Goal: Task Accomplishment & Management: Manage account settings

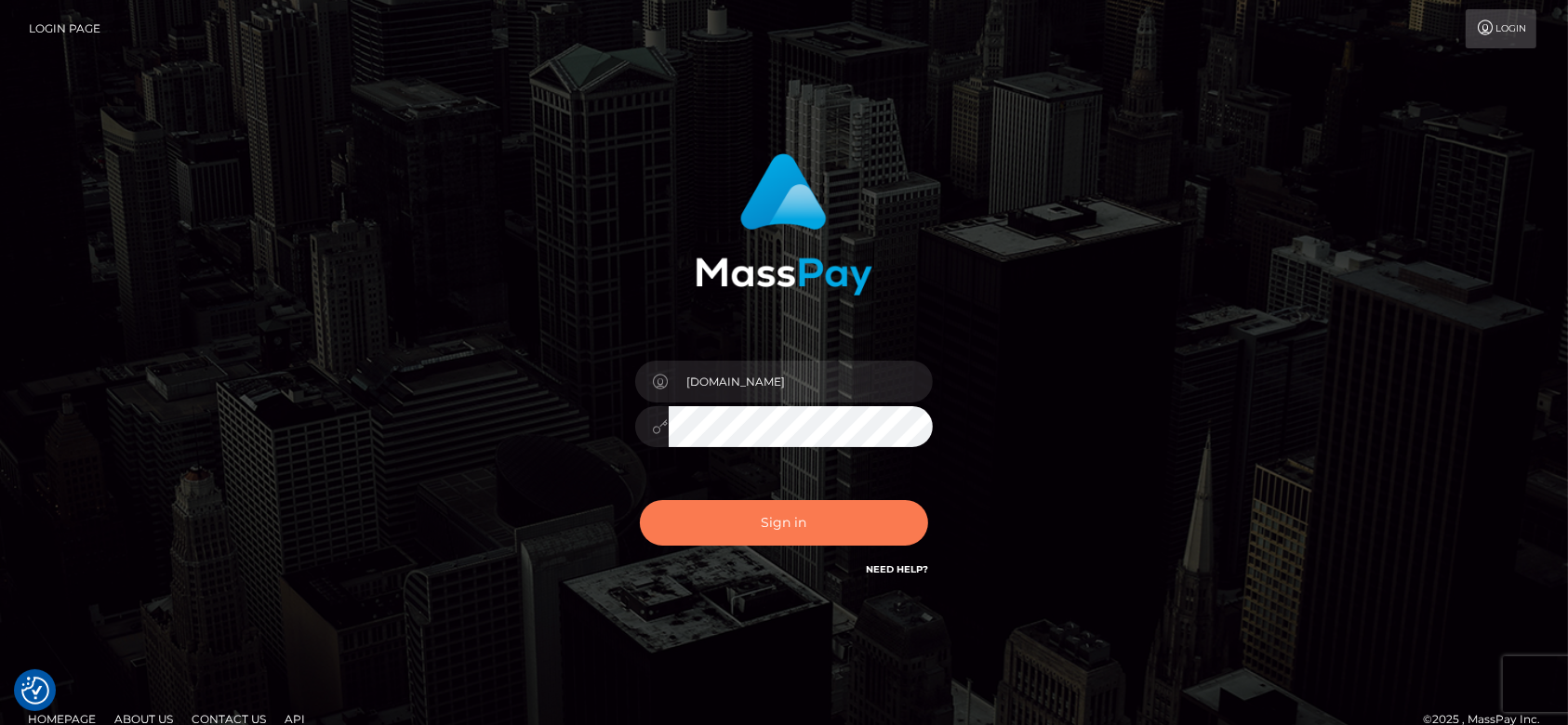
click at [796, 516] on button "Sign in" at bounding box center [784, 523] width 288 height 45
click at [796, 516] on div "Sign in Need Help?" at bounding box center [784, 531] width 325 height 83
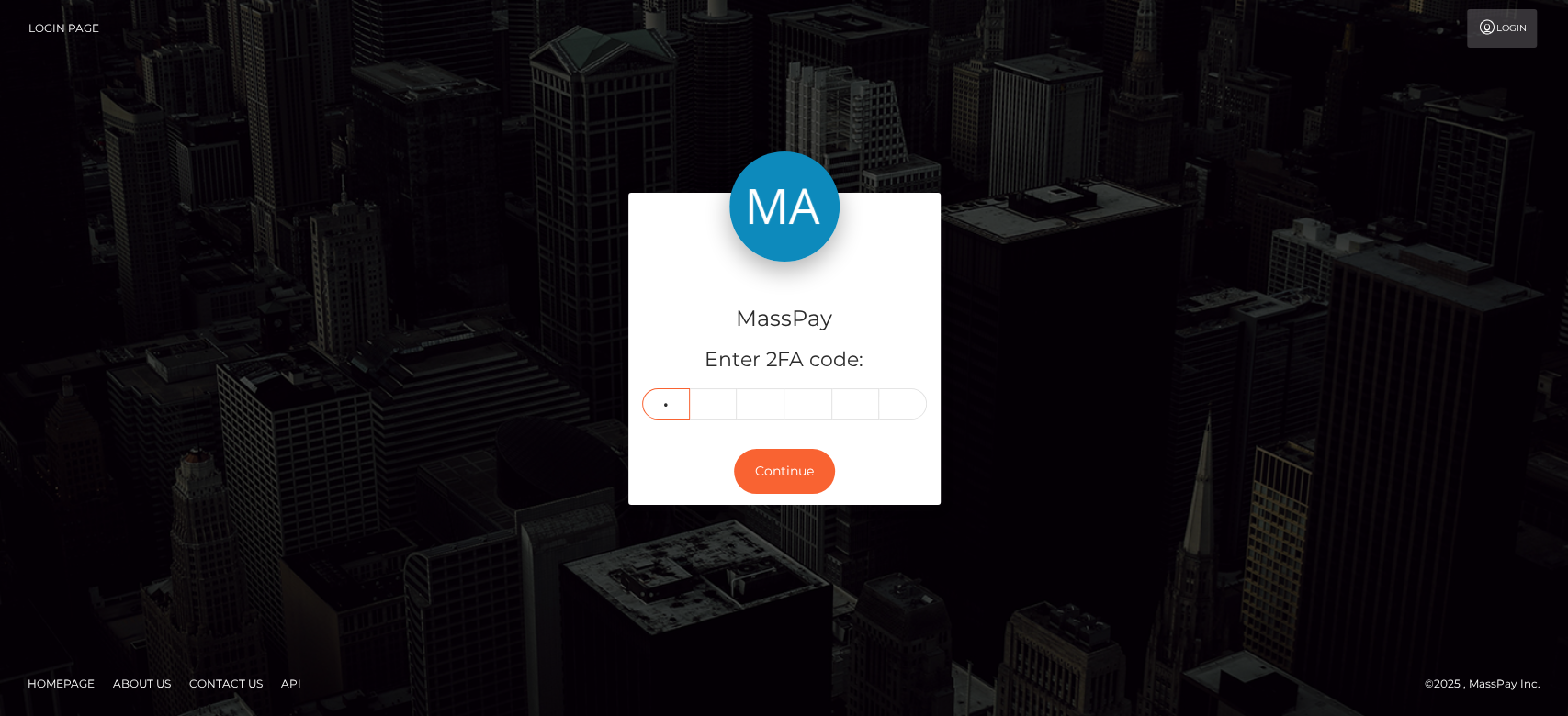
type input "9"
type input "3"
type input "9"
type input "3"
type input "4"
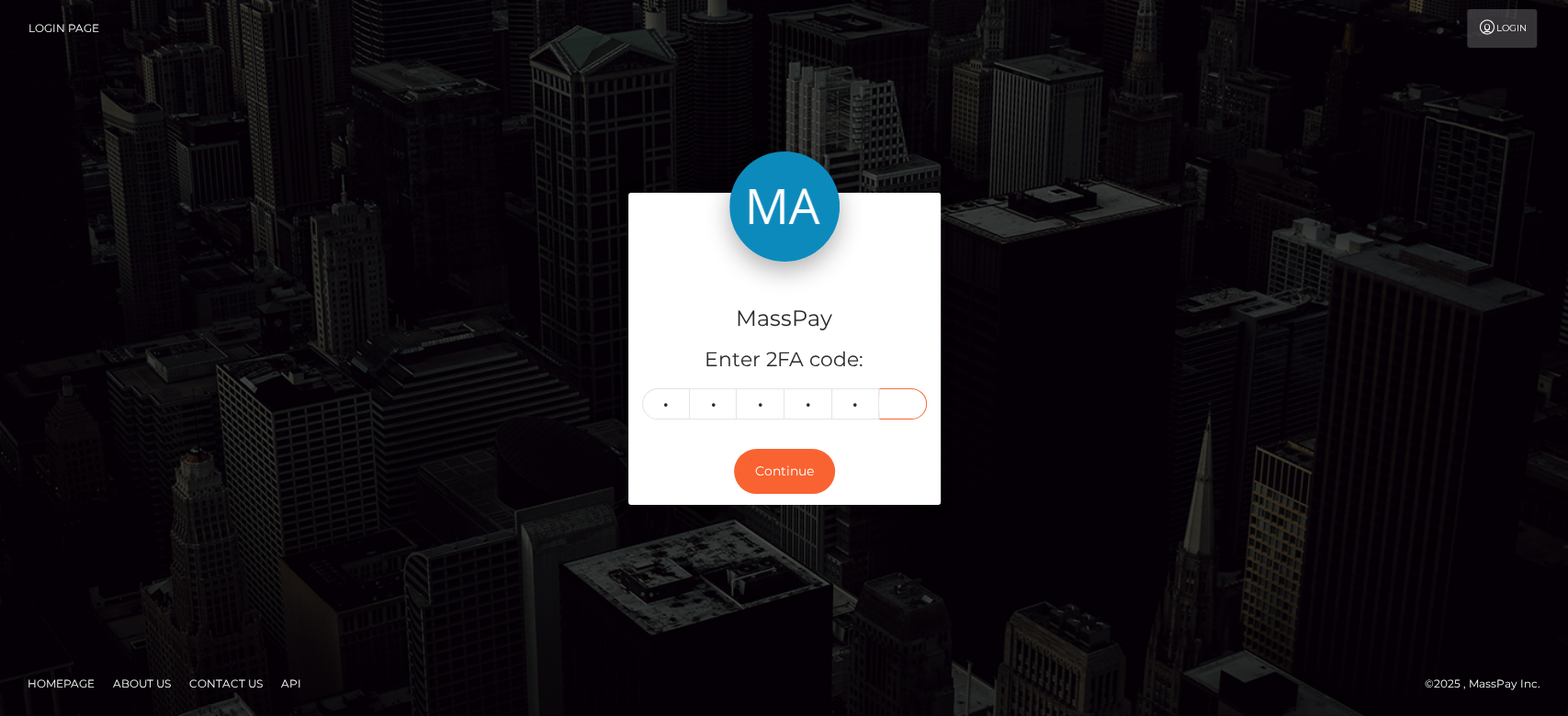
type input "0"
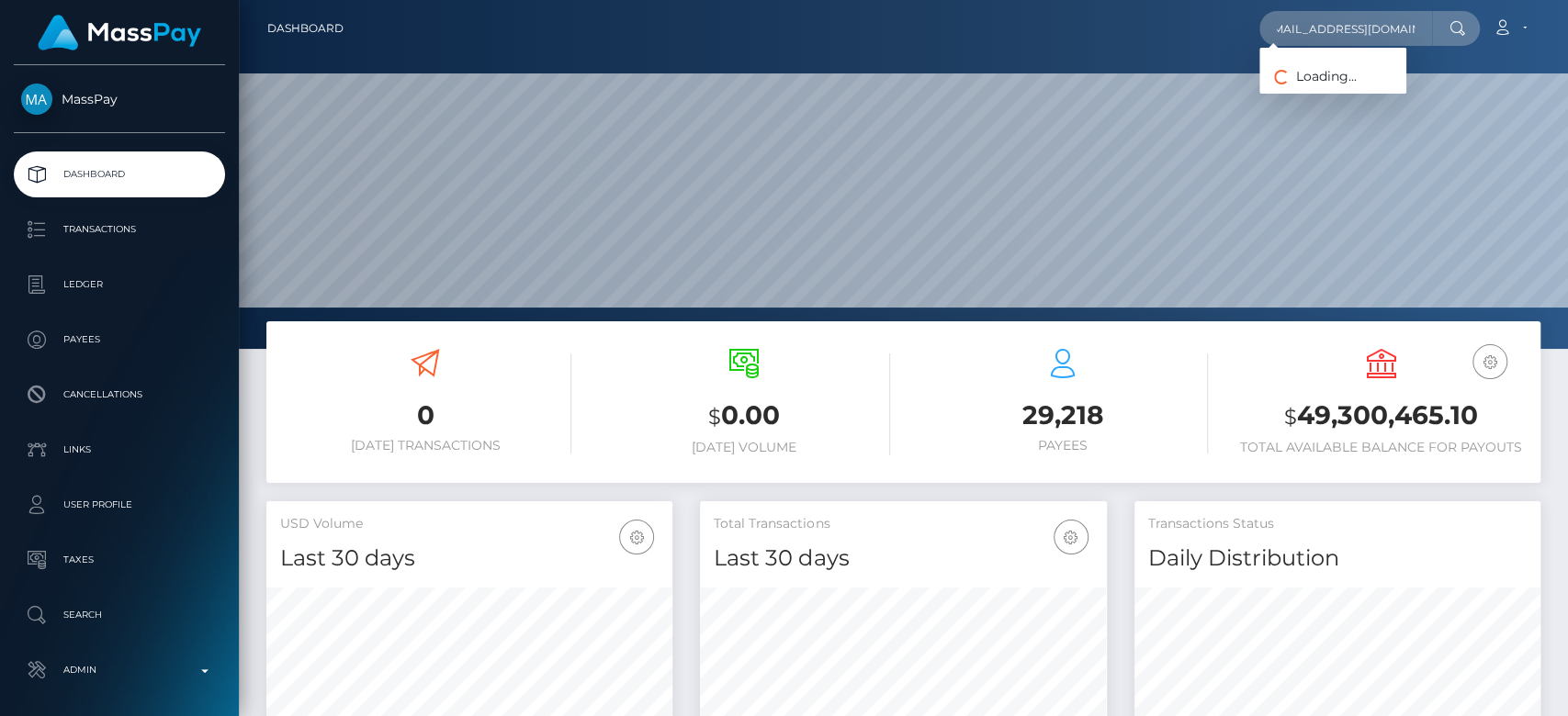
scroll to position [0, 14]
type input "[EMAIL_ADDRESS][DOMAIN_NAME]"
click at [1374, 85] on link "Vladyslav Pereverziev" at bounding box center [1332, 95] width 147 height 34
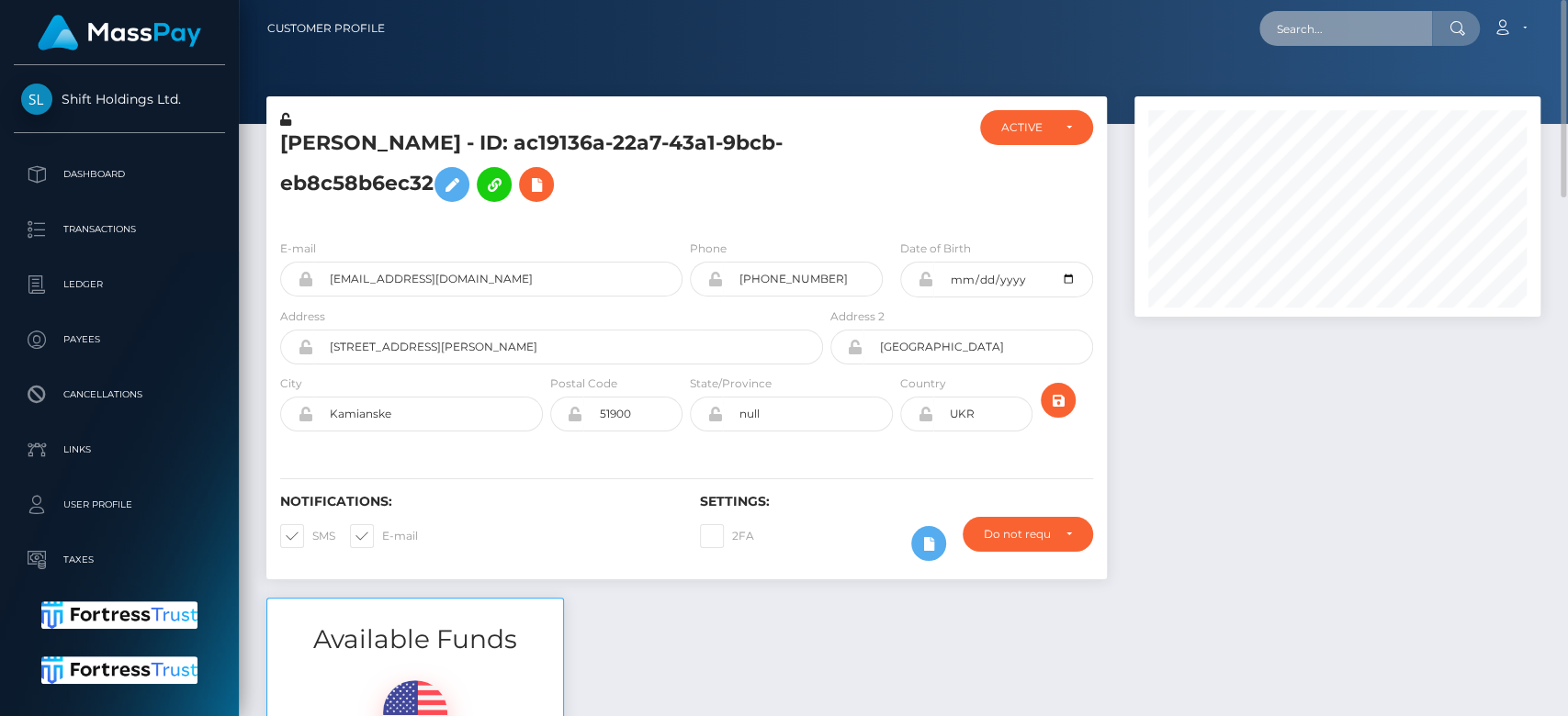
click at [1407, 23] on input "text" at bounding box center [1345, 29] width 173 height 35
paste input "[EMAIL_ADDRESS][DOMAIN_NAME]"
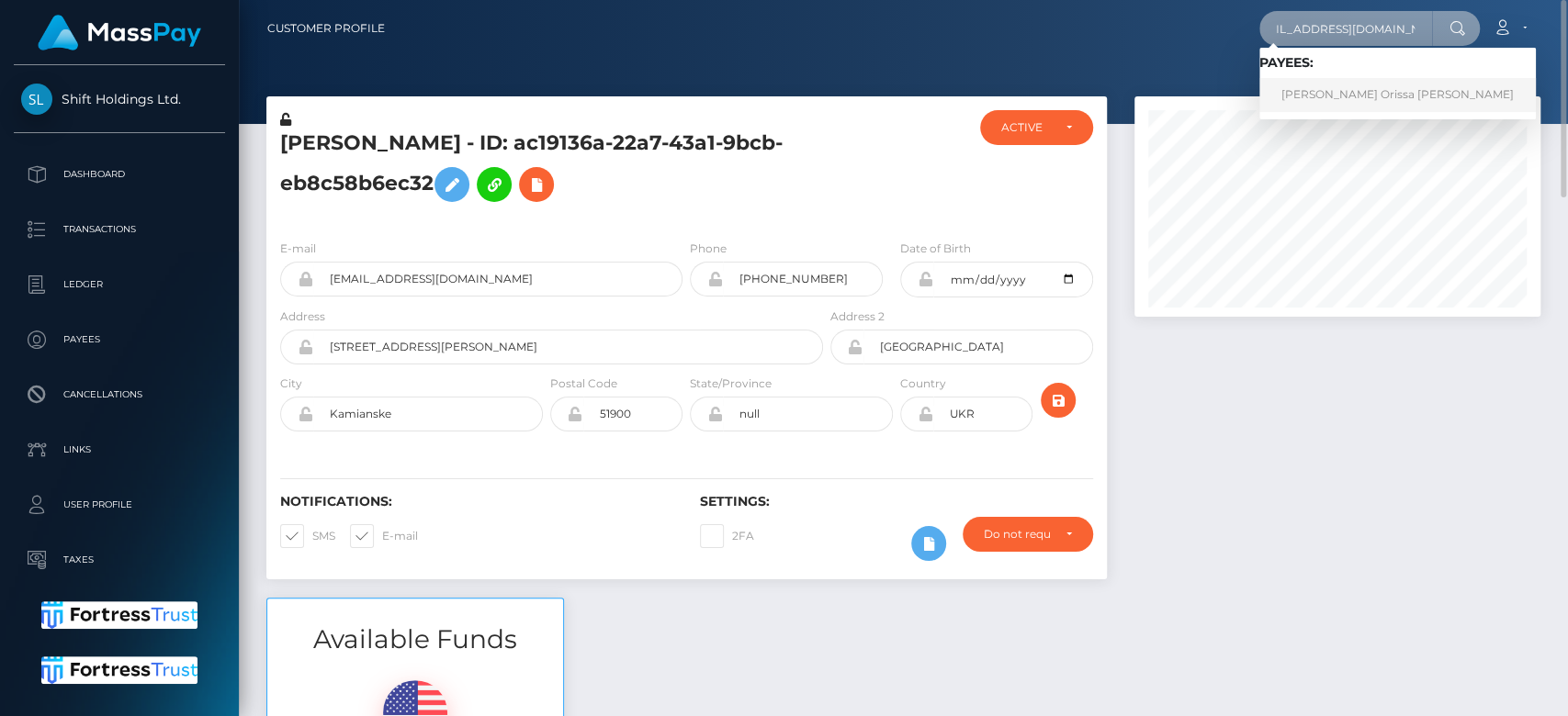
type input "[EMAIL_ADDRESS][DOMAIN_NAME]"
click at [1312, 87] on link "Sandricka Orissa Thomas" at bounding box center [1397, 95] width 277 height 34
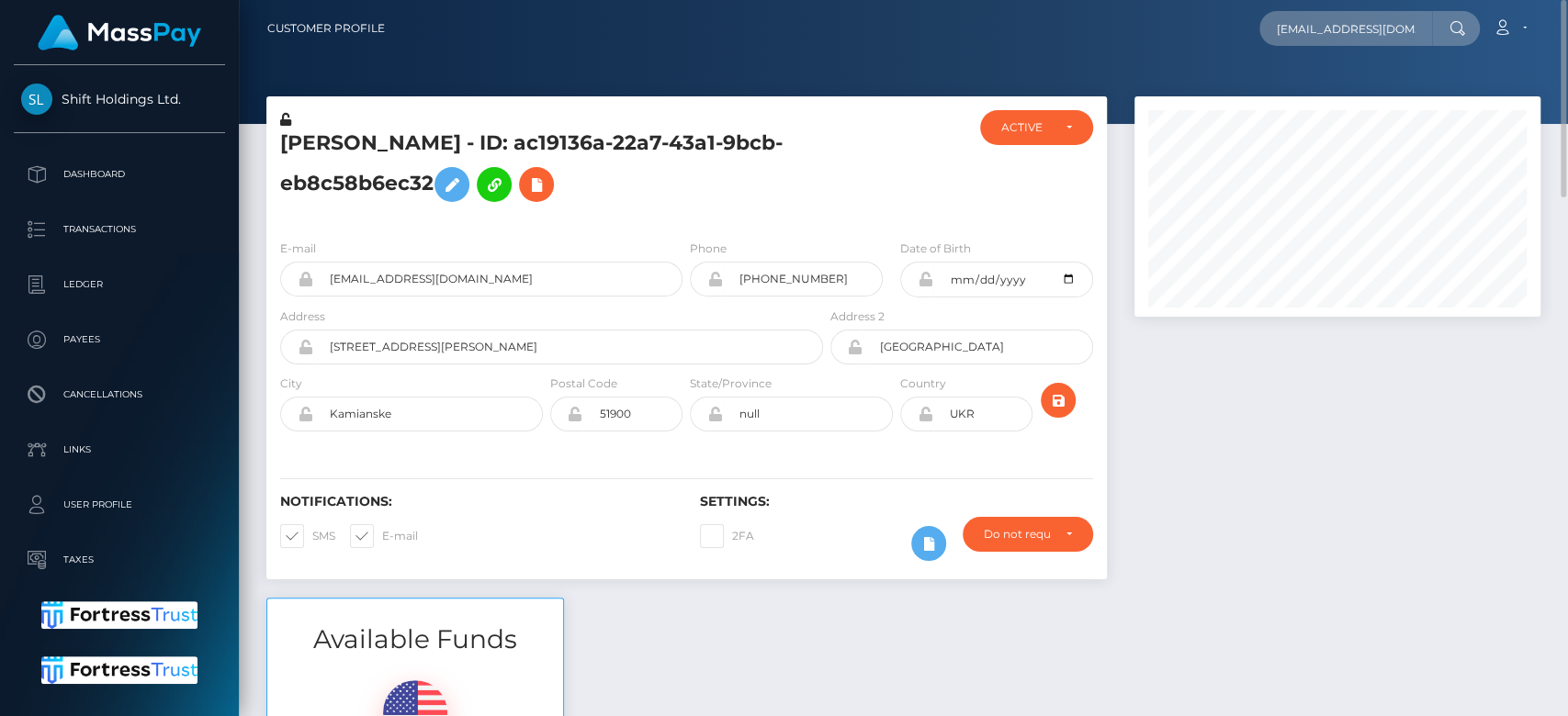
click at [1345, 473] on div at bounding box center [1337, 346] width 434 height 501
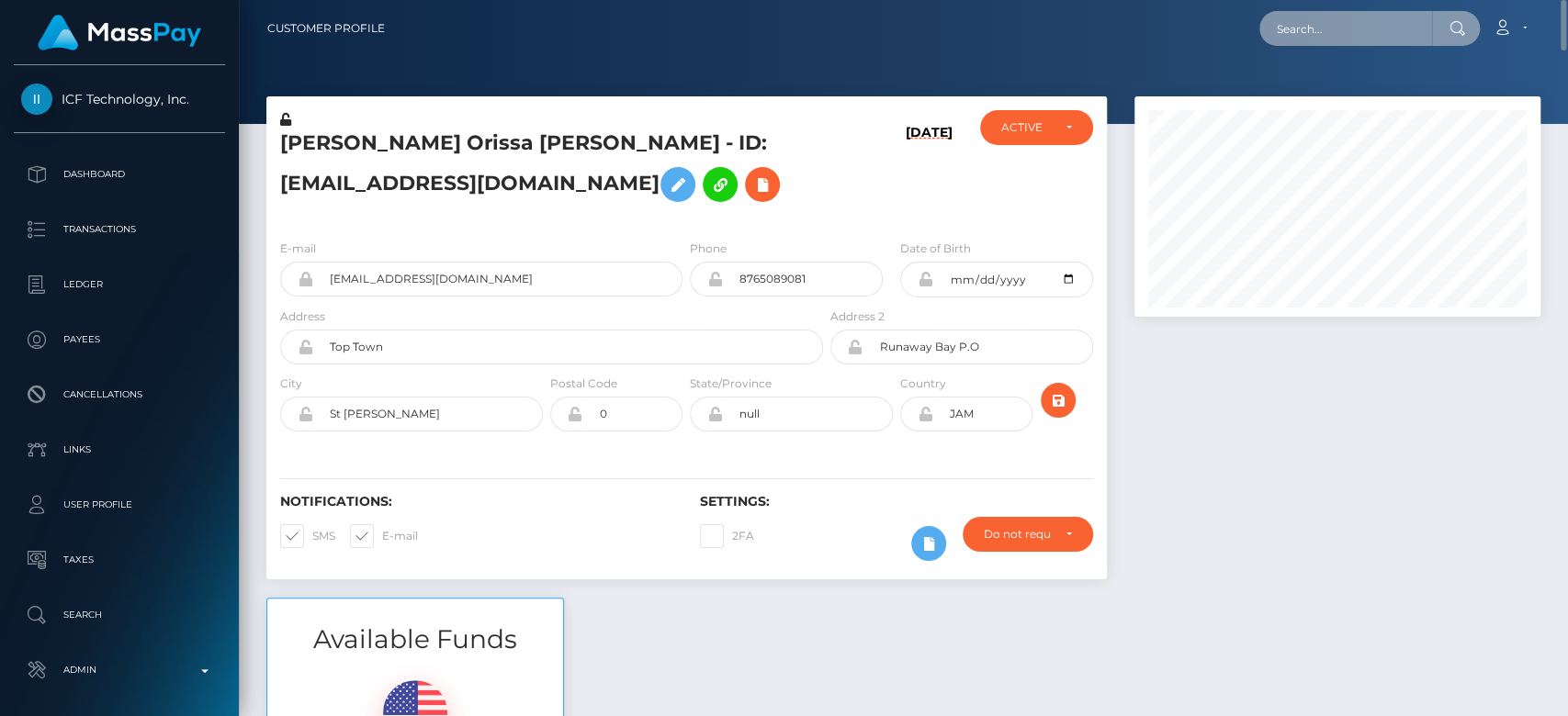
click at [1420, 22] on input "text" at bounding box center [1345, 29] width 173 height 35
paste input "[EMAIL_ADDRESS][DOMAIN_NAME]"
type input "[EMAIL_ADDRESS][DOMAIN_NAME]"
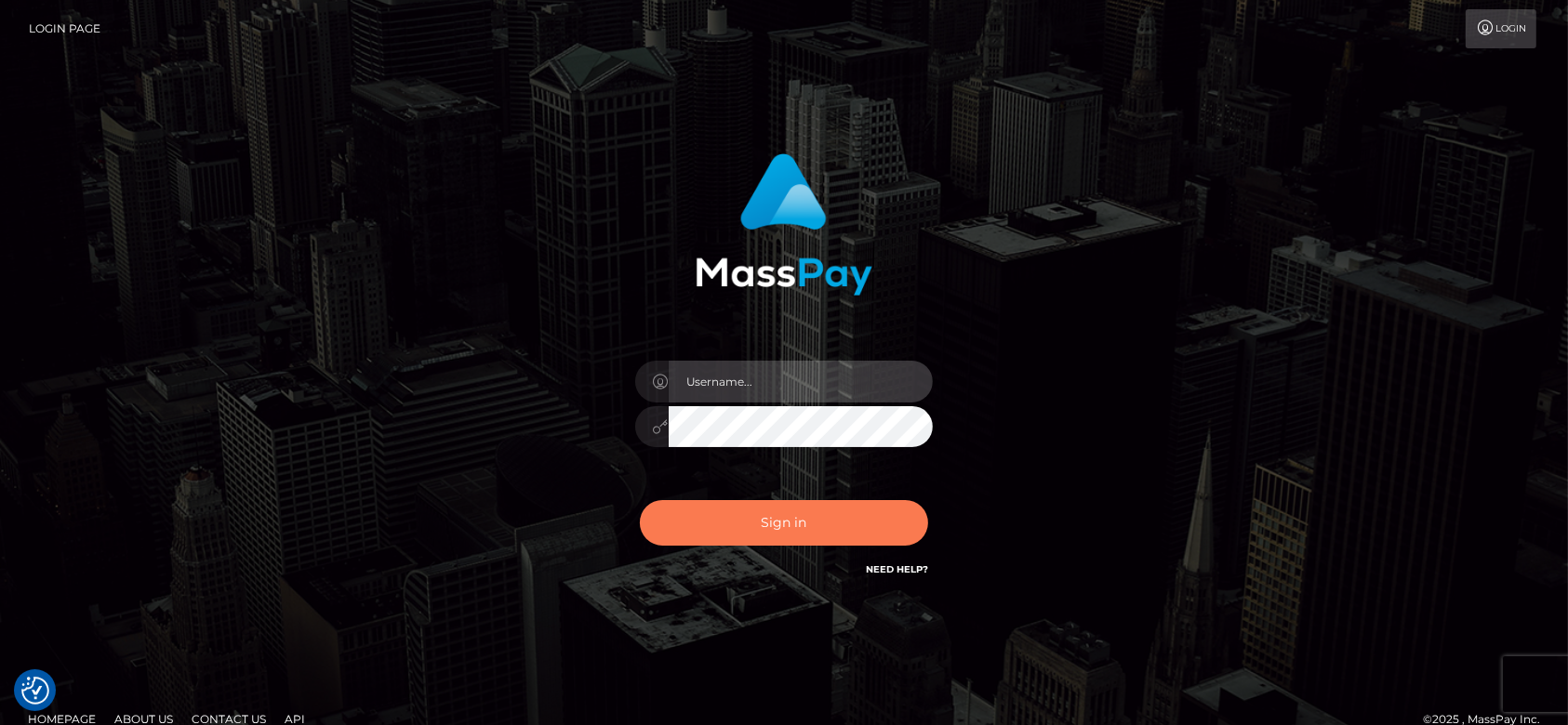
type input "[DOMAIN_NAME]"
click at [772, 528] on button "Sign in" at bounding box center [784, 523] width 288 height 45
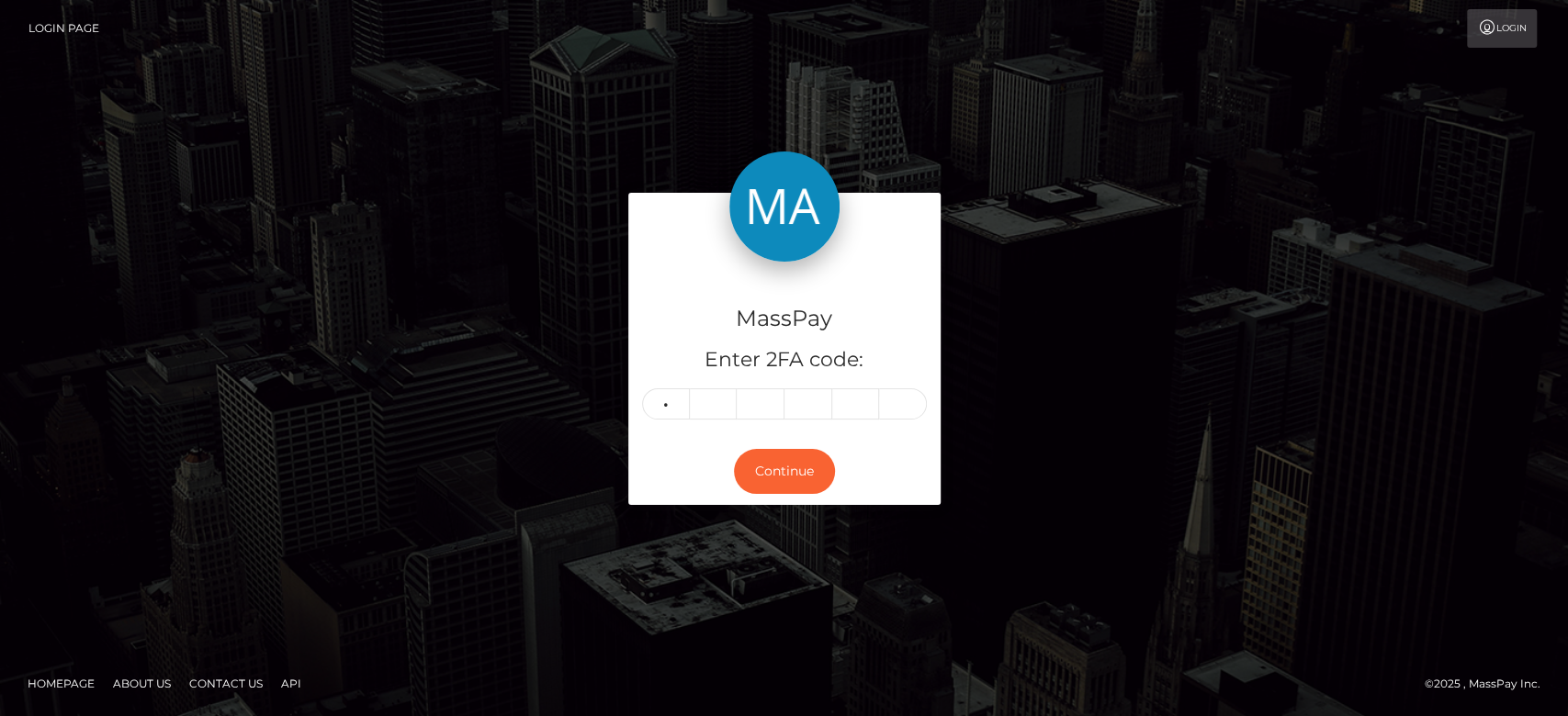
type input "3"
type input "1"
type input "7"
type input "1"
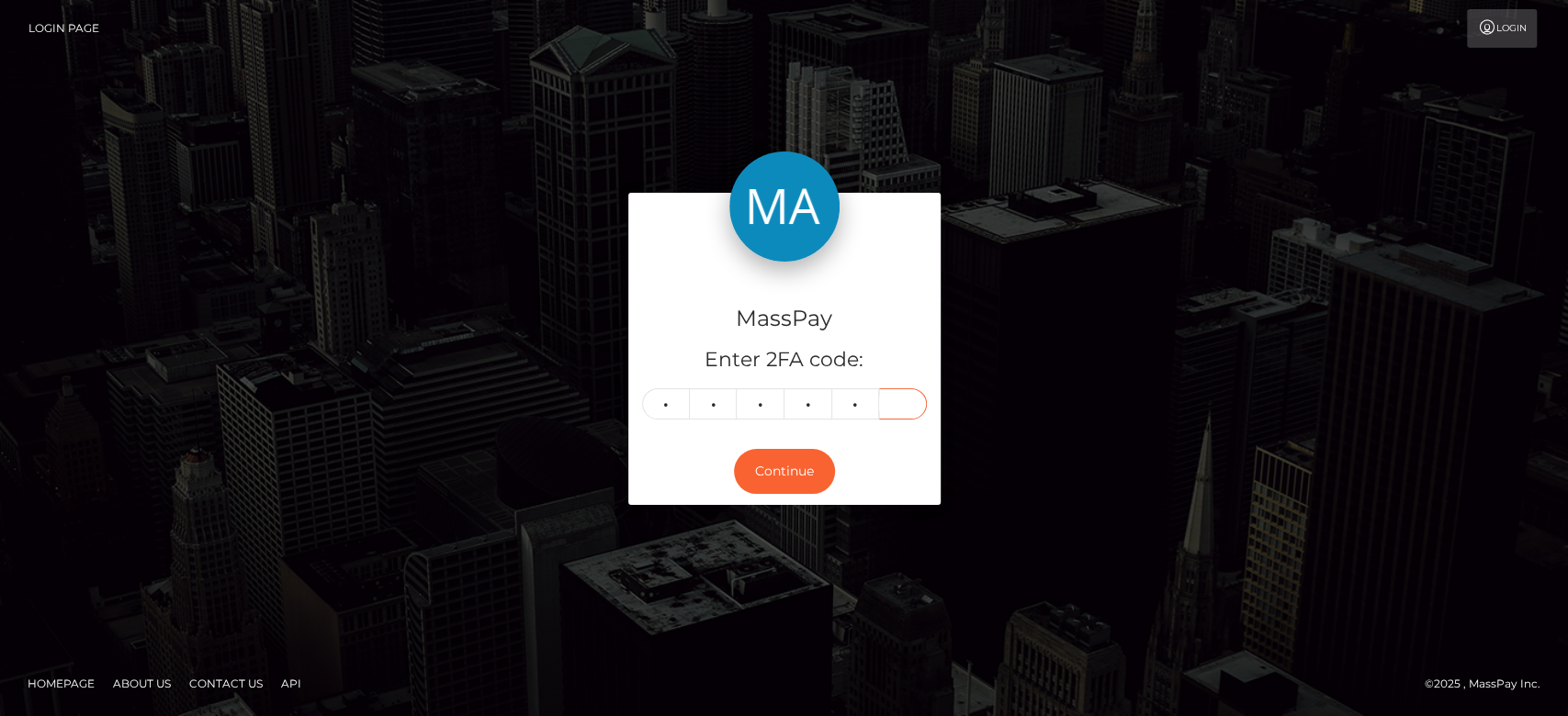
type input "6"
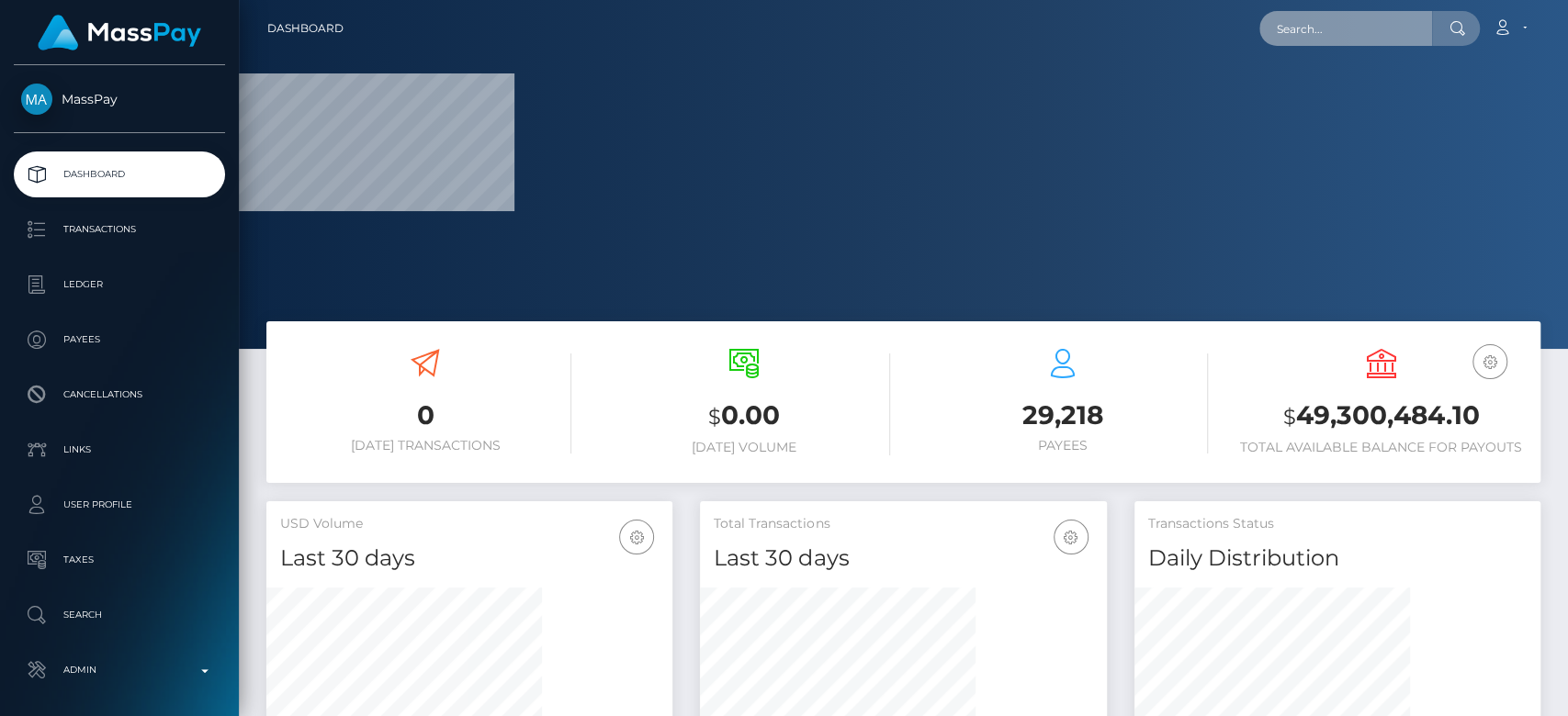
click at [1335, 18] on input "text" at bounding box center [1345, 29] width 173 height 35
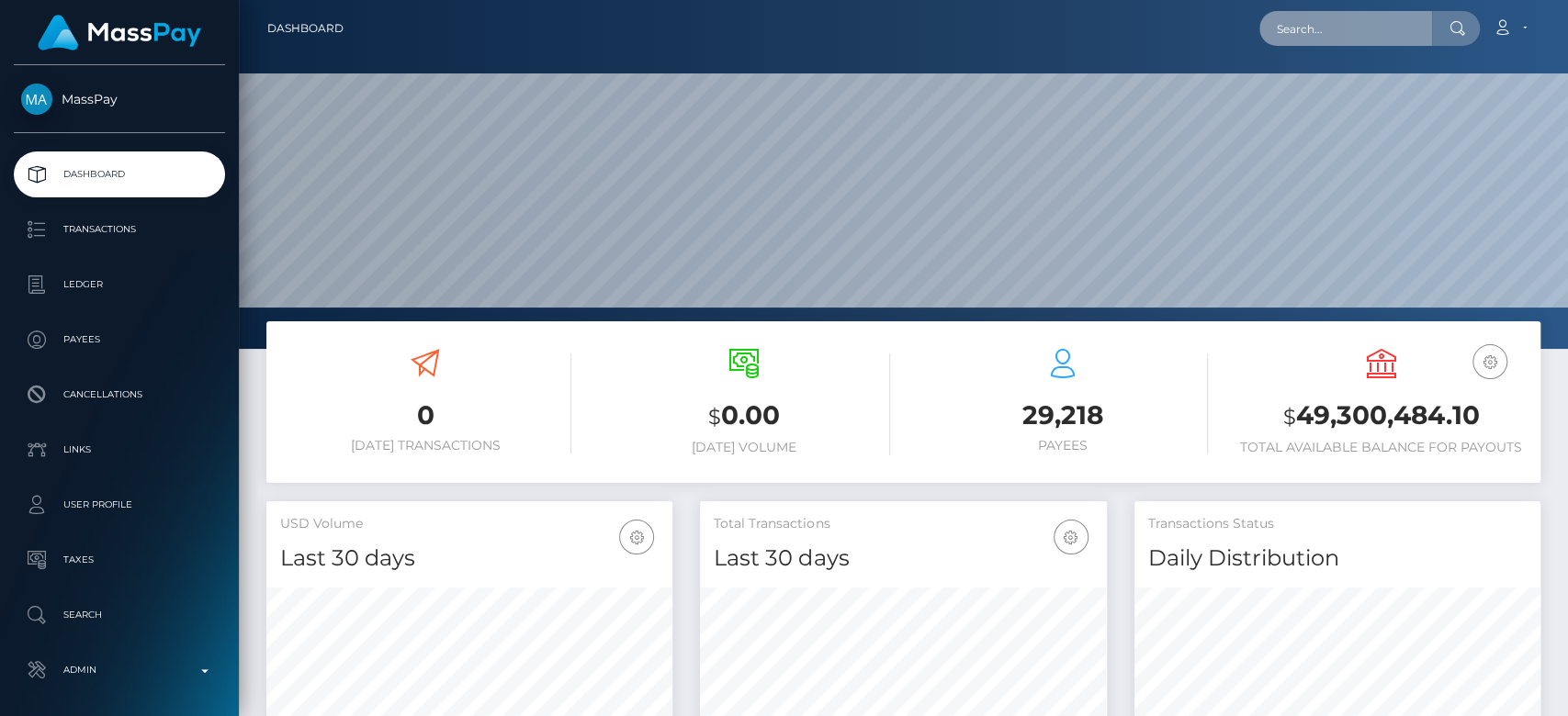
scroll to position [324, 406]
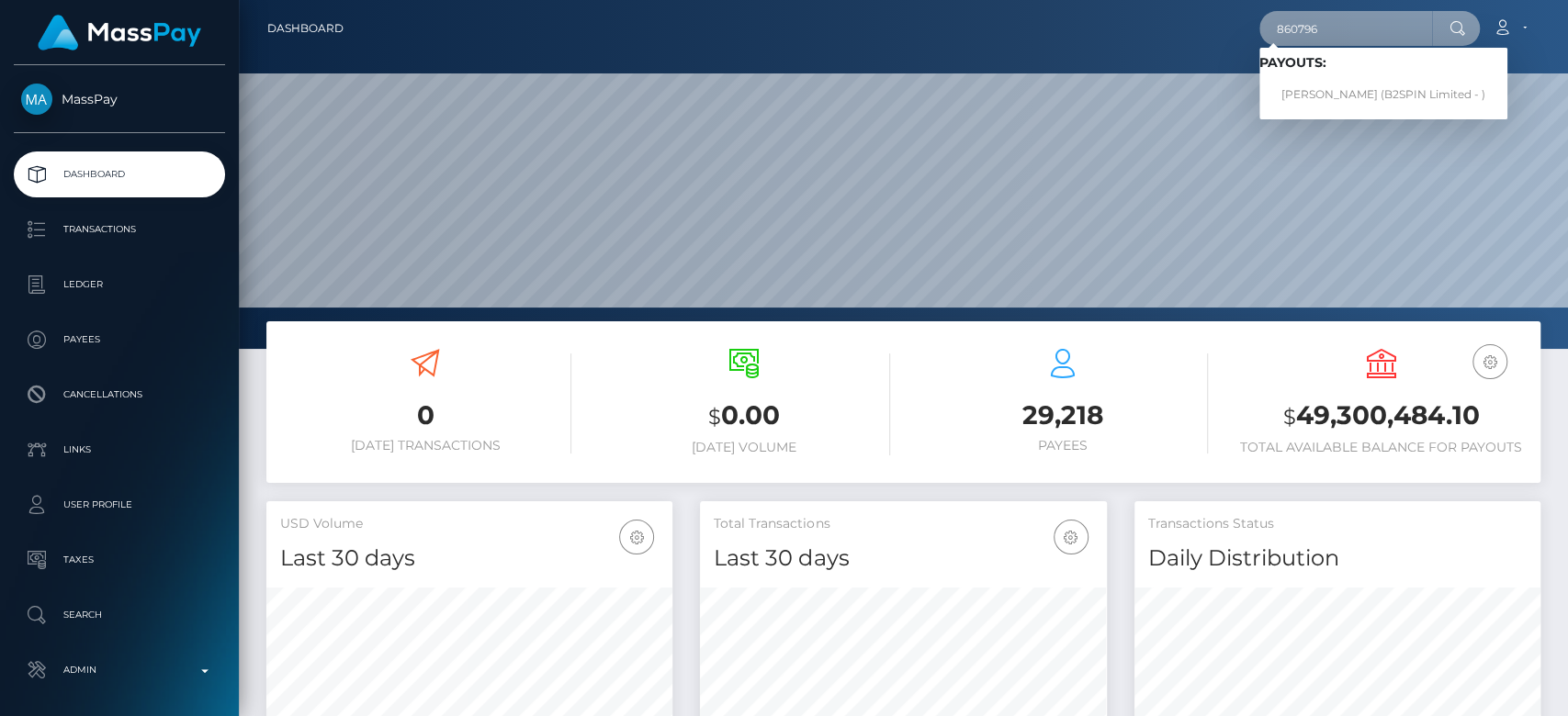
drag, startPoint x: 1332, startPoint y: 30, endPoint x: 1259, endPoint y: 28, distance: 73.0
click at [1259, 28] on div "860796 Loading... Loading... Payouts: Richard Wayne Knecht (B2SPIN Limited - ) …" at bounding box center [949, 29] width 1181 height 39
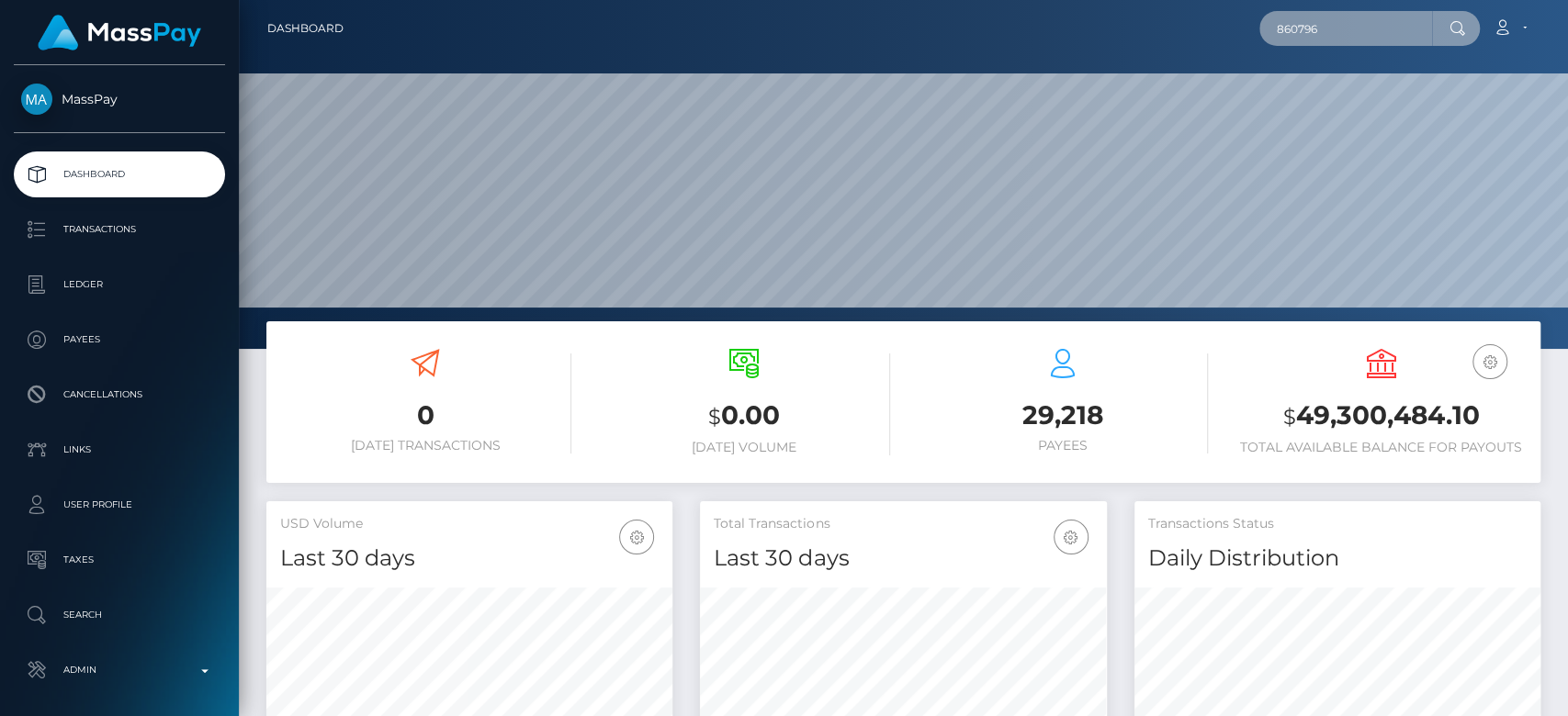
paste input "[EMAIL_ADDRESS][DOMAIN_NAME]"
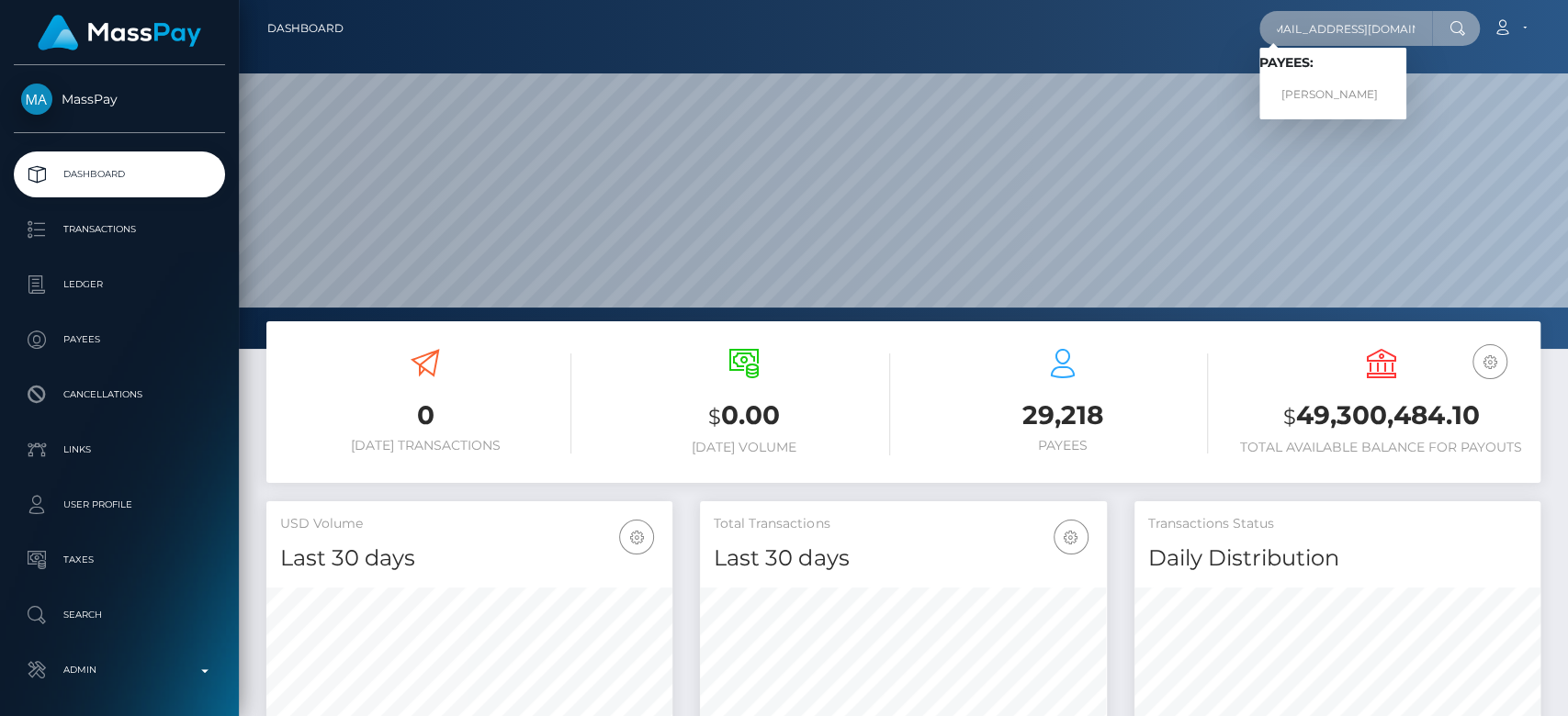
type input "[EMAIL_ADDRESS][DOMAIN_NAME]"
click at [1347, 85] on link "Carl Apilado" at bounding box center [1332, 95] width 147 height 34
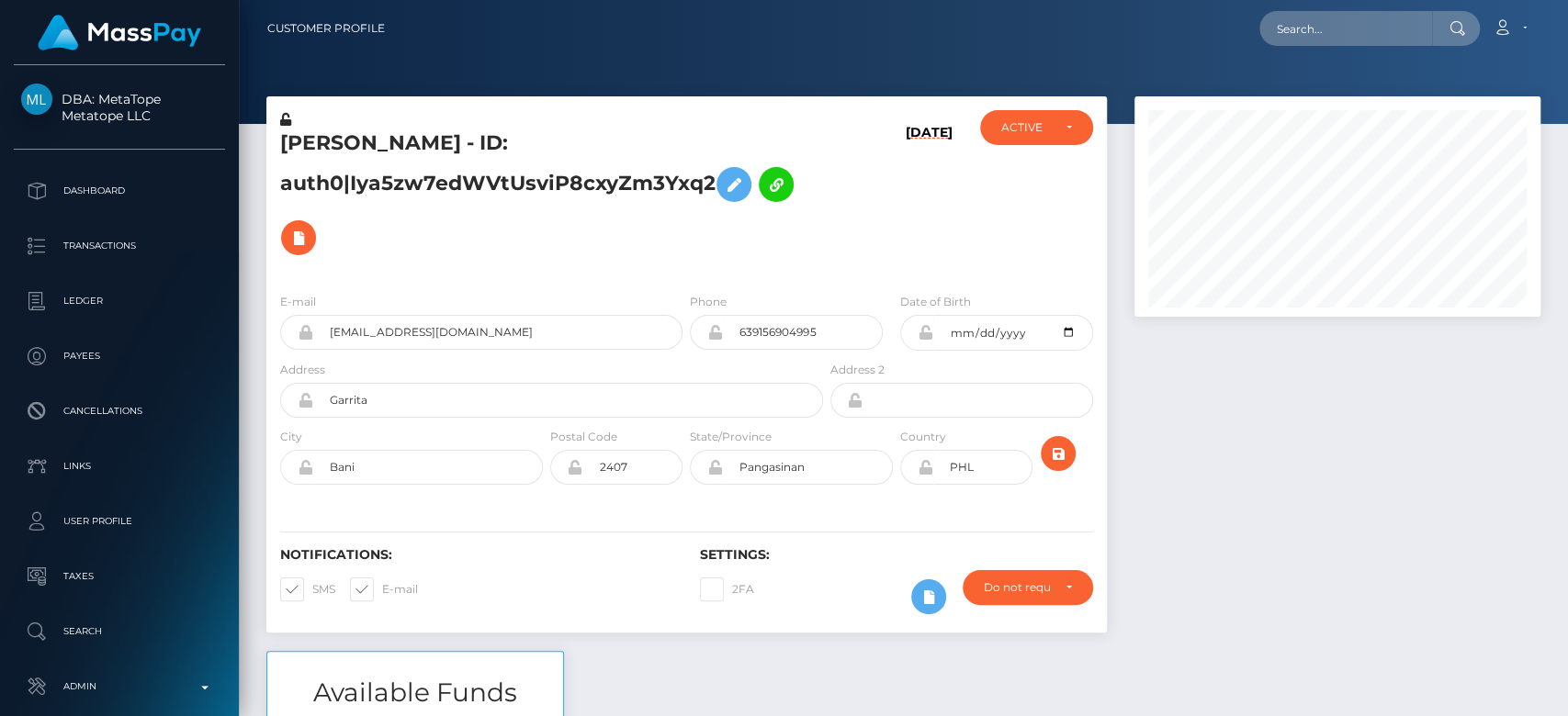
scroll to position [221, 406]
click at [1183, 467] on div at bounding box center [1337, 373] width 434 height 554
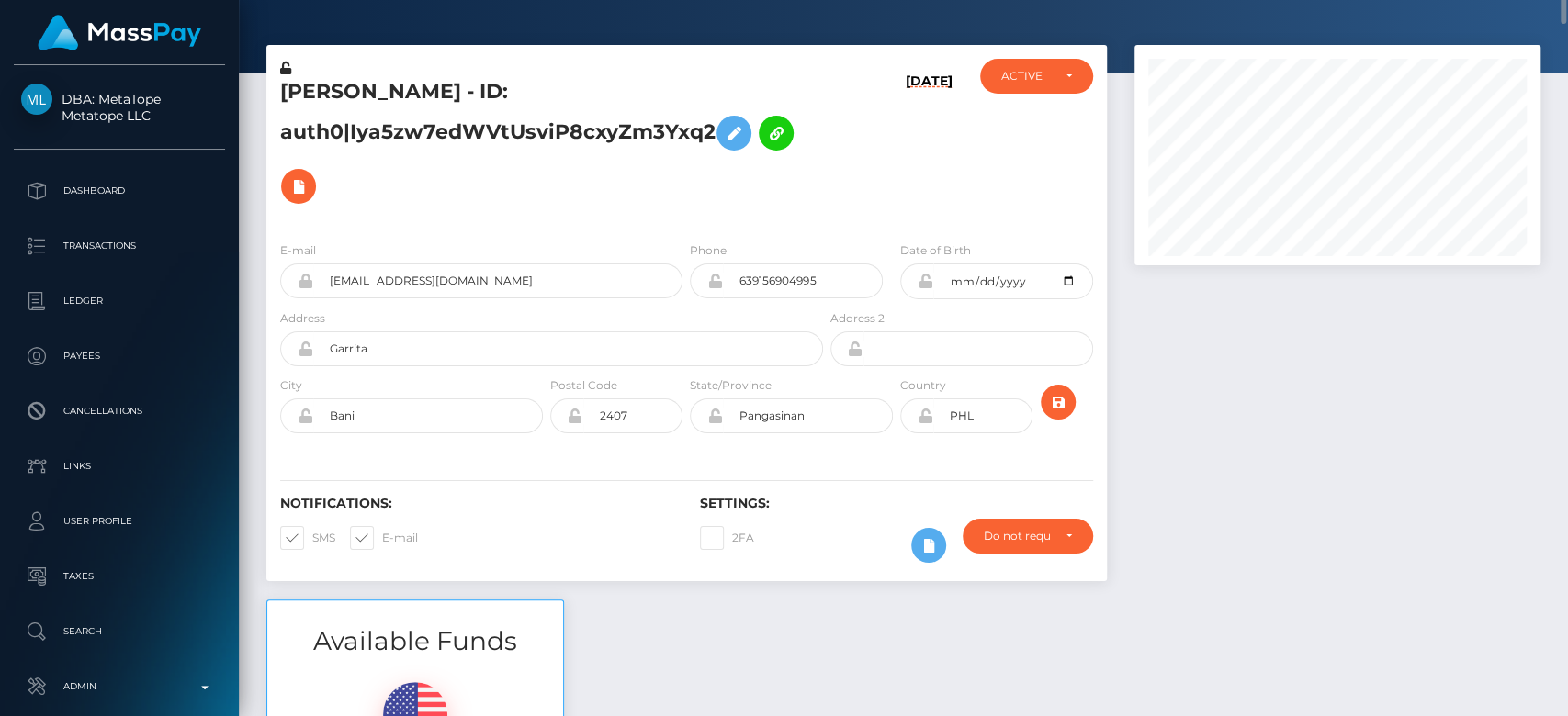
scroll to position [0, 0]
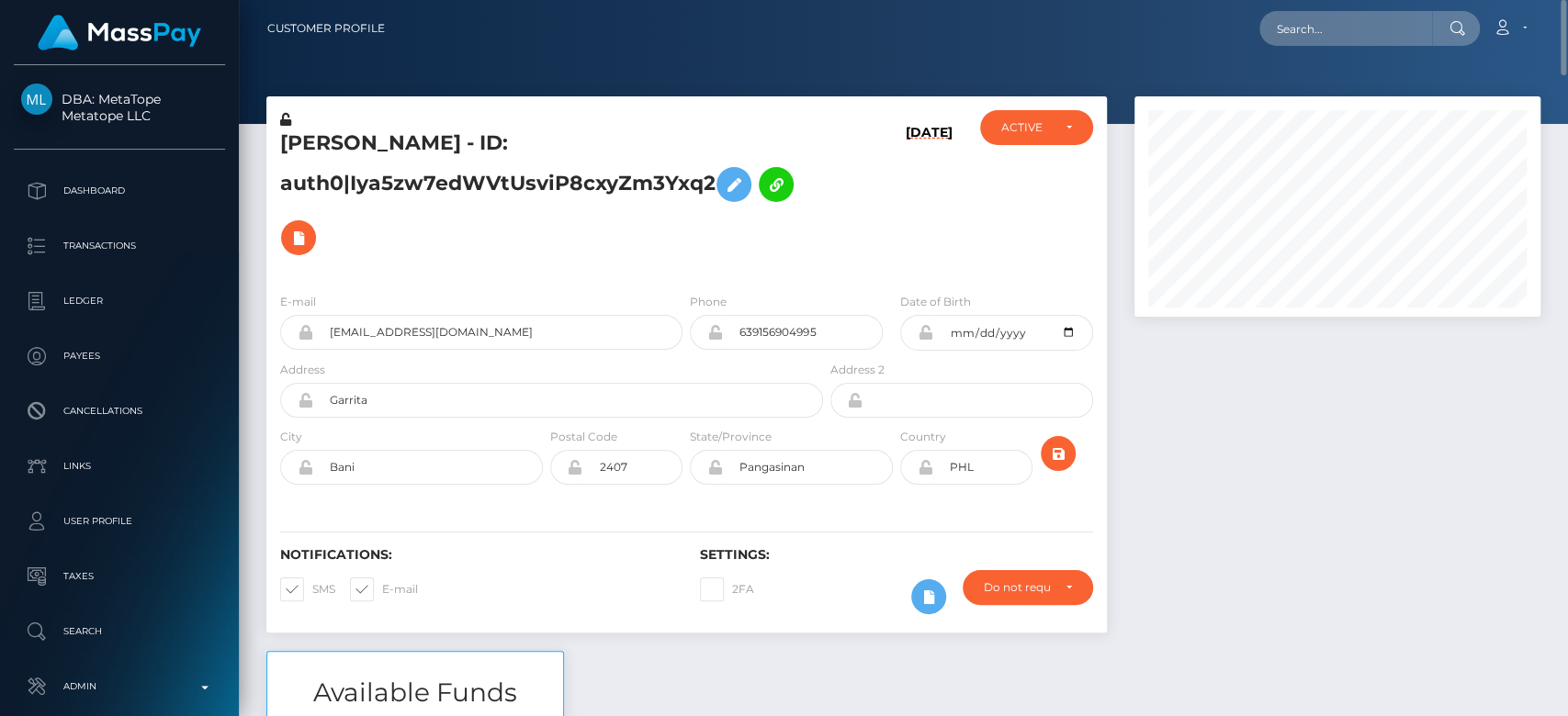
click at [1340, 4] on nav "Customer Profile Loading... Loading... Account" at bounding box center [903, 29] width 1329 height 57
click at [1336, 22] on input "text" at bounding box center [1345, 29] width 173 height 35
paste input "[EMAIL_ADDRESS][DOMAIN_NAME]"
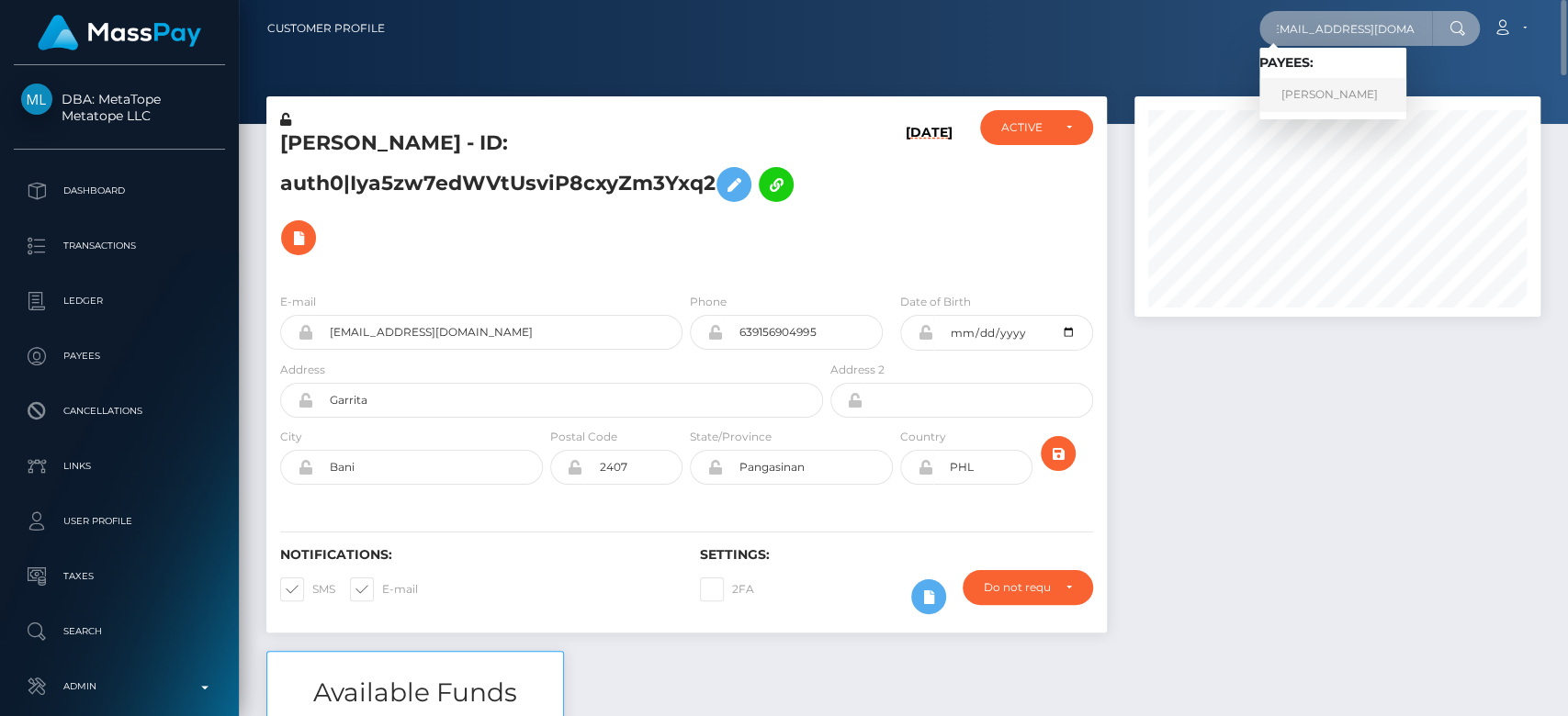
type input "[EMAIL_ADDRESS][DOMAIN_NAME]"
click at [1317, 97] on link "[PERSON_NAME]" at bounding box center [1332, 95] width 147 height 34
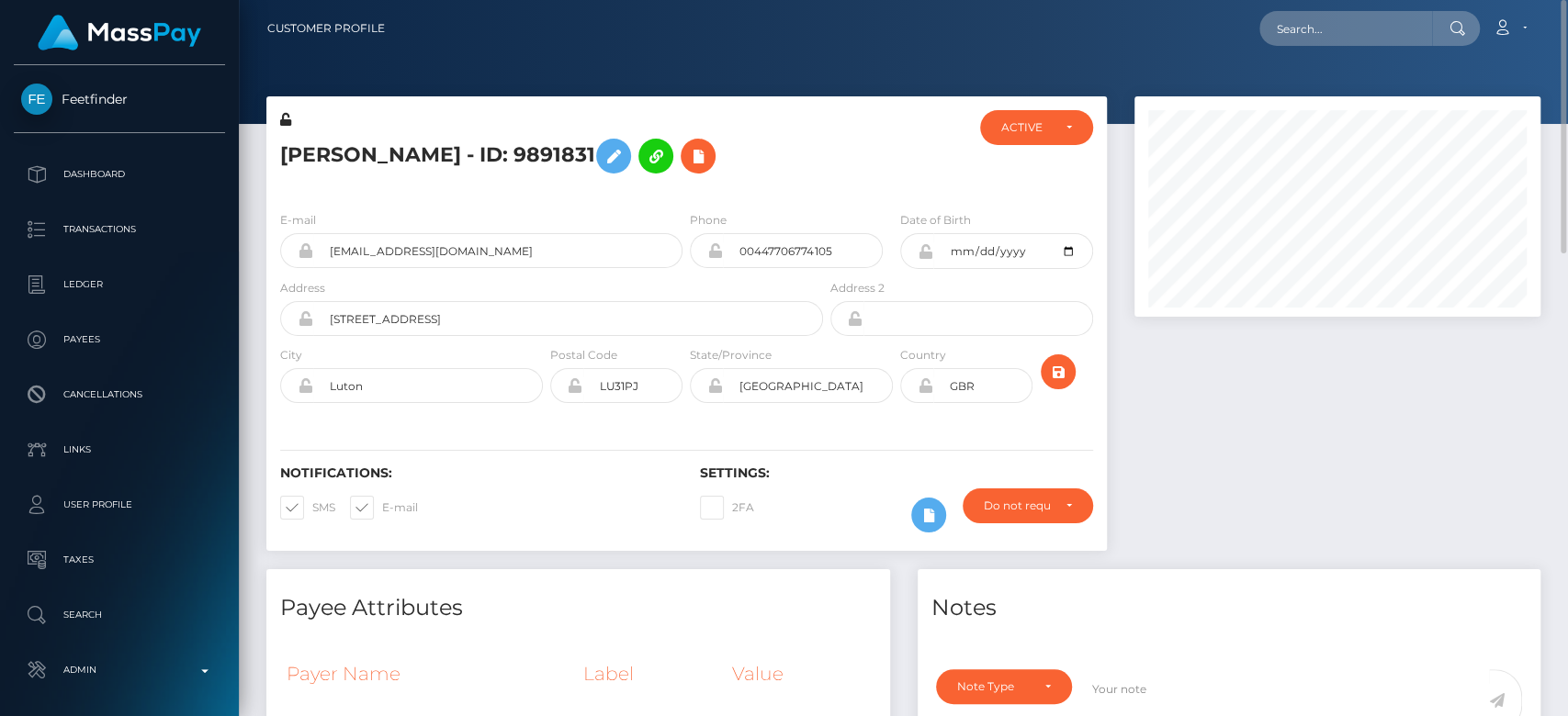
scroll to position [221, 406]
click at [382, 500] on span at bounding box center [382, 507] width 0 height 13
click at [382, 499] on input "E-mail" at bounding box center [388, 502] width 12 height 12
checkbox input "false"
click at [312, 500] on span at bounding box center [312, 507] width 0 height 13
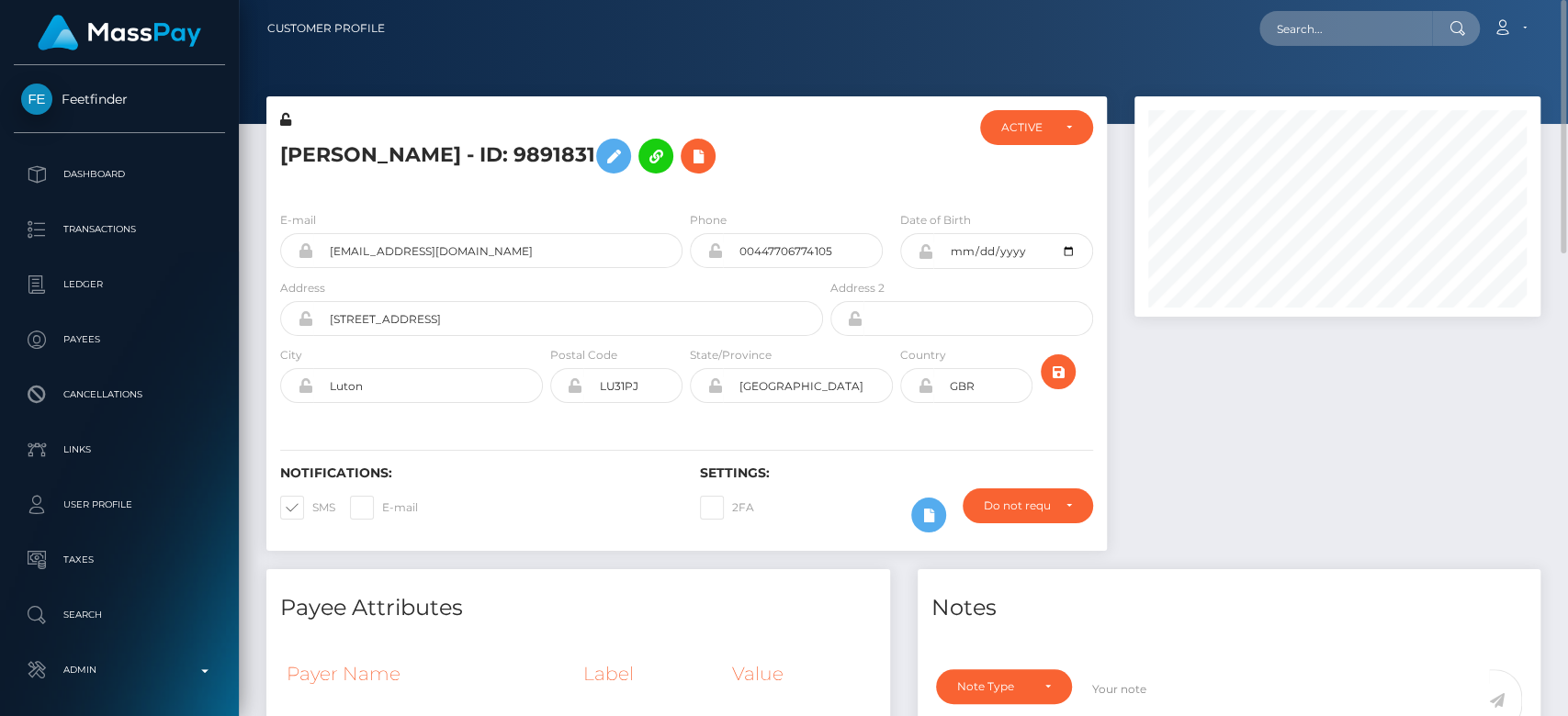
click at [312, 500] on input "SMS" at bounding box center [318, 502] width 12 height 12
click at [312, 500] on span at bounding box center [312, 507] width 0 height 13
click at [312, 500] on input "SMS" at bounding box center [318, 502] width 12 height 12
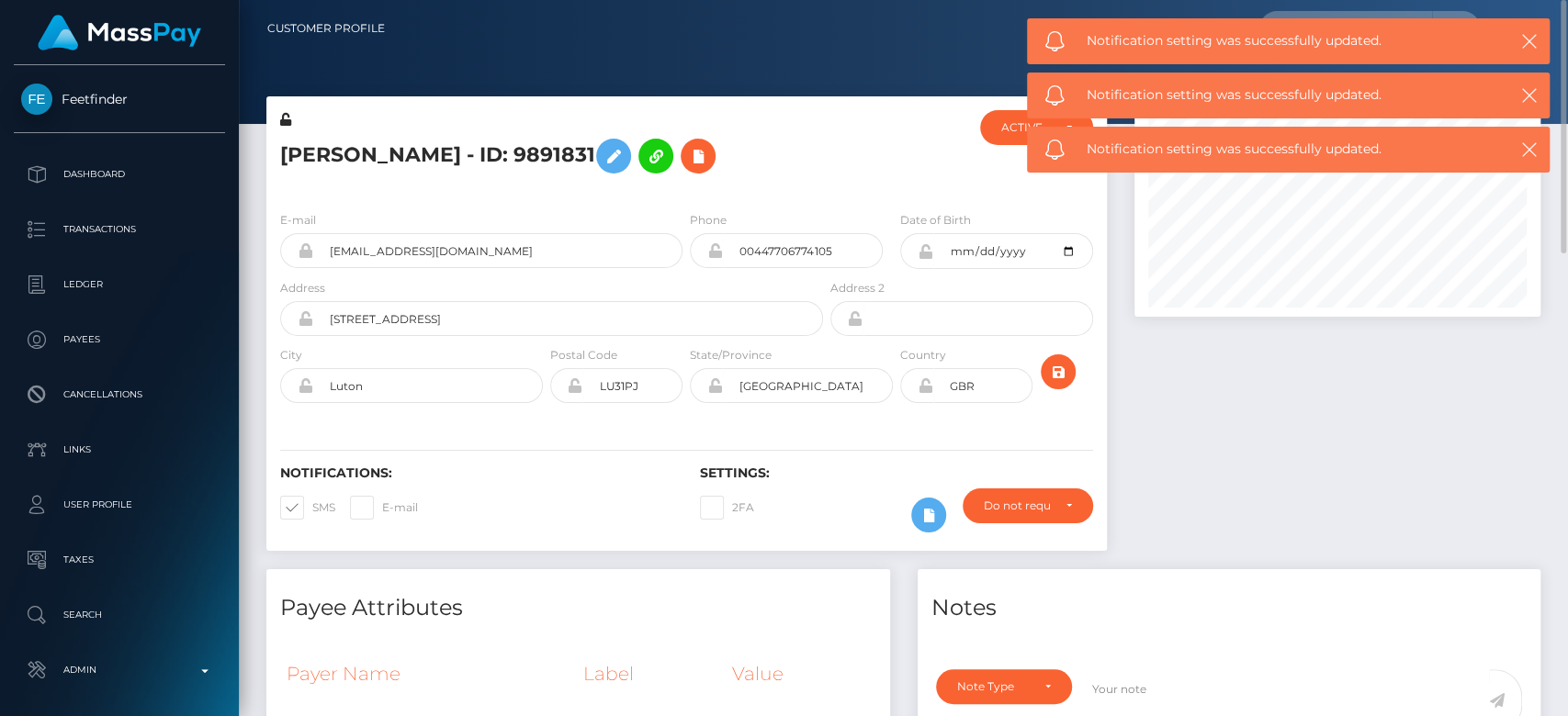
click at [654, 499] on div "Notifications: SMS E-mail" at bounding box center [475, 504] width 419 height 76
click at [312, 508] on span at bounding box center [312, 507] width 0 height 13
click at [312, 508] on input "SMS" at bounding box center [318, 502] width 12 height 12
checkbox input "false"
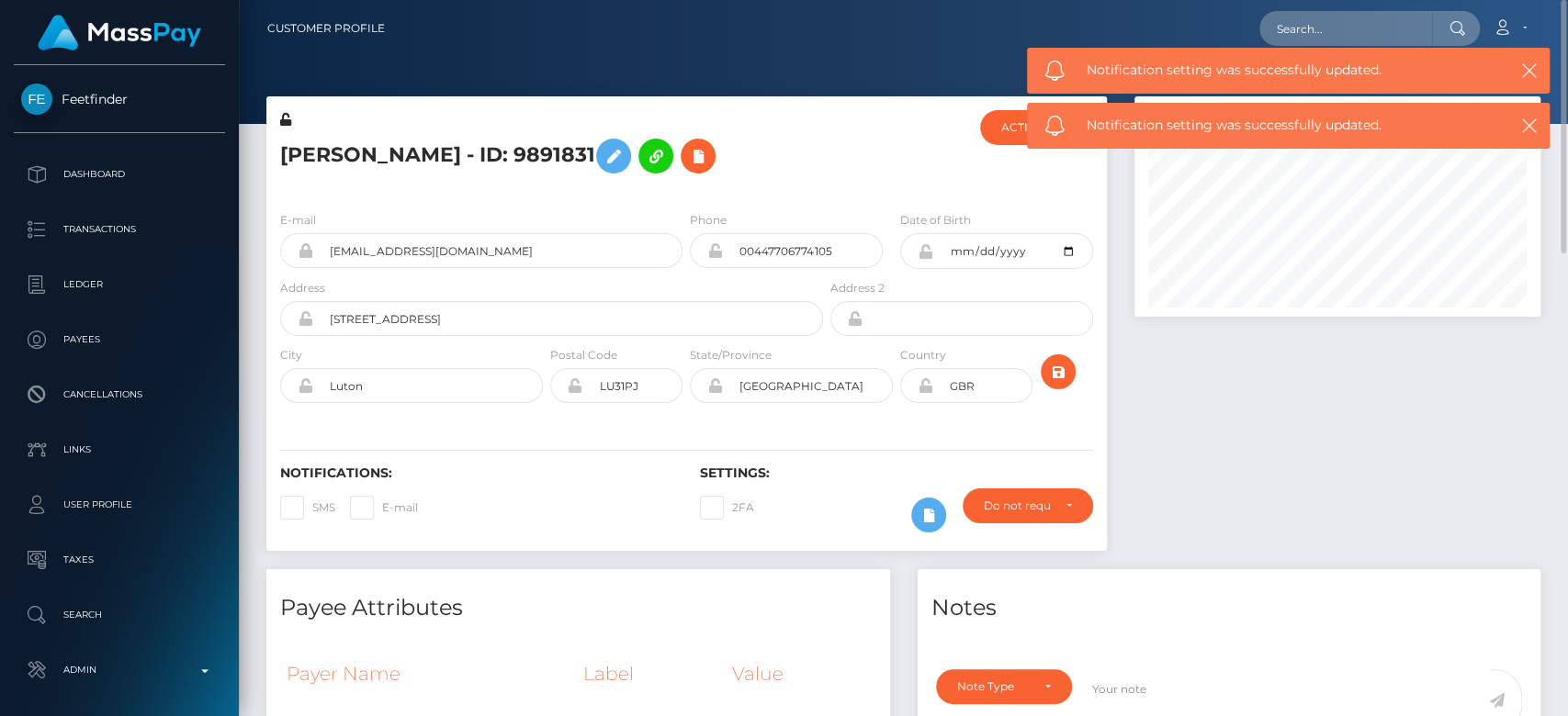
click at [999, 145] on div "ACTIVE DEACTIVE CLOSED ACTIVE" at bounding box center [1036, 153] width 140 height 87
click at [1001, 137] on div "ACTIVE" at bounding box center [1036, 127] width 112 height 35
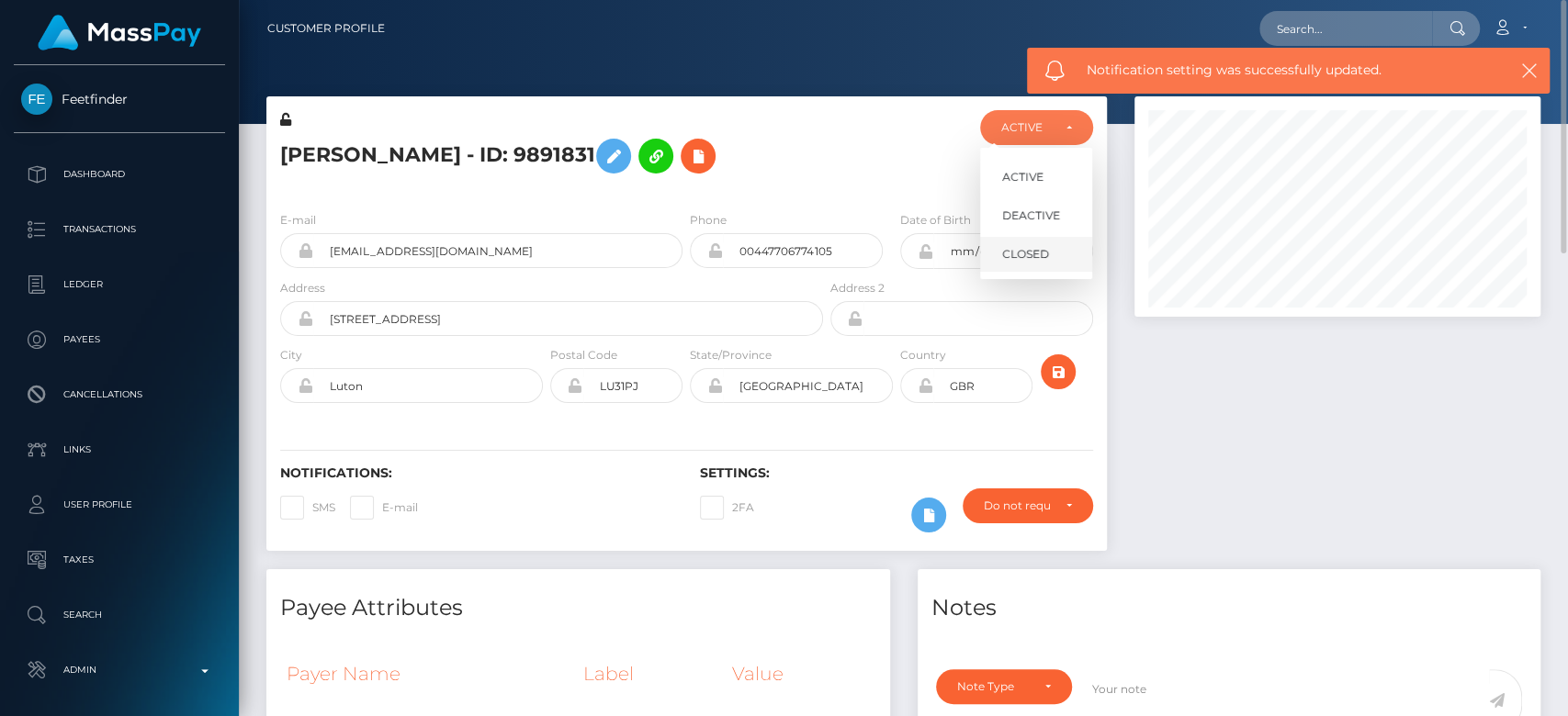
click at [1028, 248] on span "CLOSED" at bounding box center [1025, 254] width 47 height 16
select select "CLOSED"
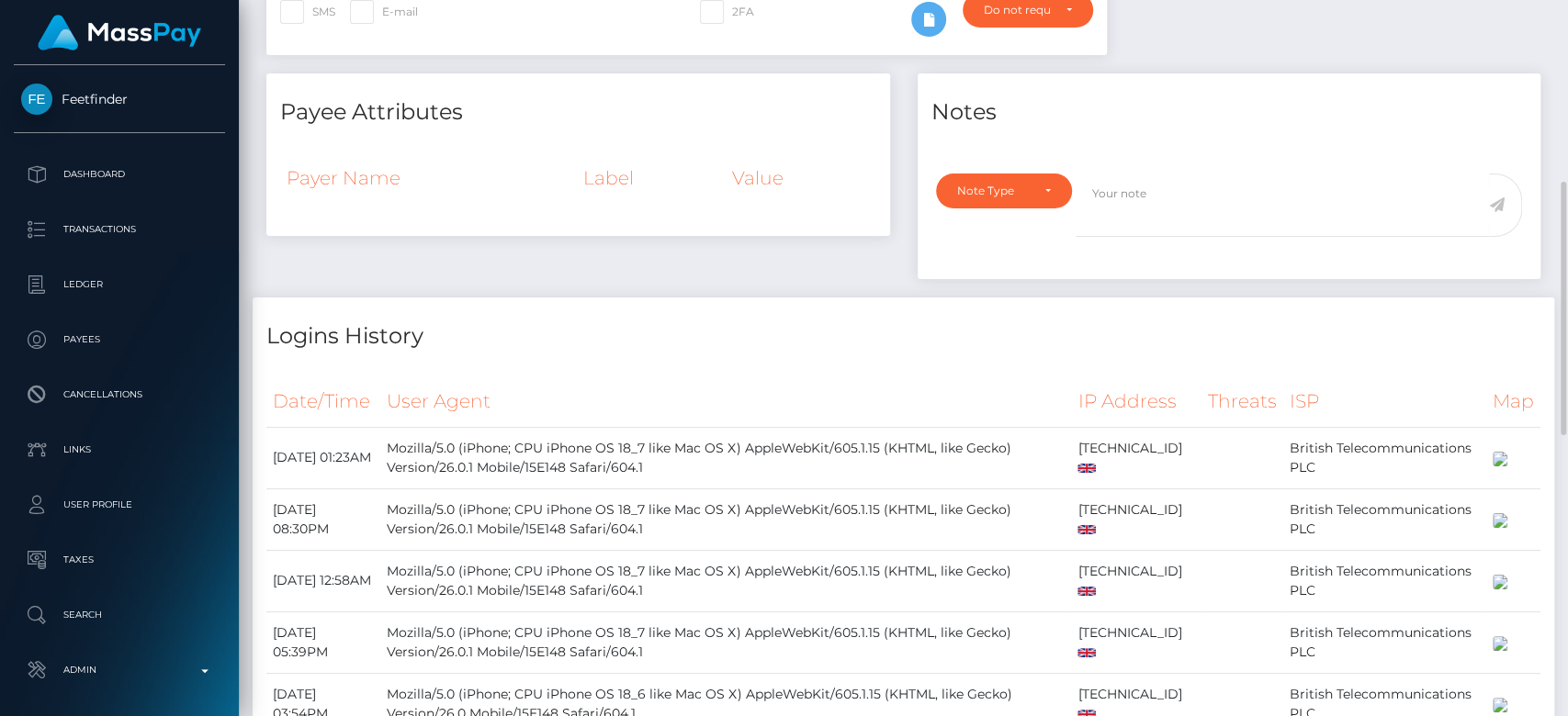
scroll to position [500, 0]
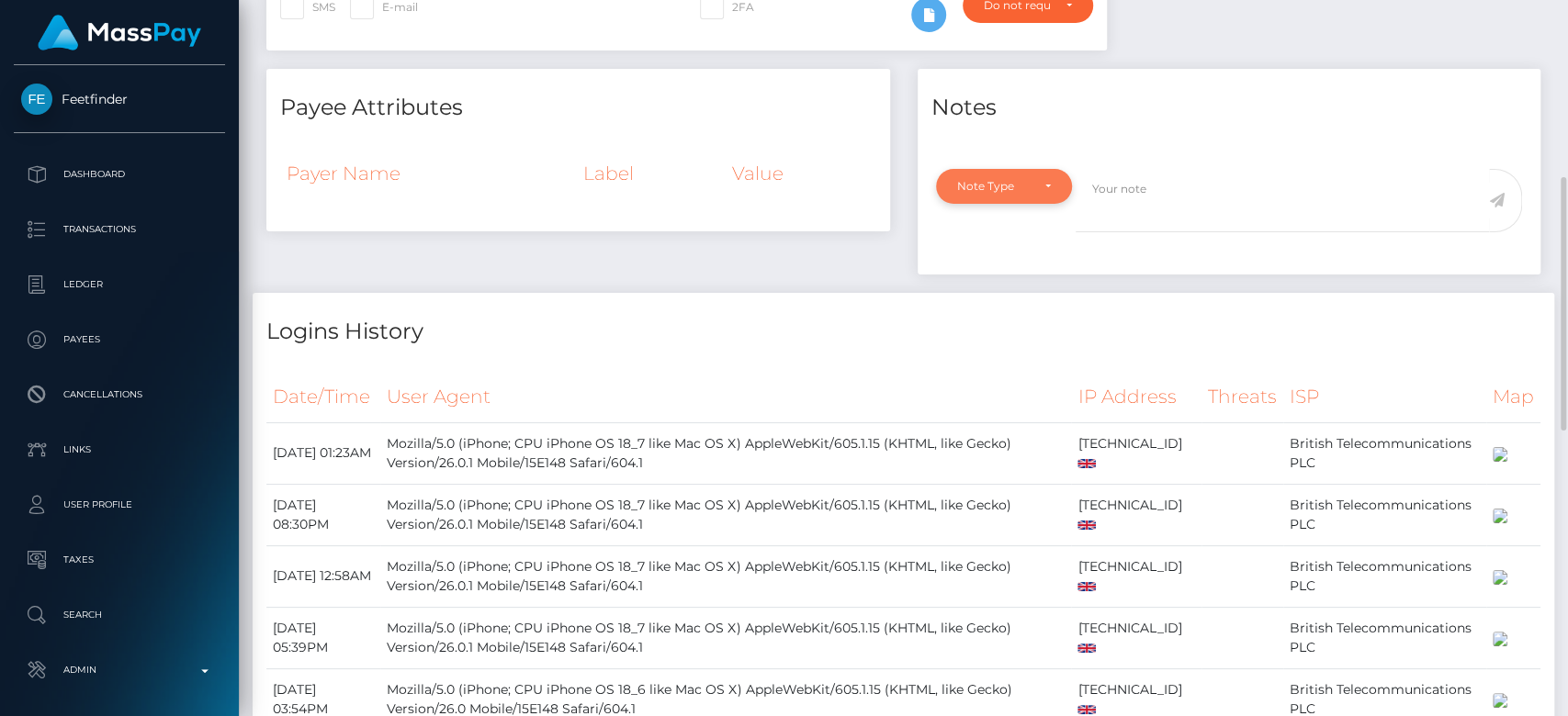
click at [1014, 179] on div "Note Type" at bounding box center [994, 185] width 72 height 14
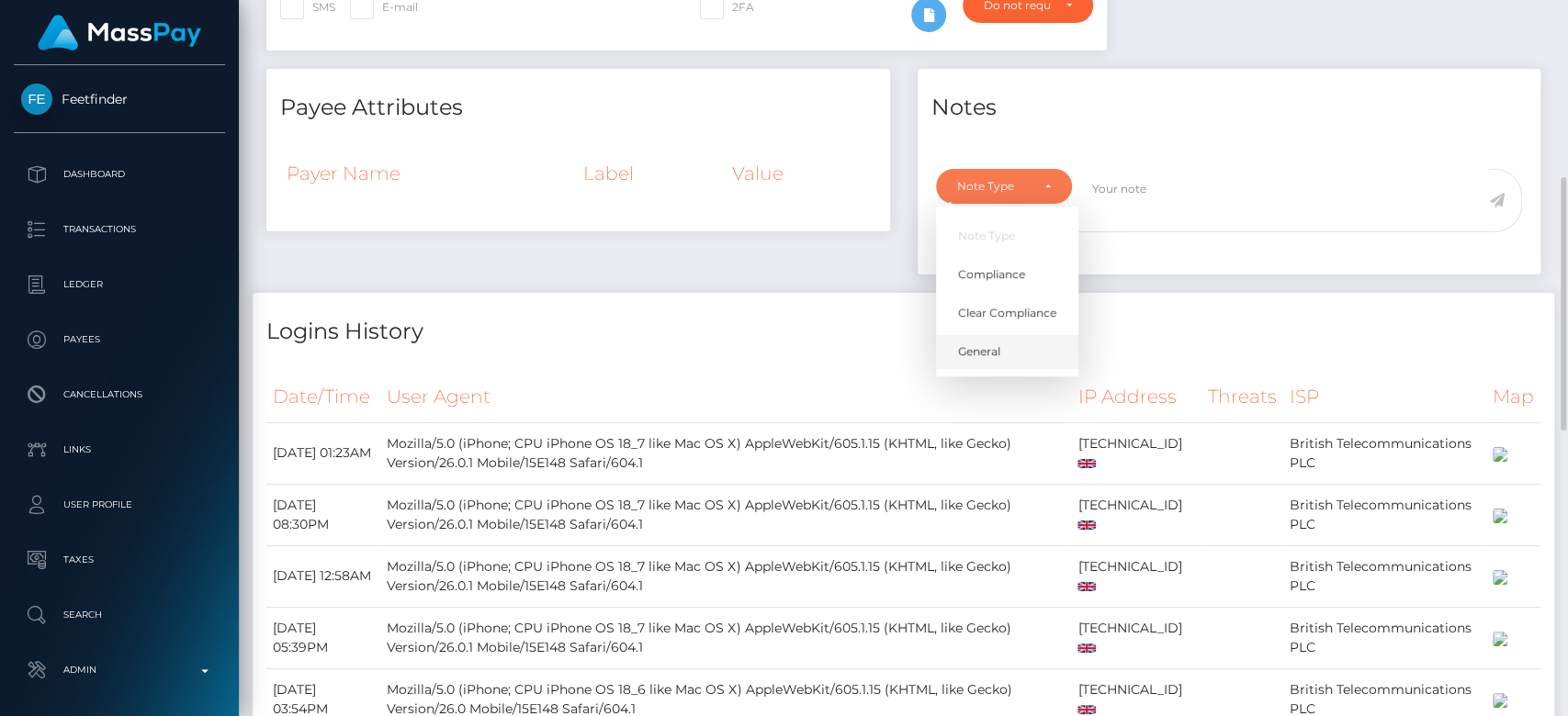
click at [982, 344] on span "General" at bounding box center [978, 351] width 42 height 16
select select "GENERAL"
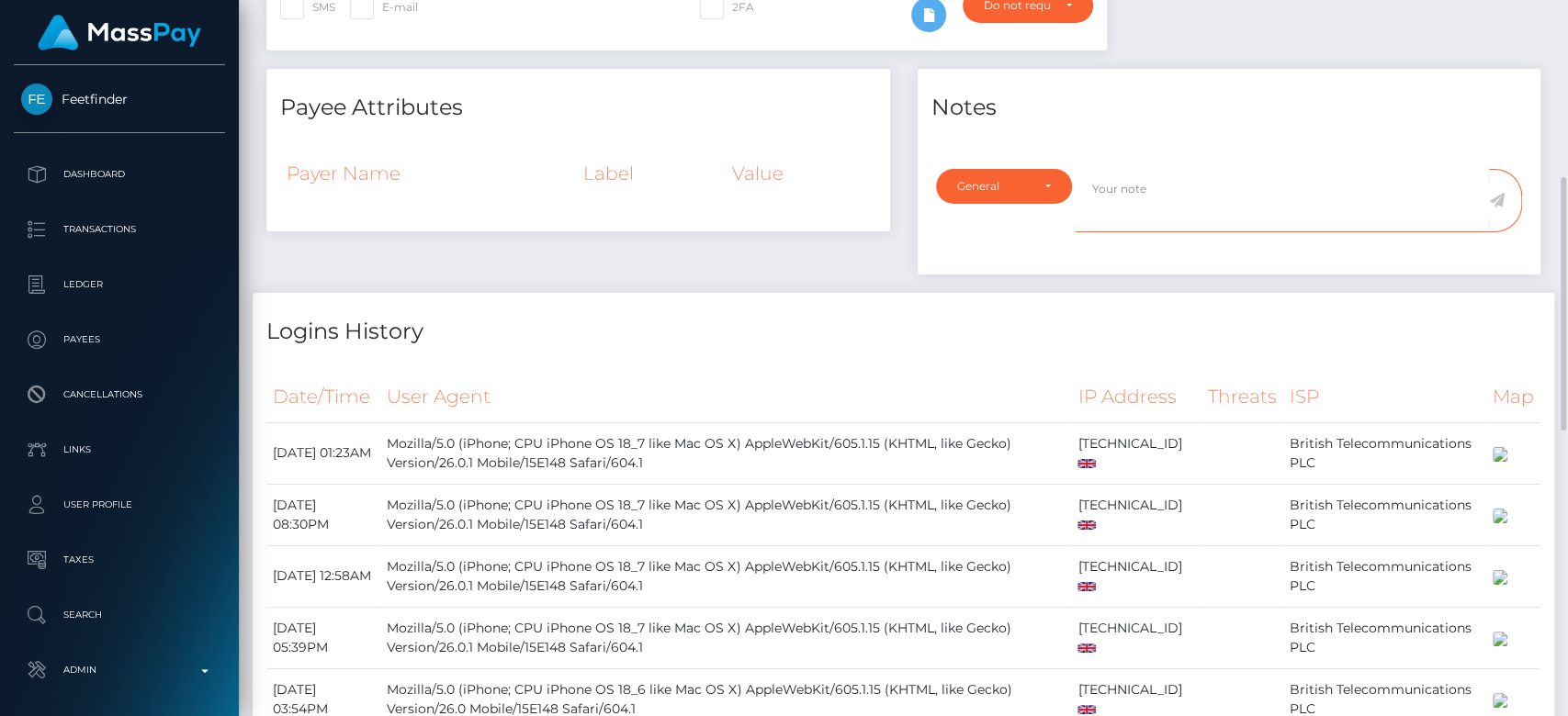
click at [1149, 203] on textarea at bounding box center [1282, 201] width 414 height 64
type textarea "CLOSED at payee's request, as per ticket #134561"
click at [1500, 198] on icon at bounding box center [1497, 200] width 15 height 14
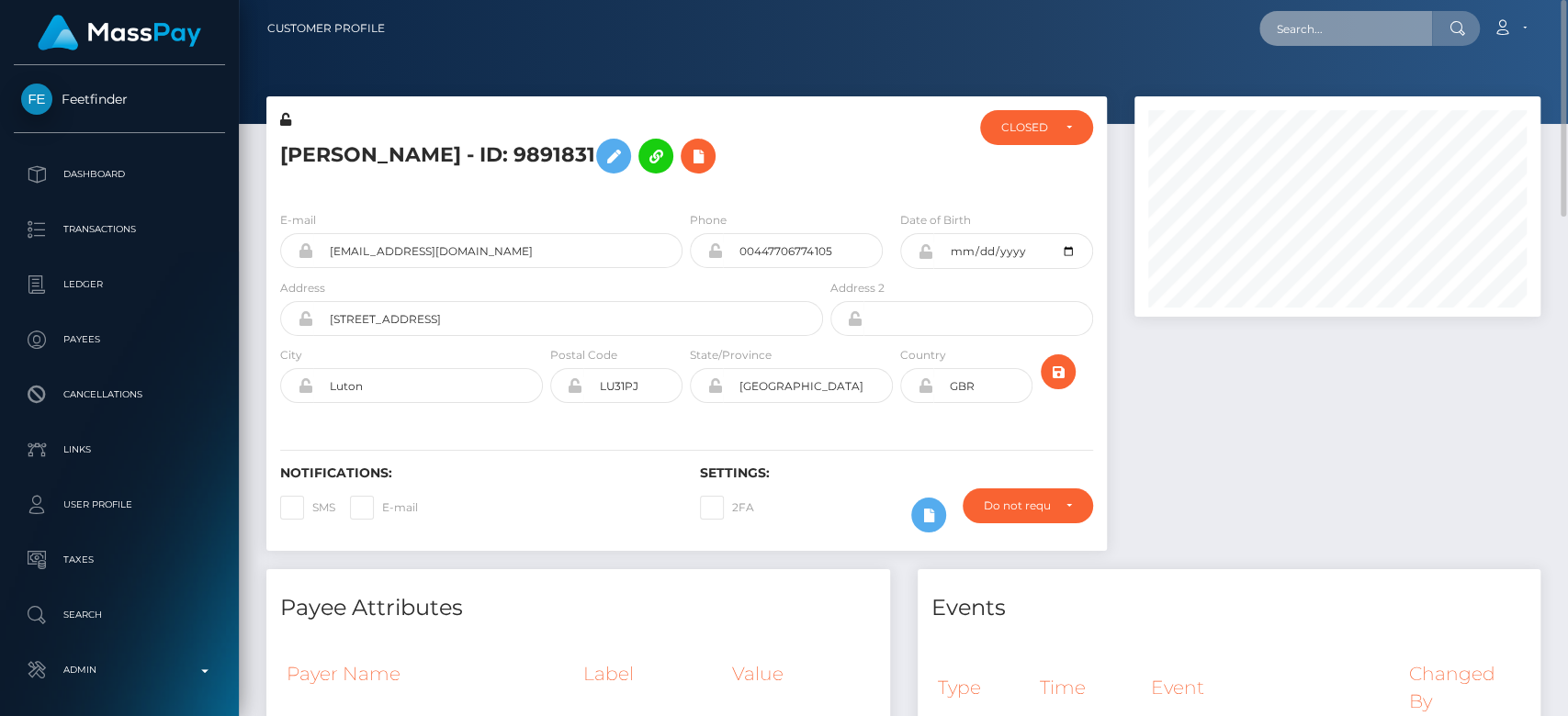
click at [1301, 27] on input "text" at bounding box center [1345, 29] width 173 height 35
paste input "benhurter@gmail.com"
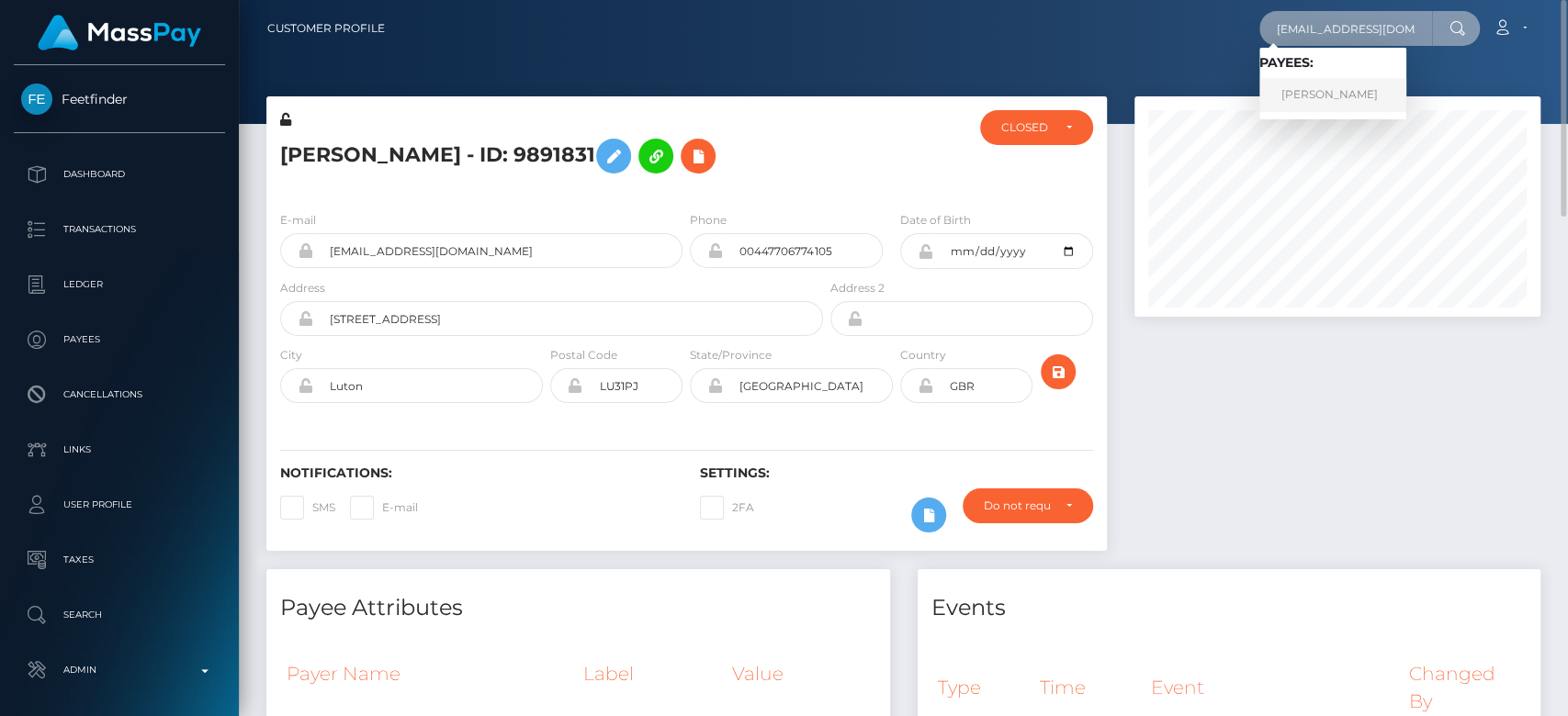
type input "benhurter@gmail.com"
click at [1329, 91] on link "ben hurter" at bounding box center [1332, 95] width 147 height 34
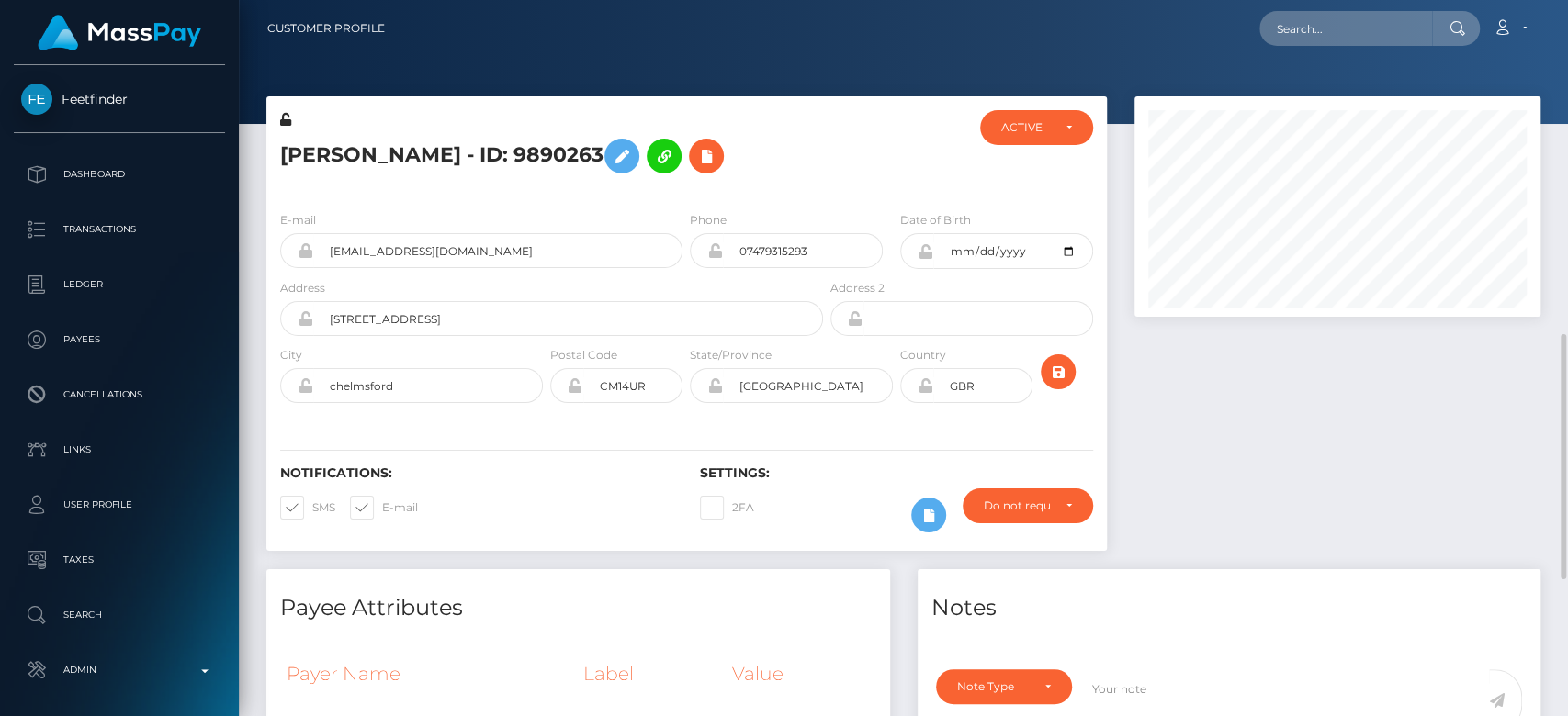
scroll to position [221, 406]
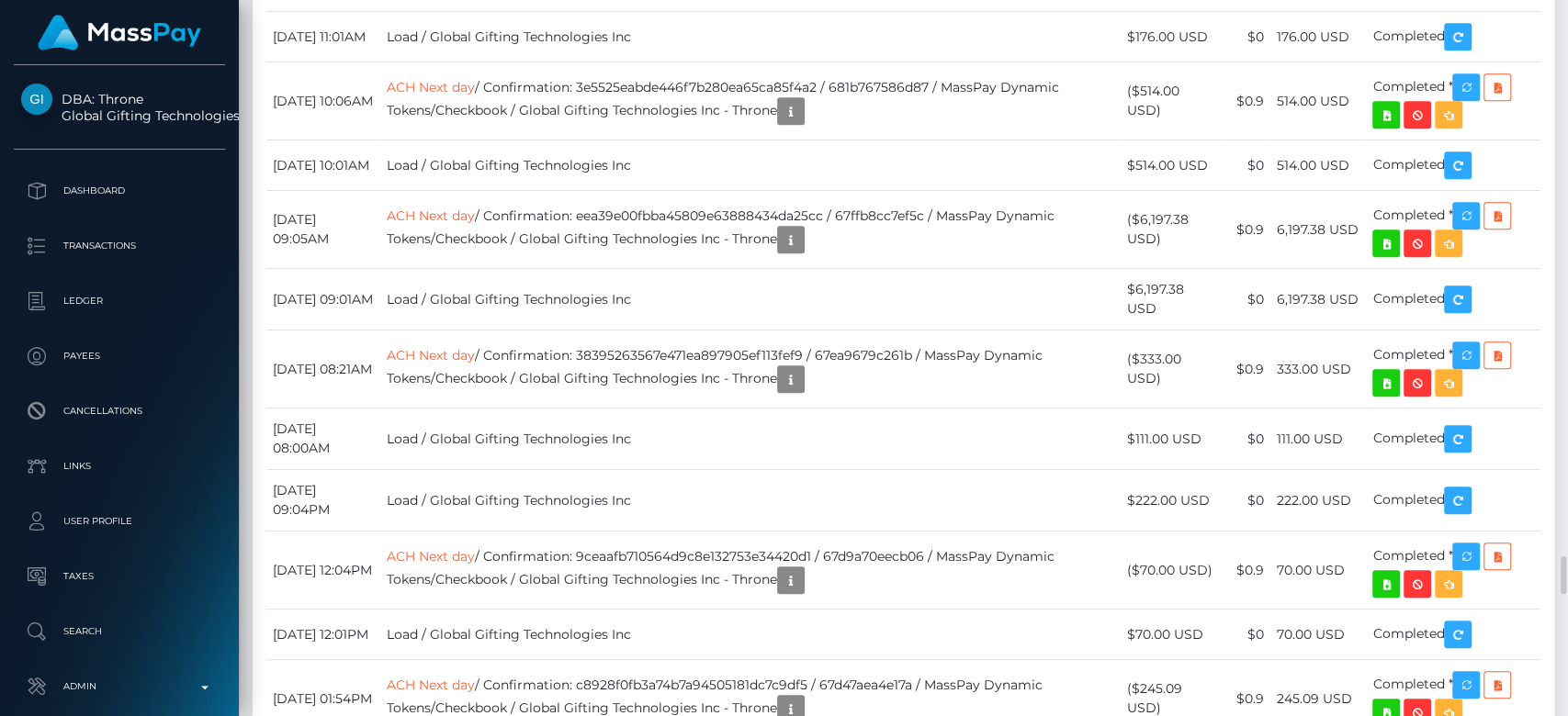
scroll to position [221, 406]
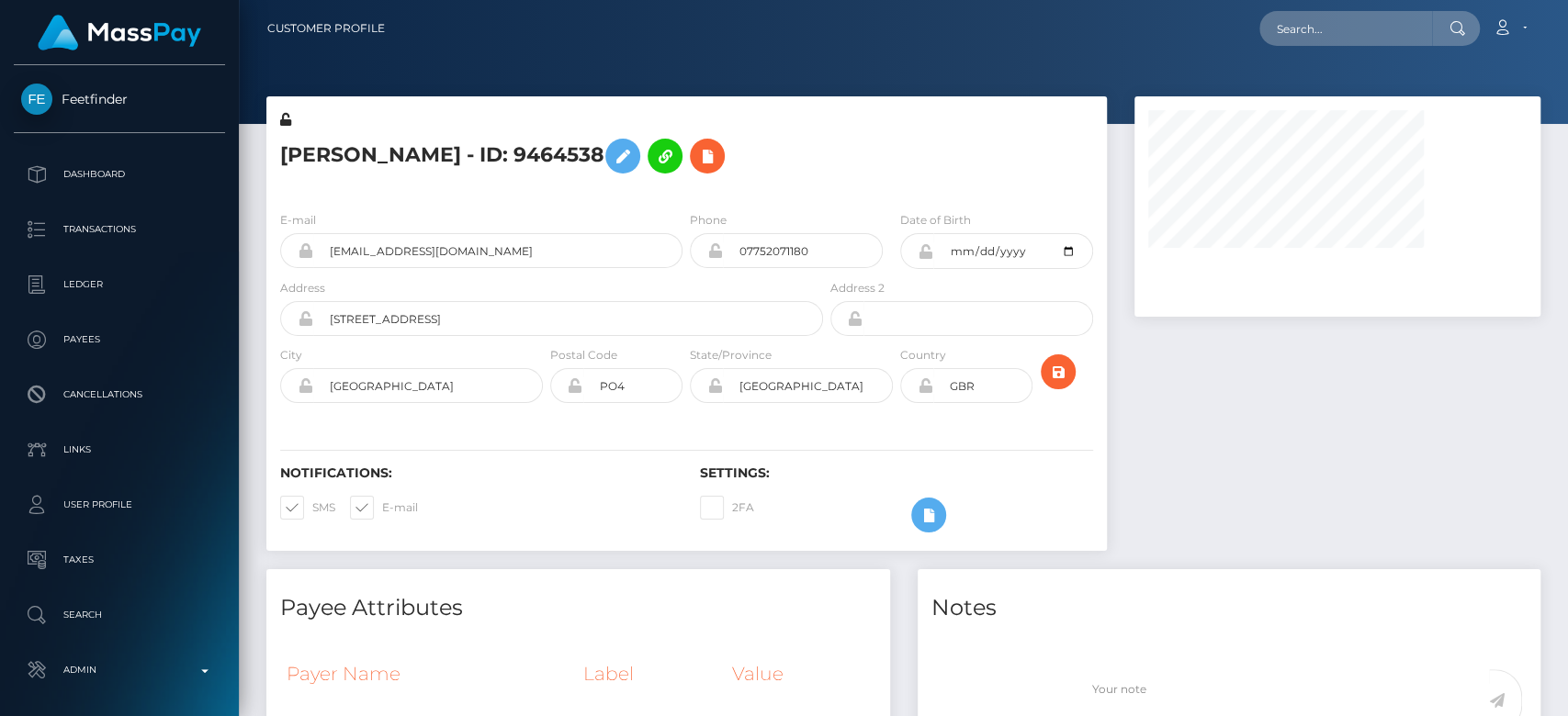
click at [1229, 481] on div at bounding box center [1337, 332] width 434 height 473
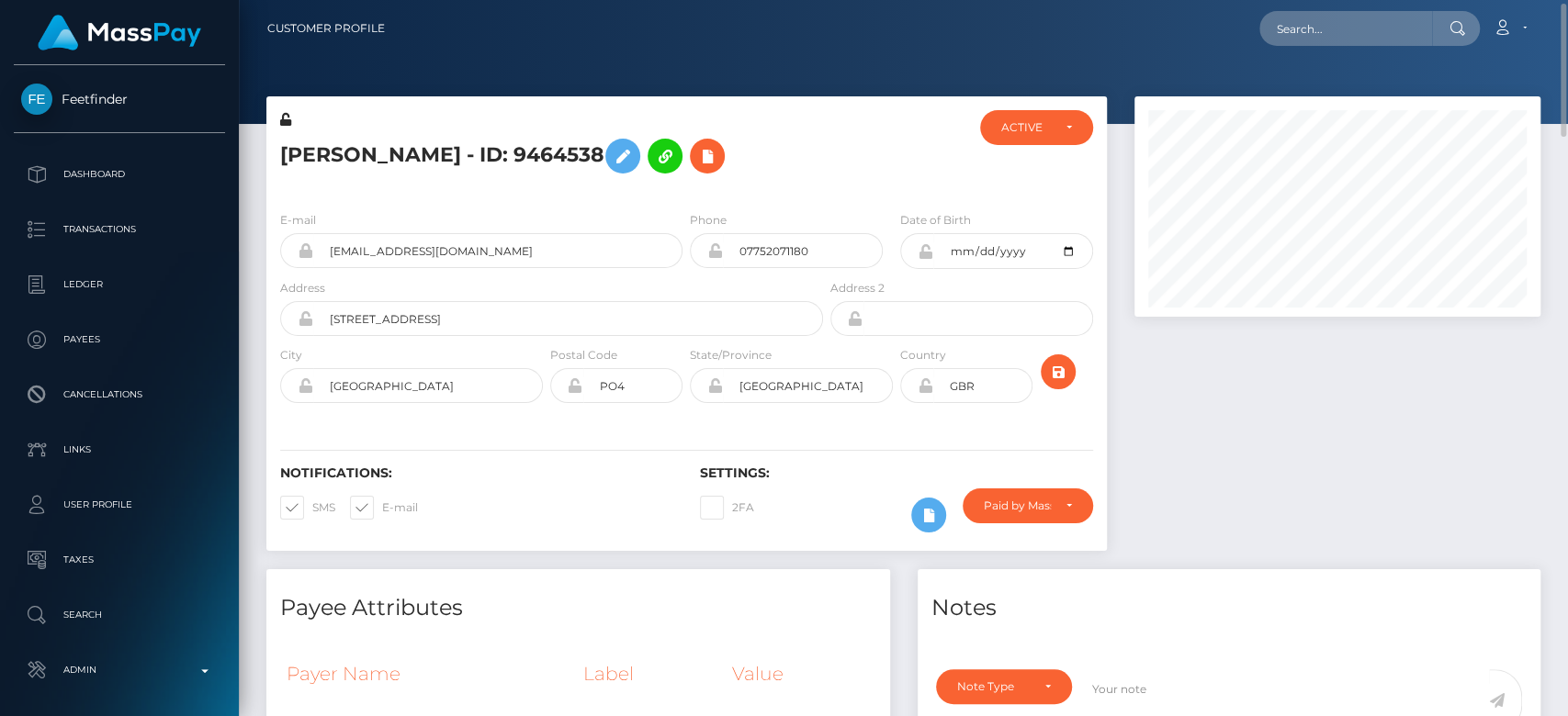
scroll to position [30, 0]
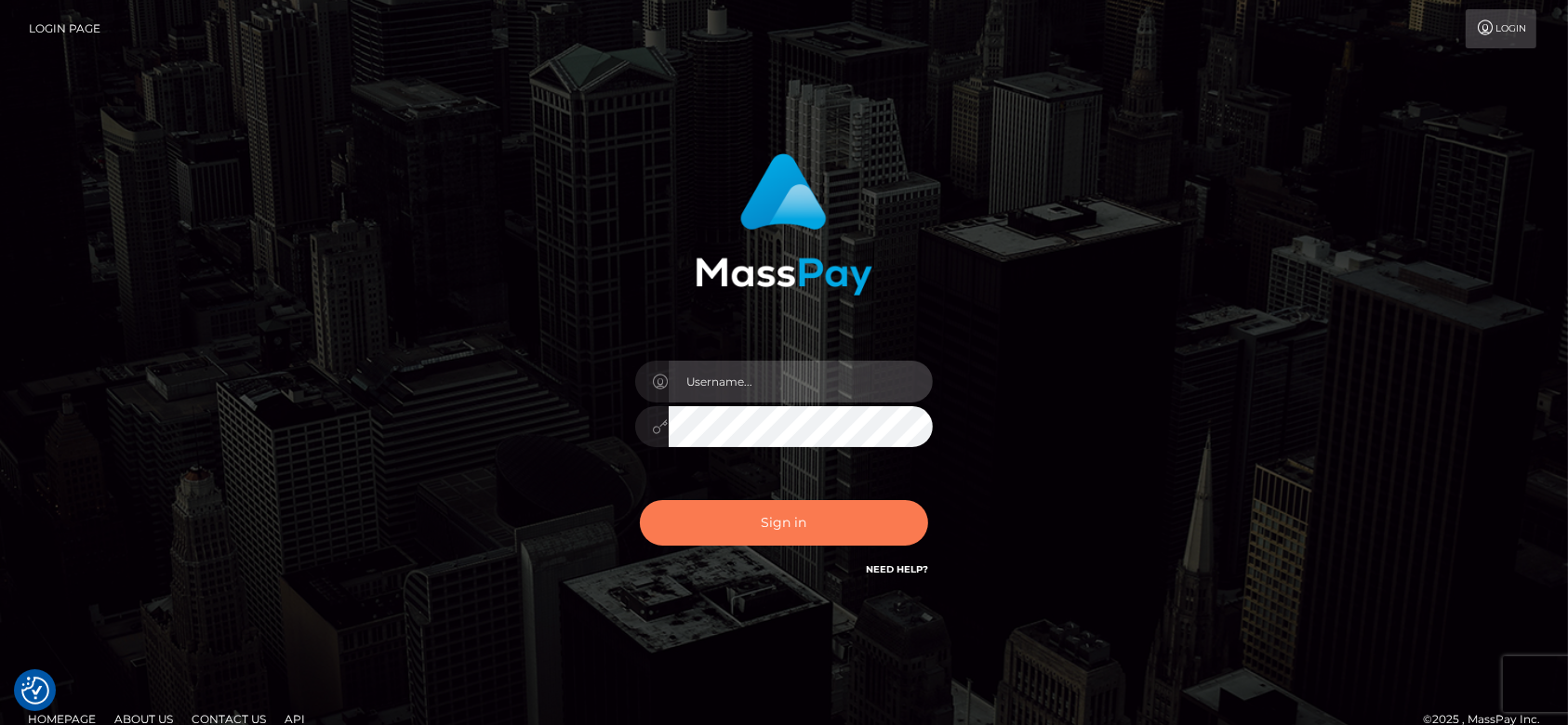
type input "[DOMAIN_NAME]"
click at [794, 519] on button "Sign in" at bounding box center [784, 523] width 288 height 45
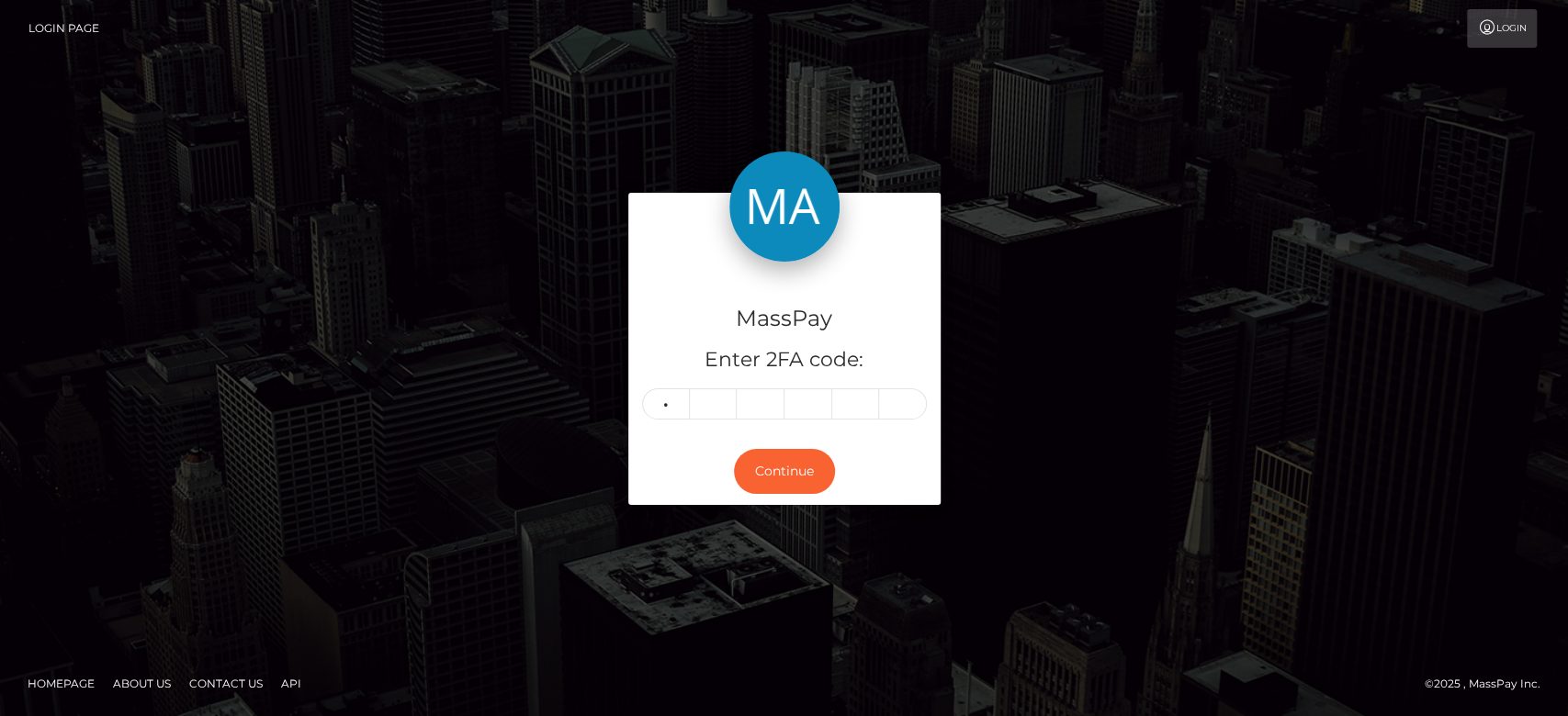
type input "7"
type input "0"
type input "8"
type input "6"
type input "2"
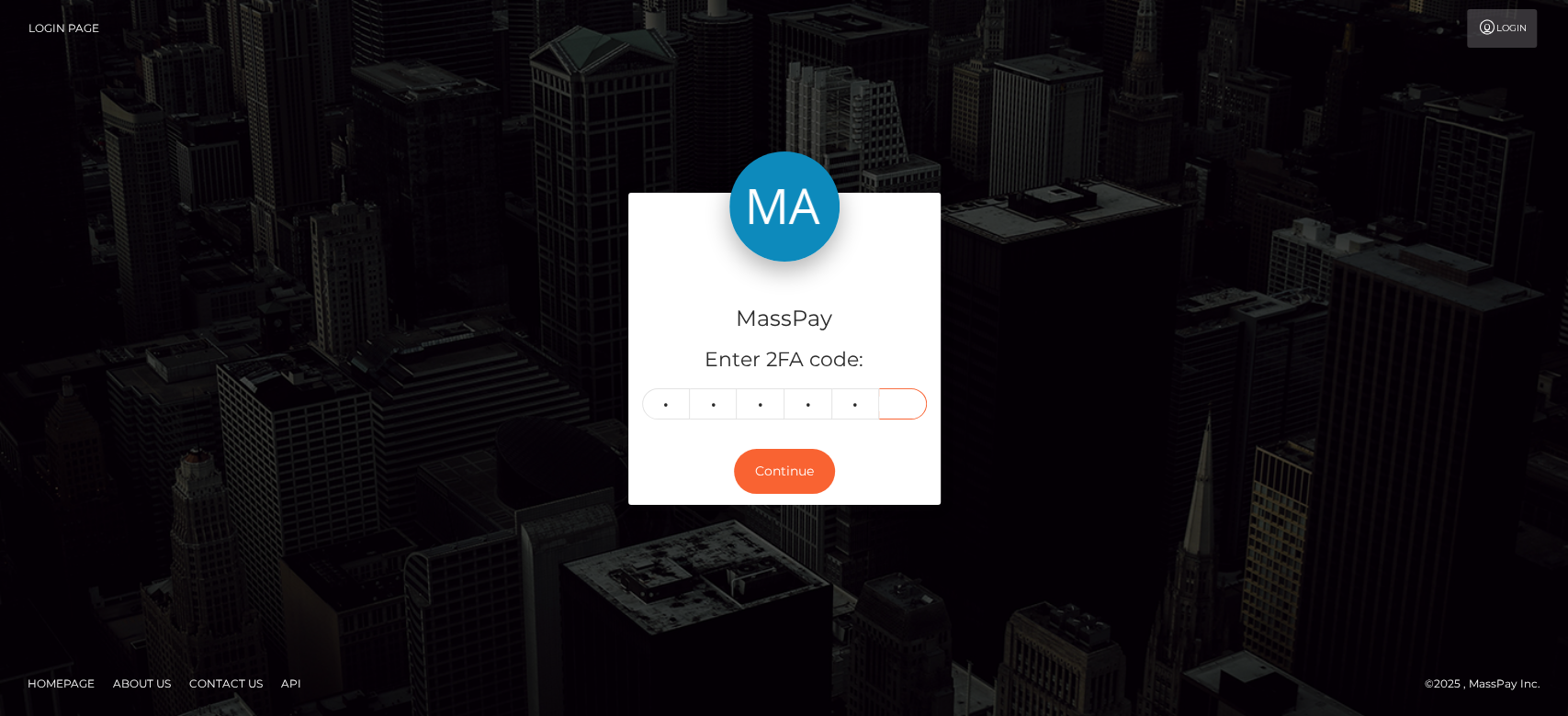
type input "0"
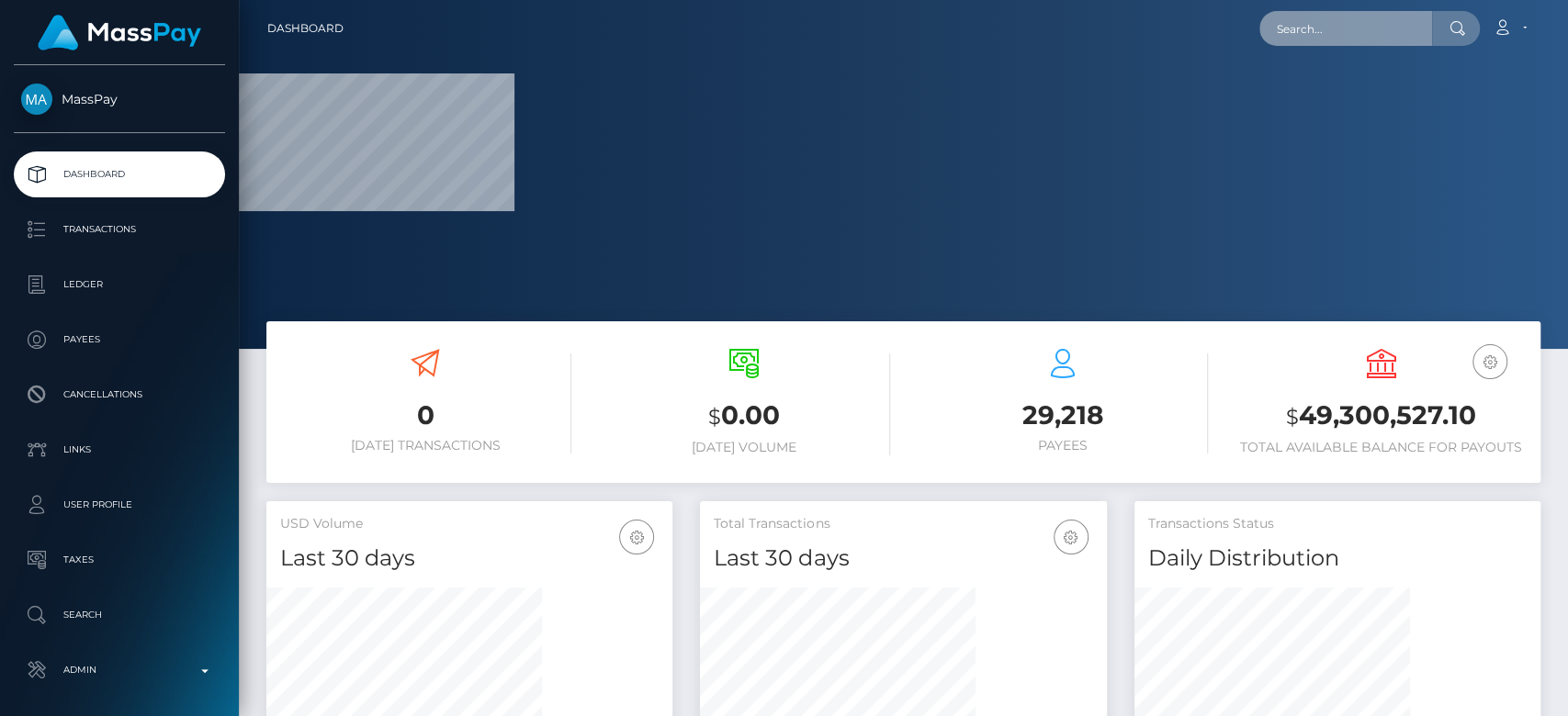
click at [1307, 42] on input "text" at bounding box center [1345, 29] width 173 height 35
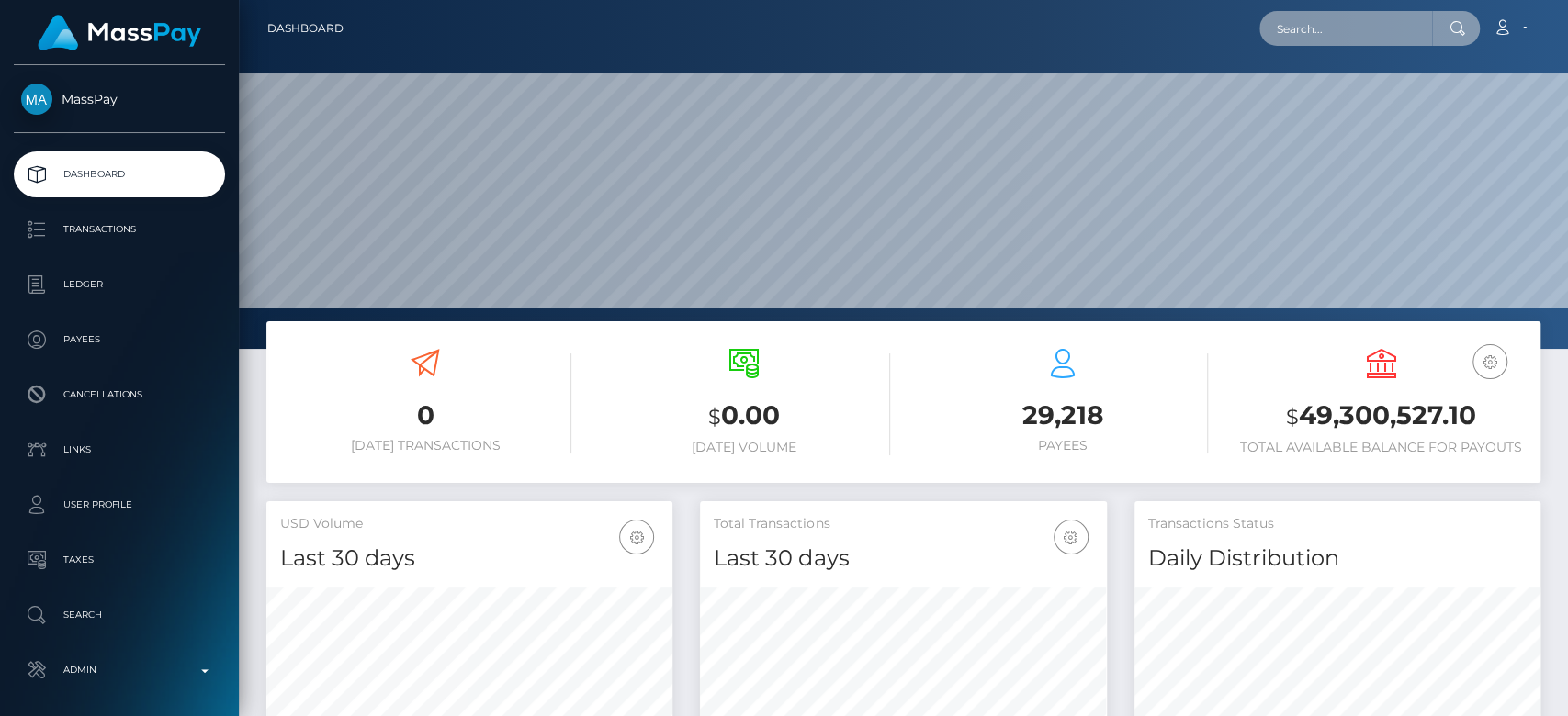
scroll to position [324, 406]
paste input "harbaughcarta3@gmail.com"
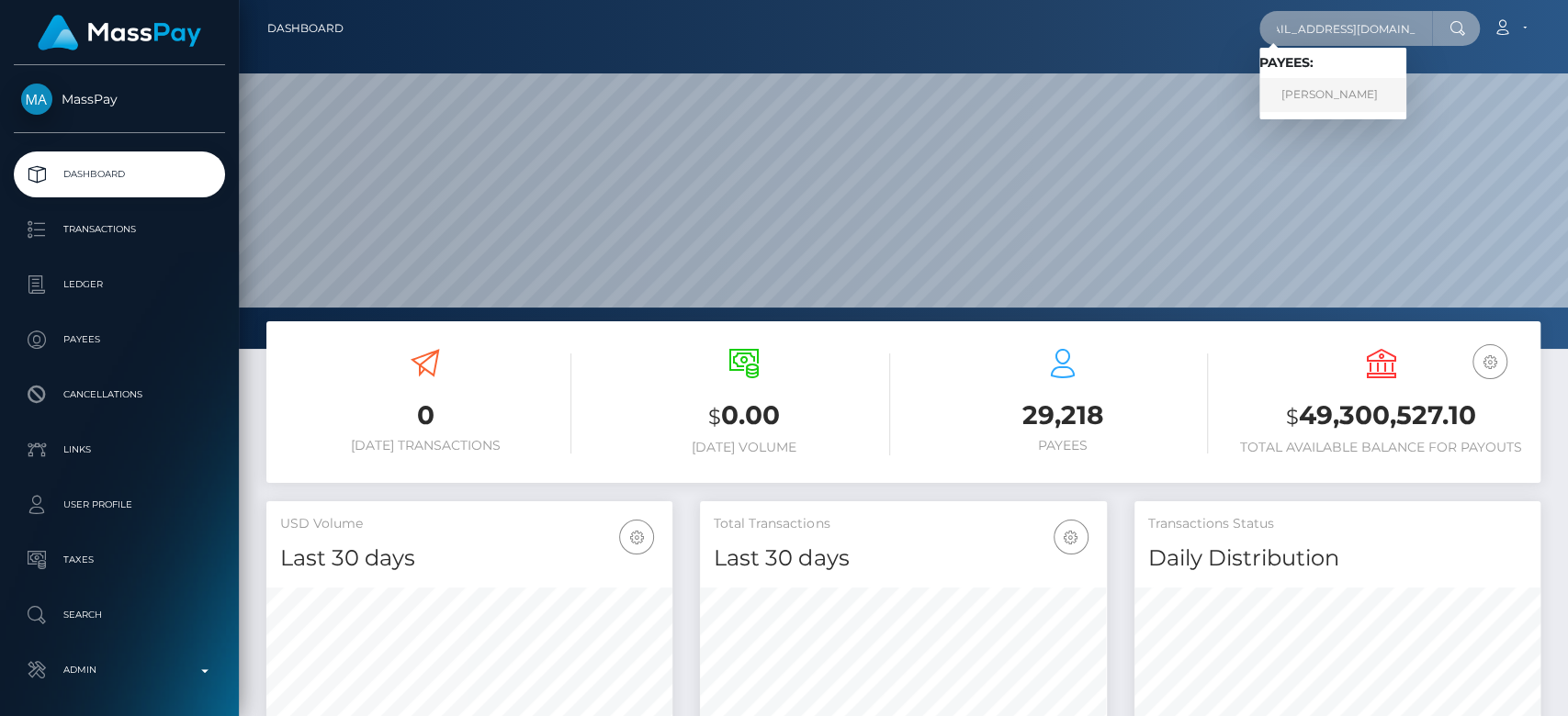
type input "harbaughcarta3@gmail.com"
click at [1336, 85] on link "Carla Harbaugh" at bounding box center [1332, 95] width 147 height 34
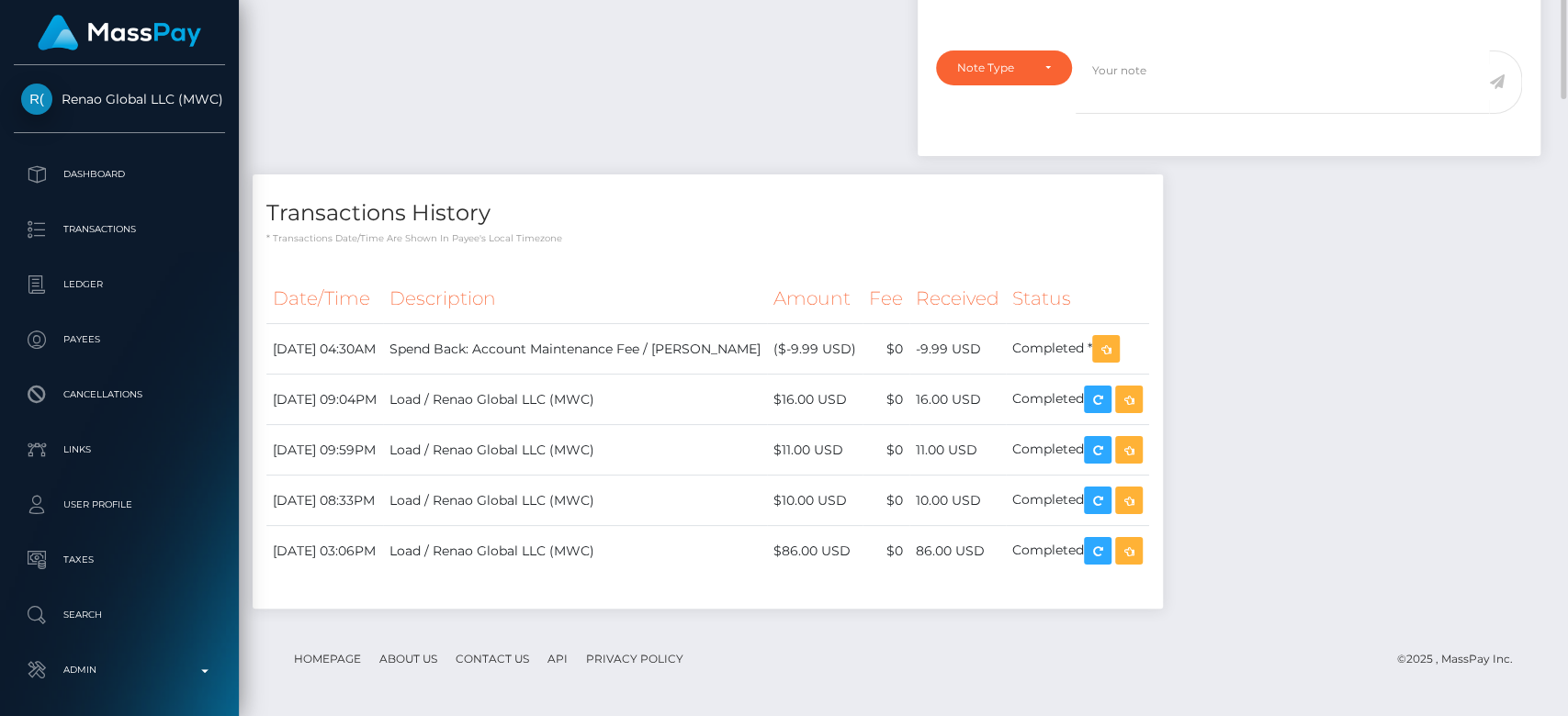
scroll to position [1249, 0]
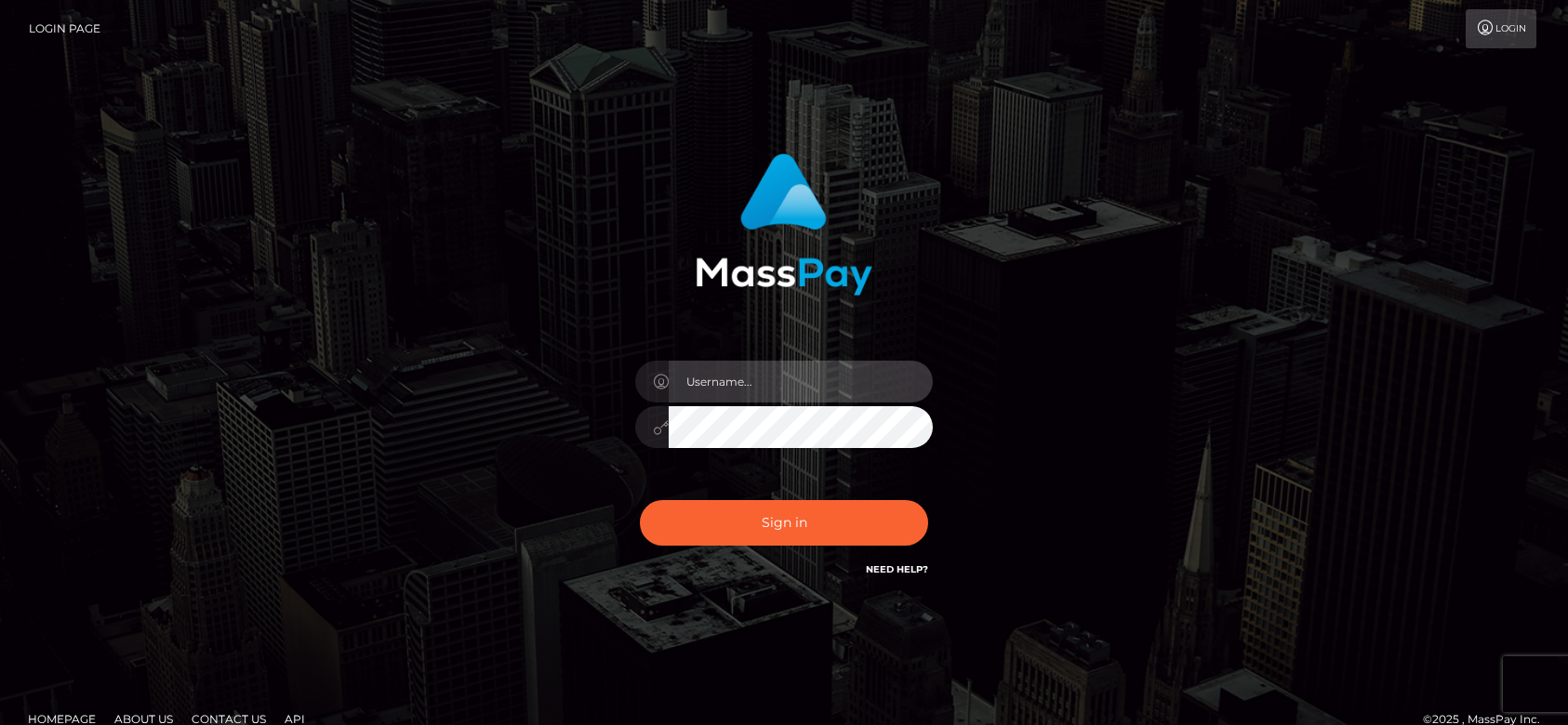
type input "[DOMAIN_NAME]"
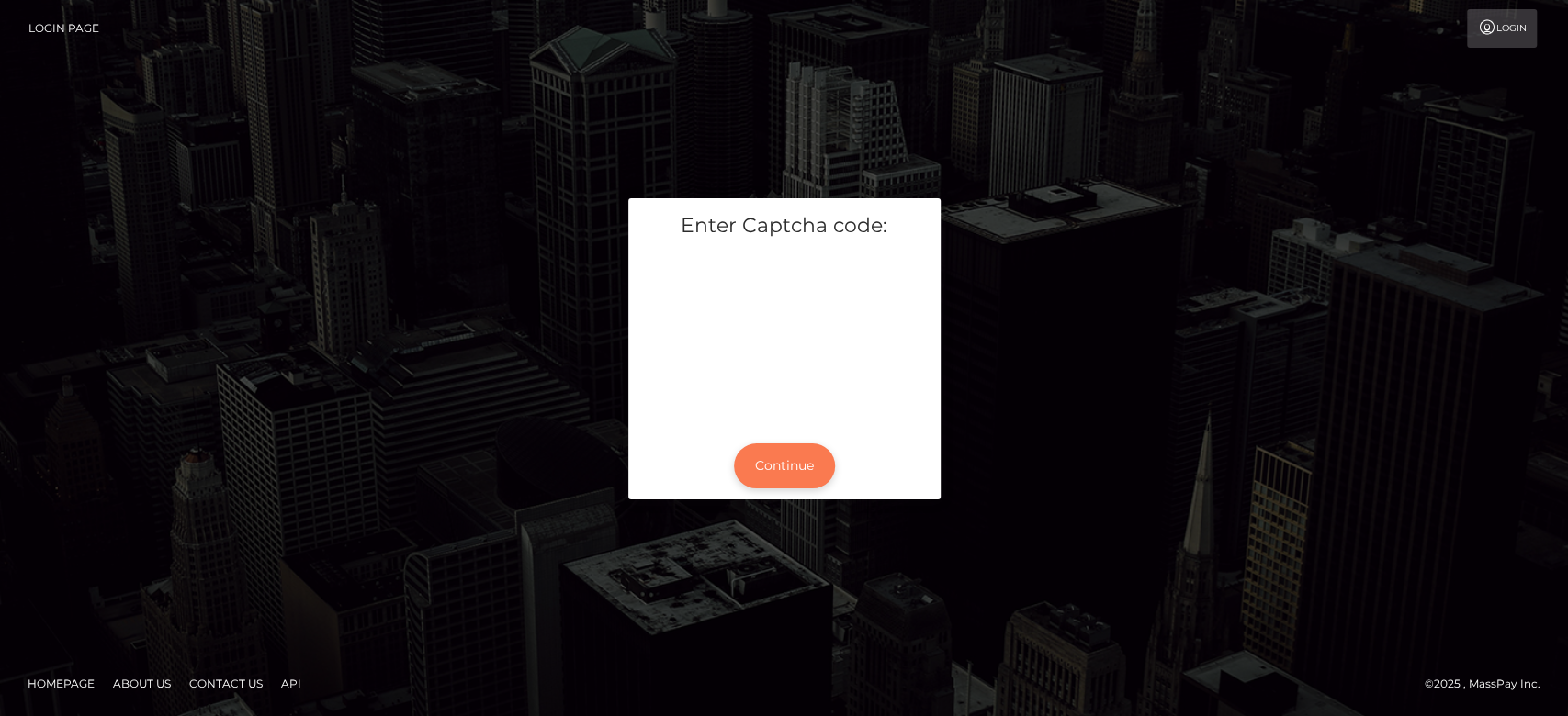
click at [783, 478] on button "Continue" at bounding box center [784, 466] width 101 height 45
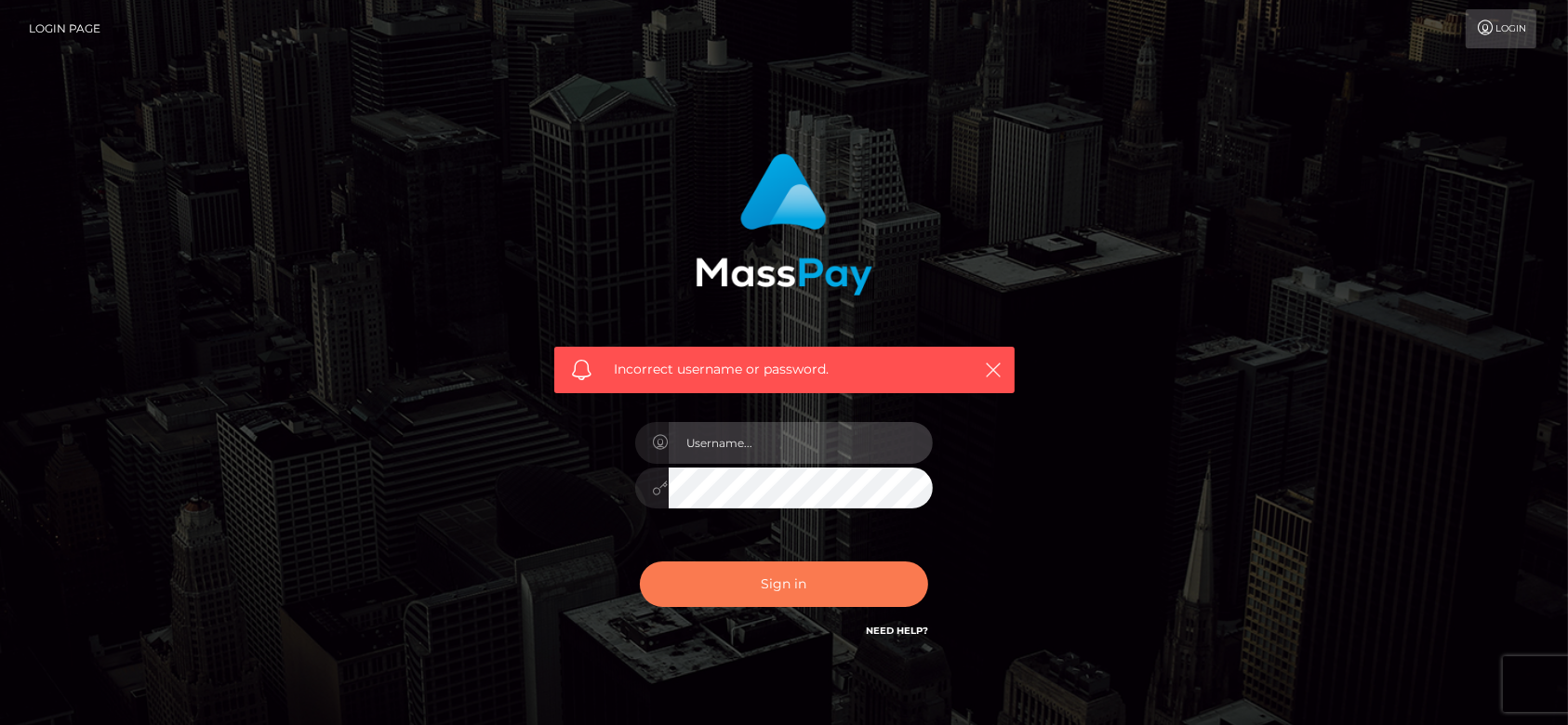
type input "[DOMAIN_NAME]"
click at [781, 578] on button "Sign in" at bounding box center [784, 583] width 288 height 45
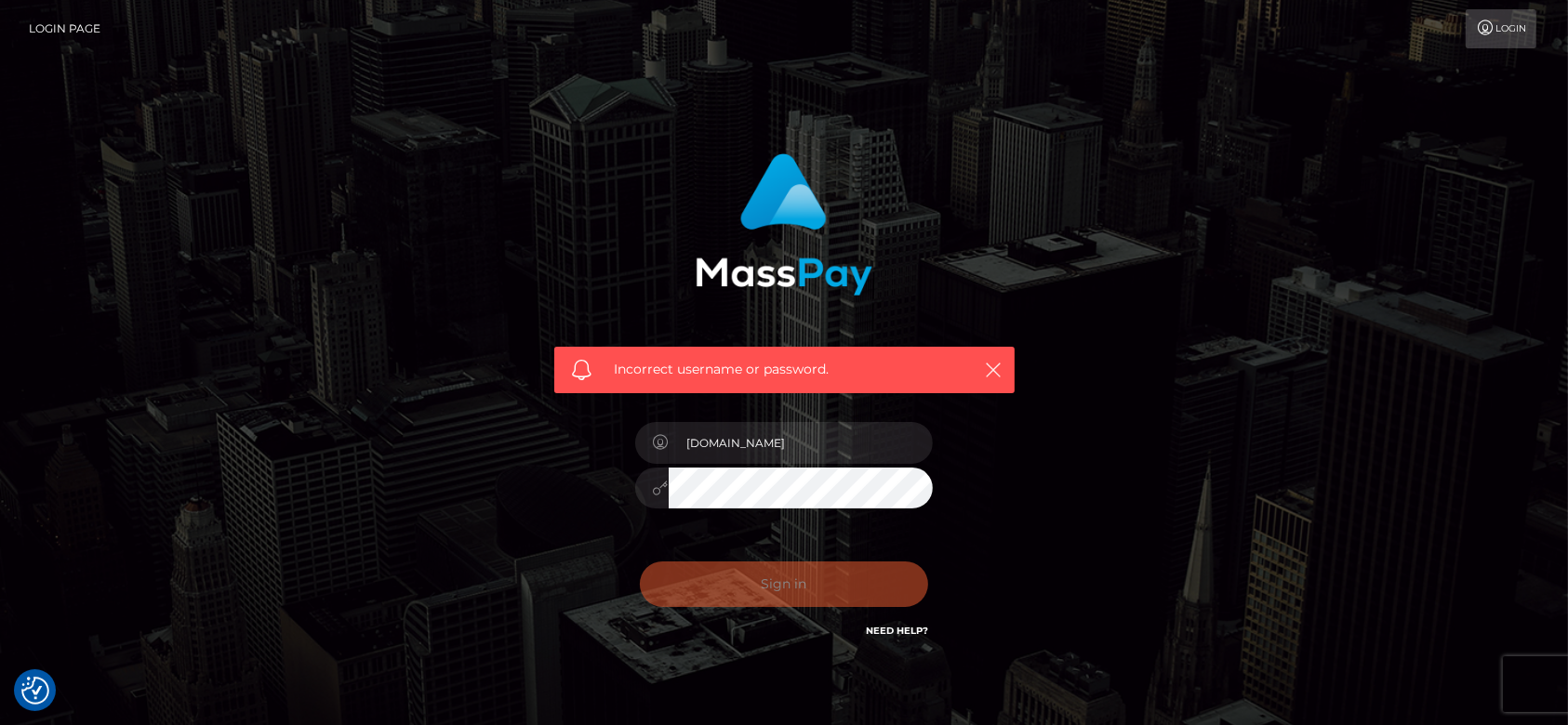
checkbox input "true"
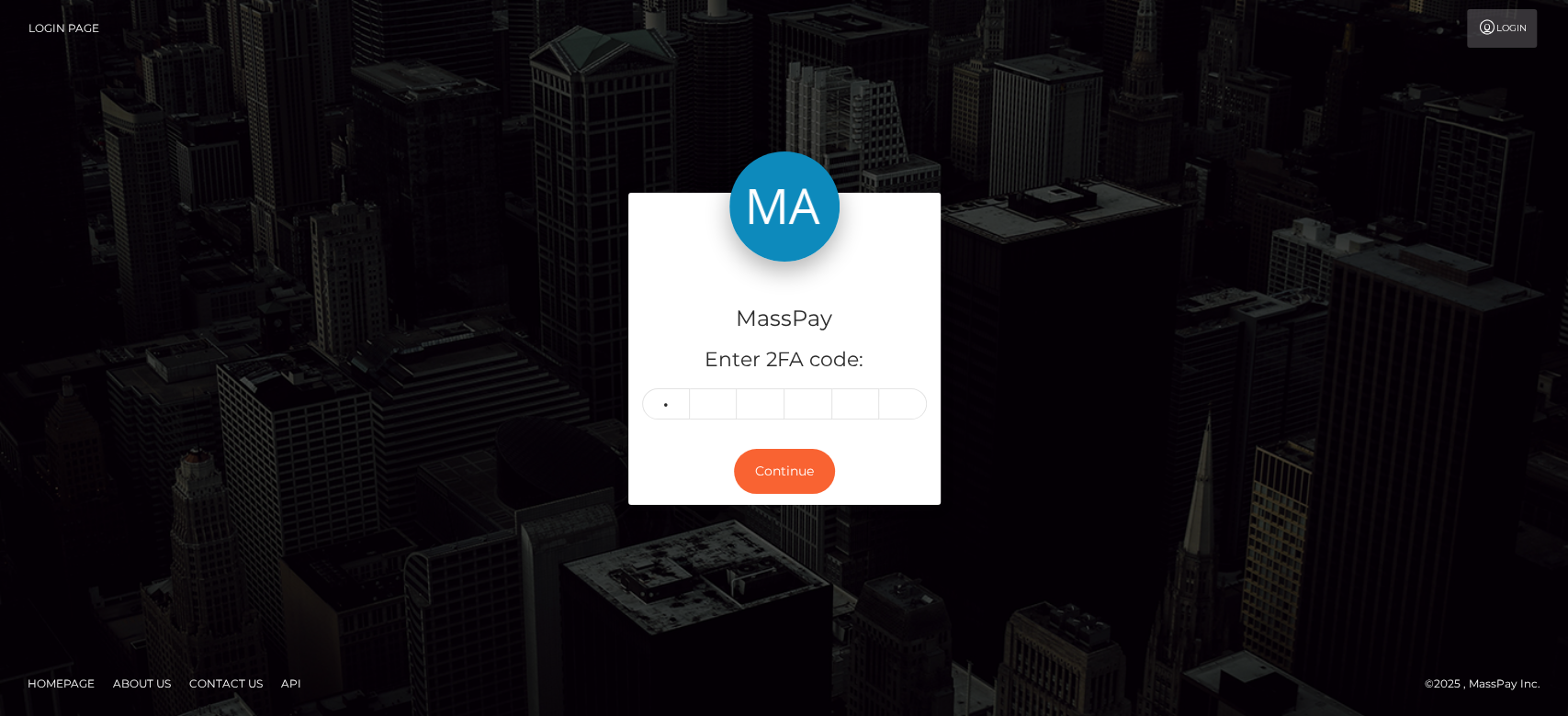
type input "1"
type input "7"
type input "4"
type input "9"
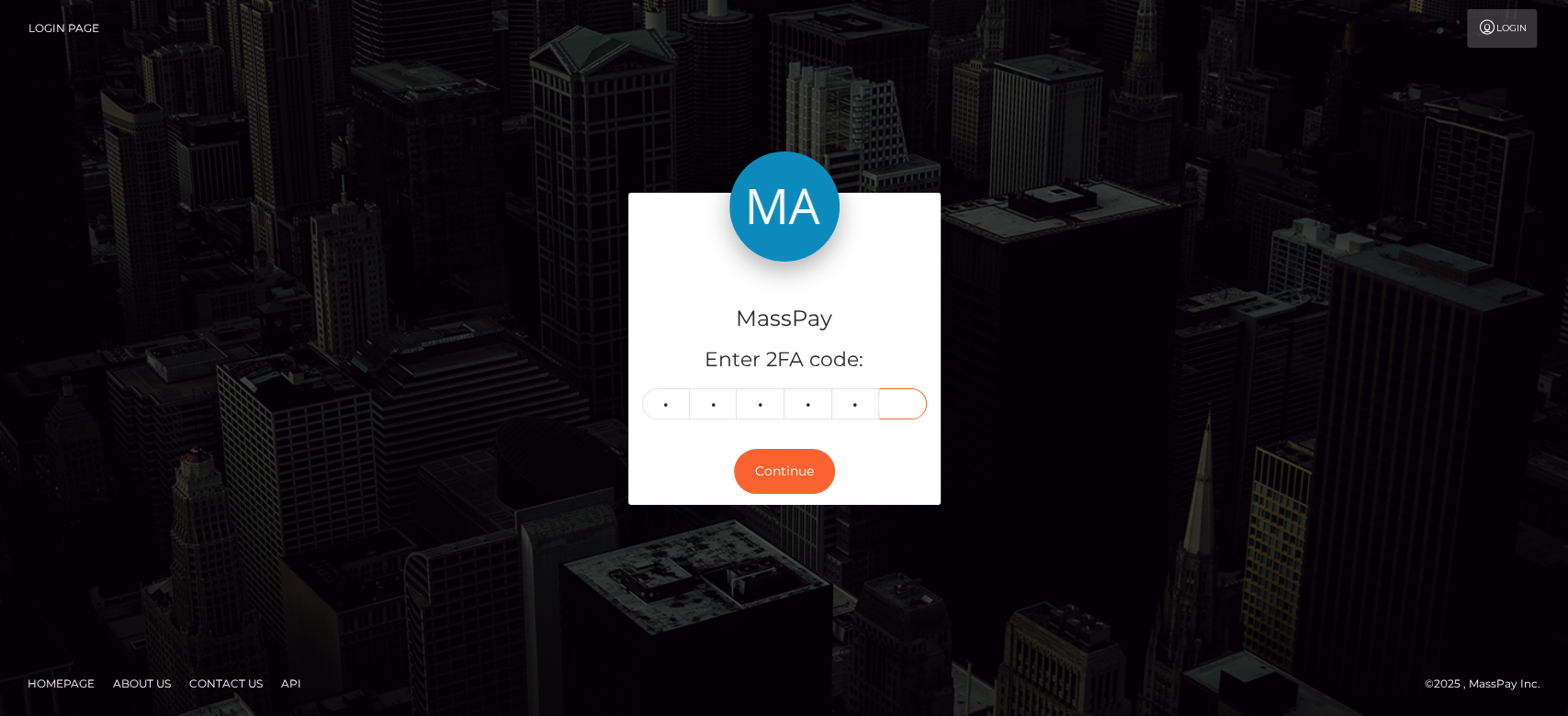
type input "0"
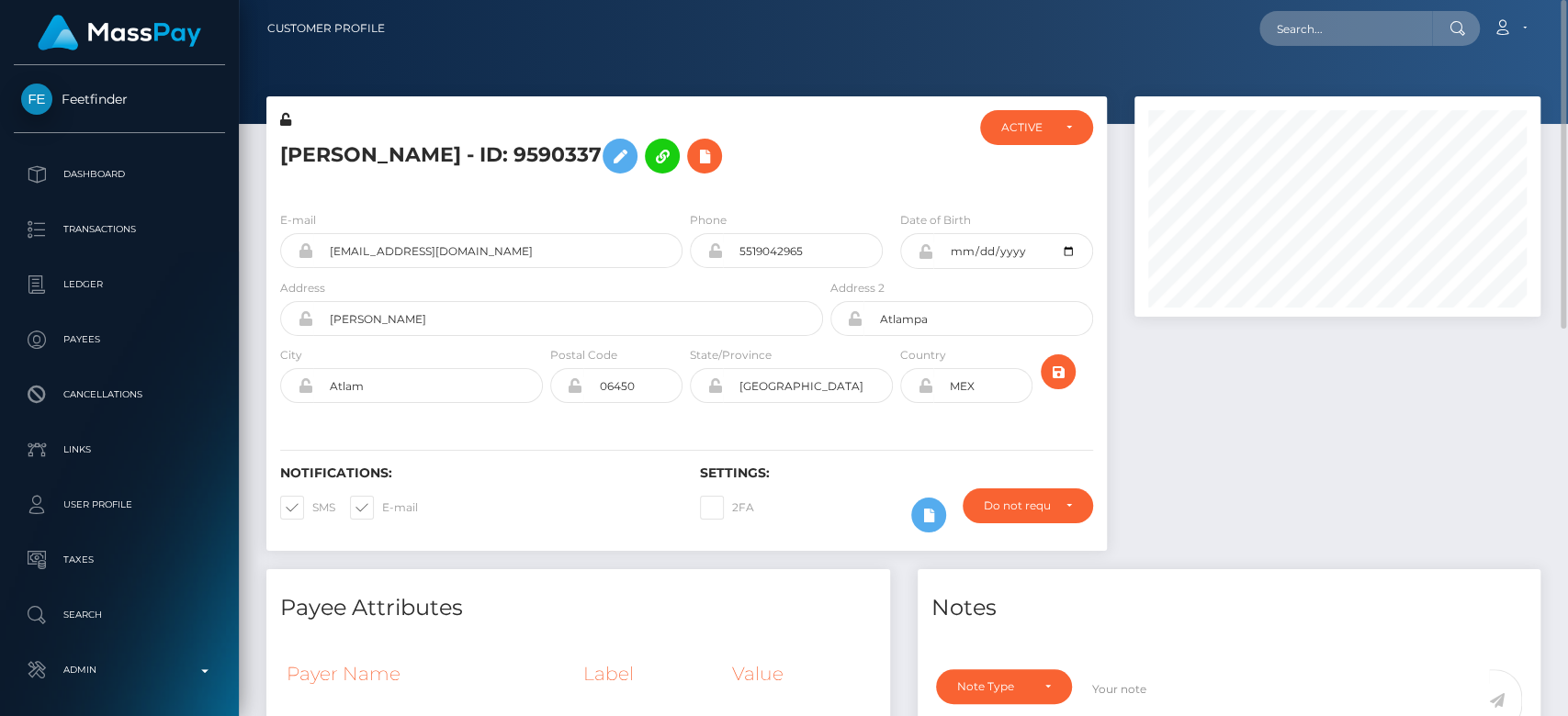
click at [382, 514] on span at bounding box center [382, 507] width 0 height 13
click at [382, 508] on input "E-mail" at bounding box center [388, 502] width 12 height 12
checkbox input "false"
click at [312, 514] on span at bounding box center [312, 507] width 0 height 13
click at [312, 508] on input "SMS" at bounding box center [318, 502] width 12 height 12
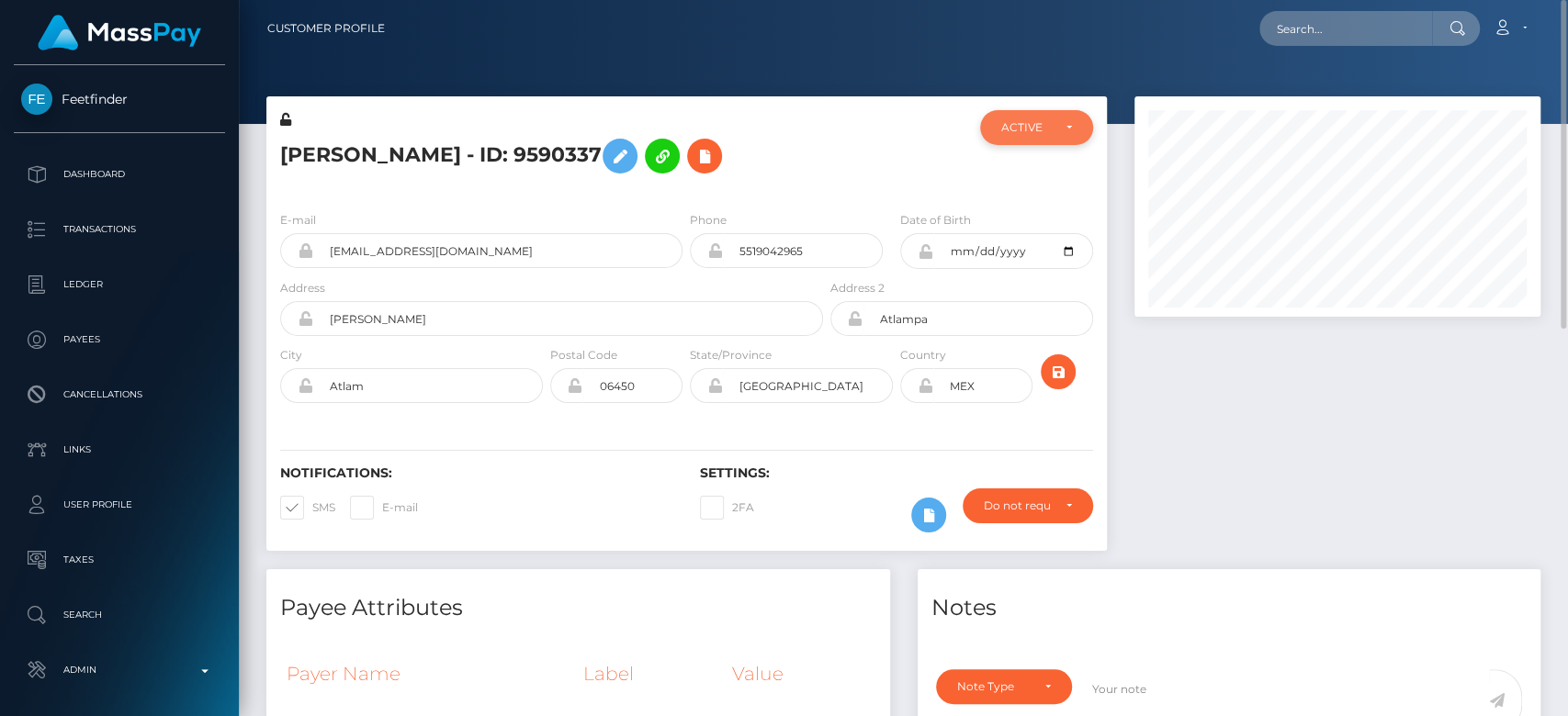
checkbox input "false"
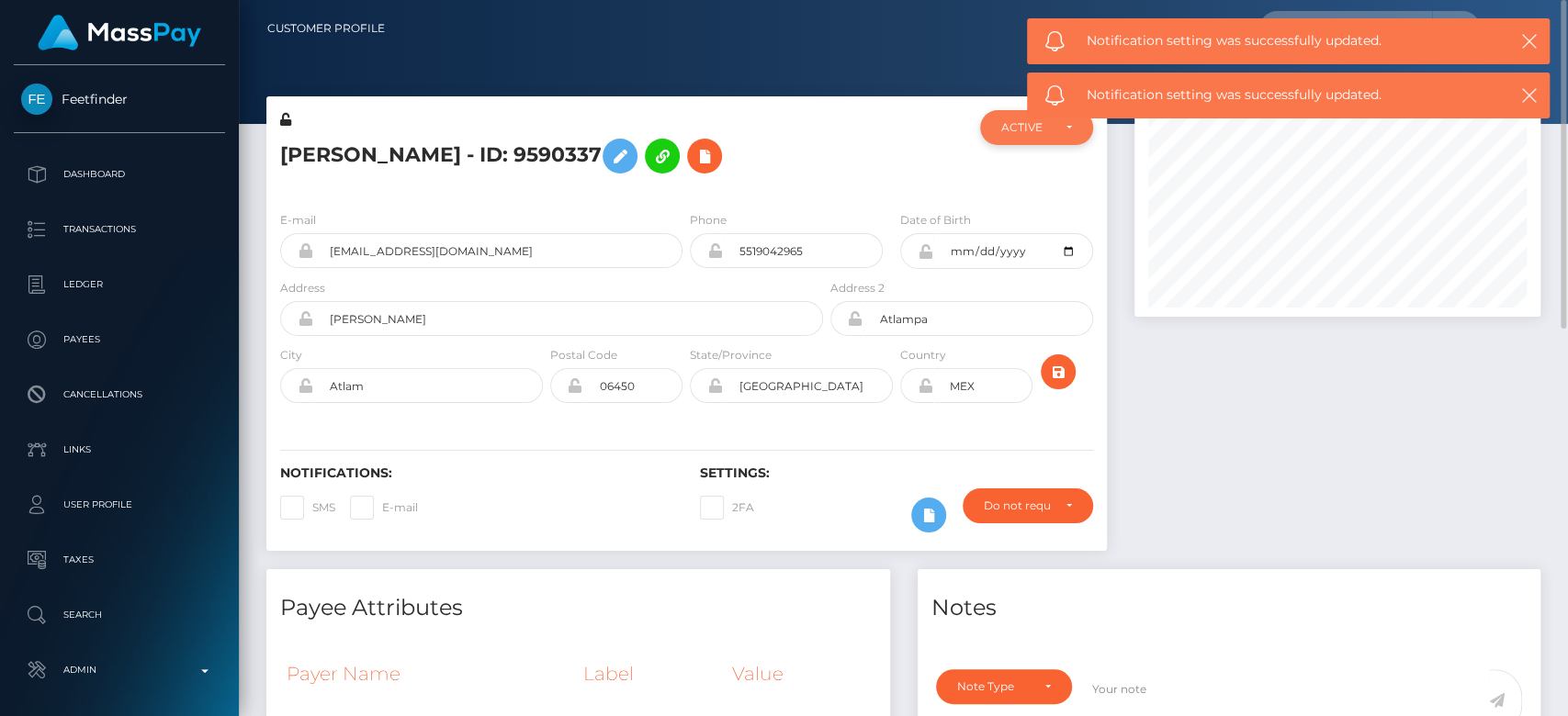
click at [1029, 132] on div "ACTIVE" at bounding box center [1025, 127] width 48 height 14
click at [1025, 262] on link "CLOSED" at bounding box center [1036, 255] width 112 height 34
select select "CLOSED"
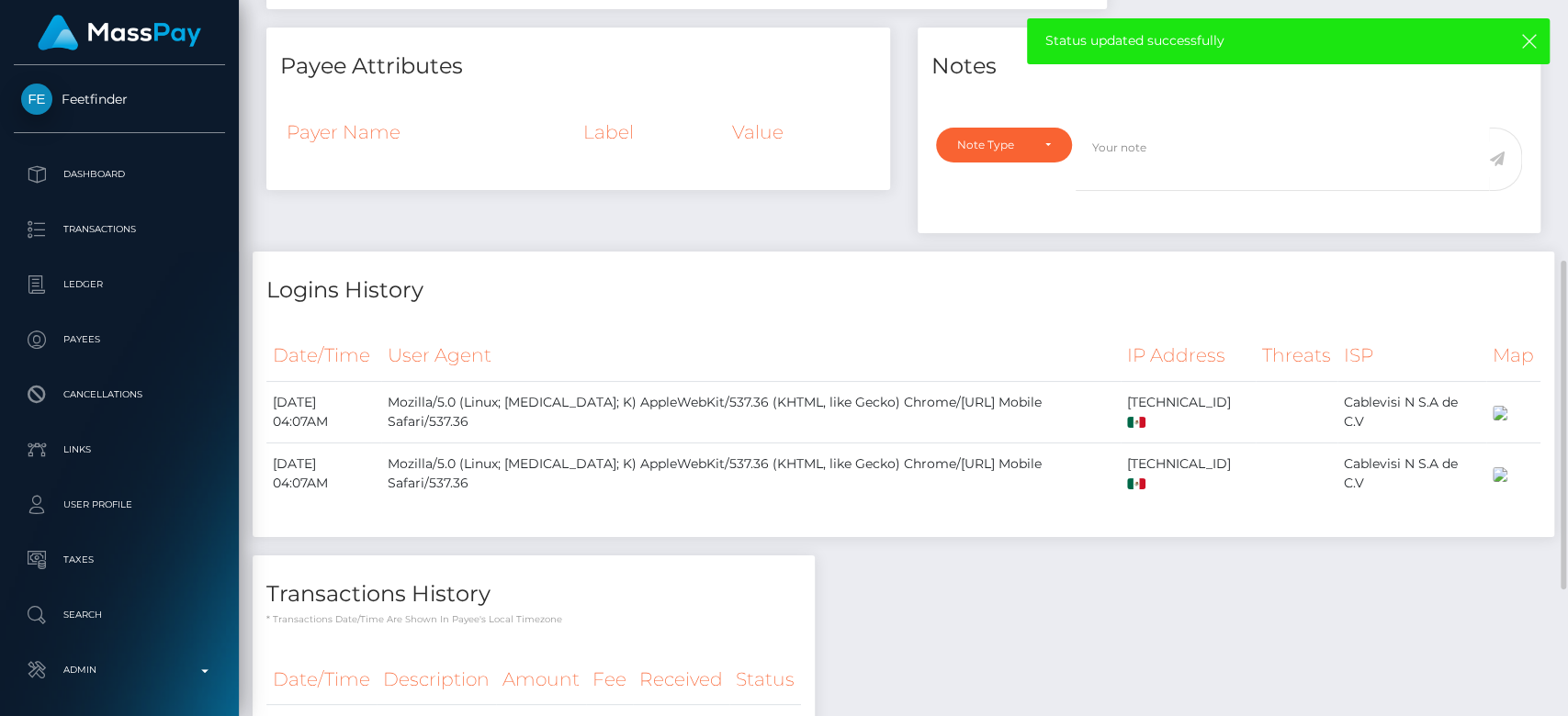
scroll to position [552, 0]
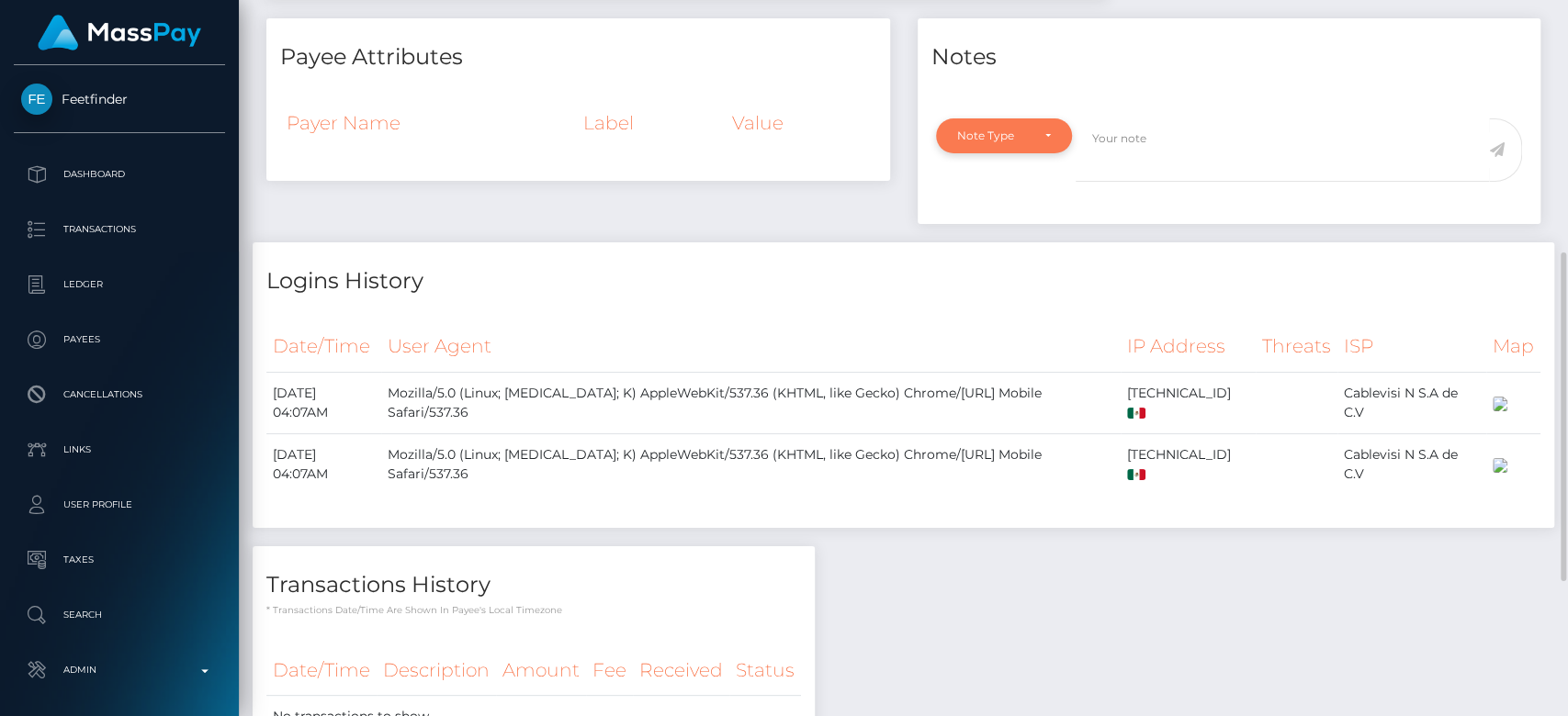
click at [1003, 144] on div "Note Type" at bounding box center [994, 135] width 72 height 14
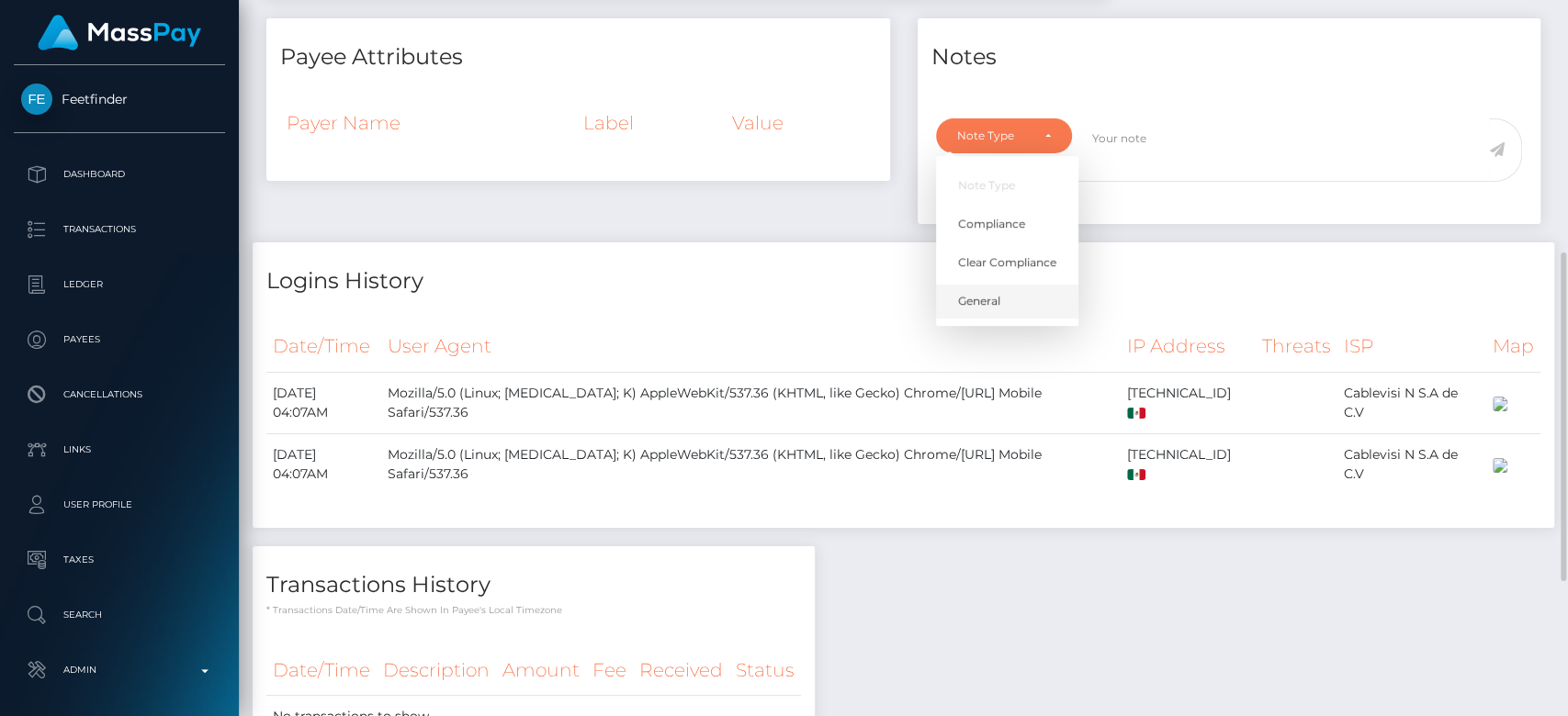
click at [1026, 318] on link "General" at bounding box center [1007, 300] width 143 height 34
select select "GENERAL"
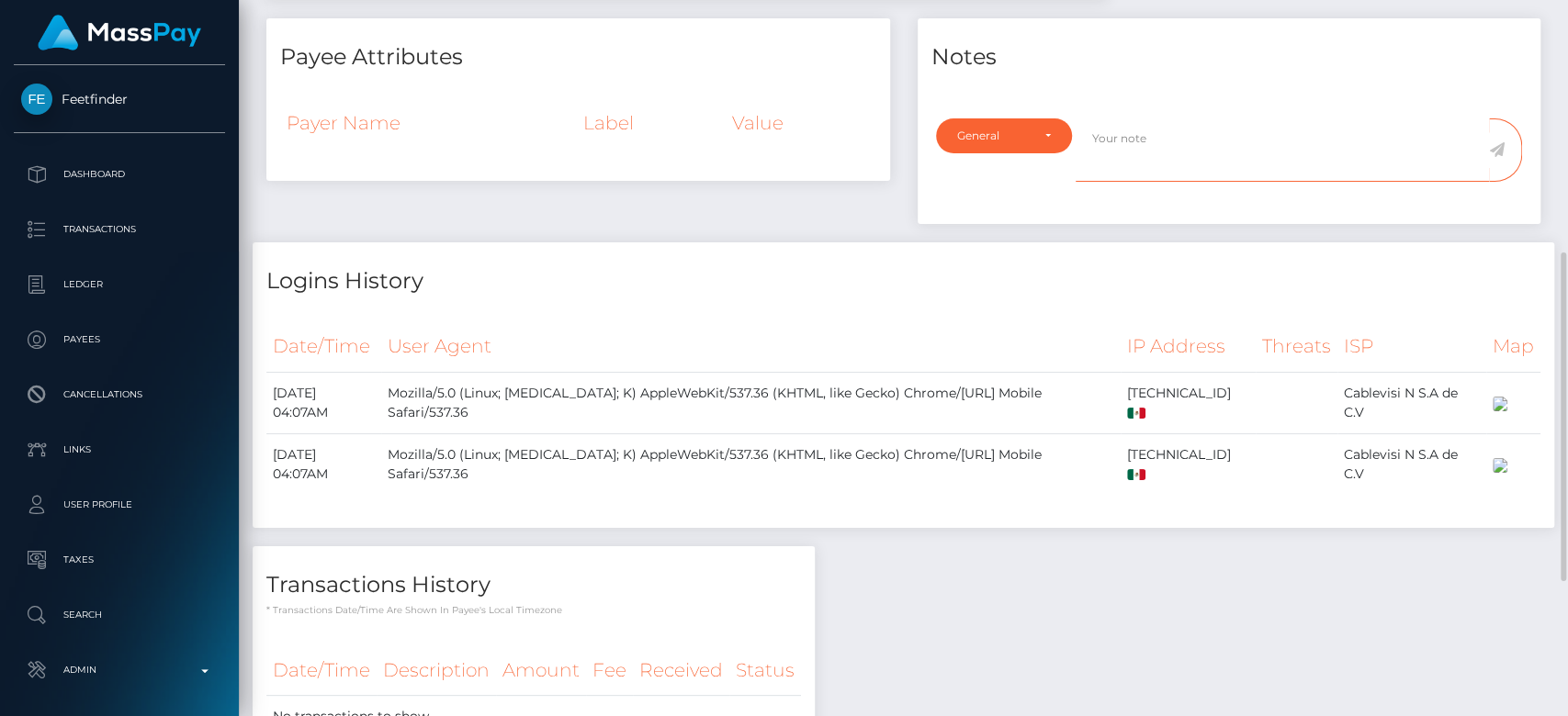
click at [1097, 182] on textarea at bounding box center [1282, 150] width 414 height 64
type textarea "CLOSED at payee's request, as per ticket #134387"
click at [1498, 157] on icon at bounding box center [1497, 149] width 15 height 14
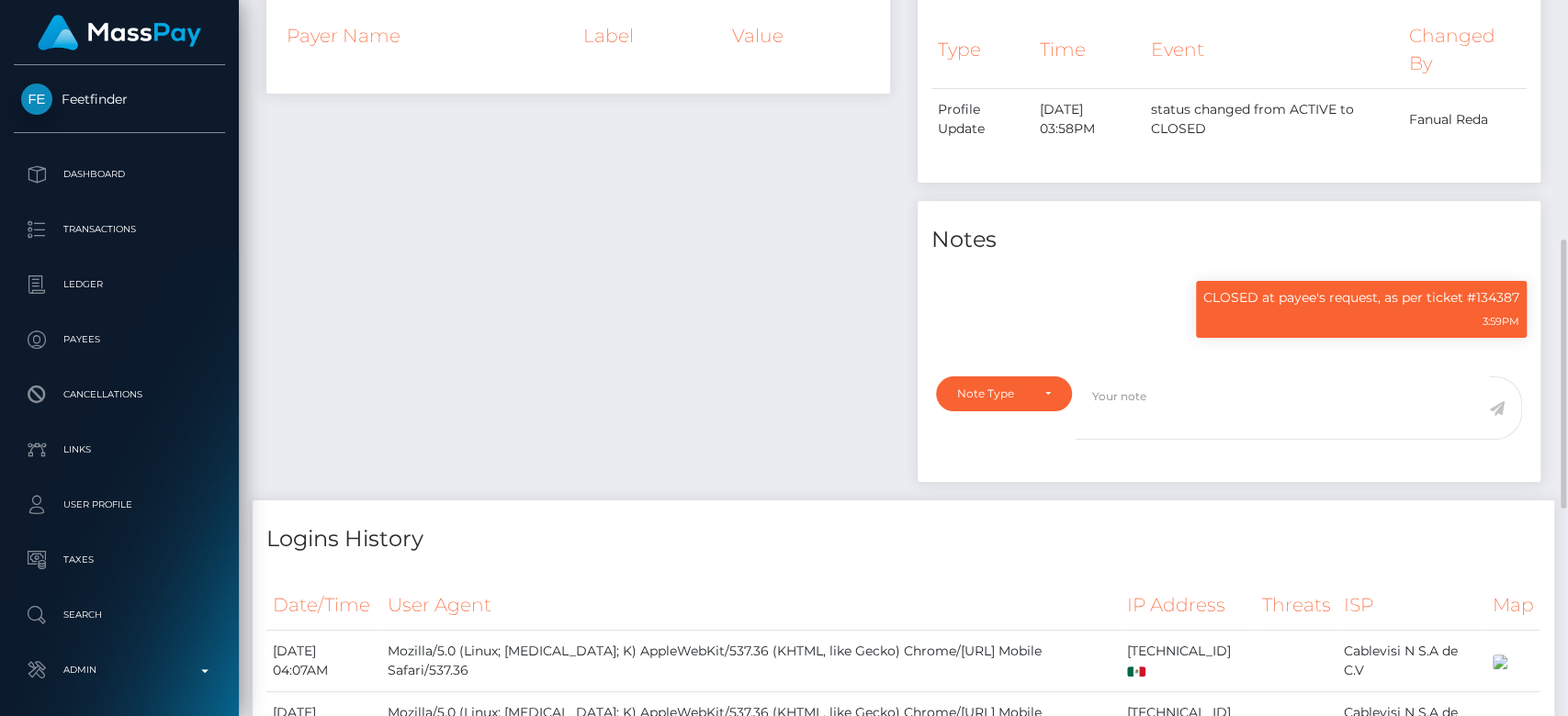
scroll to position [221, 406]
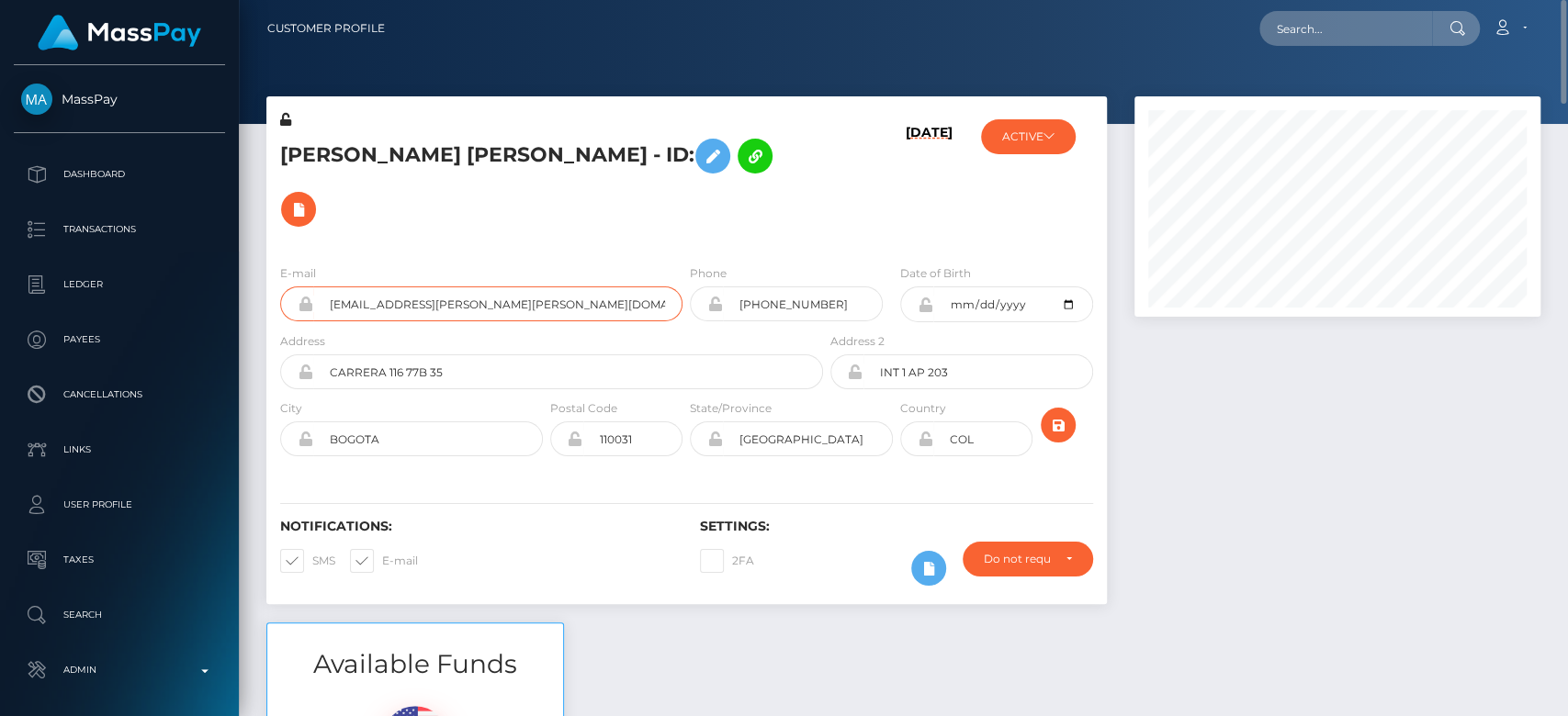
drag, startPoint x: 548, startPoint y: 242, endPoint x: 319, endPoint y: 241, distance: 229.0
click at [319, 286] on input "sebastian.reyes.rojas@gmail.com" at bounding box center [497, 303] width 369 height 35
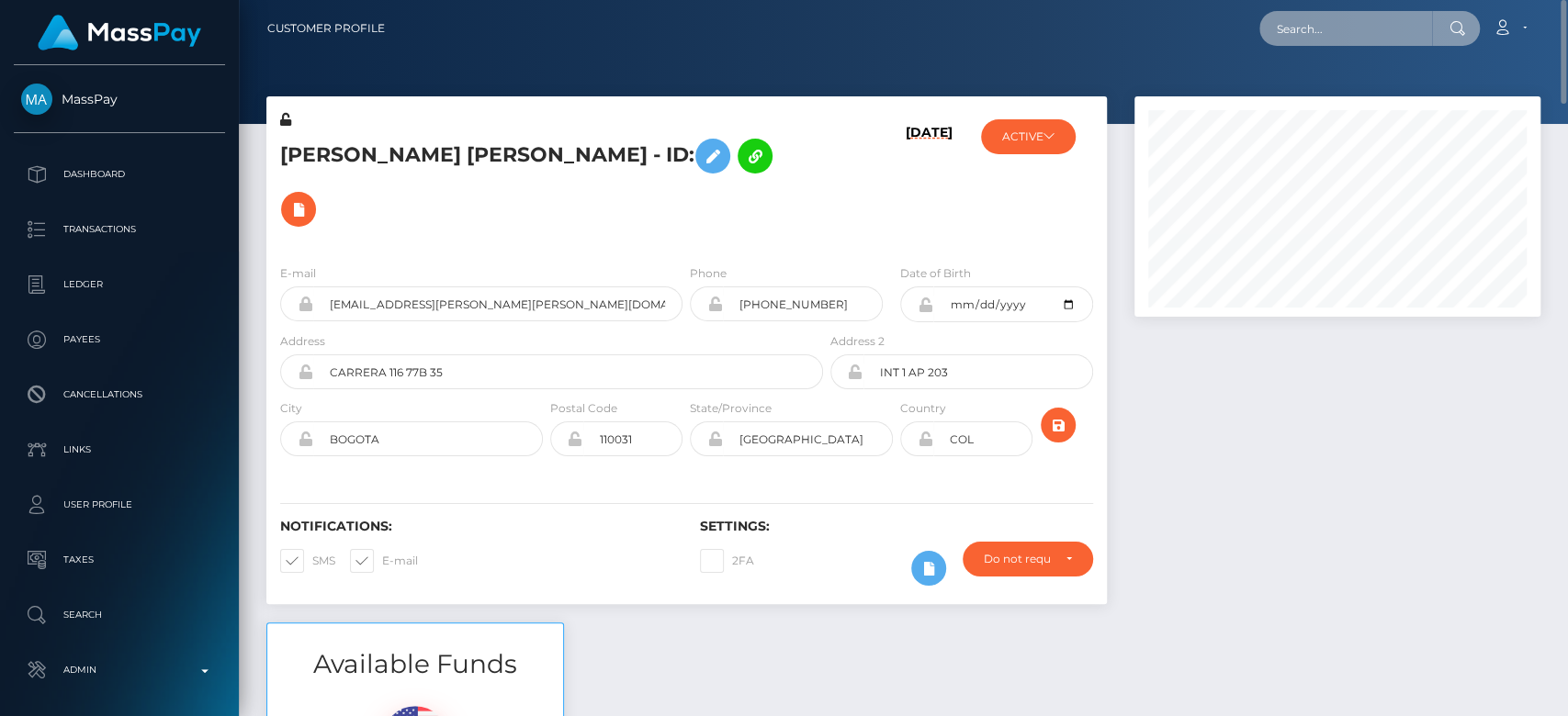
click at [1326, 16] on input "text" at bounding box center [1345, 29] width 173 height 35
paste input "sebastian.reyes.rojas@gmail.com"
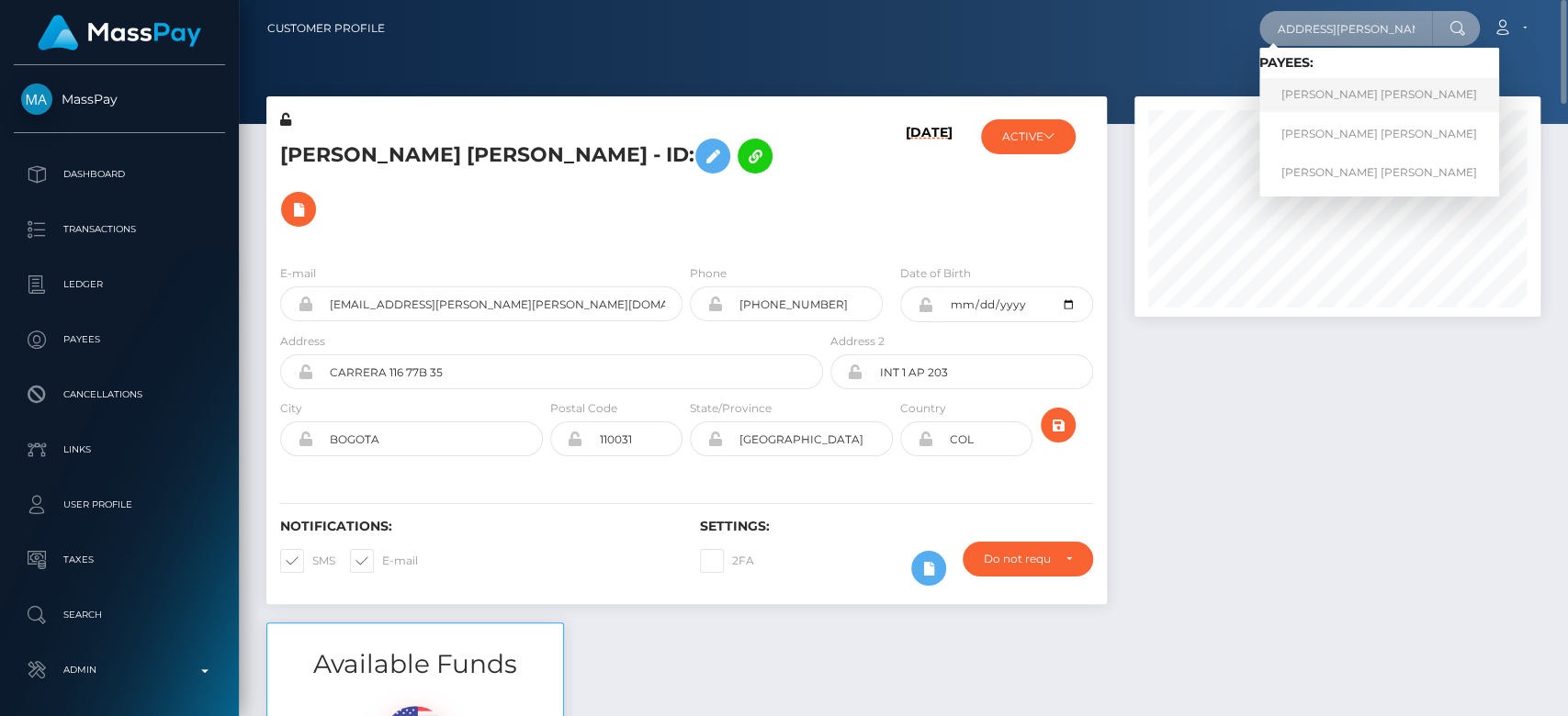
type input "sebastian.reyes.rojas@gmail.com"
click at [1350, 87] on link "JUAN SEBASTIAN REYES ROJAS" at bounding box center [1379, 95] width 240 height 34
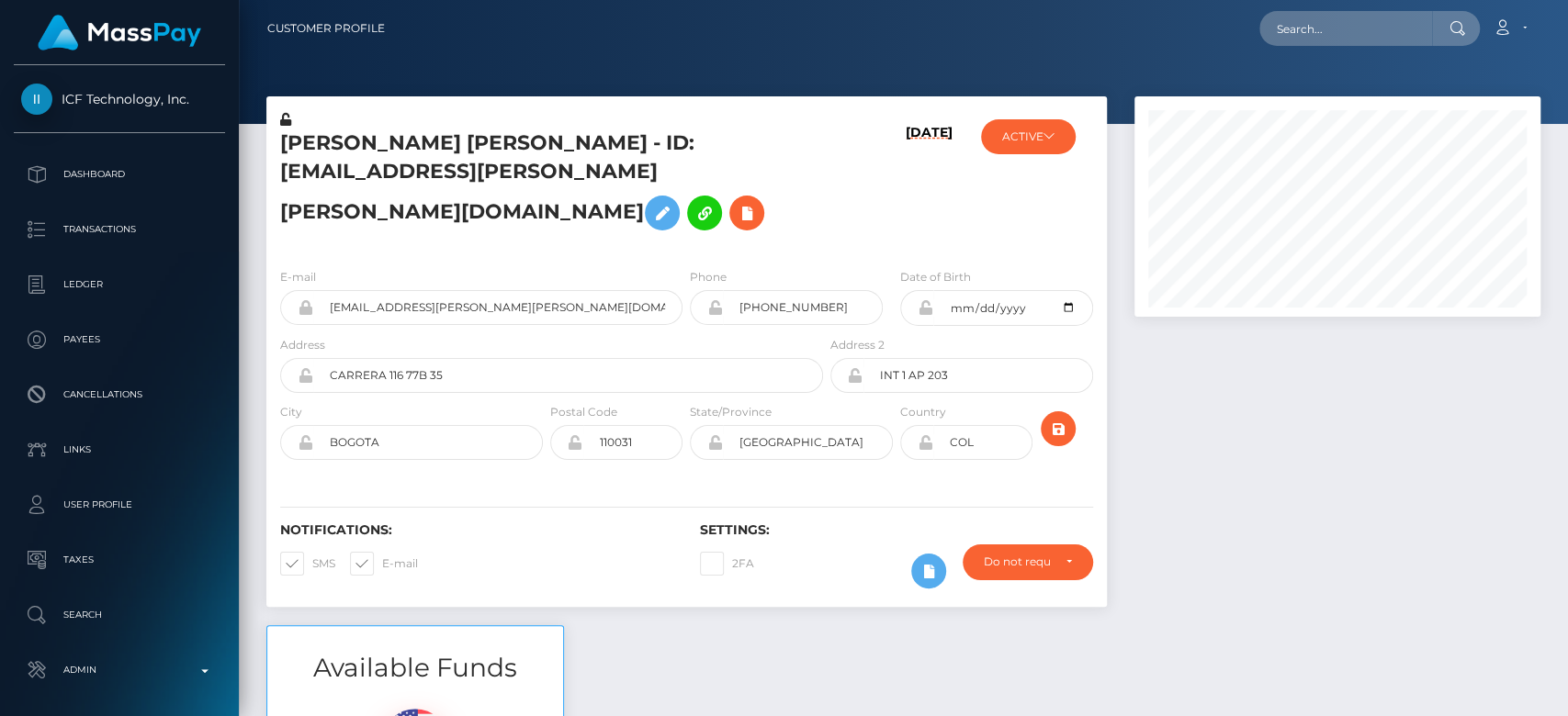
scroll to position [221, 406]
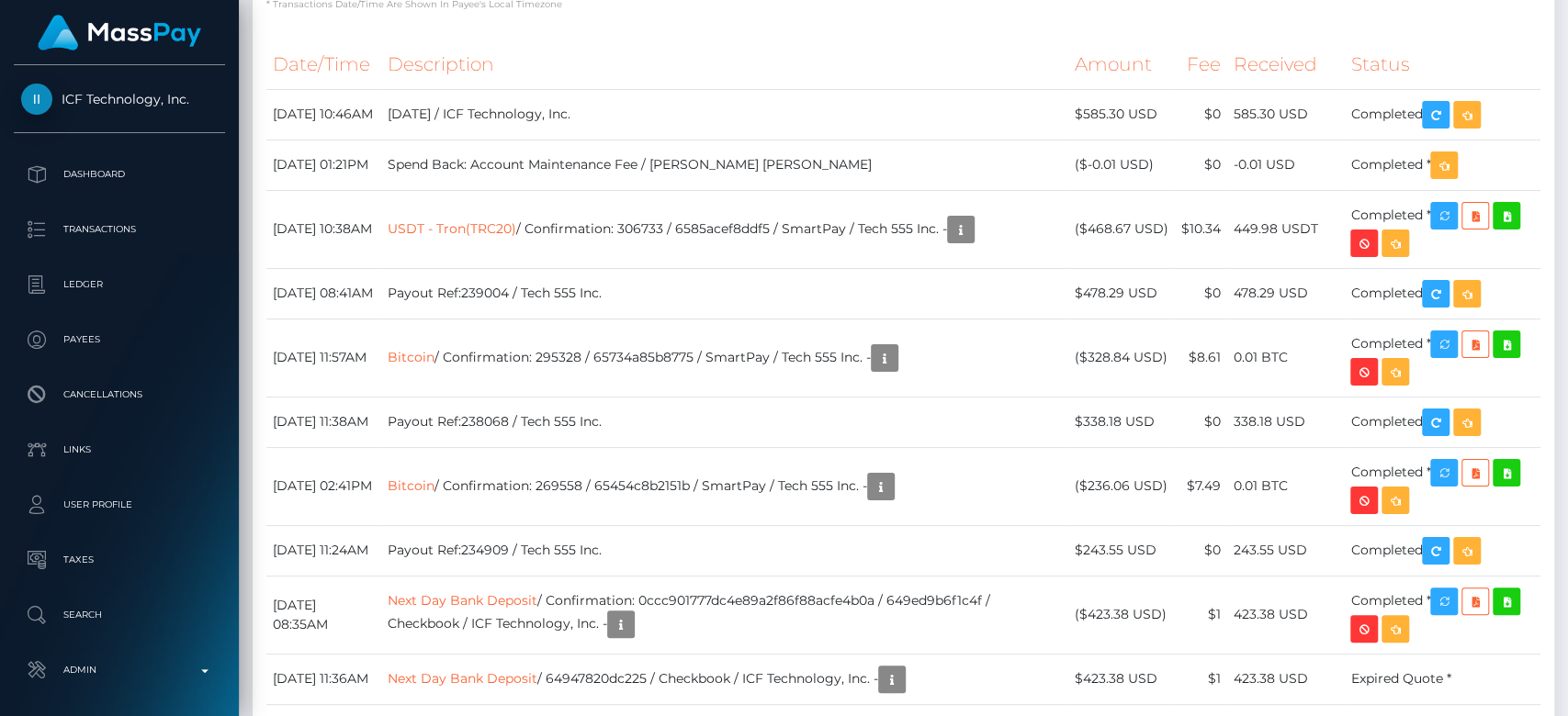
click at [1205, 319] on td "$0" at bounding box center [1200, 293] width 52 height 50
click at [1064, 447] on td "Payout Ref:238068 / Tech 555 Inc." at bounding box center [725, 421] width 687 height 50
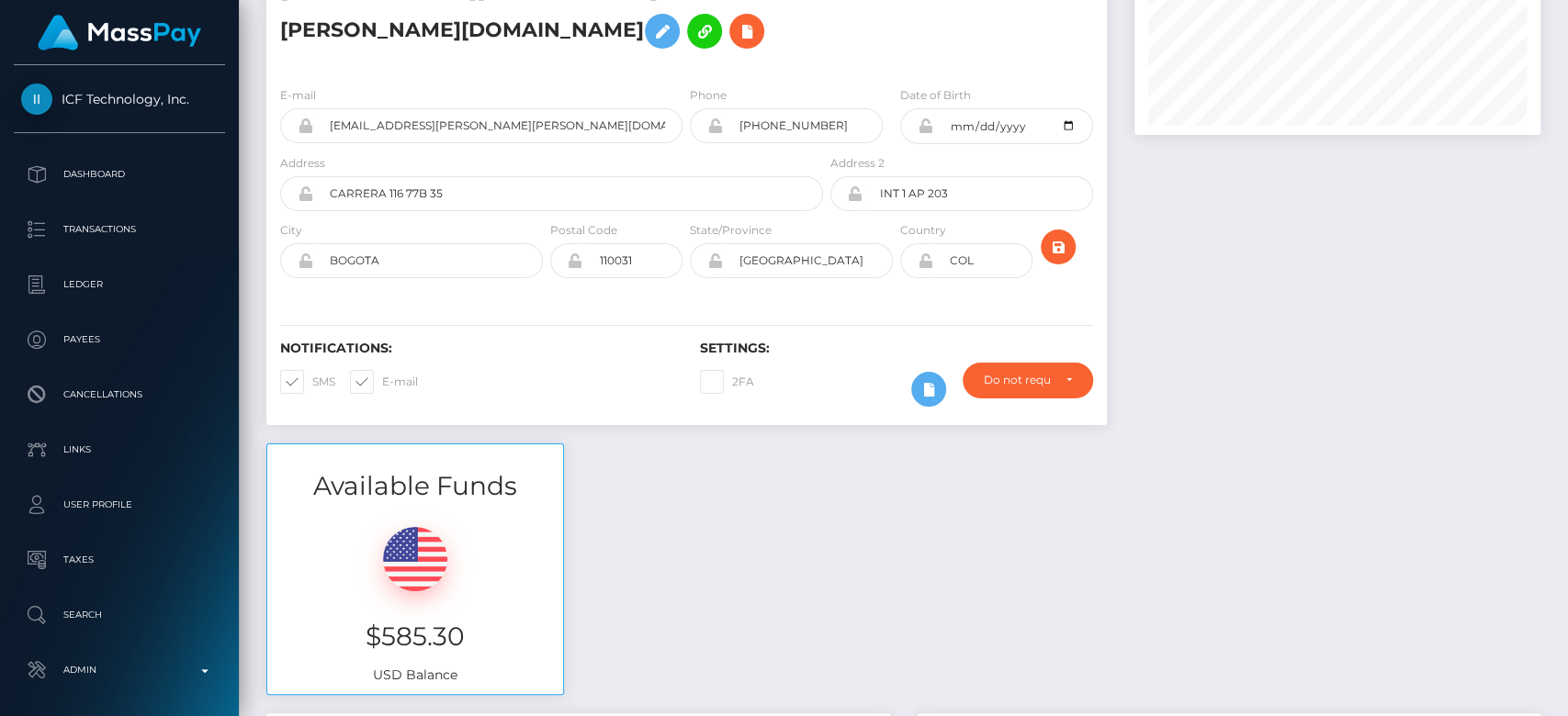
scroll to position [0, 0]
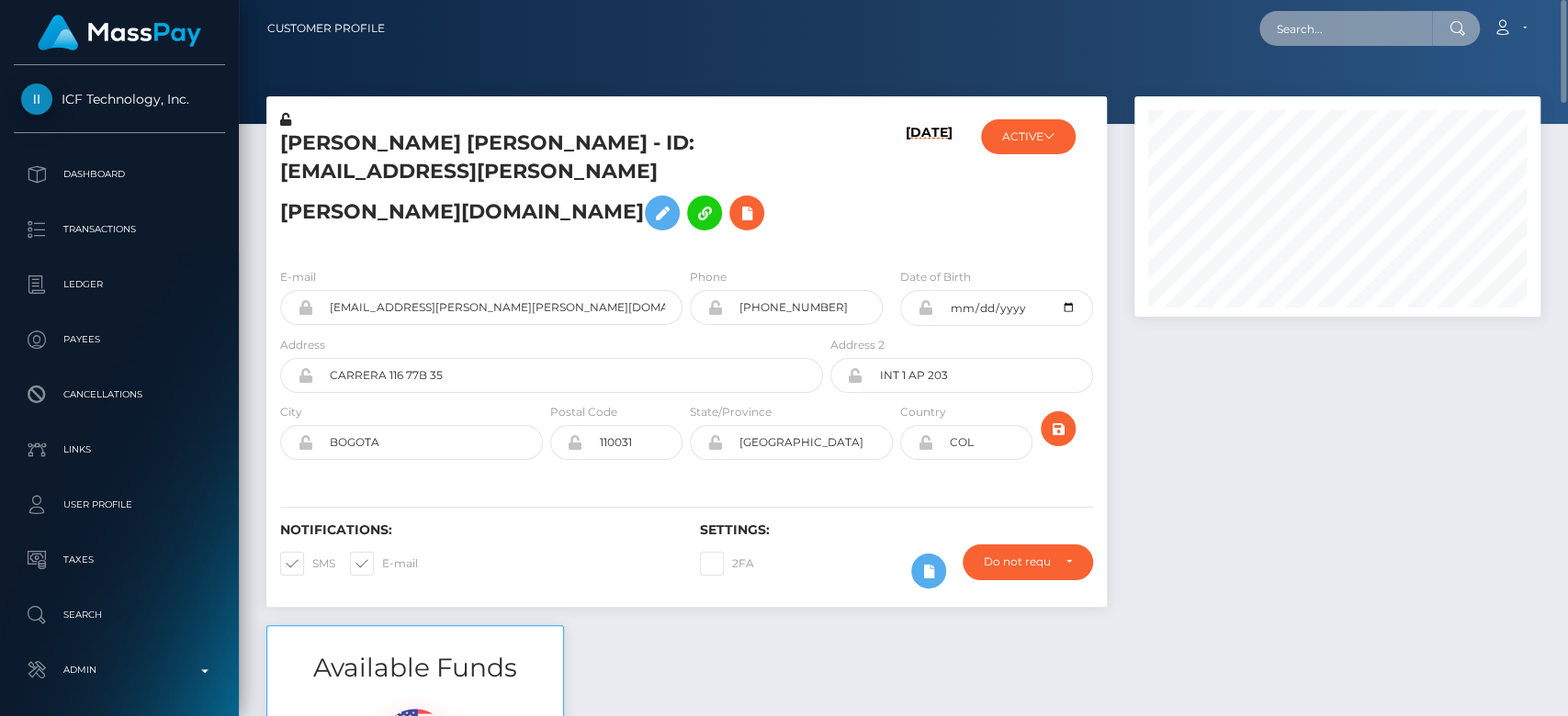
click at [1339, 45] on input "text" at bounding box center [1345, 29] width 173 height 35
paste input "ldorante@hotmail.com"
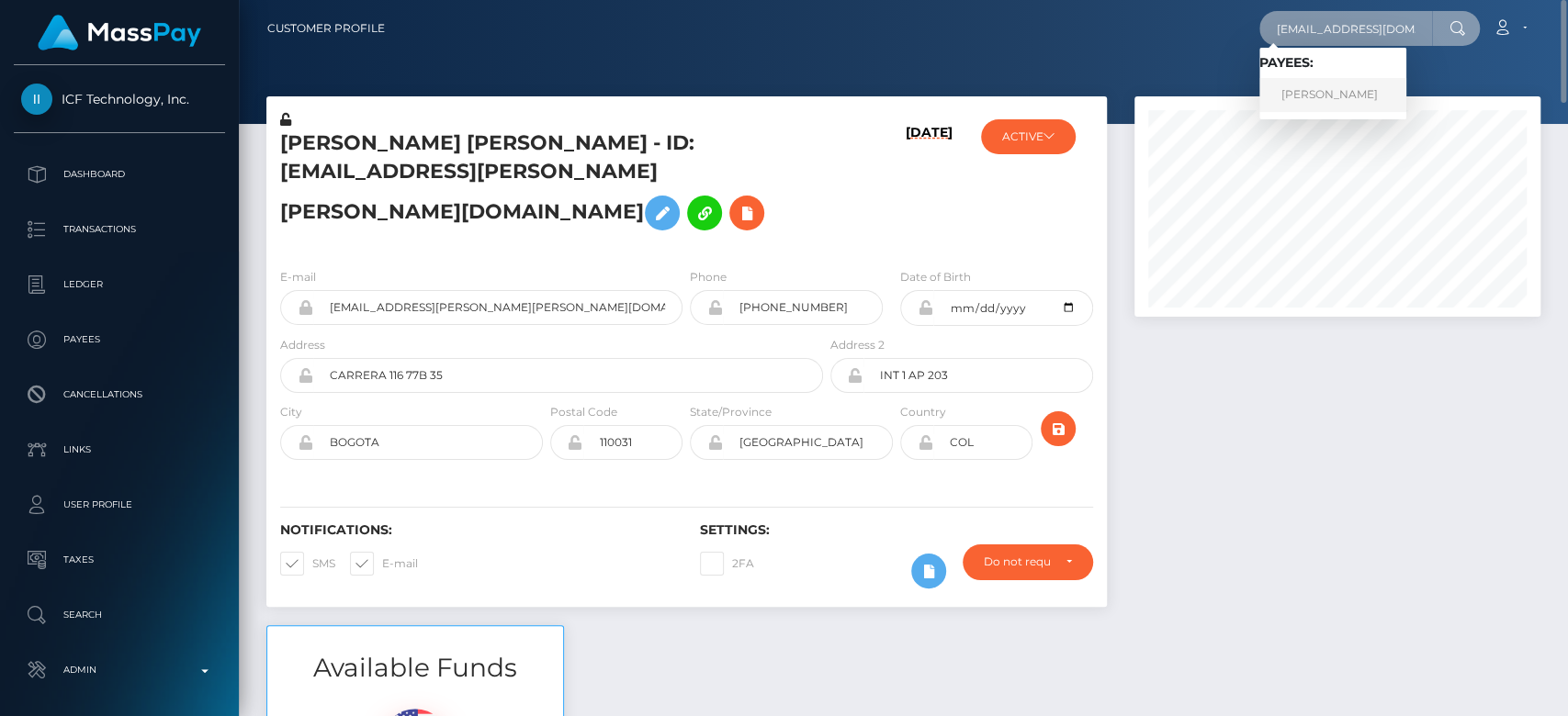
type input "[EMAIL_ADDRESS][DOMAIN_NAME]"
click at [1384, 101] on link "Lorena Grace Dorante Lagos" at bounding box center [1332, 95] width 147 height 34
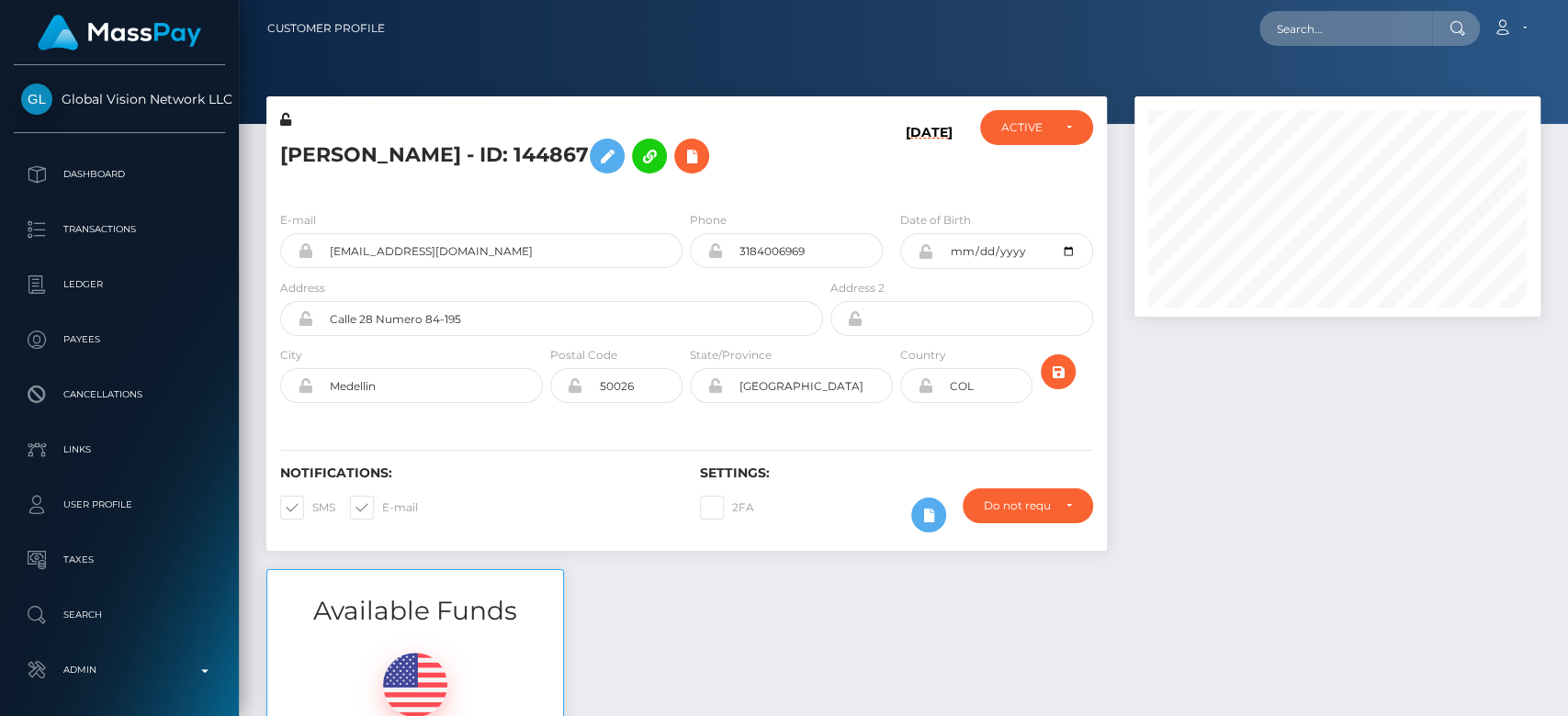
scroll to position [221, 406]
click at [1153, 350] on div at bounding box center [1337, 332] width 434 height 473
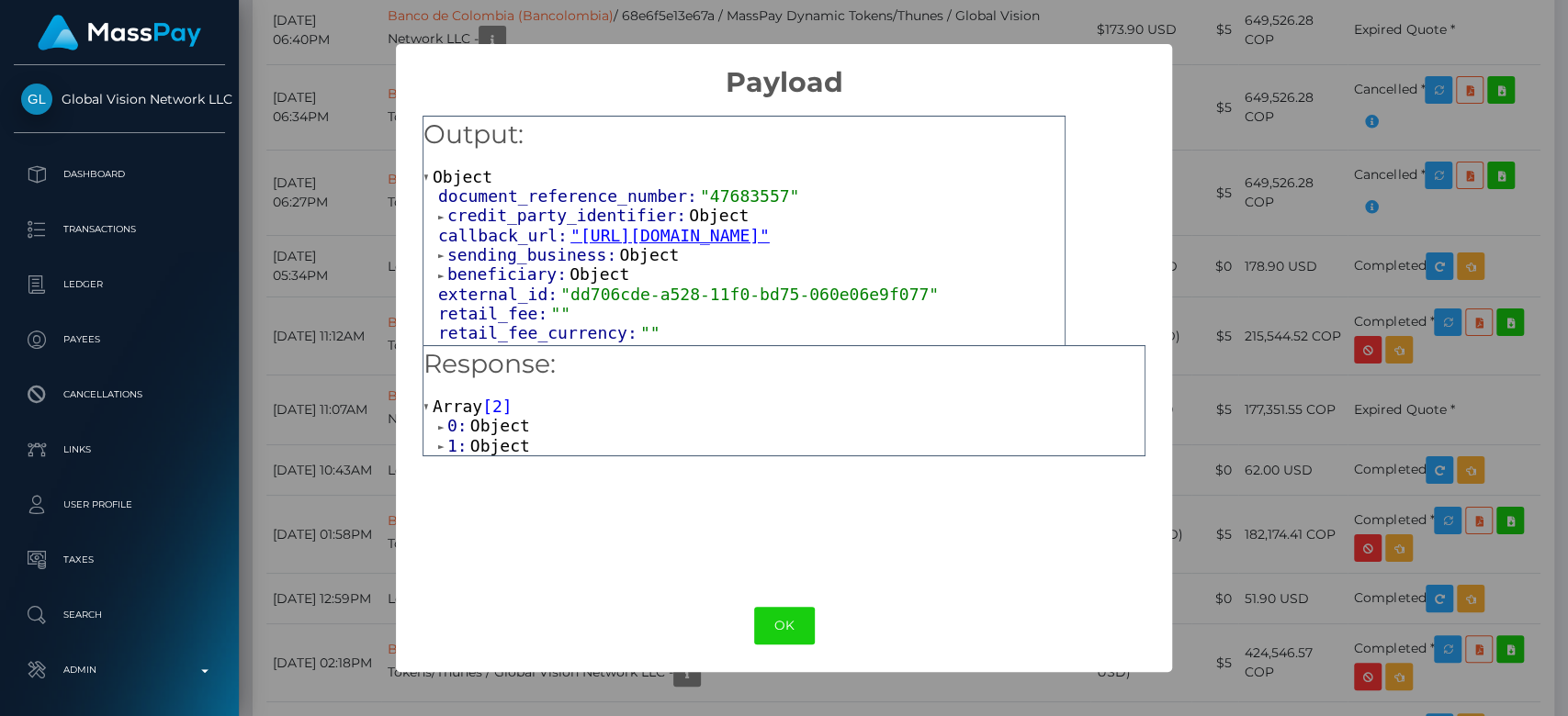
click at [1228, 340] on div "× Payload Output: Object document_reference_number: "47683557" credit_party_ide…" at bounding box center [784, 358] width 1568 height 716
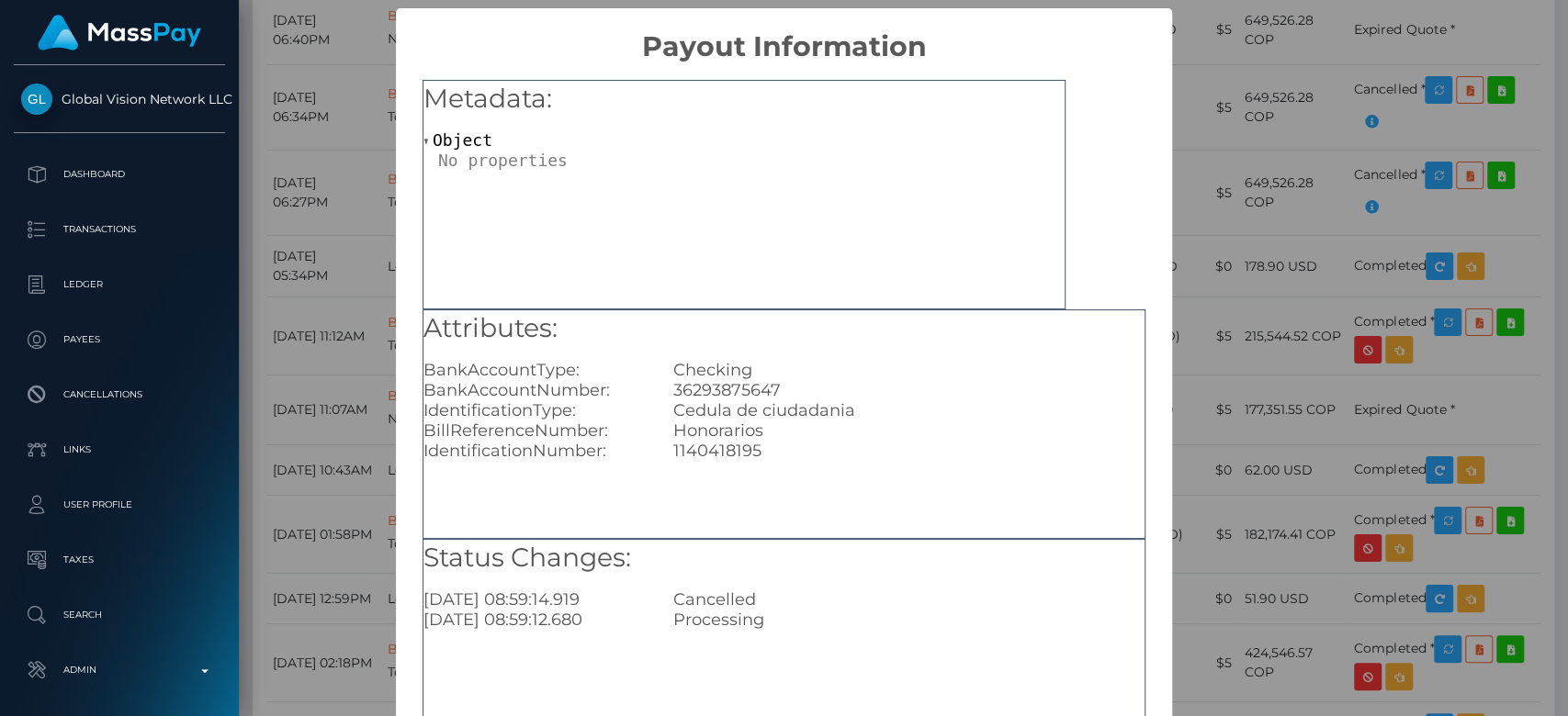
click at [741, 393] on div "36293875647" at bounding box center [909, 390] width 499 height 20
copy div "36293875647"
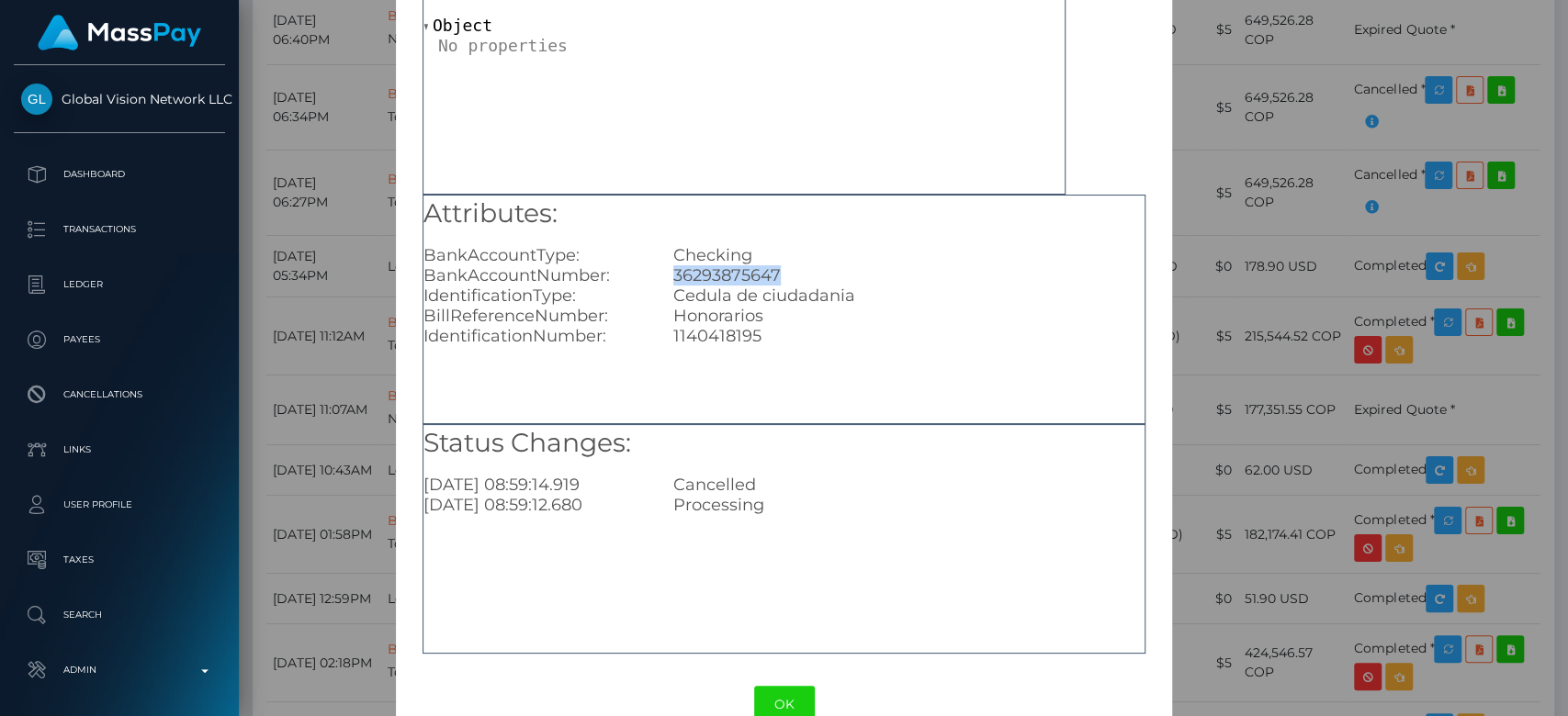
scroll to position [156, 0]
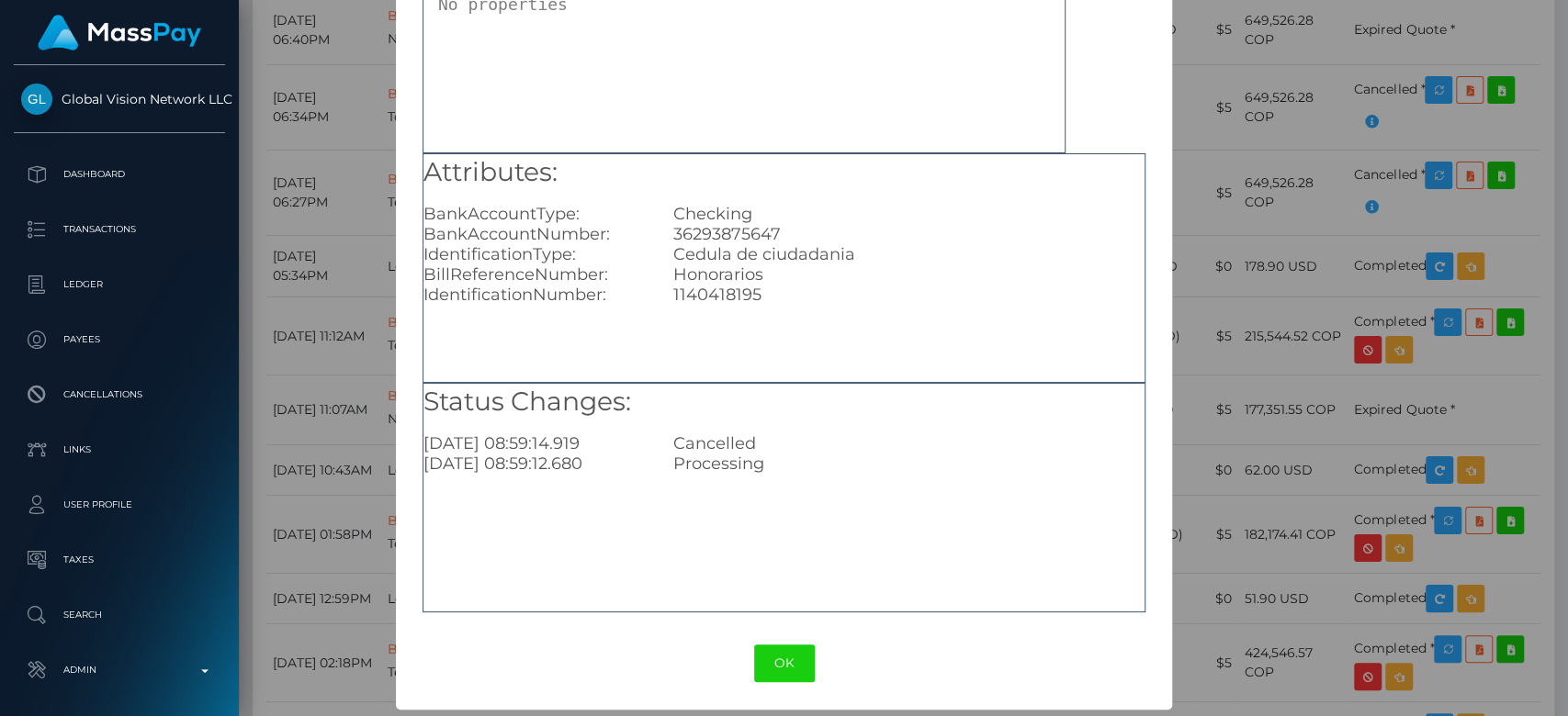
click at [1273, 446] on div "× Payout Information Metadata: Object Attributes: BankAccountType: Checking Ban…" at bounding box center [784, 358] width 1568 height 716
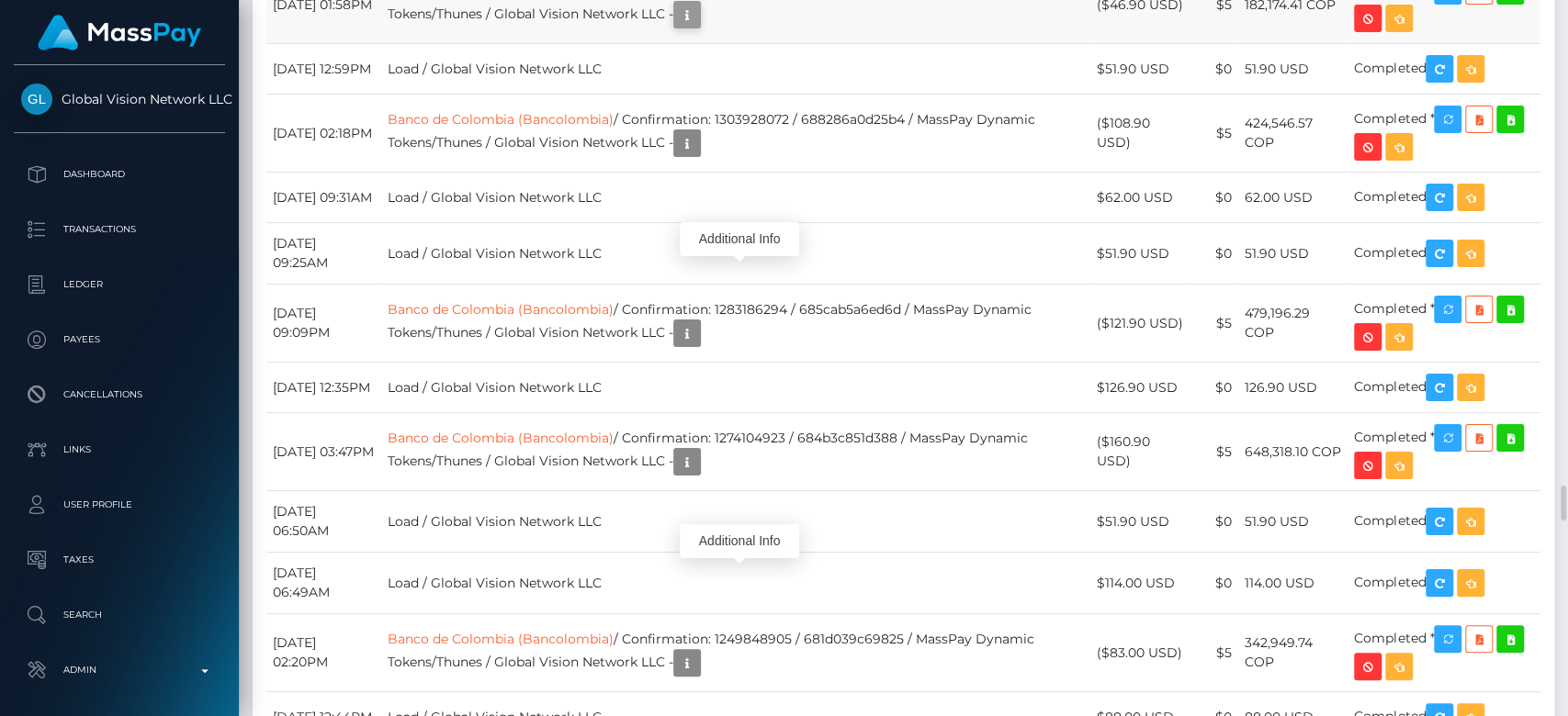
scroll to position [221, 406]
click at [698, 27] on icon "button" at bounding box center [687, 15] width 22 height 23
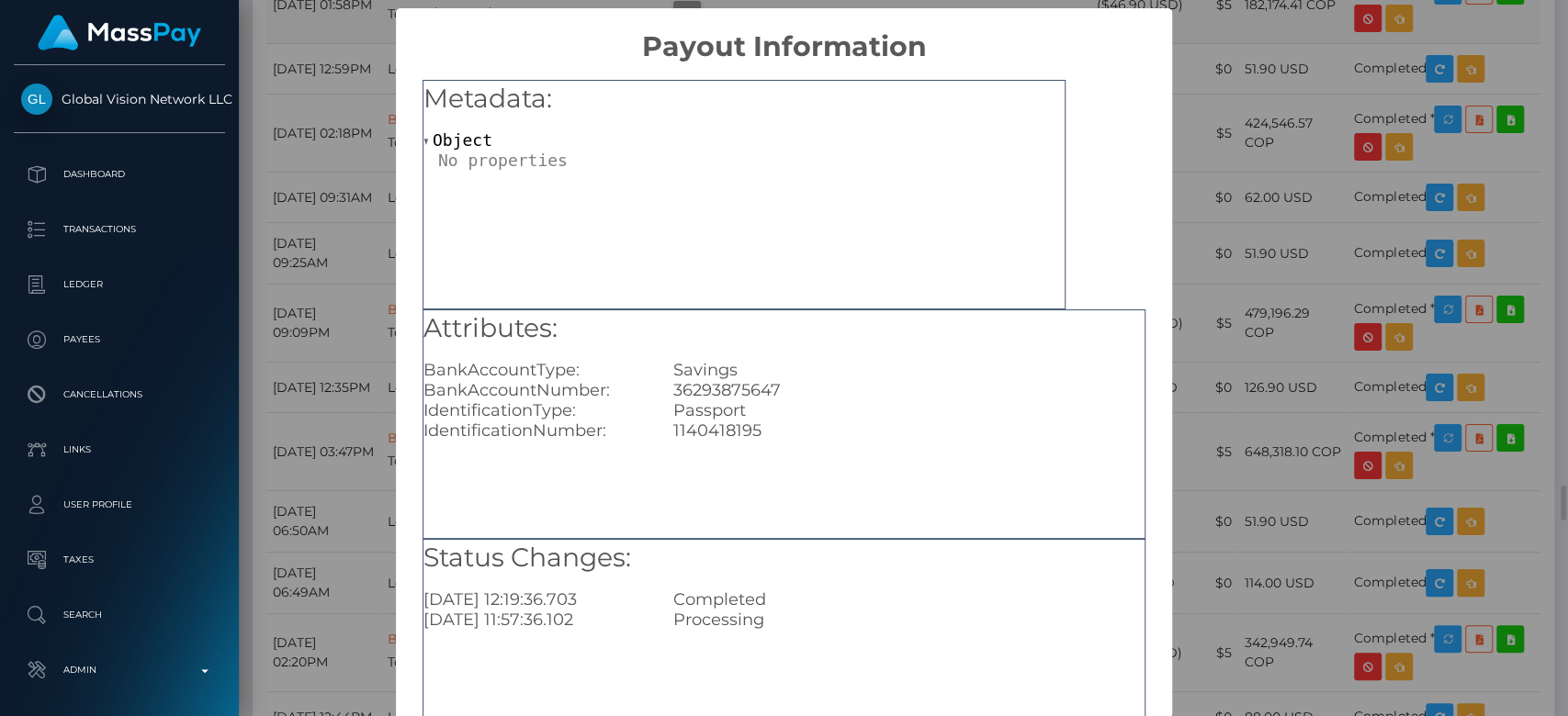
scroll to position [0, 0]
click at [1254, 300] on div "× Payout Information Metadata: Object Attributes: BankAccountType: Savings Bank…" at bounding box center [784, 358] width 1568 height 716
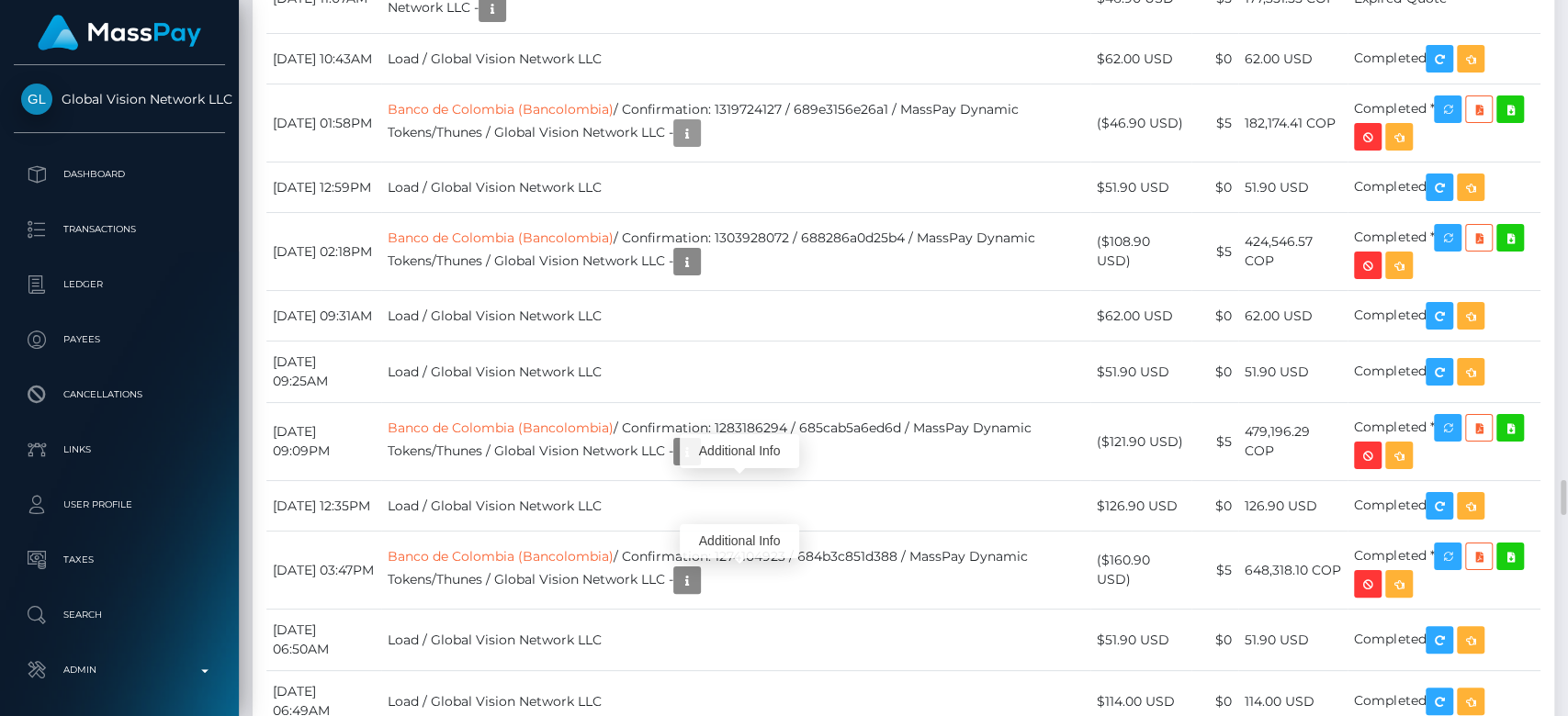
scroll to position [221, 406]
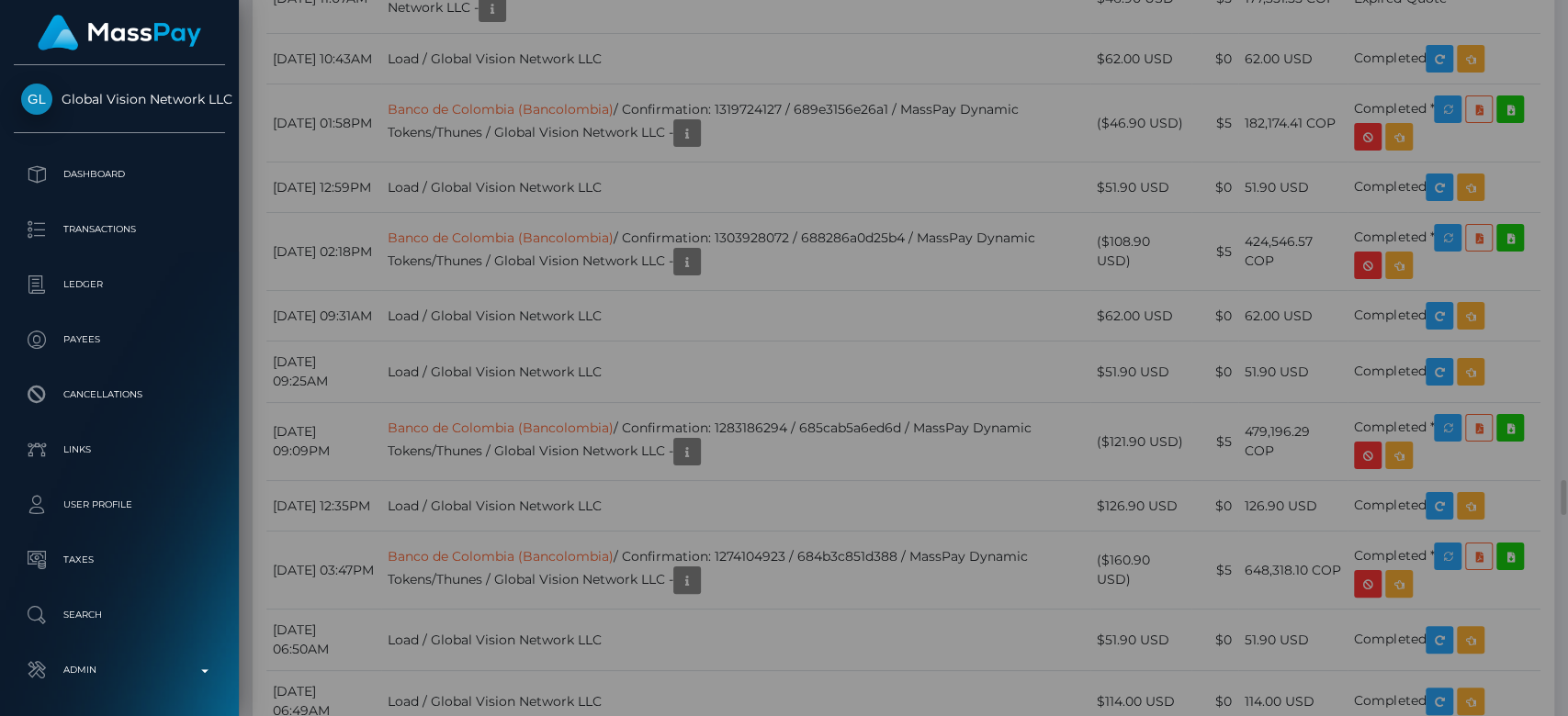
scroll to position [0, 0]
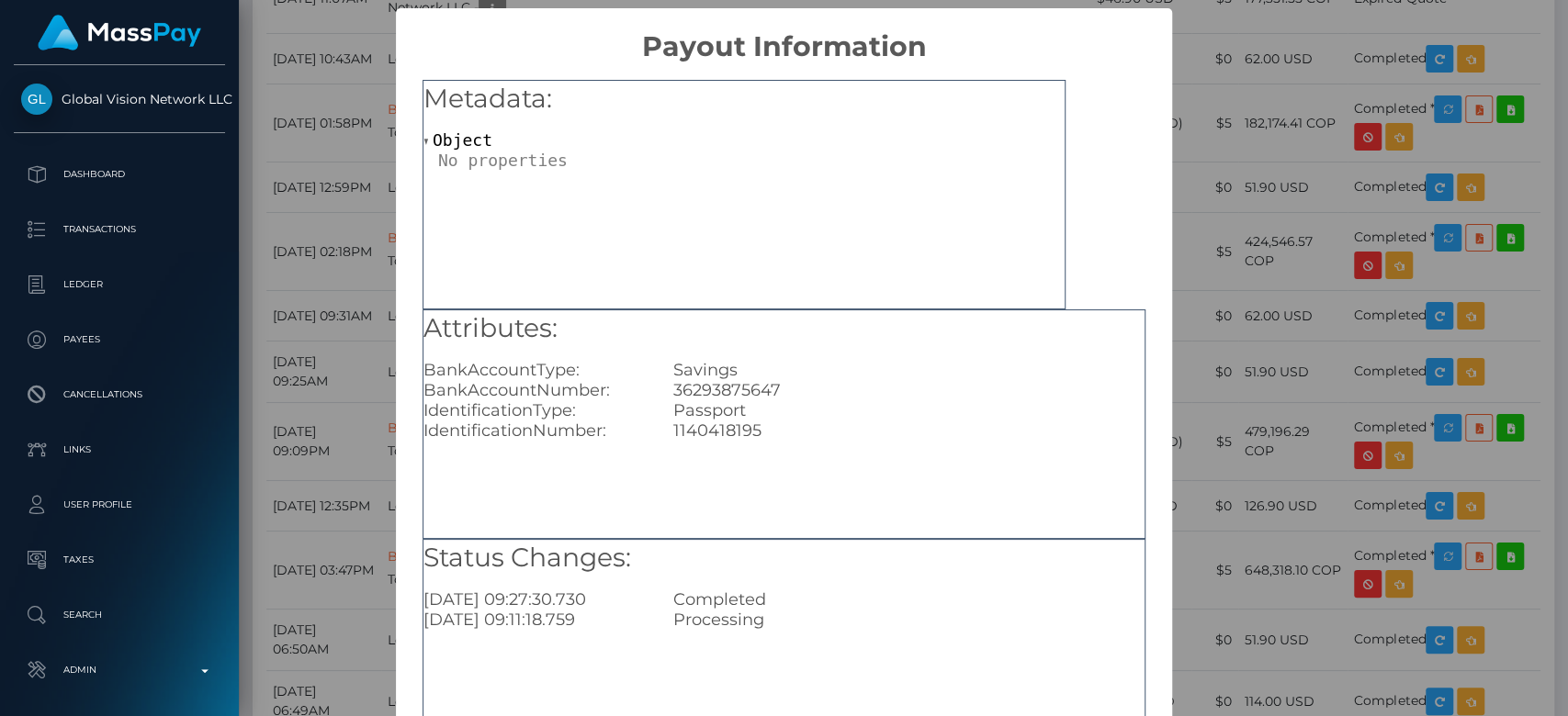
click at [1343, 363] on div "× Payout Information Metadata: Object Attributes: BankAccountType: Savings Bank…" at bounding box center [784, 358] width 1568 height 716
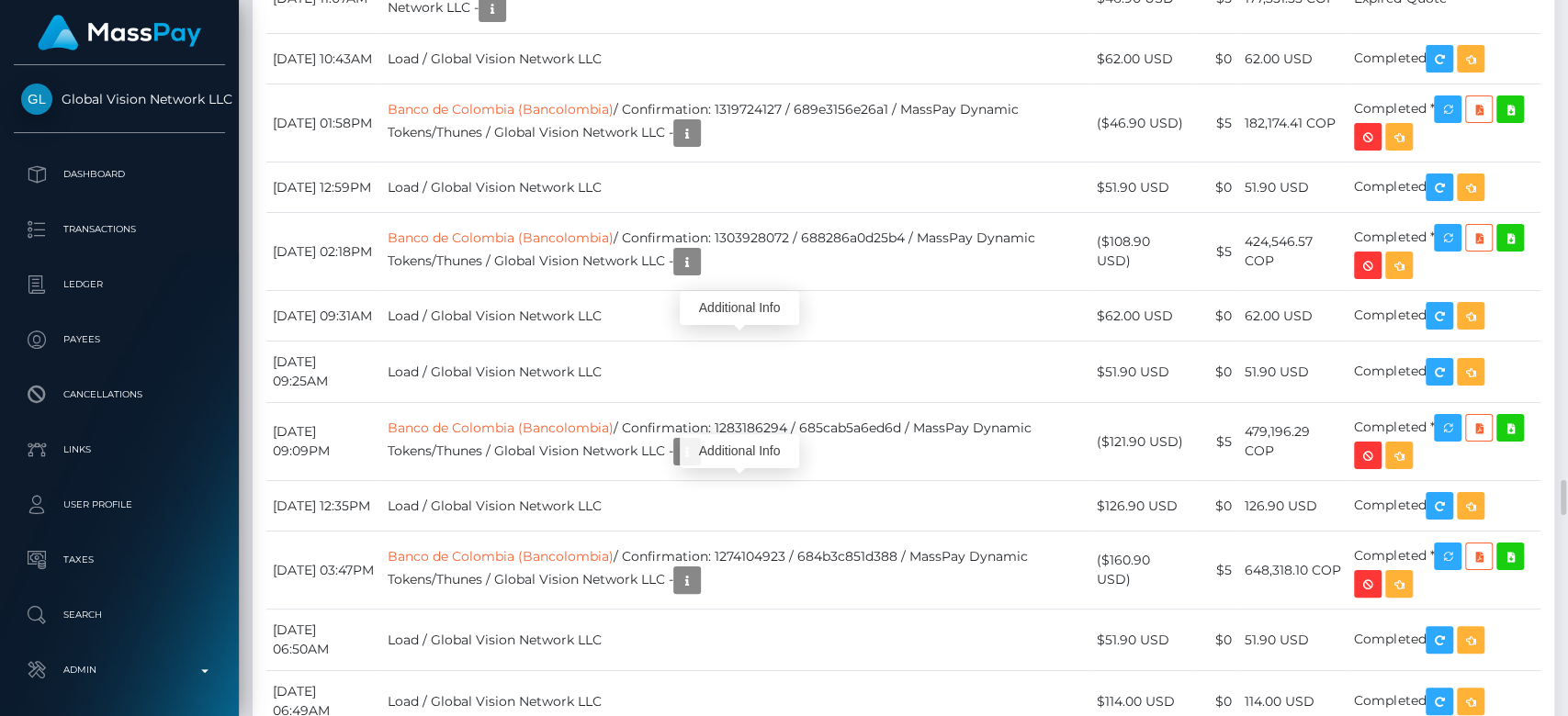
scroll to position [221, 406]
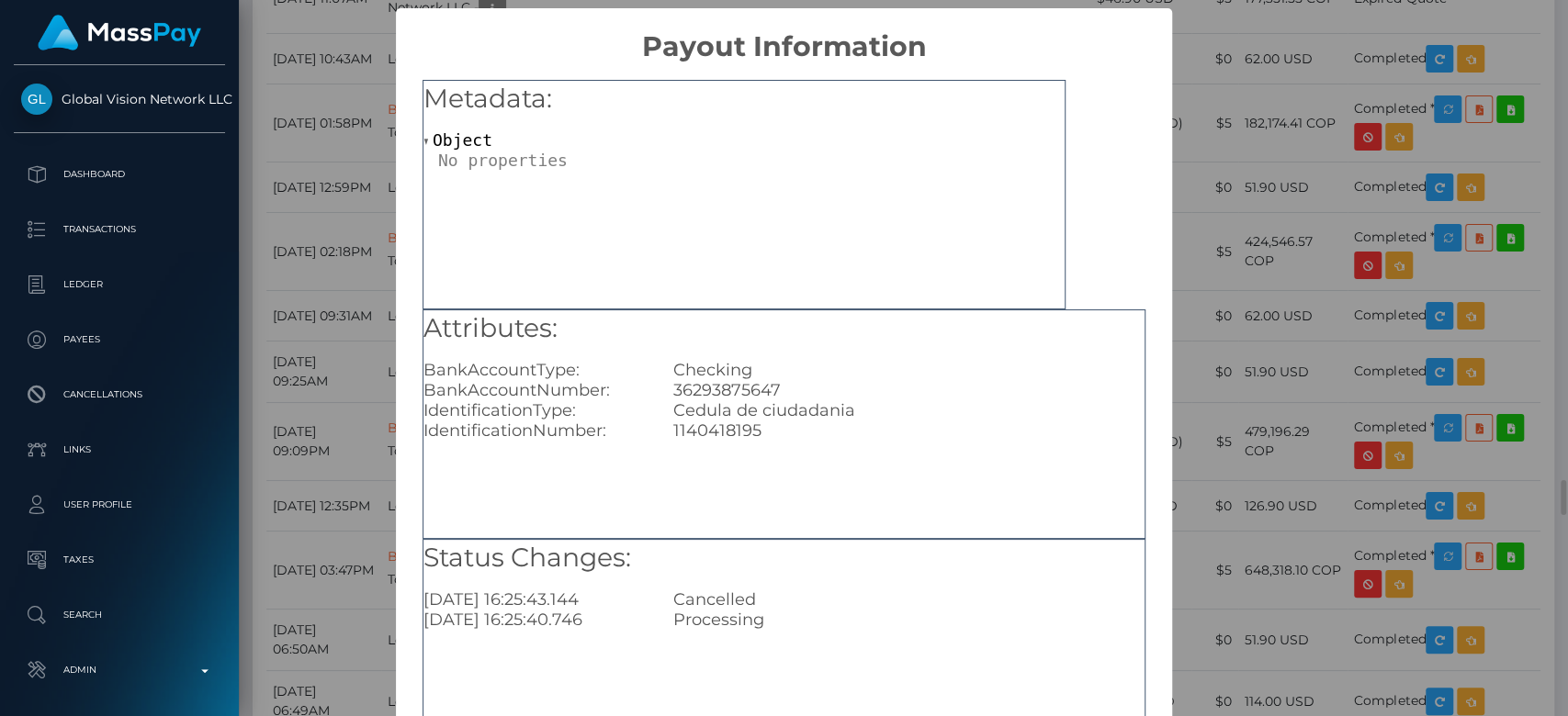
scroll to position [0, 0]
click at [721, 369] on div "Checking" at bounding box center [909, 370] width 499 height 20
copy div "Checking"
click at [1216, 376] on div "× Payout Information Metadata: Object Attributes: BankAccountType: Checking Ban…" at bounding box center [784, 358] width 1568 height 716
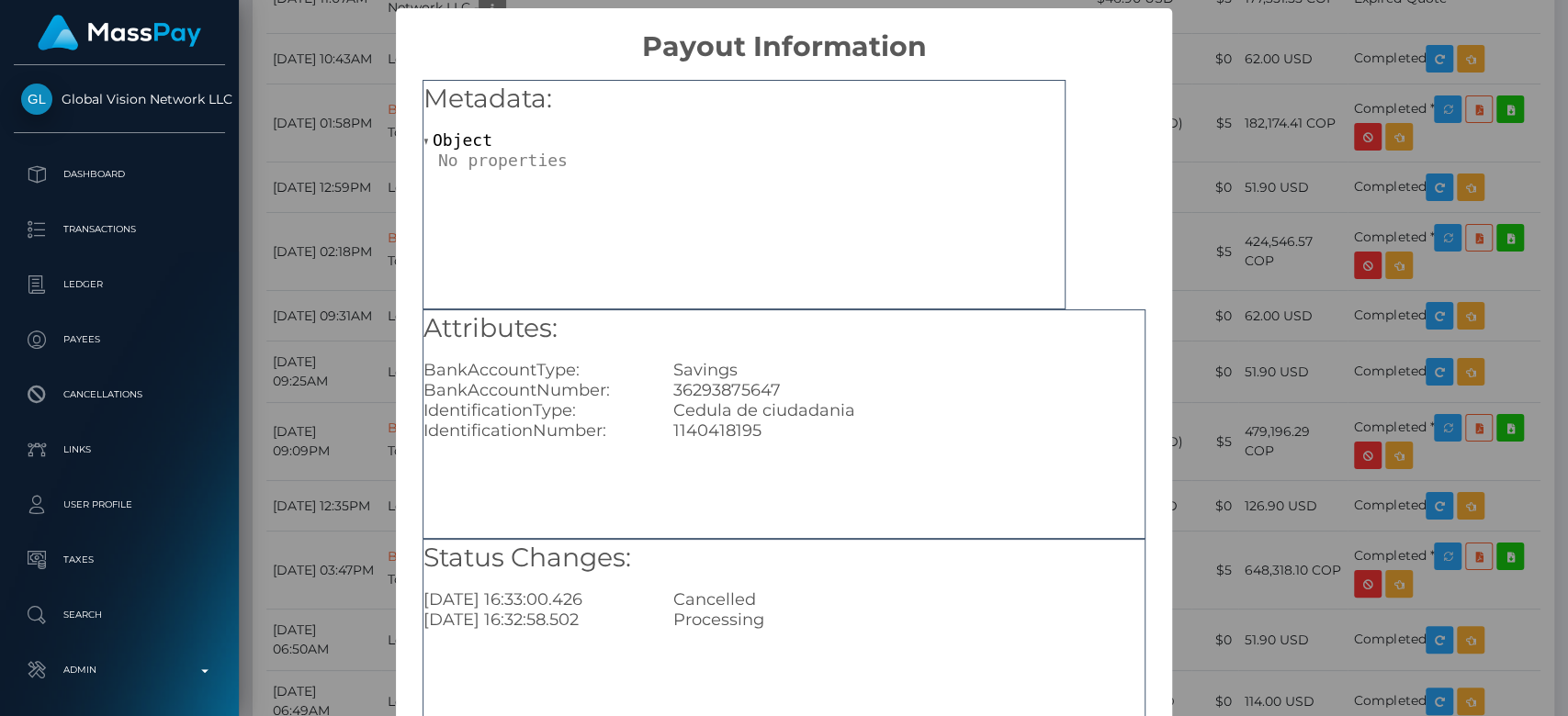
click at [1227, 344] on div "× Payout Information Metadata: Object Attributes: BankAccountType: Savings Bank…" at bounding box center [784, 358] width 1568 height 716
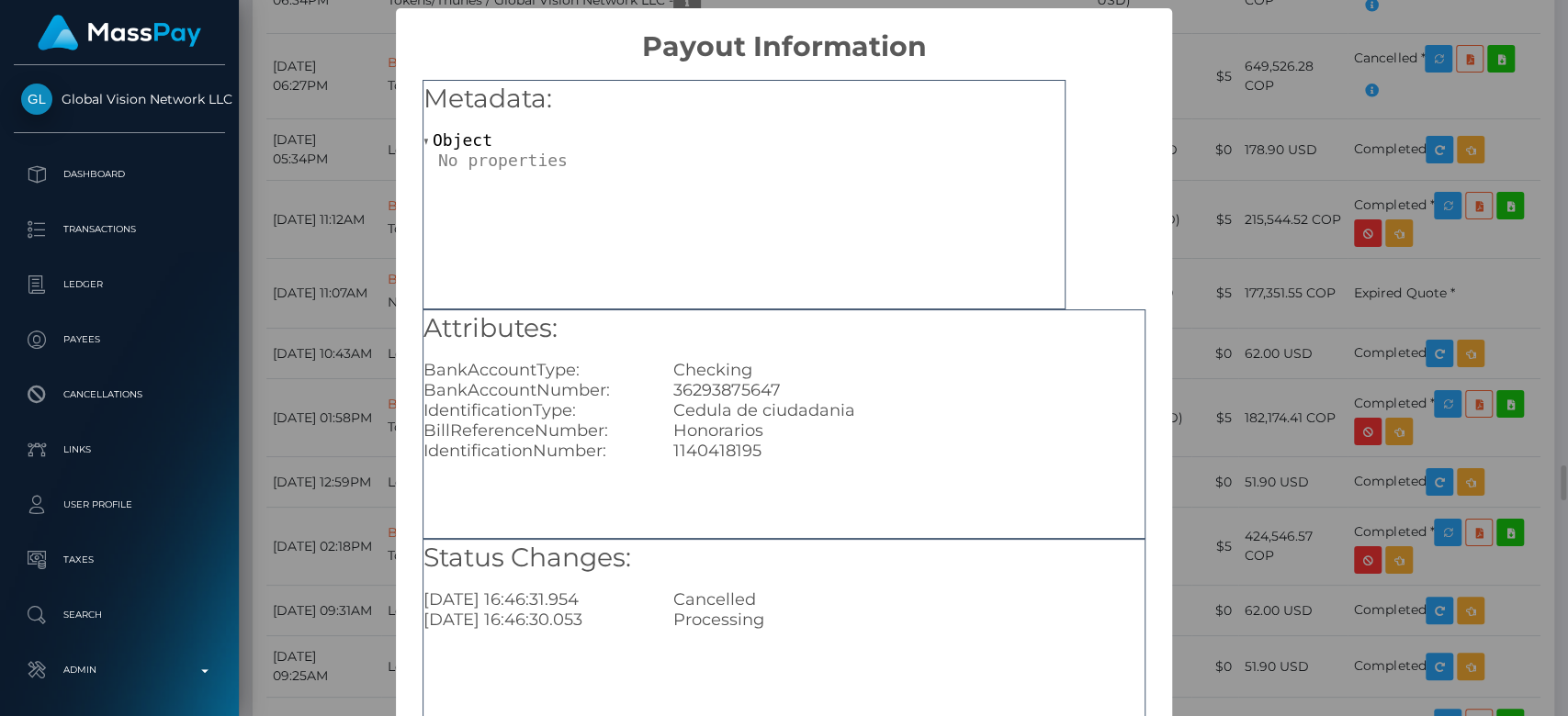
scroll to position [0, 0]
click at [1215, 379] on div "× Payout Information Metadata: Object Attributes: BankAccountType: Checking Ban…" at bounding box center [784, 358] width 1568 height 716
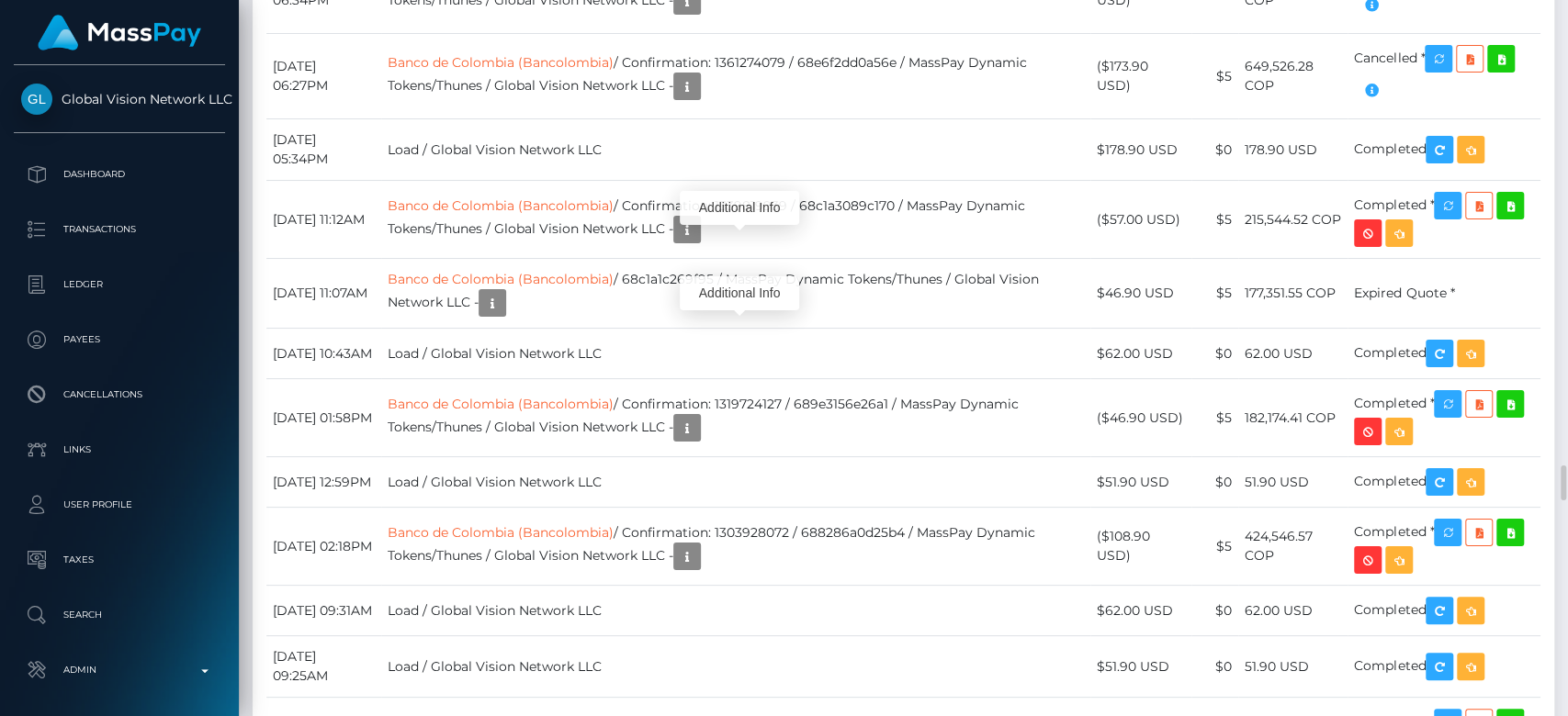
scroll to position [221, 406]
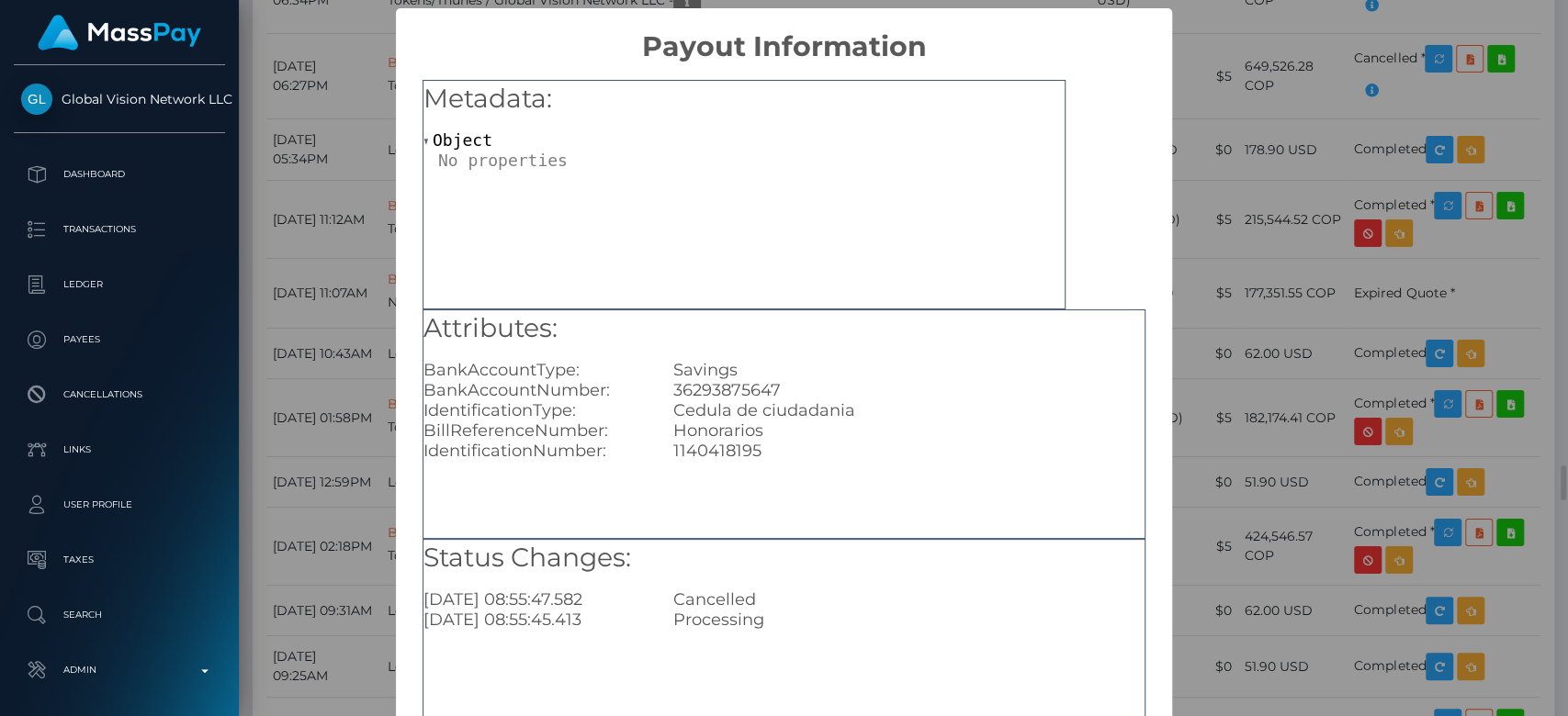
scroll to position [0, 0]
click at [739, 386] on div "36293875647" at bounding box center [909, 390] width 499 height 20
copy div "36293875647"
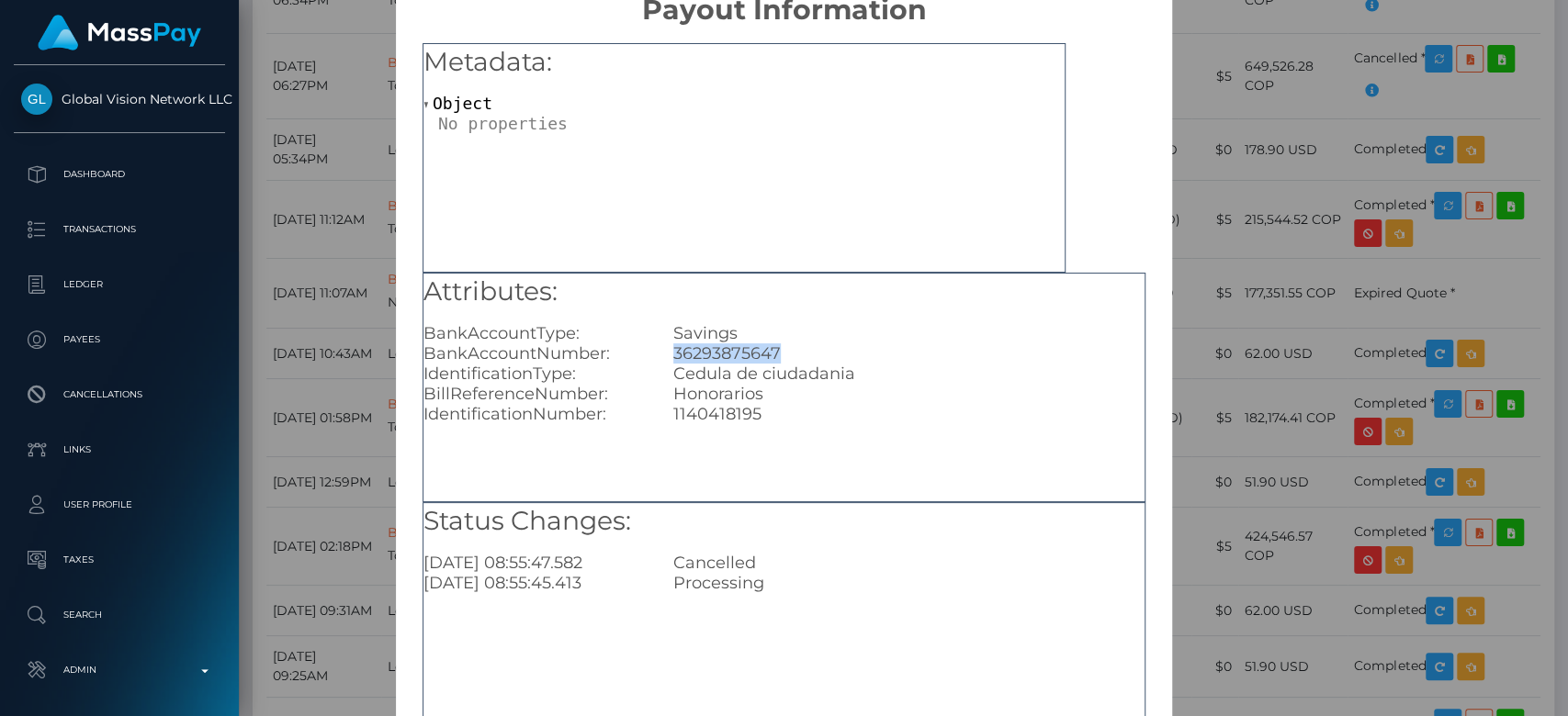
scroll to position [38, 0]
click at [1248, 364] on div "× Payout Information Metadata: Object Attributes: BankAccountType: Savings Bank…" at bounding box center [784, 358] width 1568 height 716
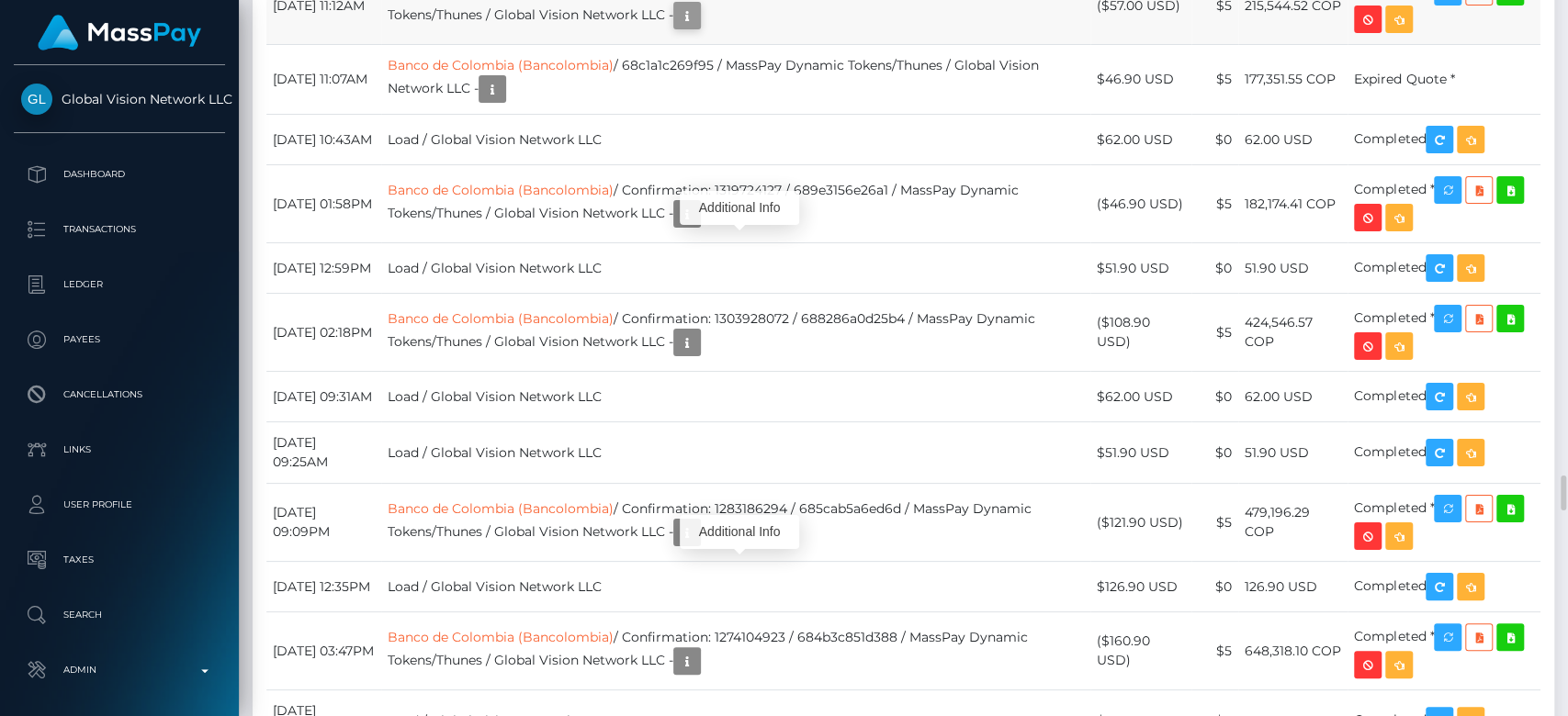
scroll to position [221, 406]
click at [698, 28] on icon "button" at bounding box center [687, 16] width 22 height 23
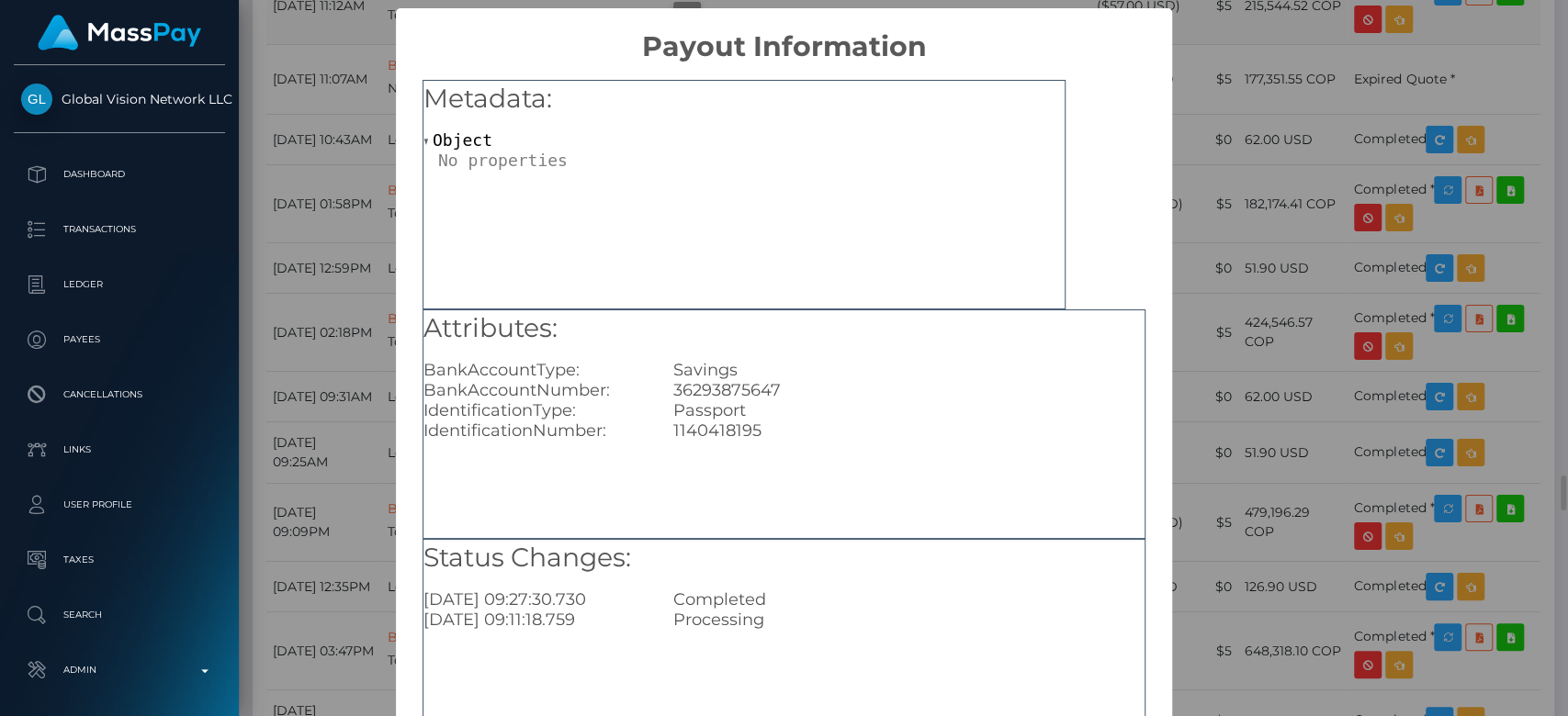
scroll to position [0, 0]
click at [706, 426] on div "1140418195" at bounding box center [909, 430] width 499 height 20
copy div "1140418195"
click at [1168, 409] on div "× Payout Information Metadata: Object Attributes: BankAccountType: Savings Bank…" at bounding box center [784, 358] width 1568 height 716
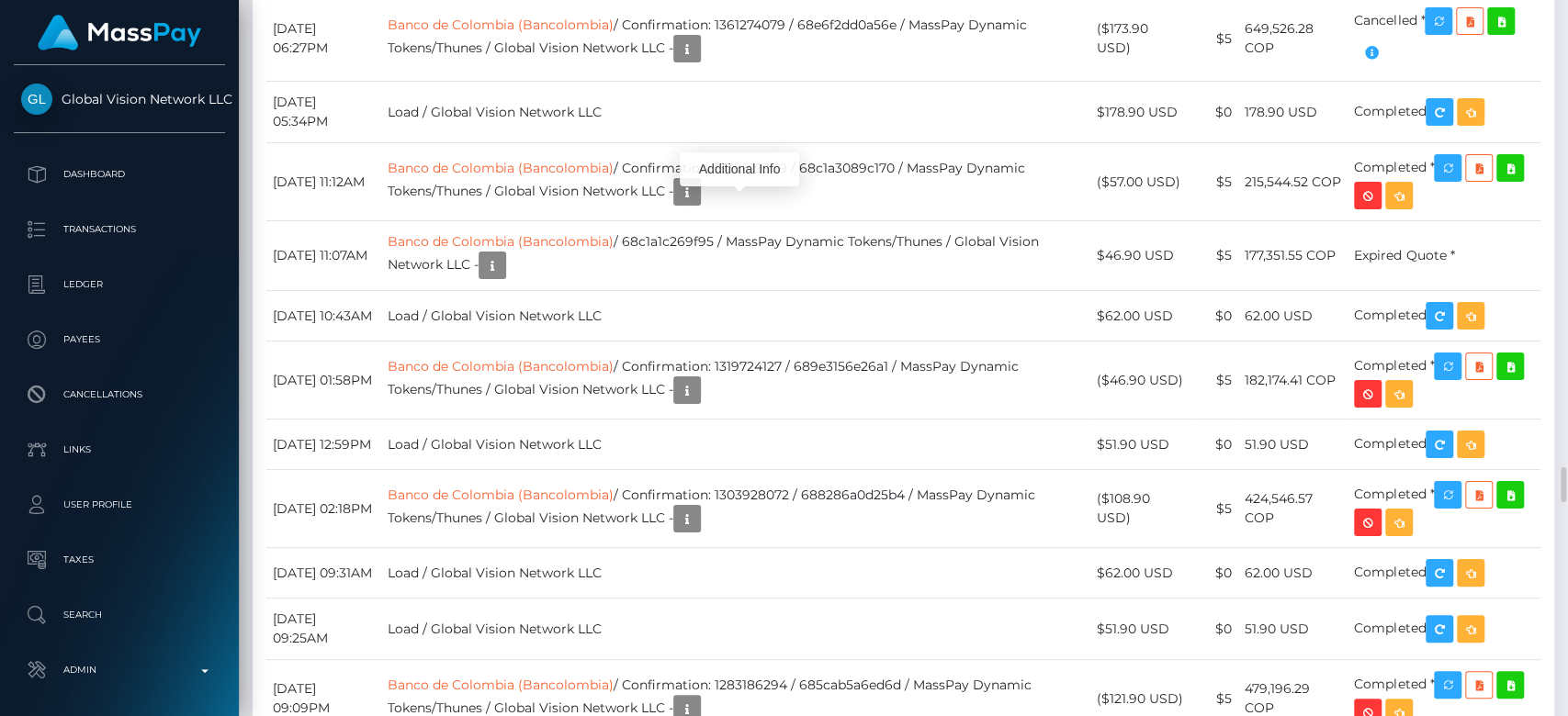
scroll to position [221, 406]
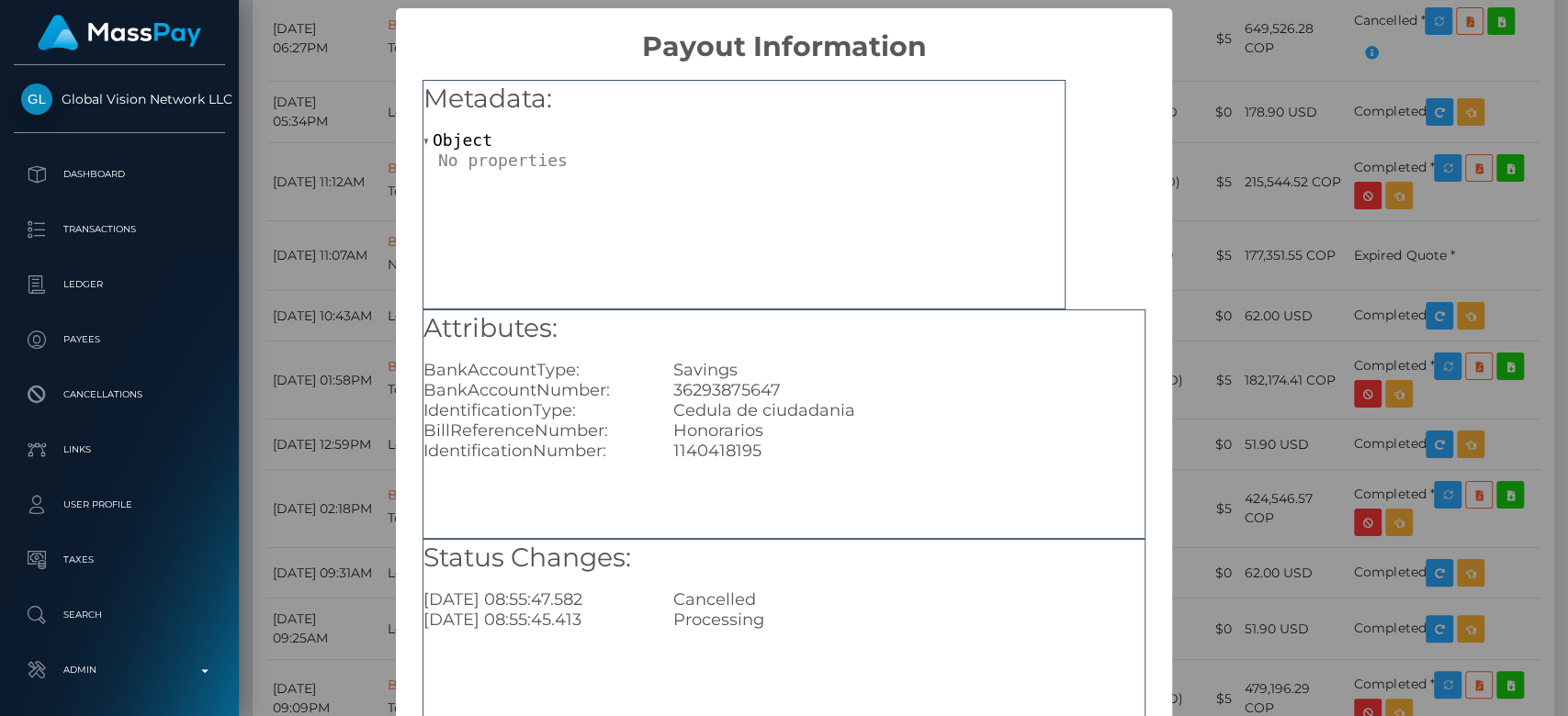
click at [713, 339] on h5 "Attributes:" at bounding box center [784, 328] width 721 height 37
click at [1303, 445] on div "× Payout Information Metadata: Object Attributes: BankAccountType: Savings Bank…" at bounding box center [784, 358] width 1568 height 716
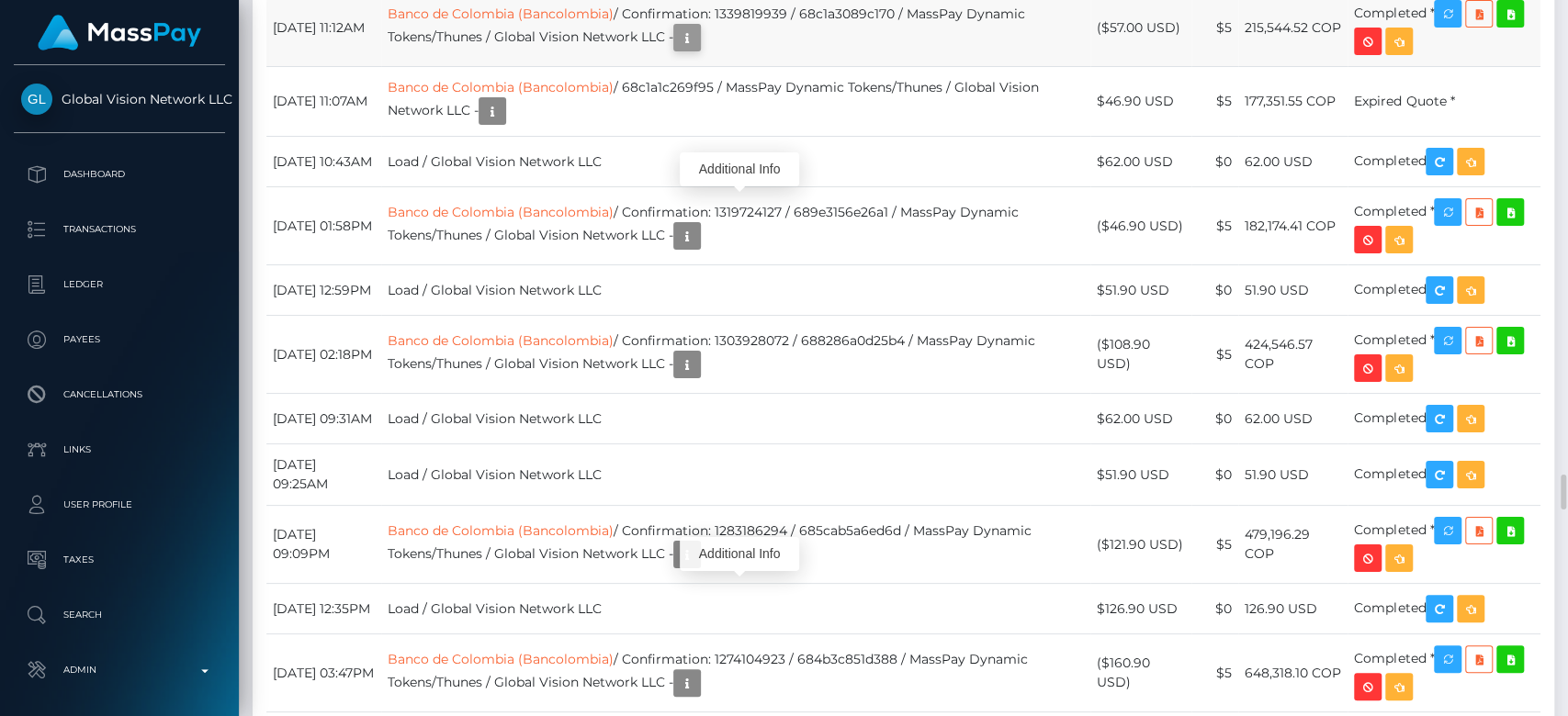
click at [698, 49] on icon "button" at bounding box center [687, 38] width 22 height 23
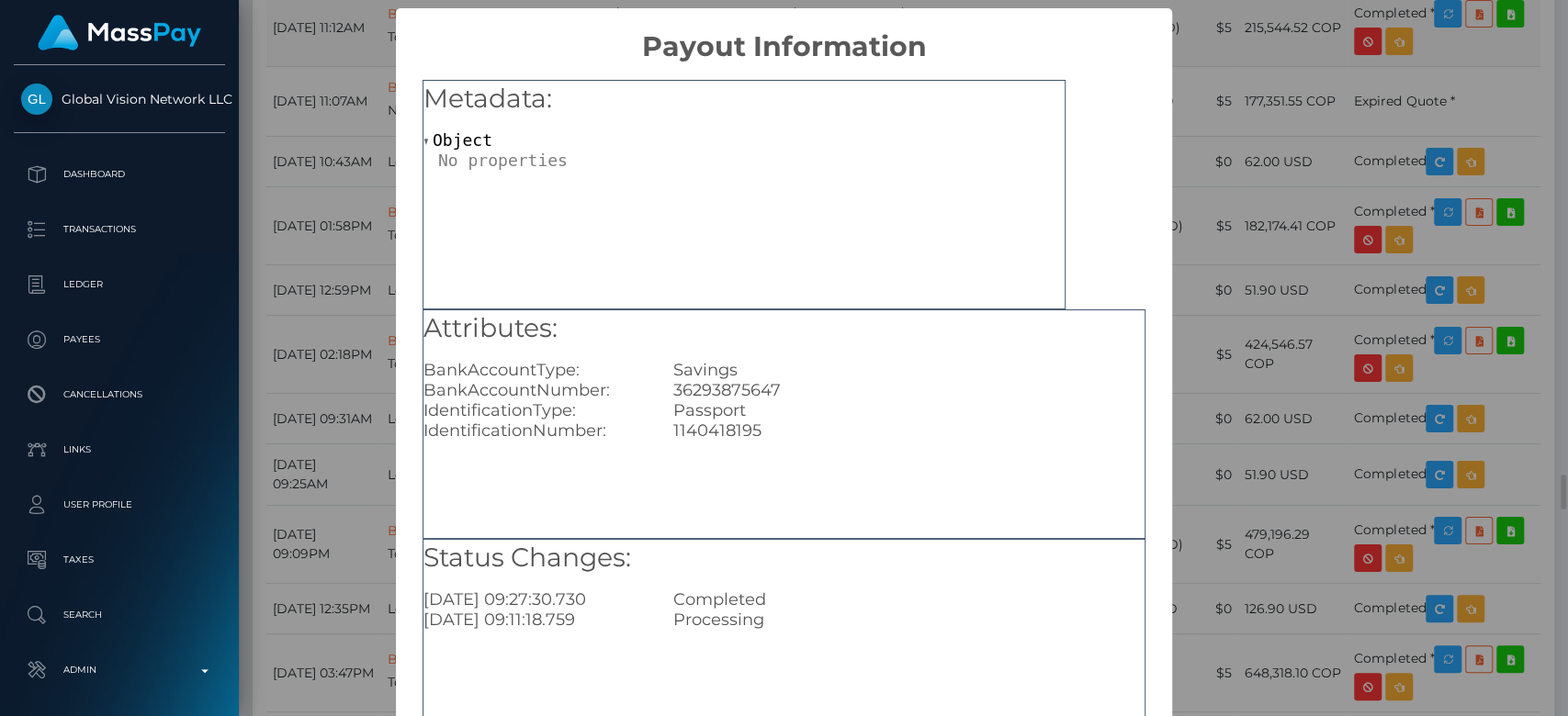
scroll to position [0, 0]
click at [1273, 479] on div "× Payout Information Metadata: Object Attributes: BankAccountType: Savings Bank…" at bounding box center [784, 358] width 1568 height 716
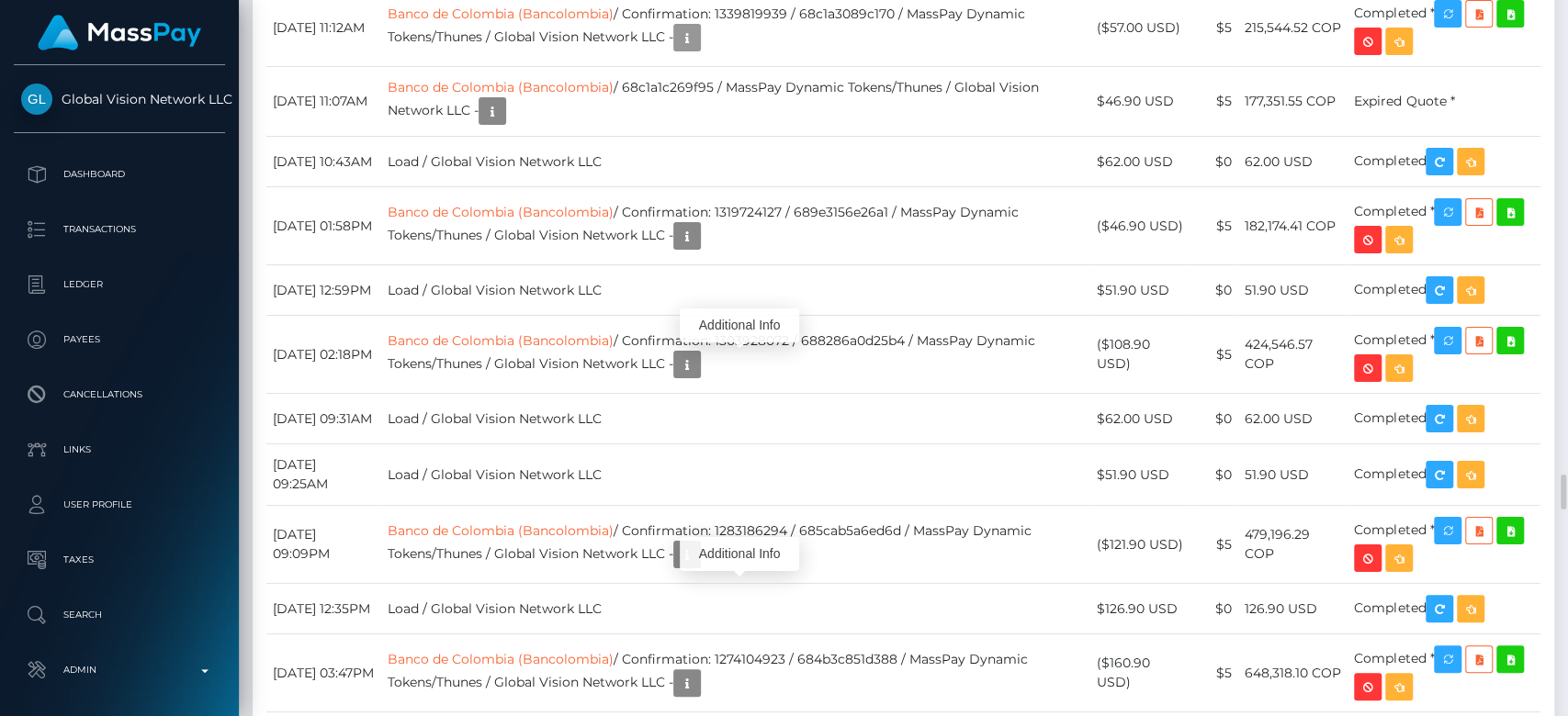
scroll to position [221, 406]
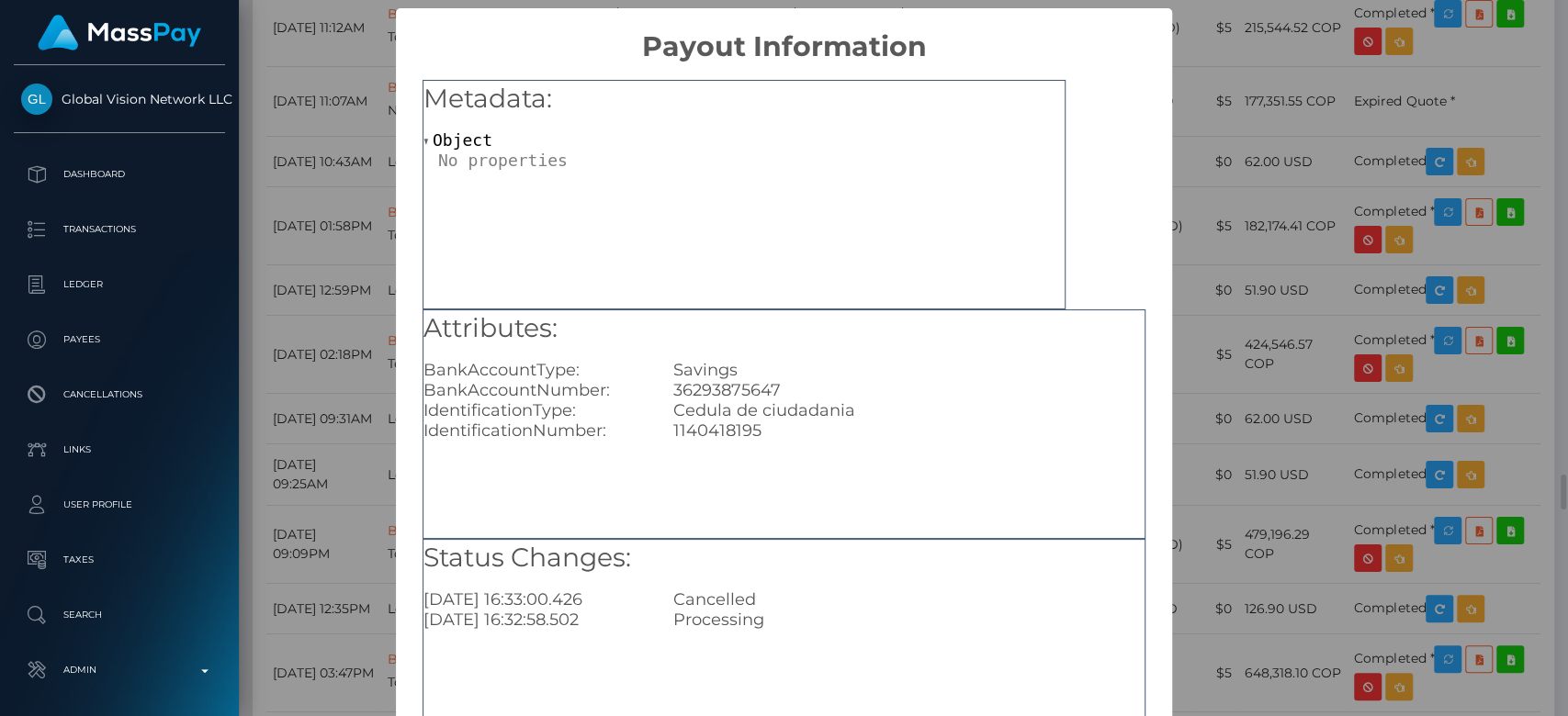
scroll to position [0, 0]
click at [1251, 408] on div "× Payout Information Metadata: Object Attributes: BankAccountType: Savings Bank…" at bounding box center [784, 358] width 1568 height 716
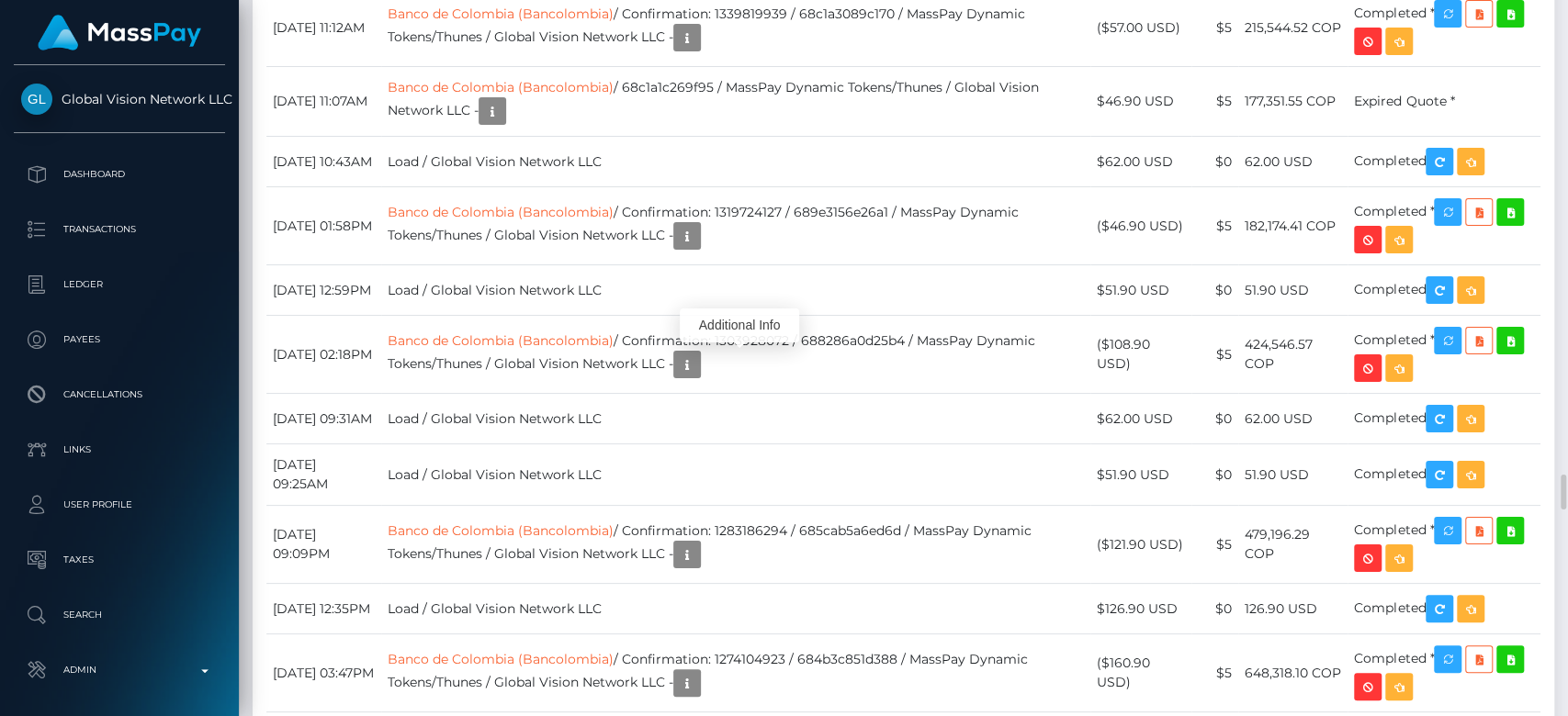
scroll to position [221, 406]
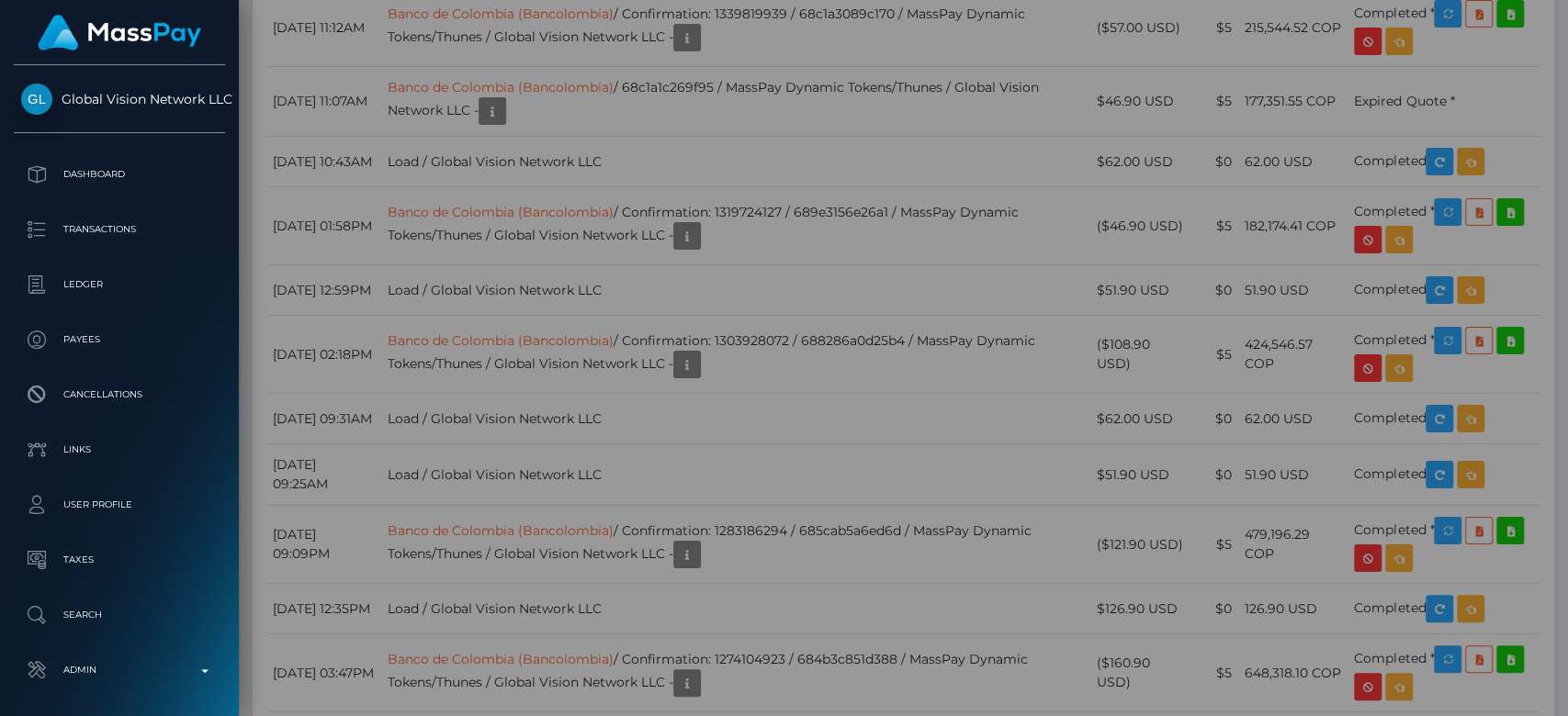
scroll to position [0, 0]
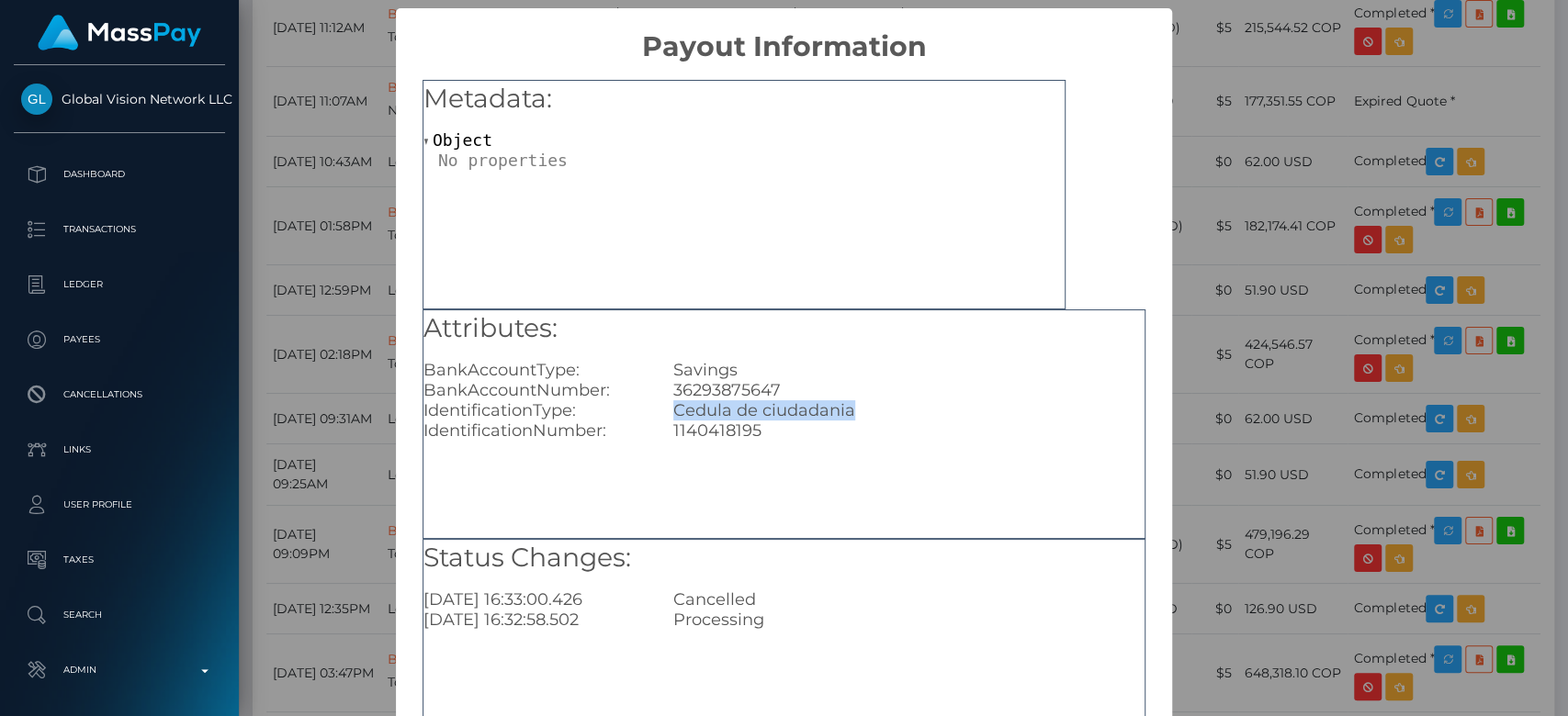
drag, startPoint x: 860, startPoint y: 415, endPoint x: 658, endPoint y: 405, distance: 202.2
click at [660, 405] on div "Cedula de ciudadania" at bounding box center [909, 410] width 499 height 20
copy div "Cedula de ciudadania"
click at [1234, 462] on div "× Payout Information Metadata: Object Attributes: BankAccountType: Savings Bank…" at bounding box center [784, 358] width 1568 height 716
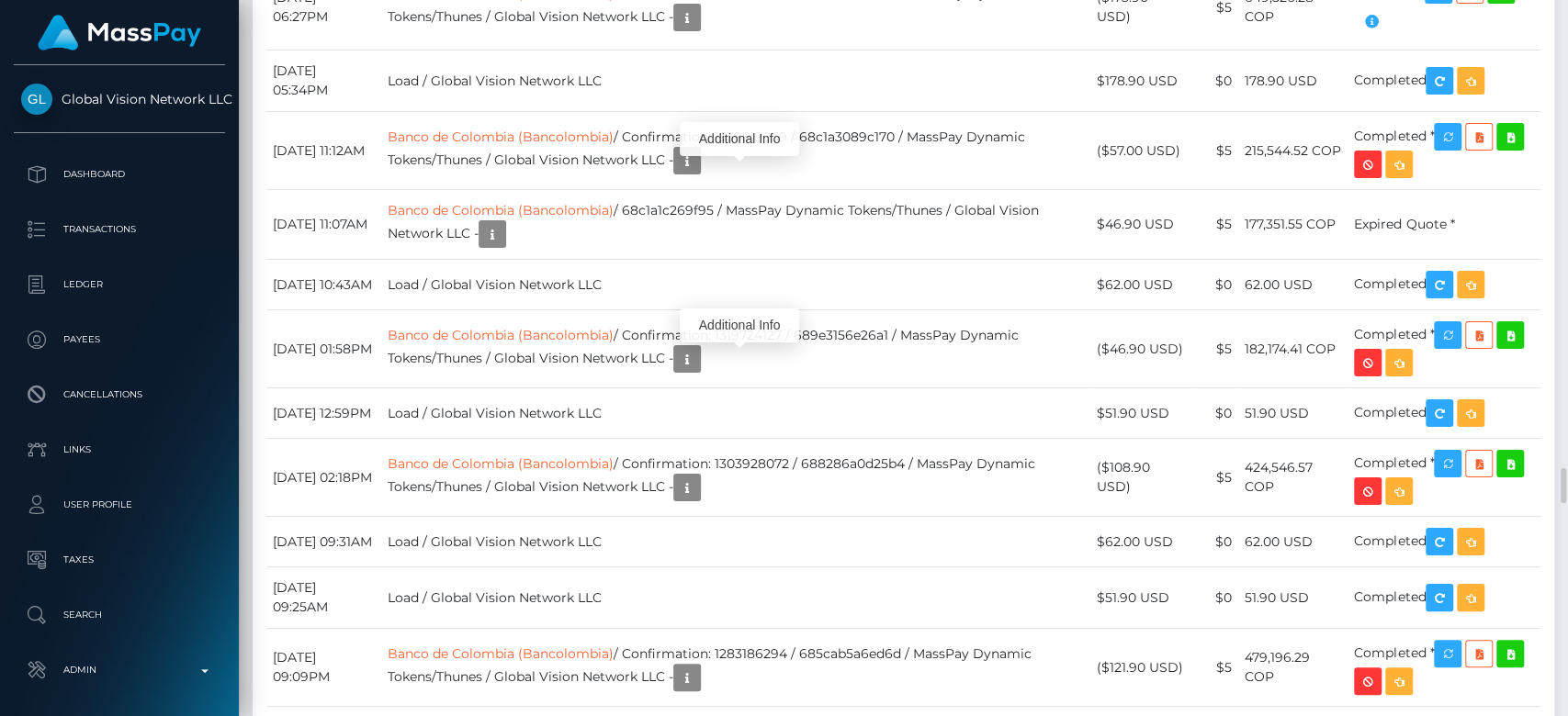
scroll to position [221, 406]
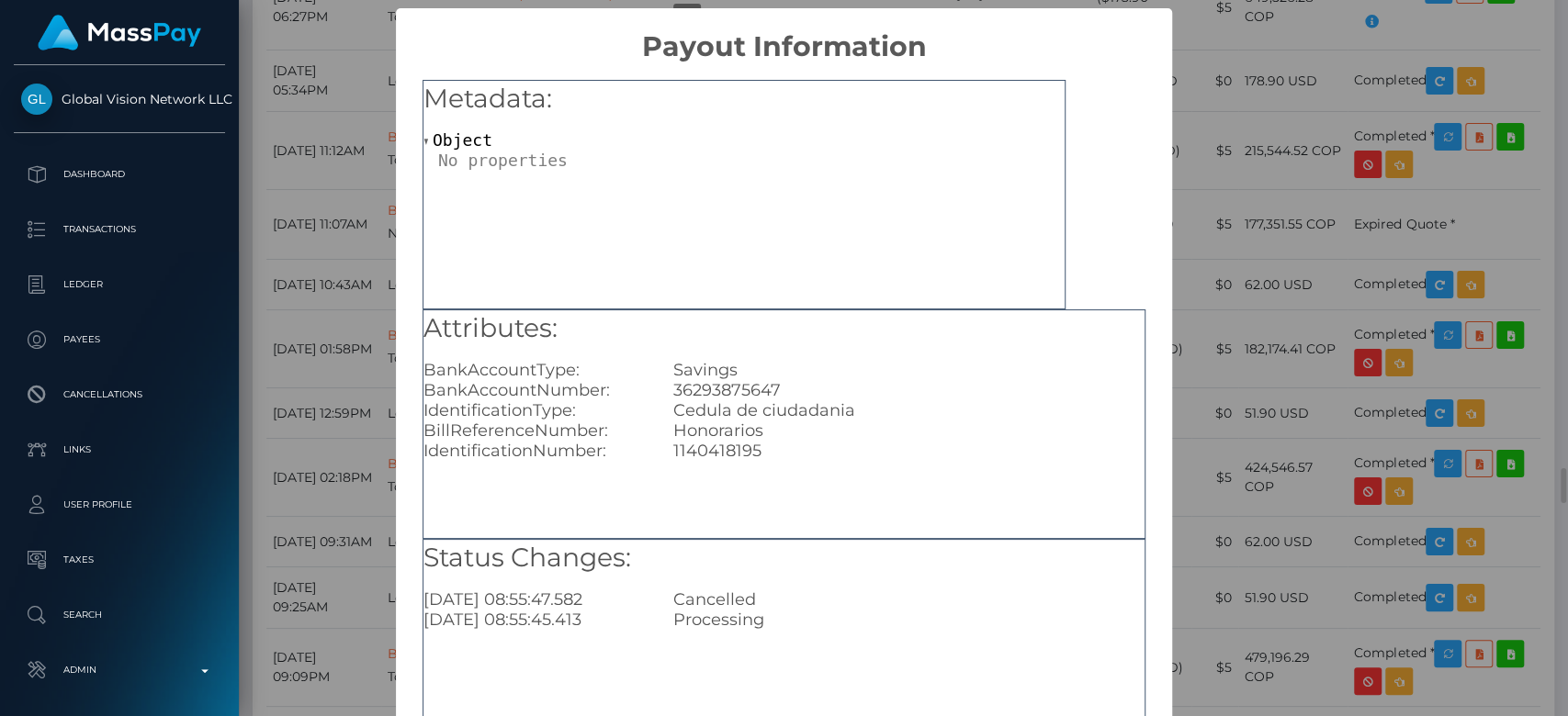
scroll to position [0, 0]
click at [1138, 233] on div "Metadata: Object Attributes: BankAccountType: Savings BankAccountNumber: 362938…" at bounding box center [784, 418] width 776 height 710
click at [1299, 242] on div "× Payout Information Metadata: Object Attributes: BankAccountType: Savings Bank…" at bounding box center [784, 358] width 1568 height 716
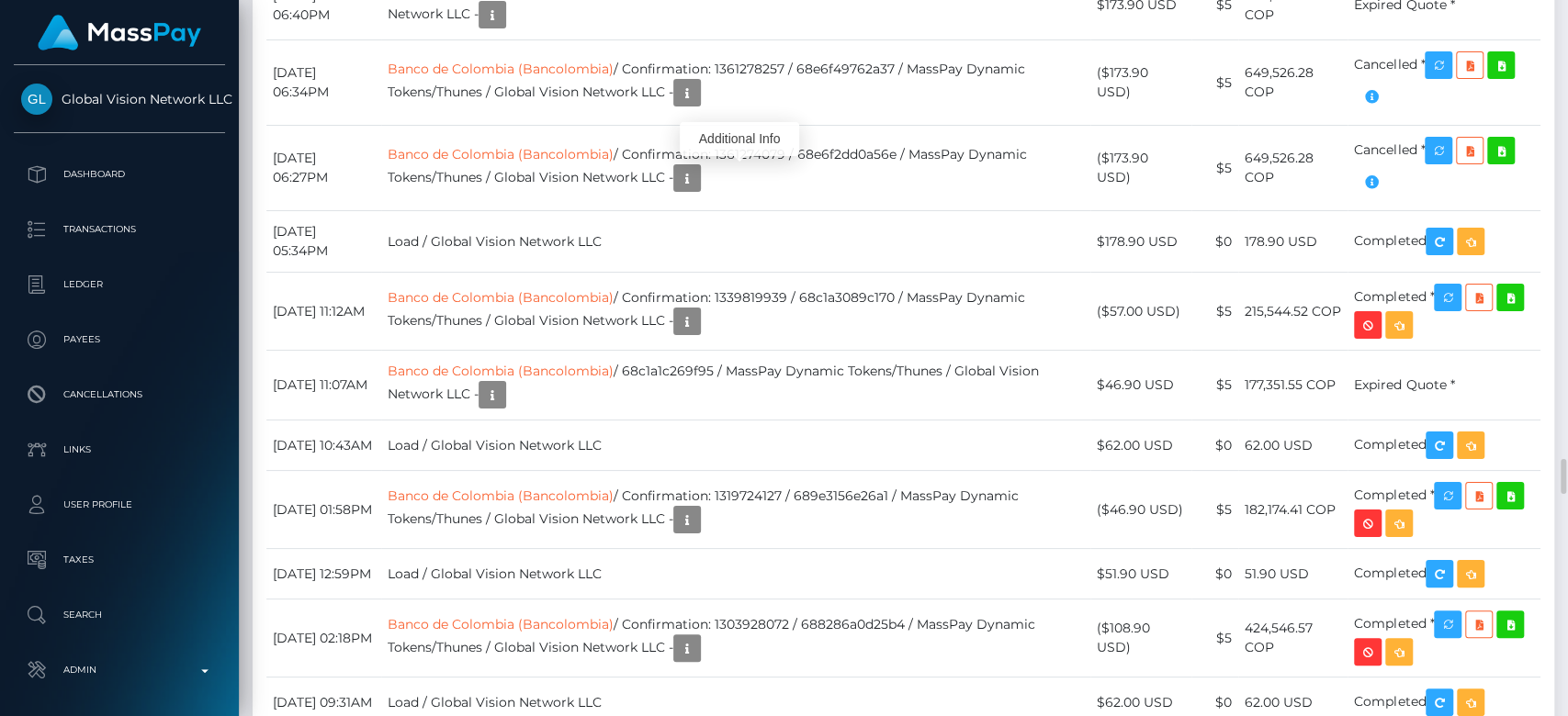
scroll to position [9232, 0]
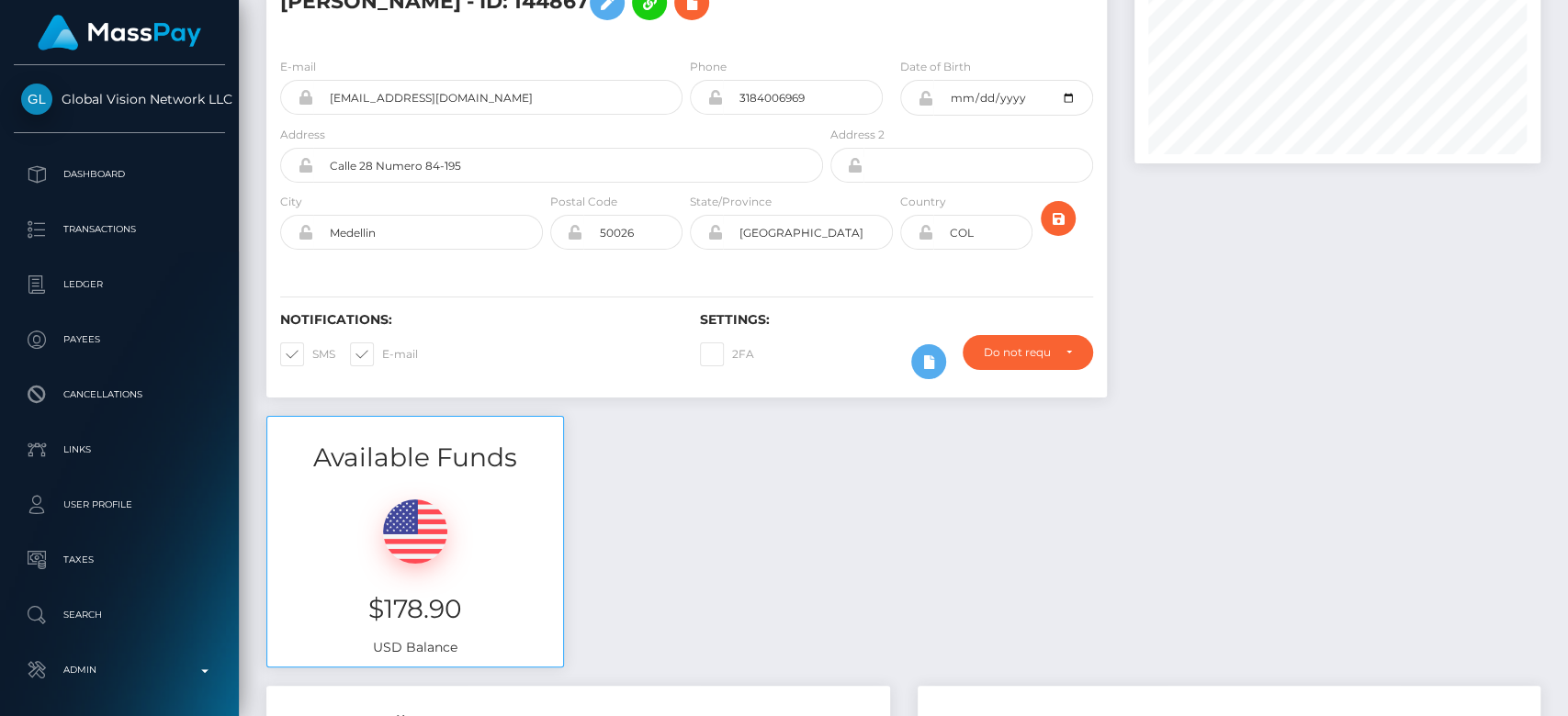
scroll to position [0, 0]
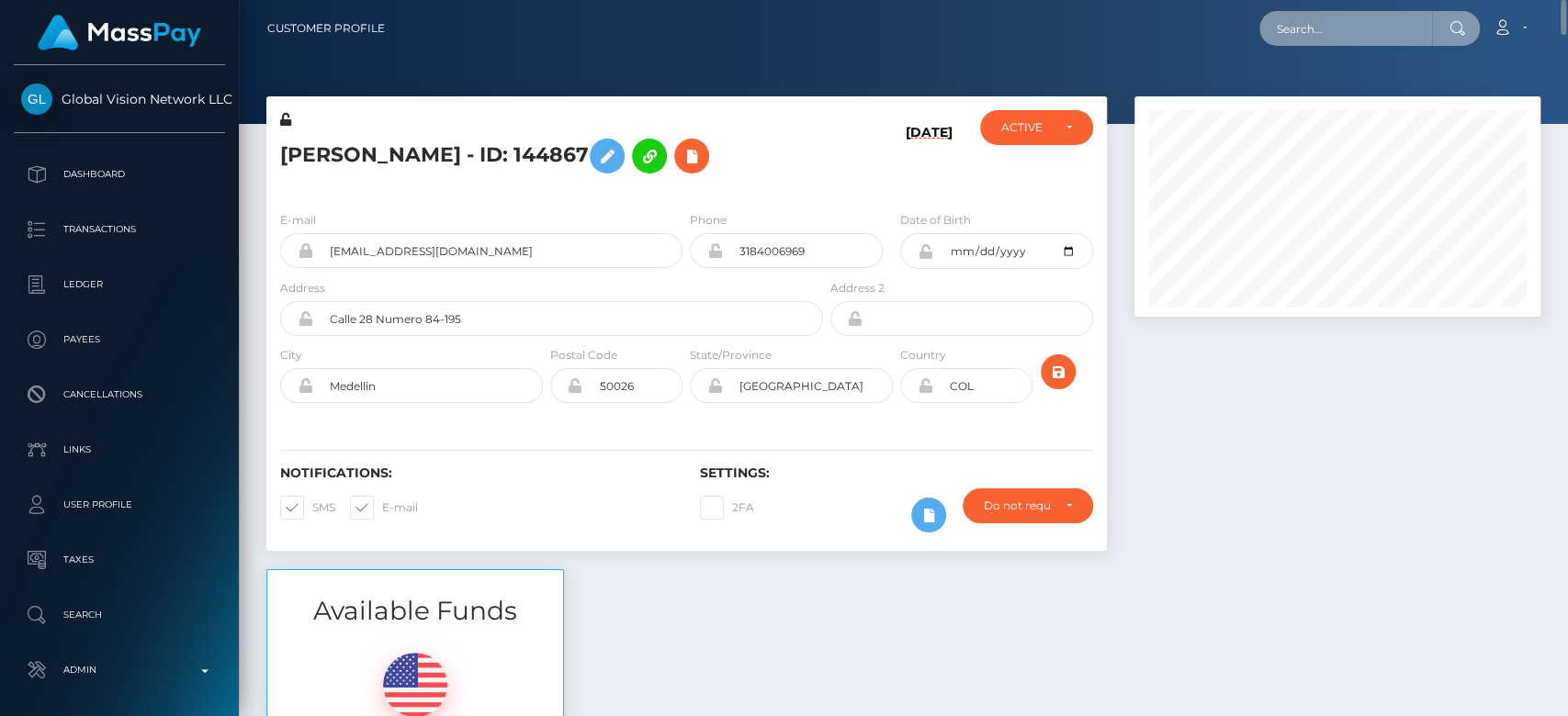
click at [1343, 27] on input "text" at bounding box center [1345, 29] width 173 height 35
paste input "trangsm88@gmail.com"
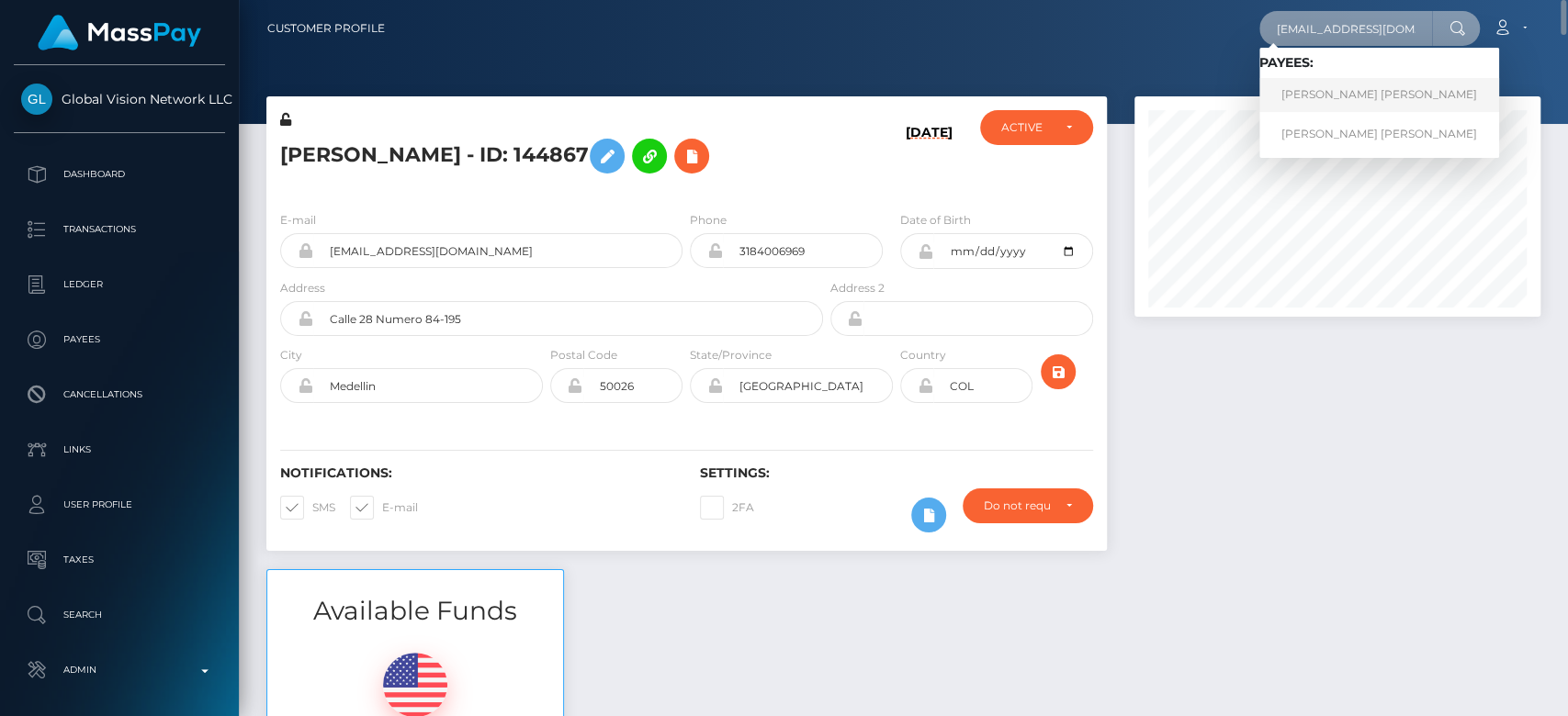
type input "trangsm88@gmail.com"
click at [1345, 87] on link "trang thu nguyen" at bounding box center [1379, 95] width 240 height 34
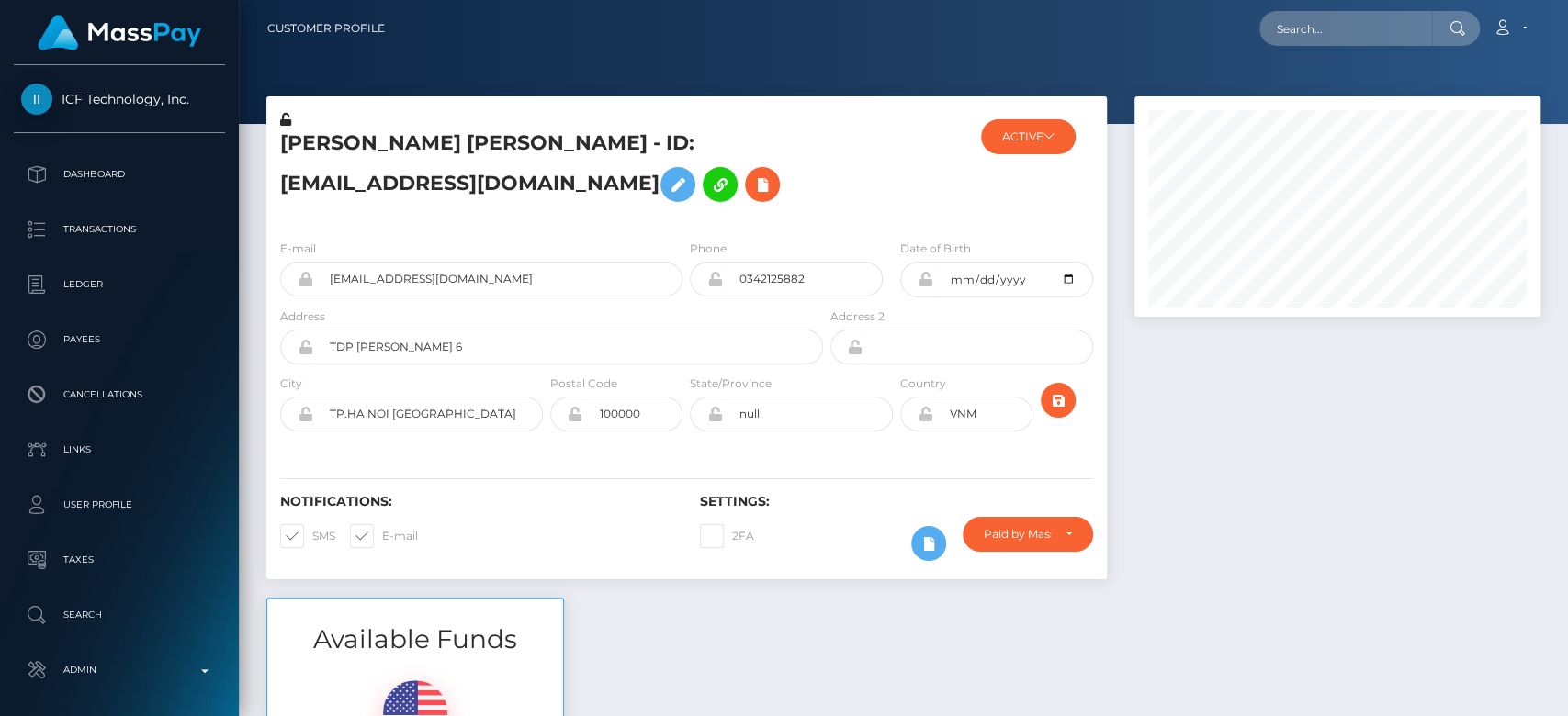
scroll to position [221, 406]
drag, startPoint x: 463, startPoint y: 152, endPoint x: 279, endPoint y: 155, distance: 184.0
click at [279, 155] on div "[PERSON_NAME] [PERSON_NAME] - ID: [EMAIL_ADDRESS][DOMAIN_NAME]" at bounding box center [546, 167] width 560 height 115
copy h5 "[PERSON_NAME] [PERSON_NAME]"
click at [1178, 498] on div at bounding box center [1337, 346] width 434 height 501
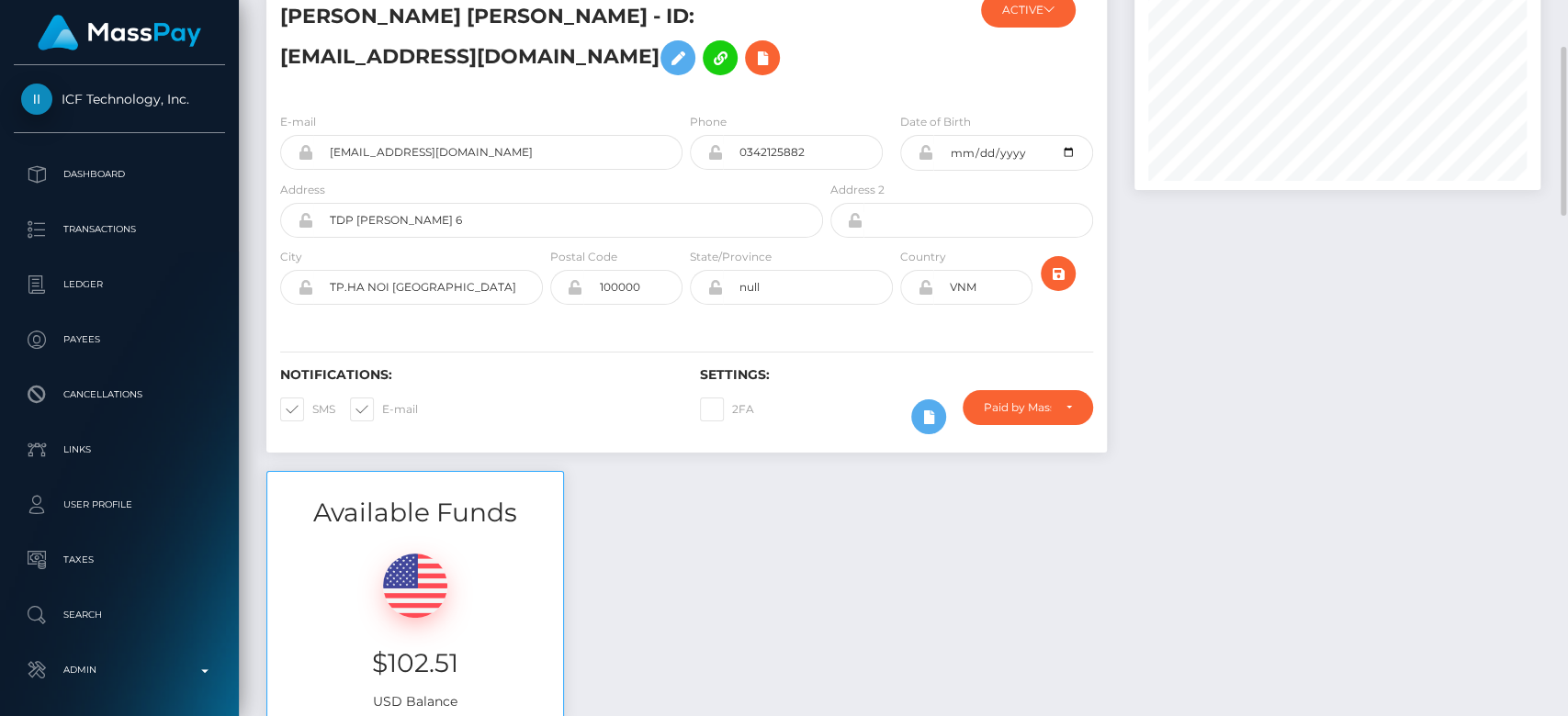
scroll to position [148, 0]
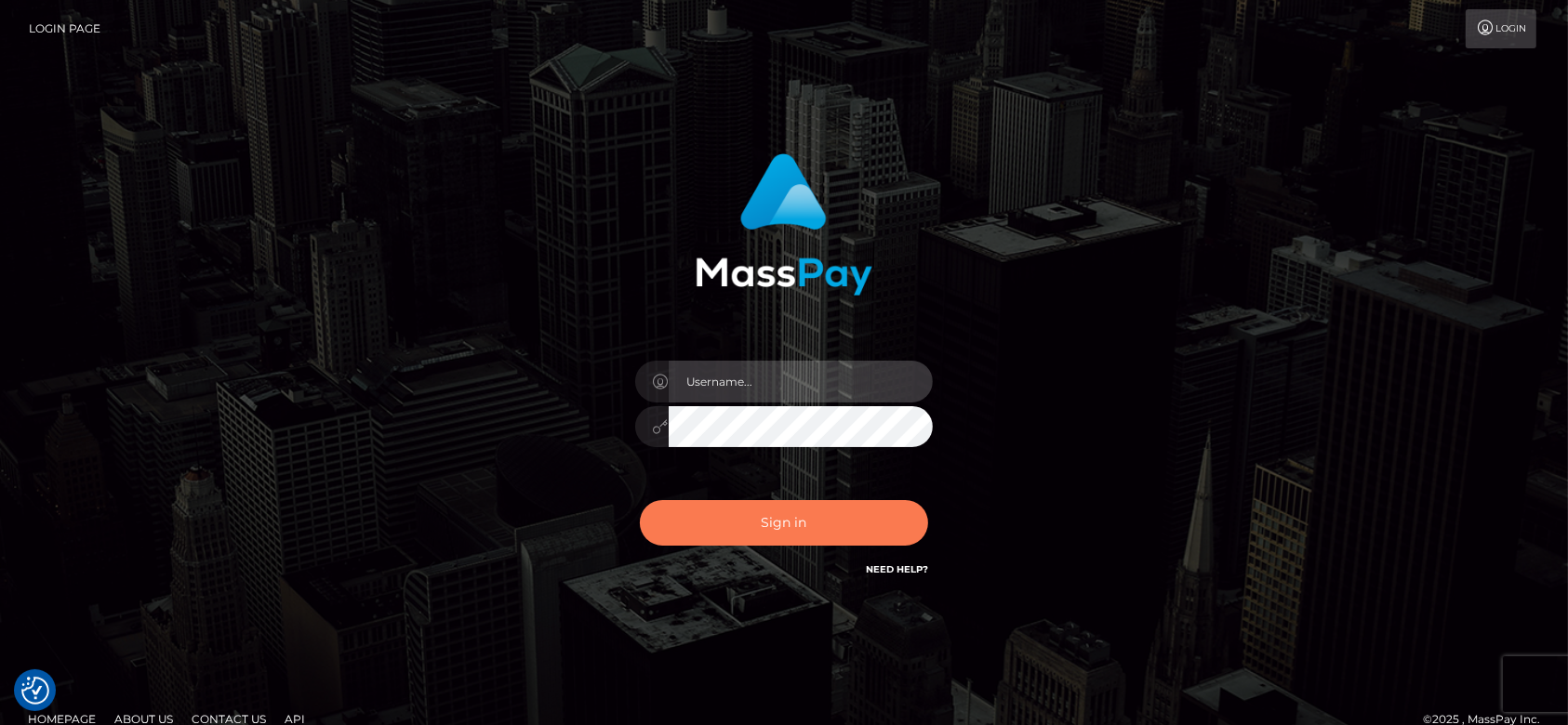
type input "[DOMAIN_NAME]"
click at [723, 530] on button "Sign in" at bounding box center [784, 523] width 288 height 45
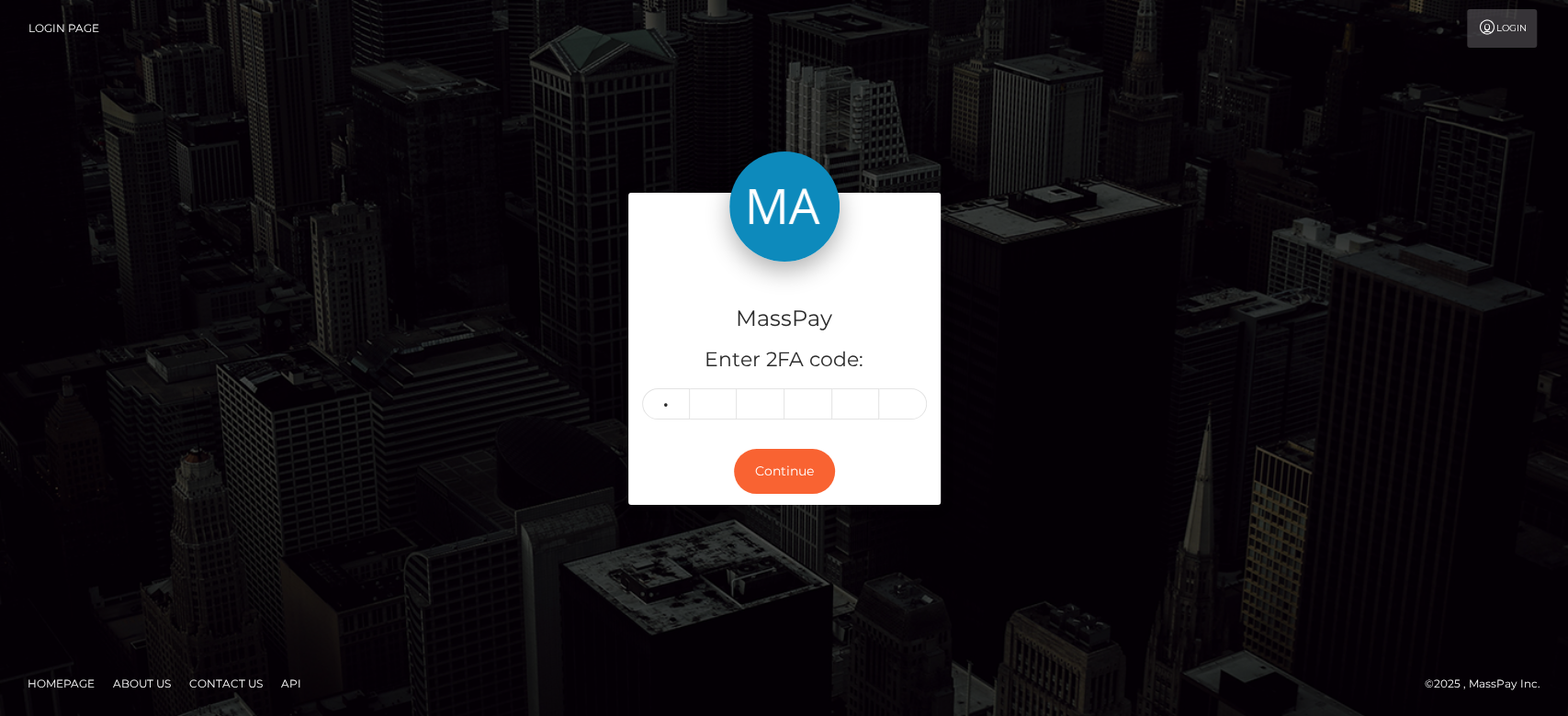
type input "3"
type input "2"
type input "8"
type input "7"
type input "8"
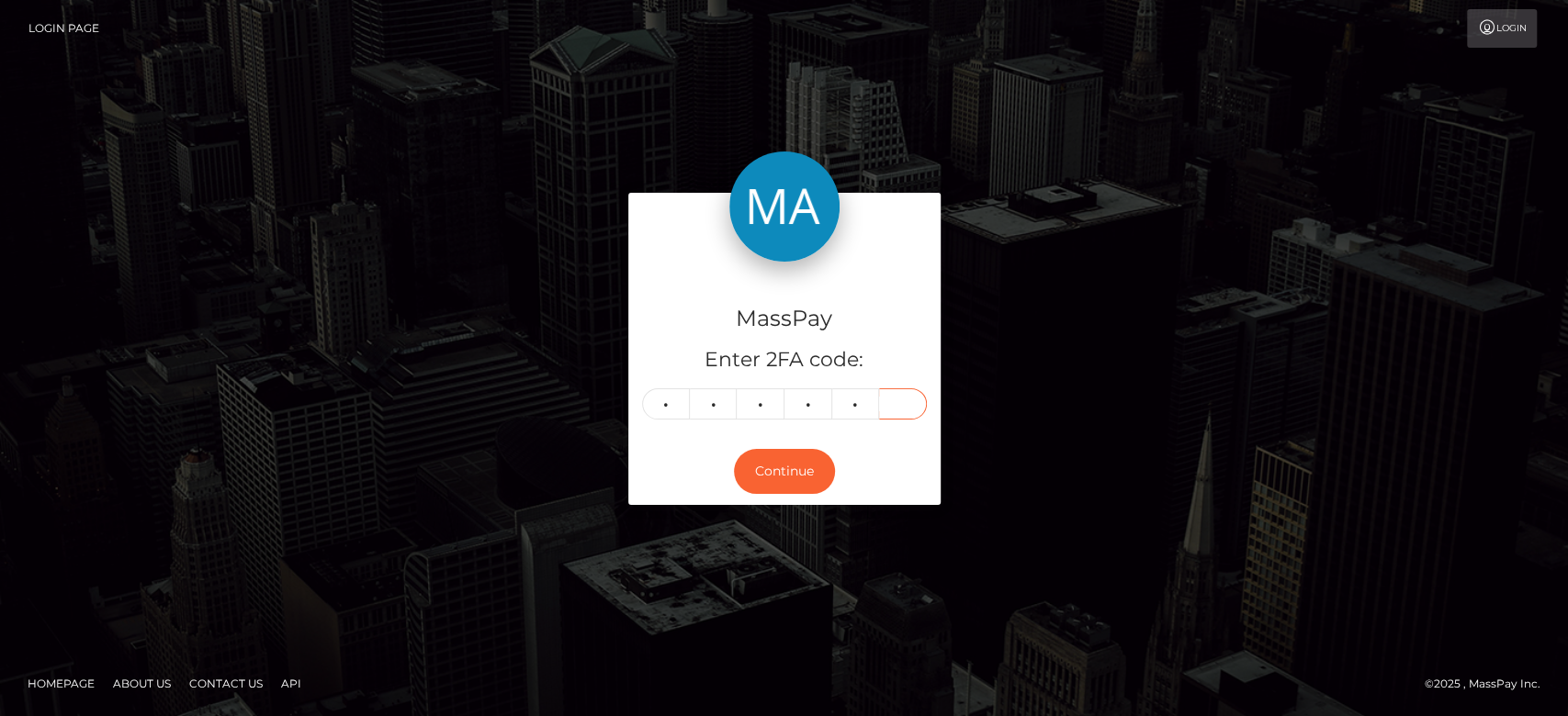
type input "3"
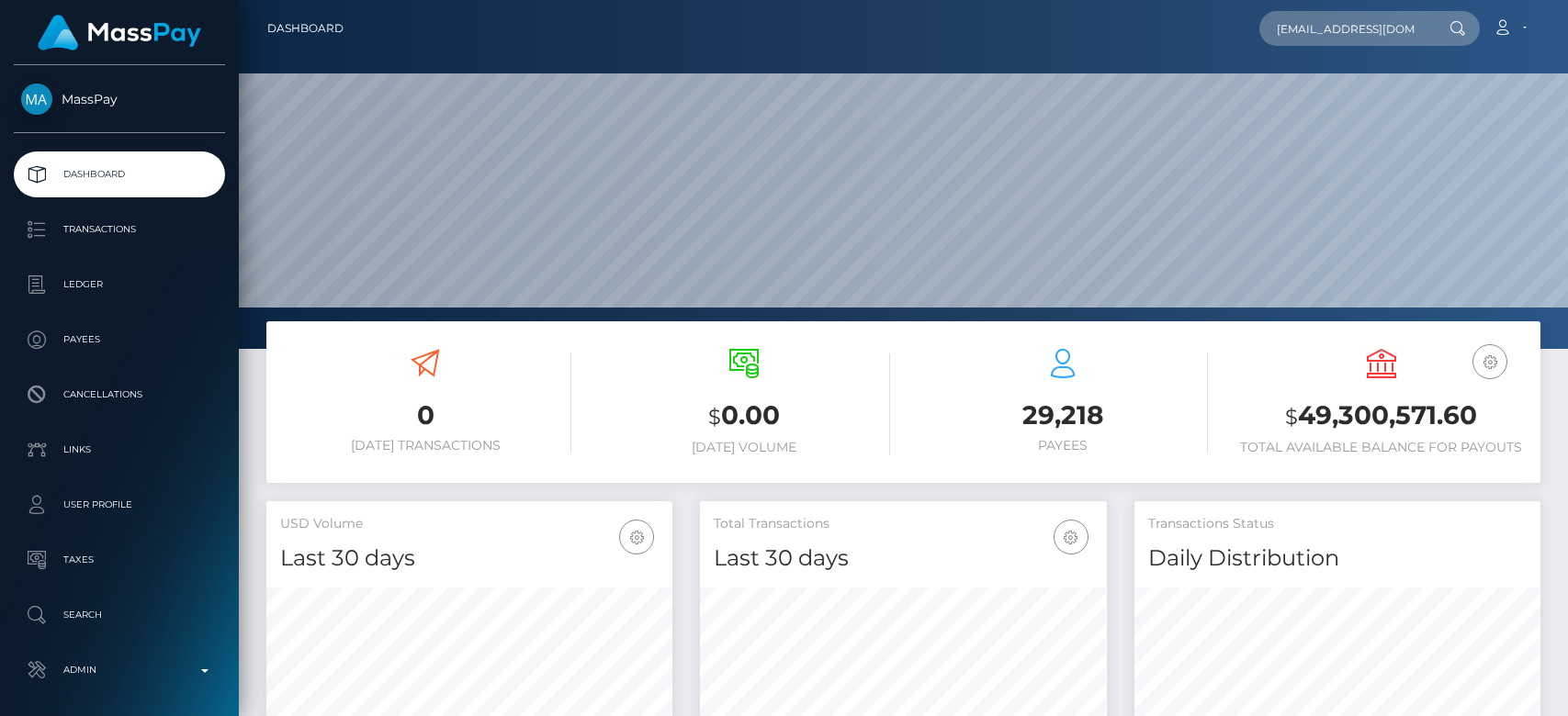
type input "[EMAIL_ADDRESS][DOMAIN_NAME]"
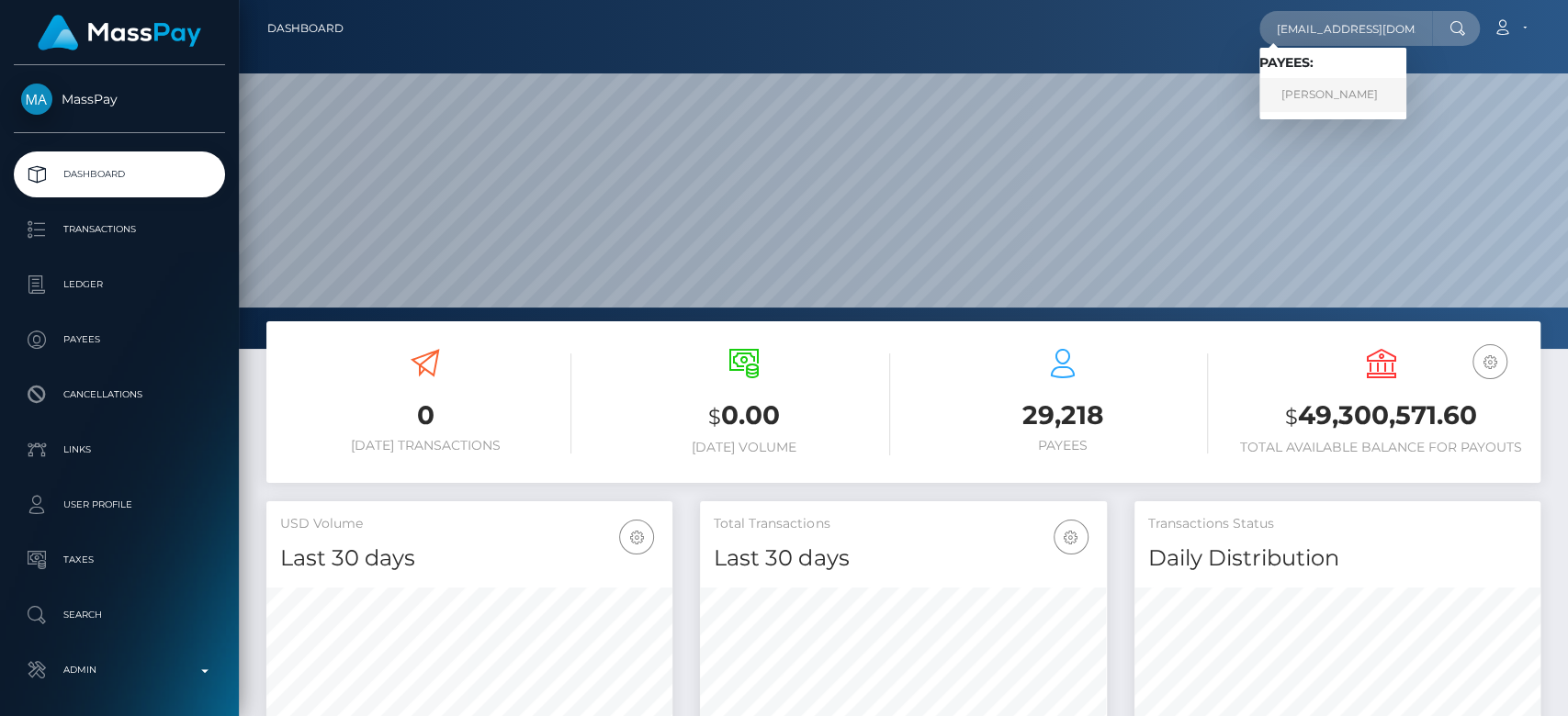
click at [1352, 88] on link "Lorena Grace Dorante Lagos" at bounding box center [1332, 95] width 147 height 34
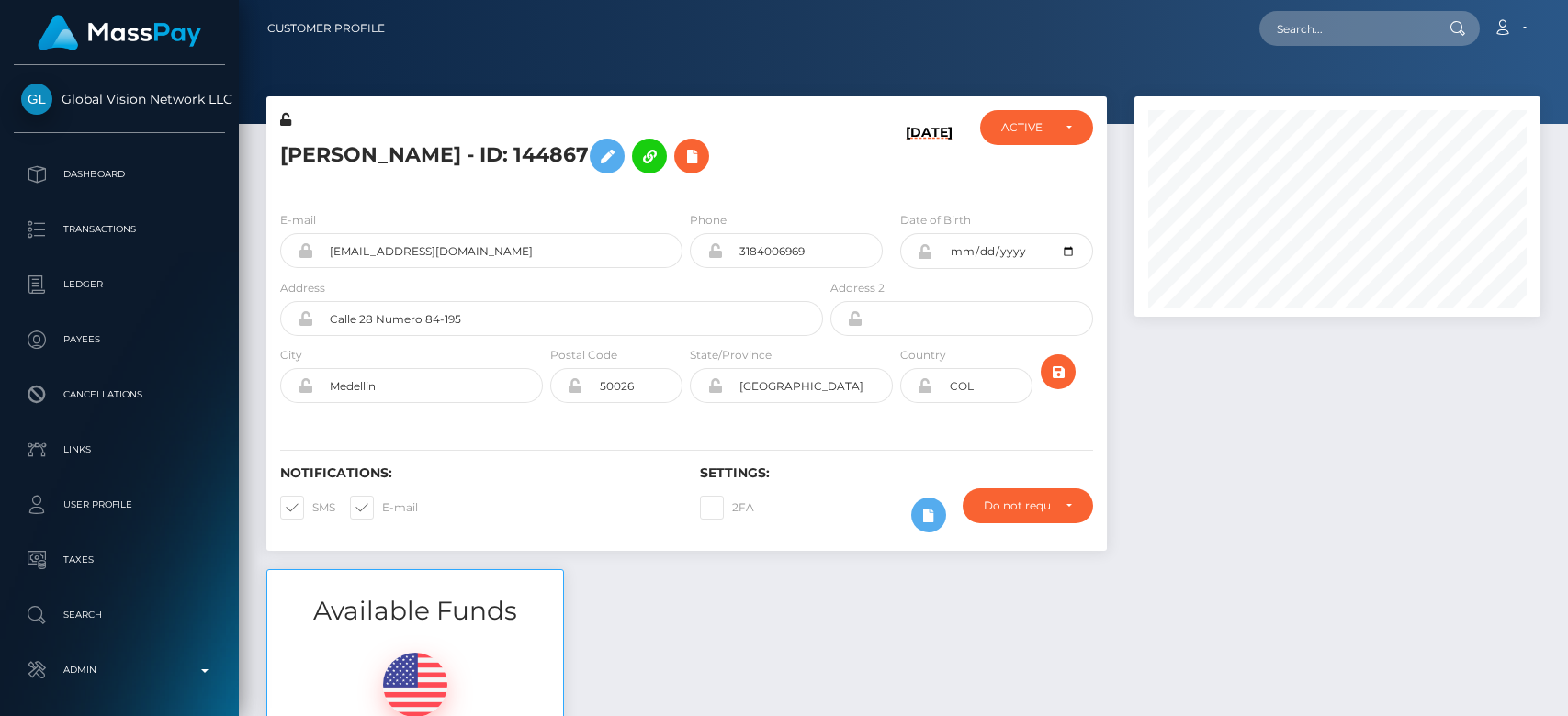
drag, startPoint x: 0, startPoint y: 0, endPoint x: 1216, endPoint y: -106, distance: 1220.6
click at [1216, 0] on html "Global Vision Network LLC Dashboard Transactions Ledger Payees" at bounding box center [784, 358] width 1568 height 716
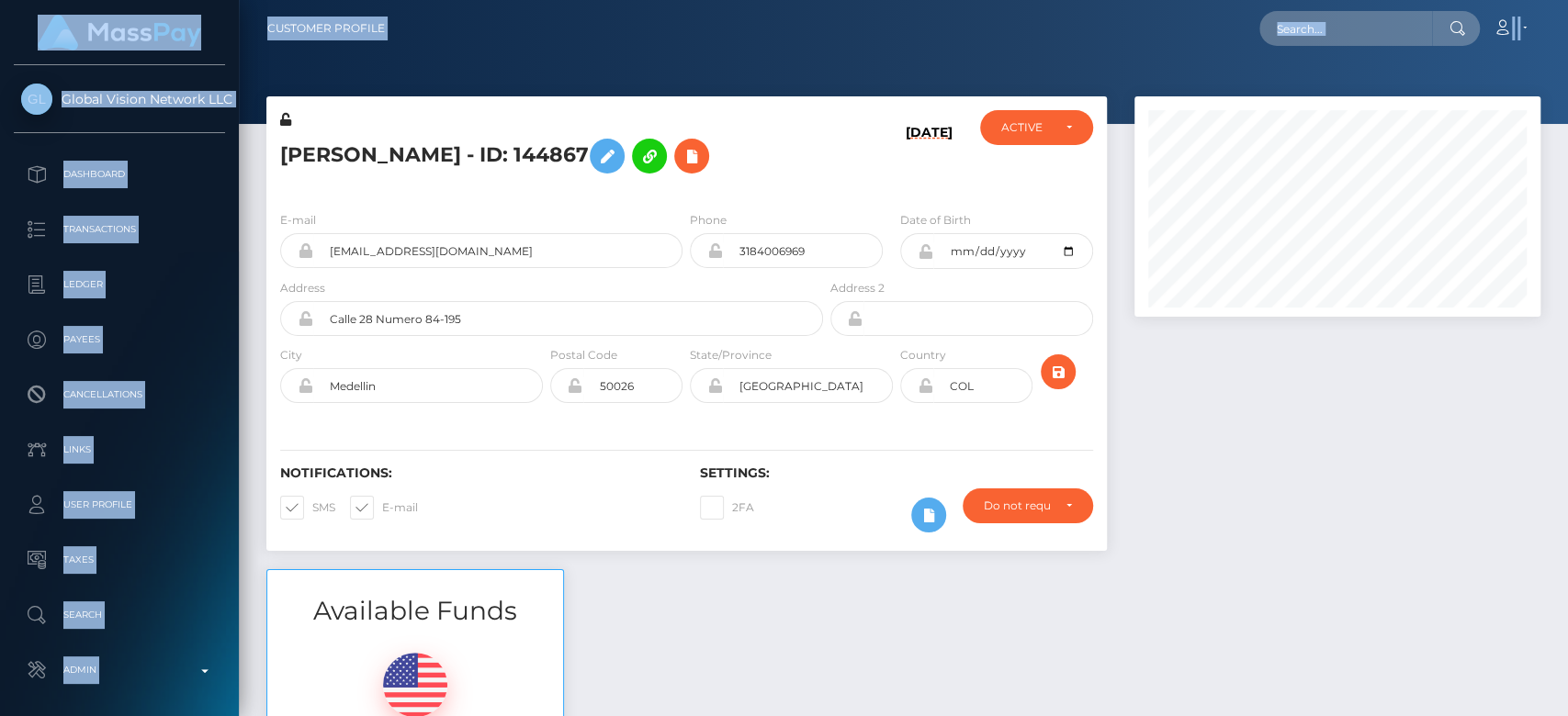
scroll to position [221, 406]
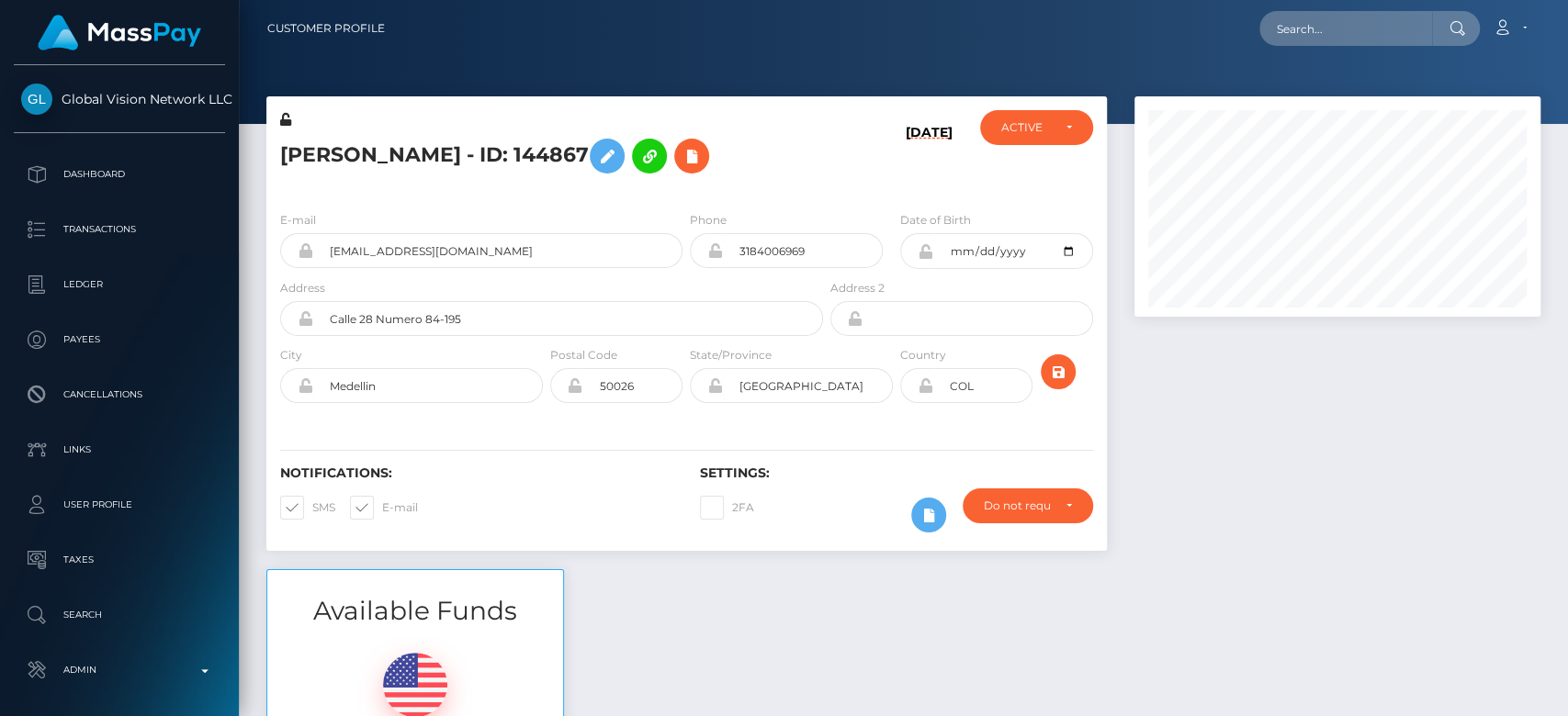
click at [1354, 553] on div at bounding box center [1337, 332] width 434 height 473
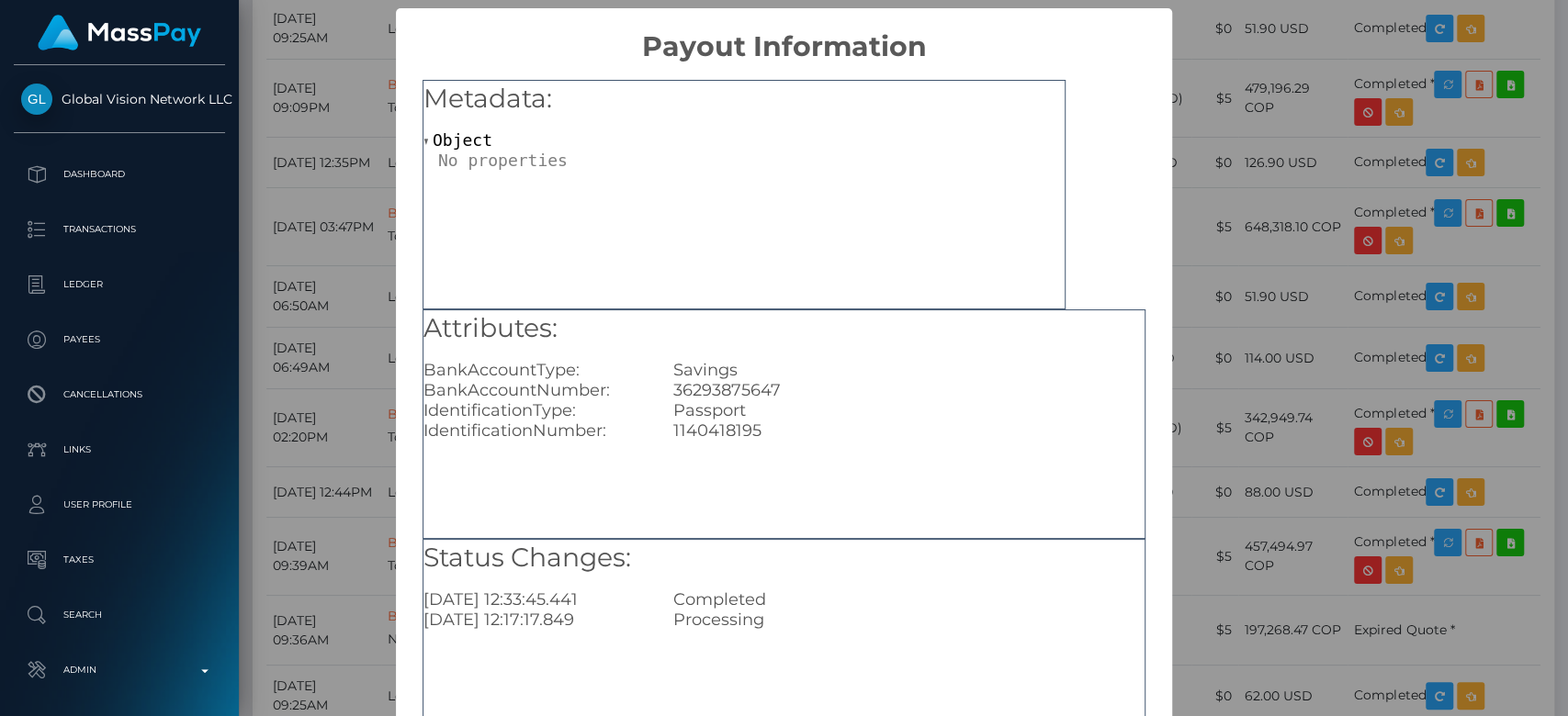
click at [720, 435] on div "1140418195" at bounding box center [909, 430] width 499 height 20
copy div "1140418195"
click at [1224, 364] on div "× Payout Information Metadata: Object Attributes: BankAccountType: Savings Bank…" at bounding box center [784, 358] width 1568 height 716
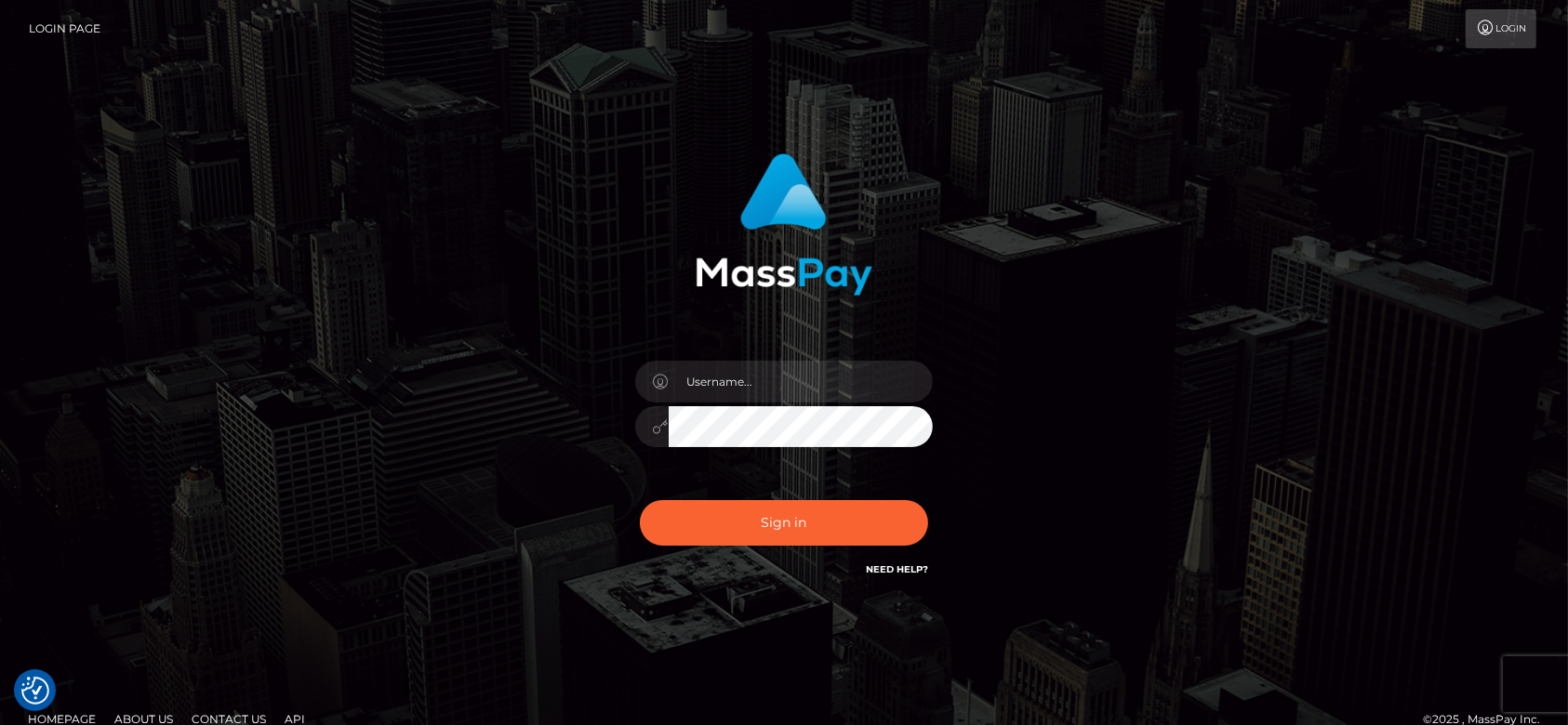
checkbox input "true"
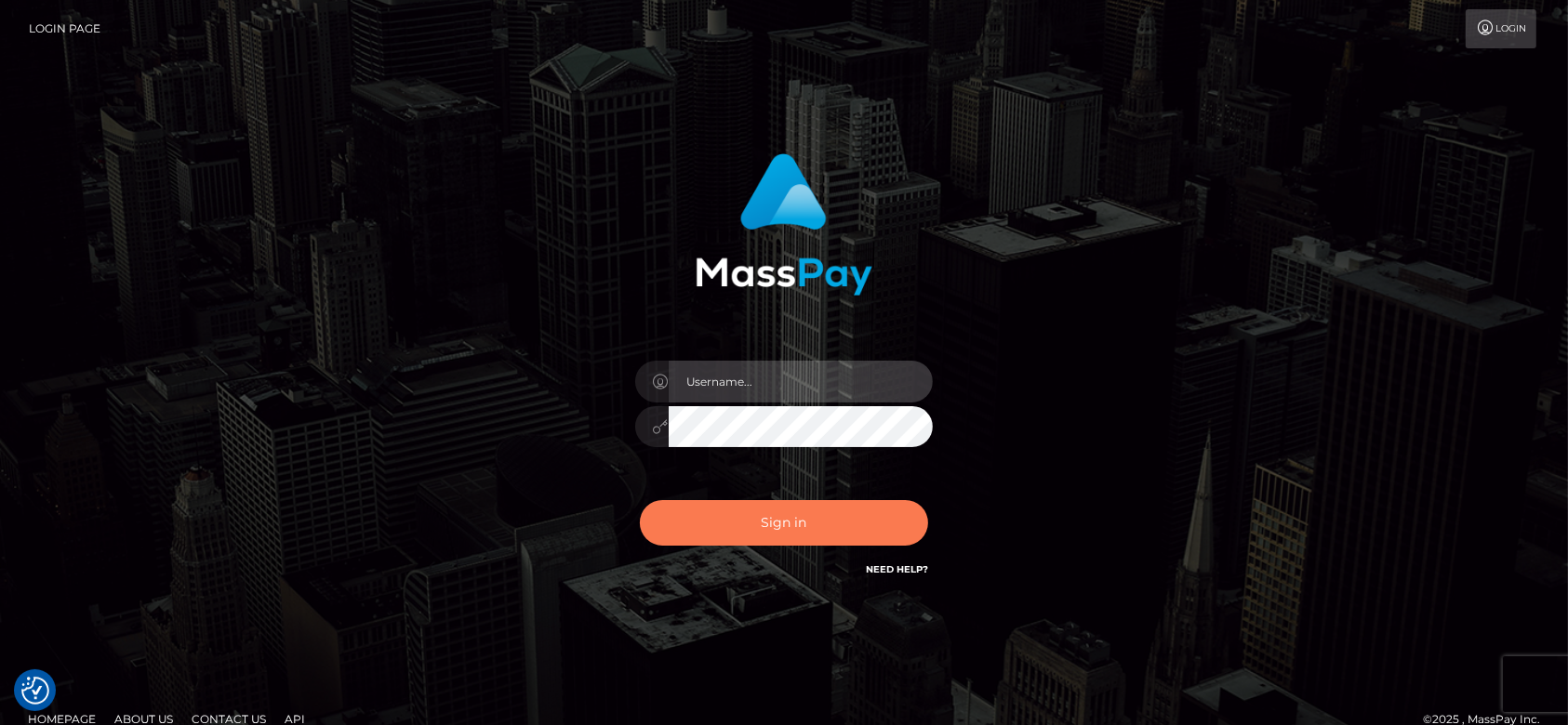
type input "[DOMAIN_NAME]"
click at [833, 534] on button "Sign in" at bounding box center [784, 523] width 288 height 45
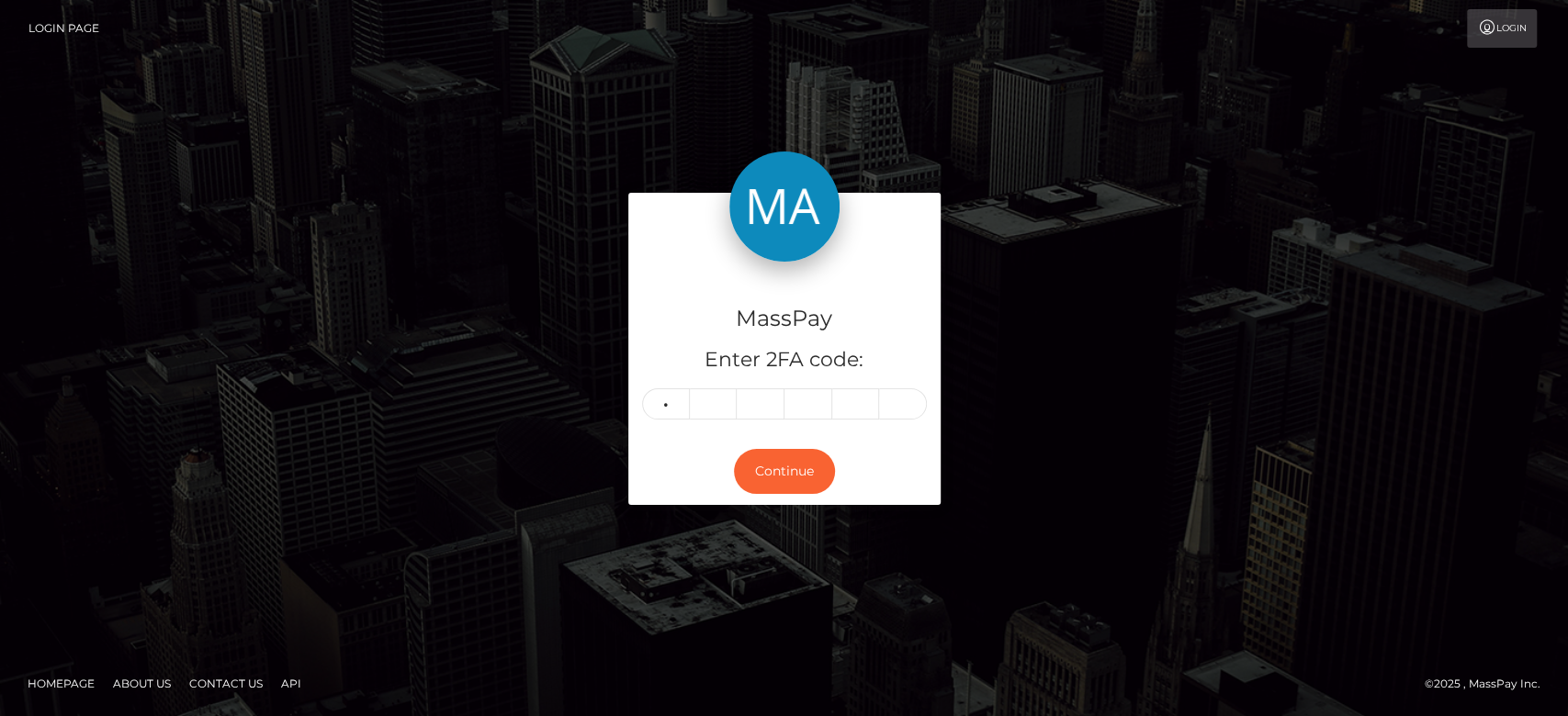
type input "5"
type input "8"
type input "1"
type input "5"
type input "6"
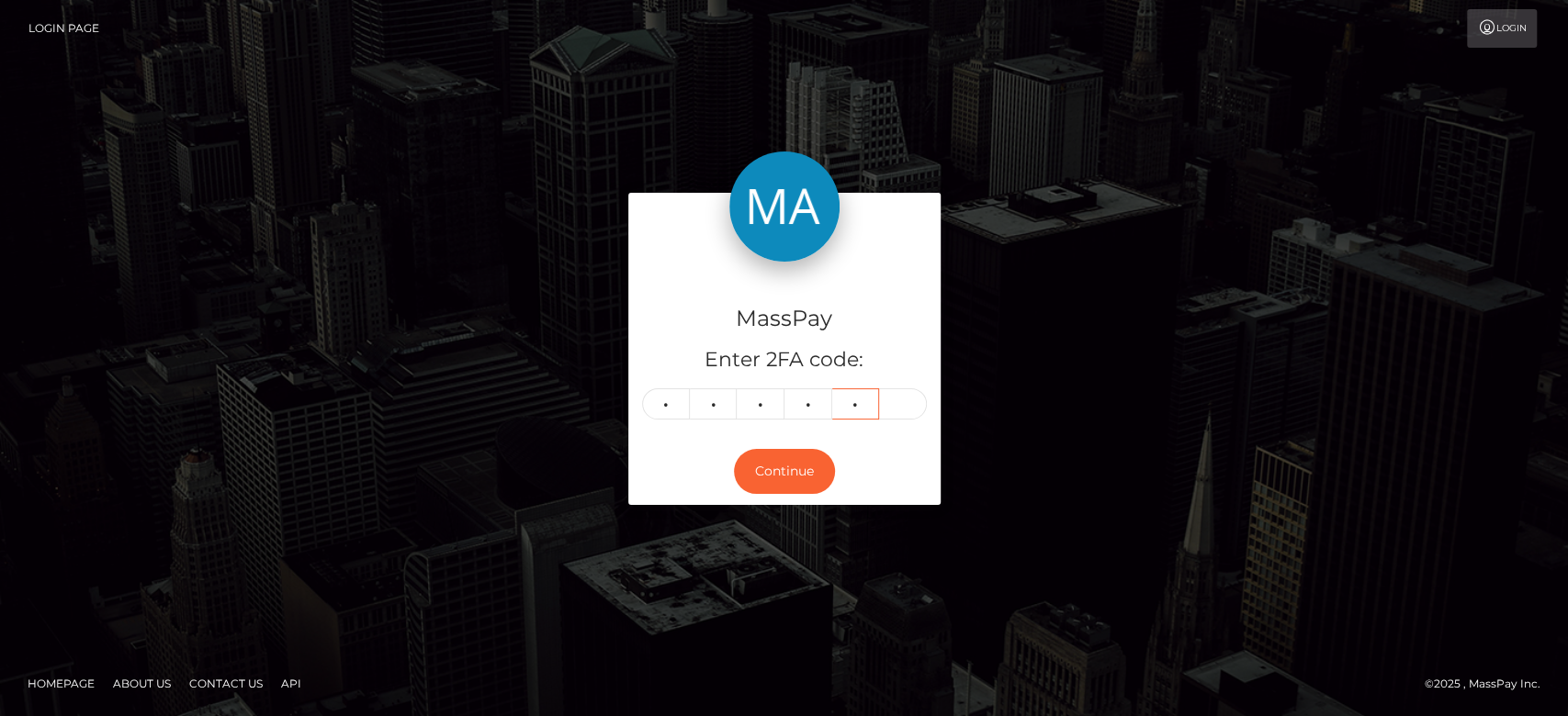
type input "1"
type input "3"
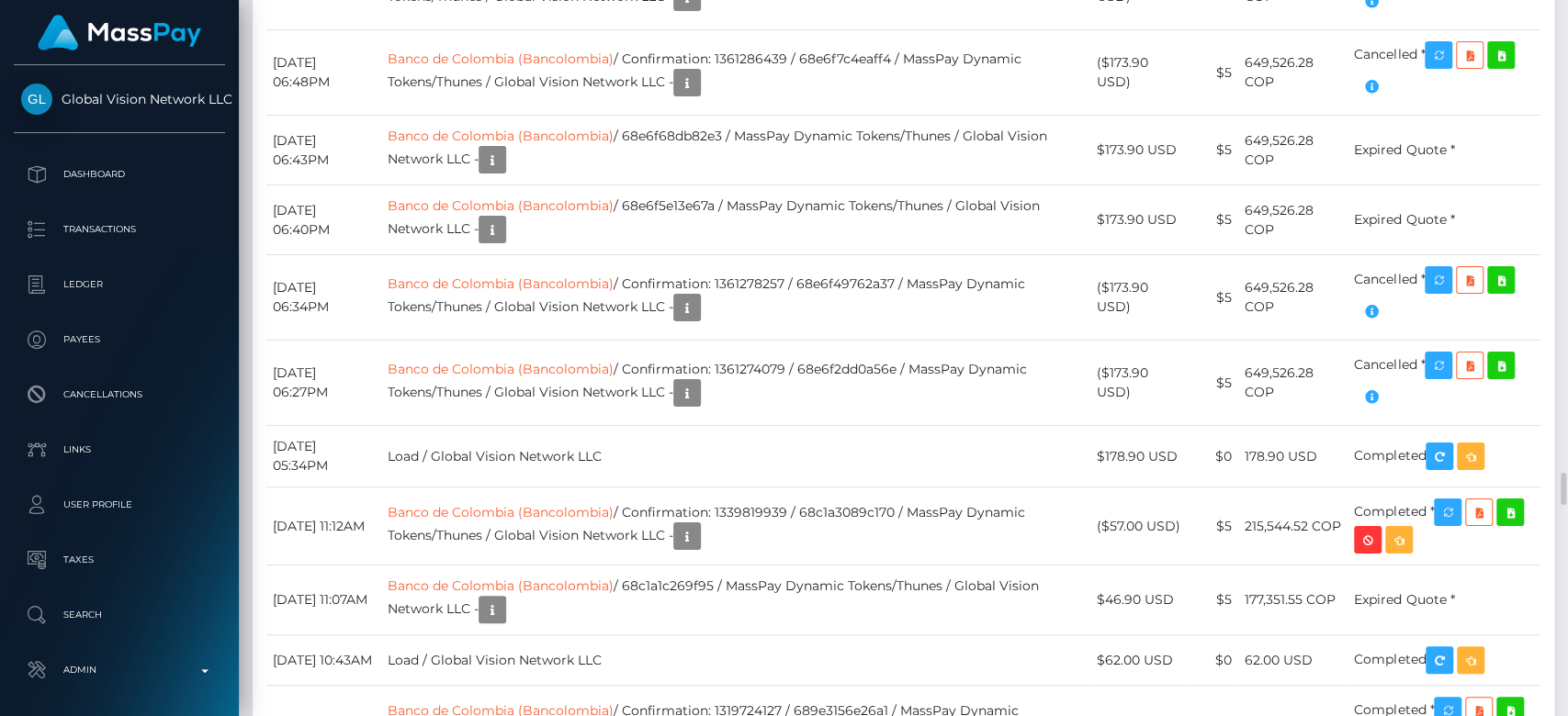
scroll to position [221, 406]
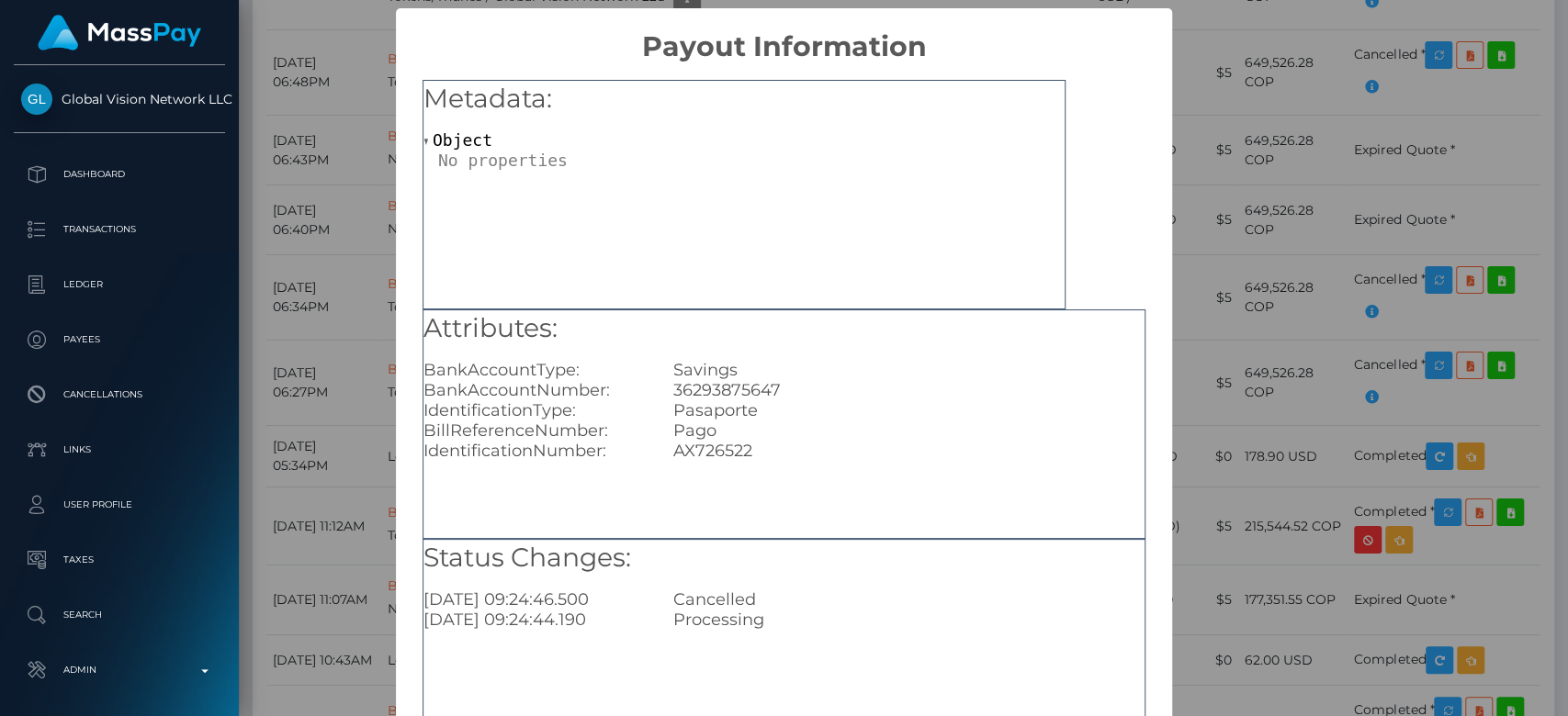
click at [732, 452] on div "AX726522" at bounding box center [909, 451] width 499 height 20
copy div "AX726522"
click at [1275, 384] on div "× Payout Information Metadata: Object Attributes: BankAccountType: Savings Bank…" at bounding box center [784, 358] width 1568 height 716
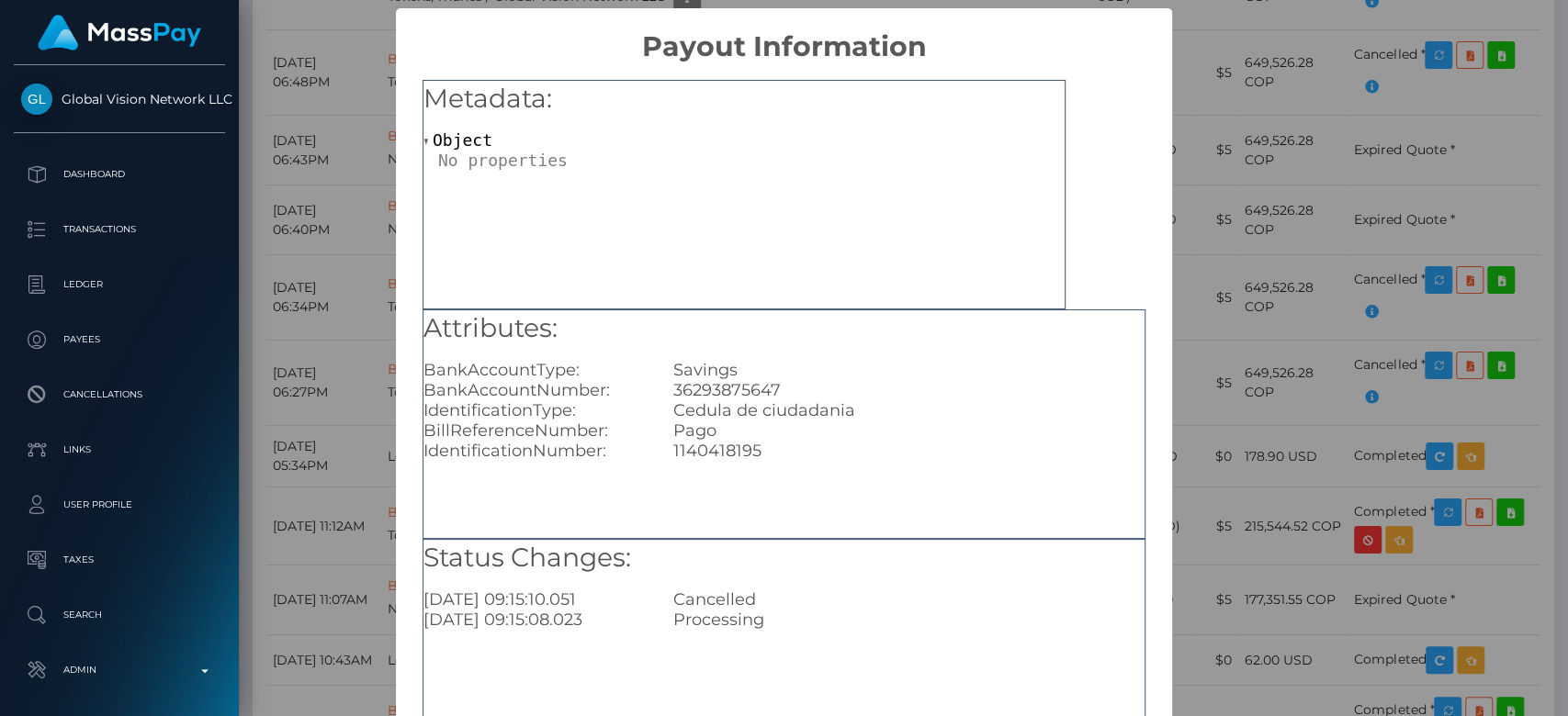
click at [1200, 418] on div "× Payout Information Metadata: Object Attributes: BankAccountType: Savings Bank…" at bounding box center [784, 358] width 1568 height 716
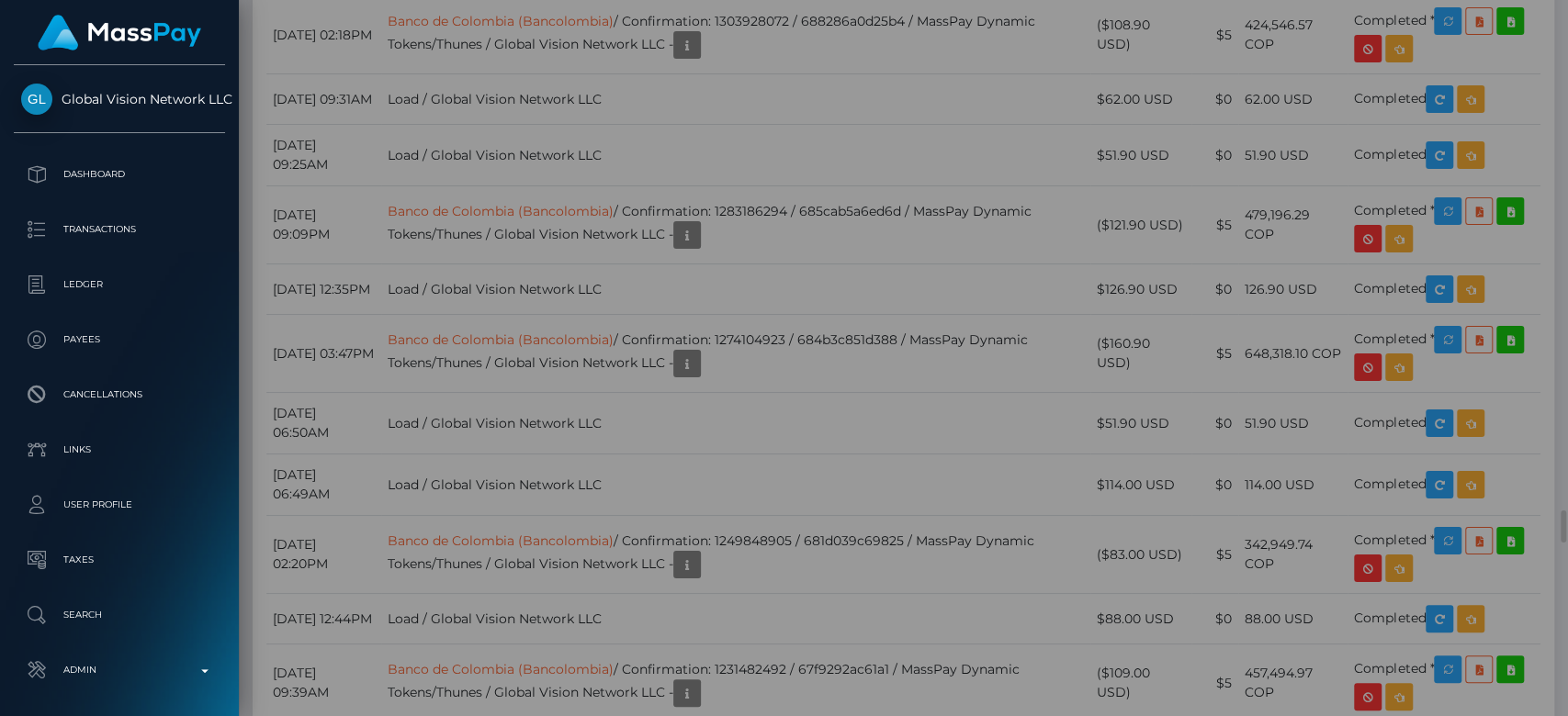
scroll to position [0, 0]
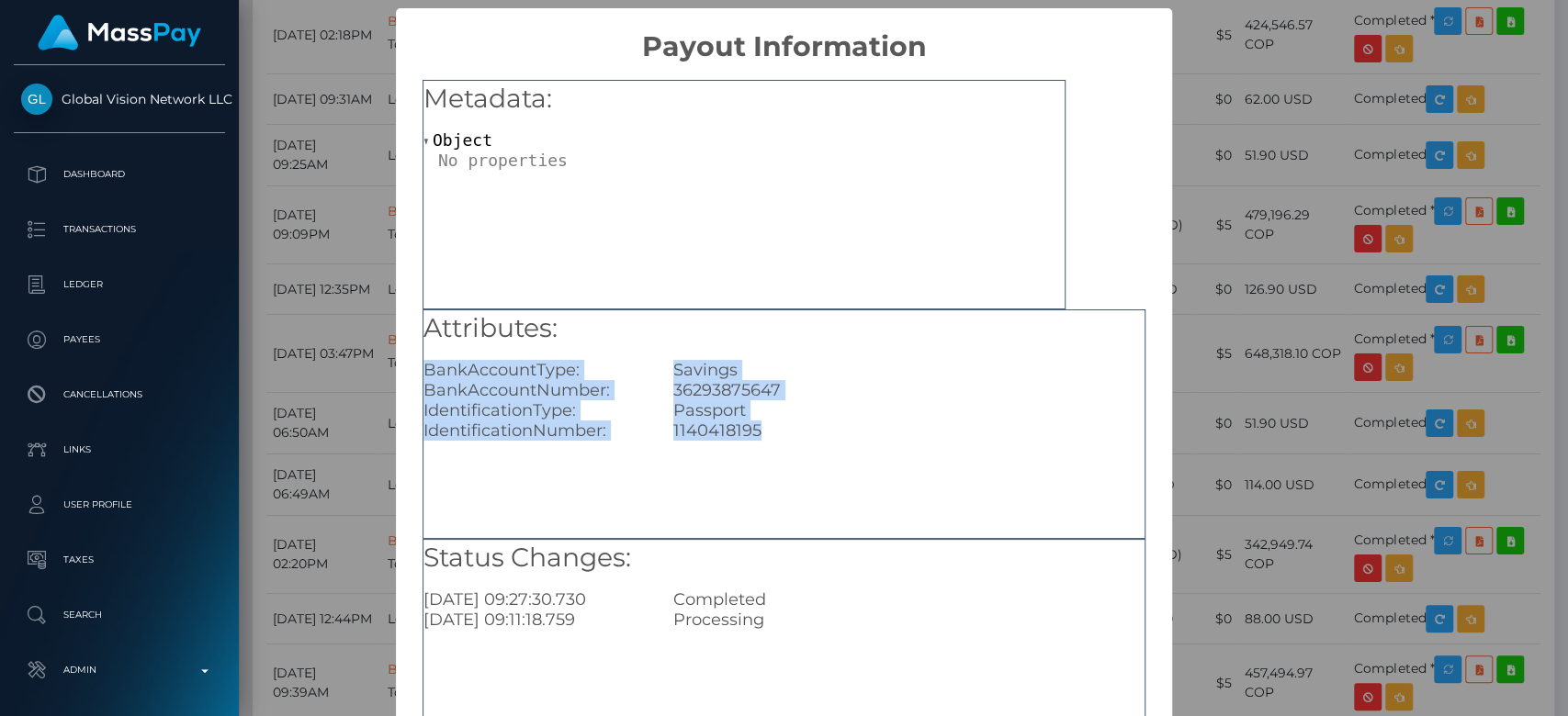
drag, startPoint x: 421, startPoint y: 365, endPoint x: 791, endPoint y: 427, distance: 375.2
click at [791, 427] on div "Attributes: BankAccountType: Savings BankAccountNumber: [FINANCIAL_ID] Identifi…" at bounding box center [784, 376] width 721 height 131
copy div "BankAccountType: Savings BankAccountNumber: [FINANCIAL_ID] IdentificationType: …"
click at [1276, 447] on div "× Payout Information Metadata: Object Attributes: BankAccountType: Savings Bank…" at bounding box center [784, 358] width 1568 height 716
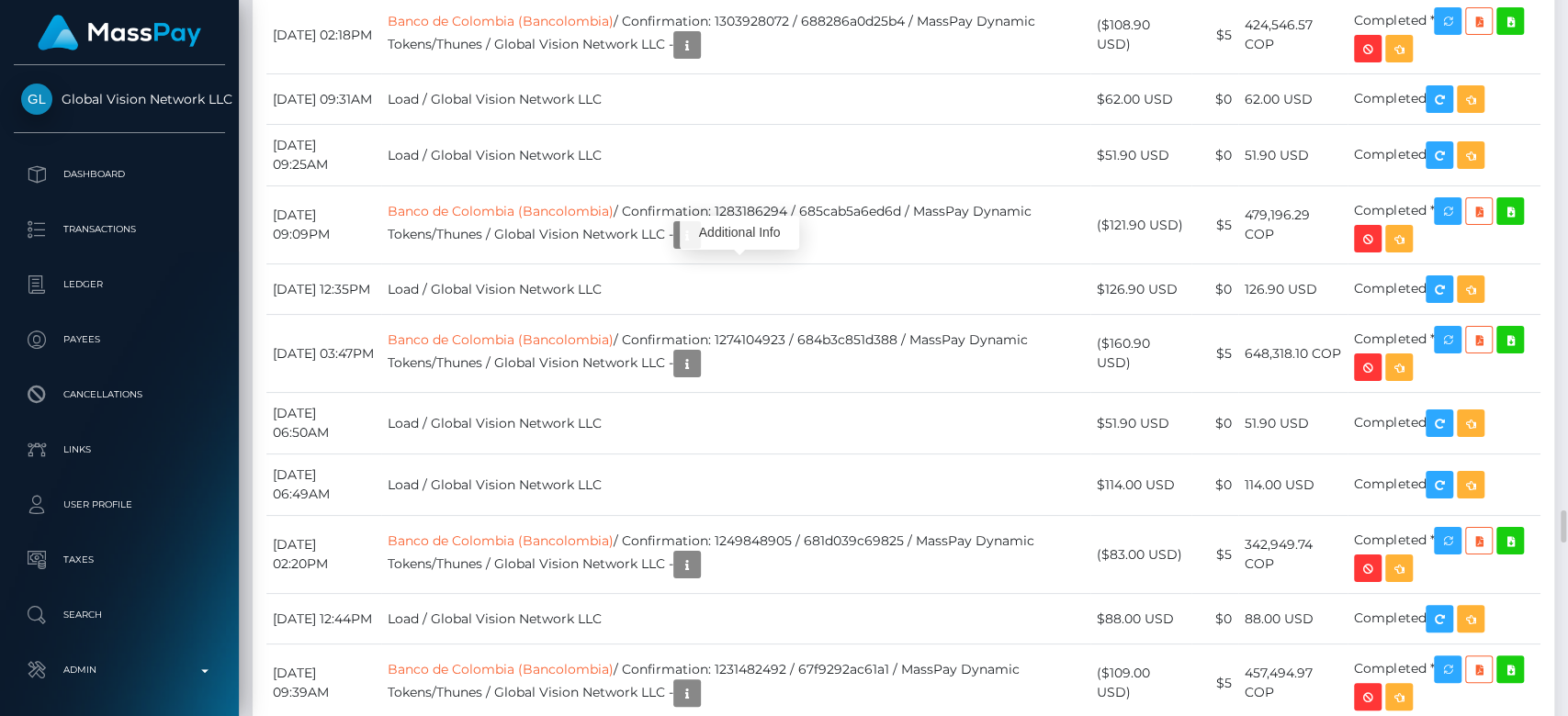
scroll to position [221, 406]
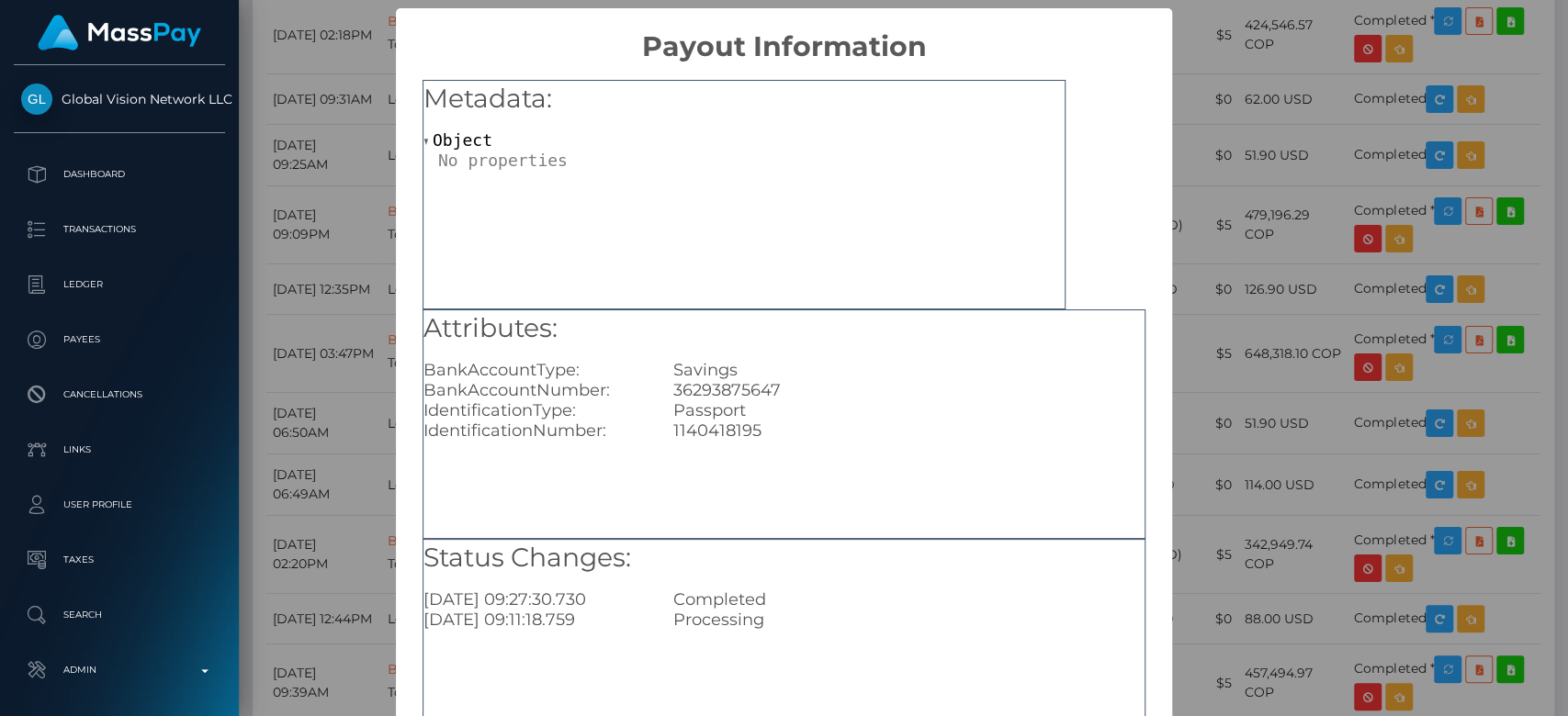
click at [334, 285] on div "× Payout Information Metadata: Object Attributes: BankAccountType: Savings Bank…" at bounding box center [784, 358] width 1568 height 716
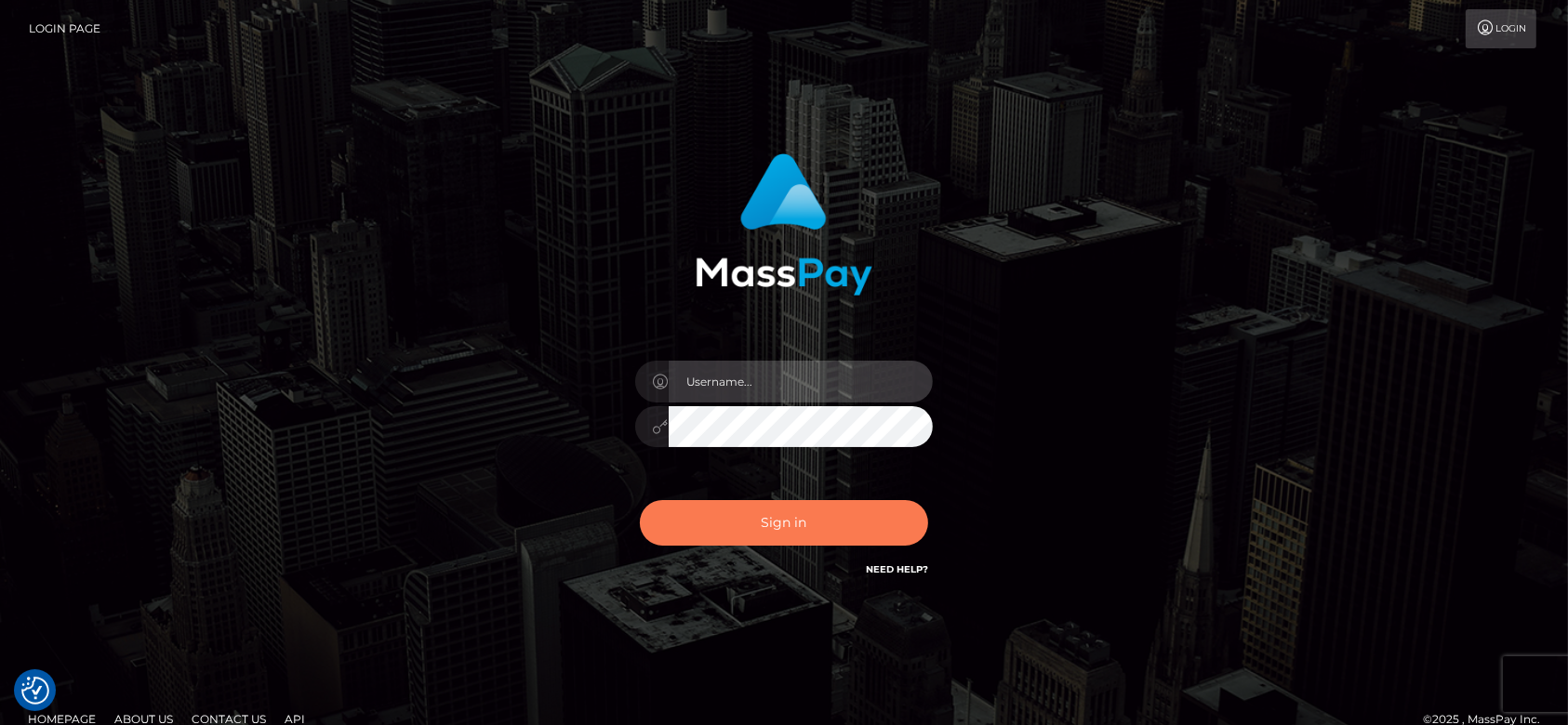
type input "fr.es"
click at [788, 539] on button "Sign in" at bounding box center [784, 523] width 288 height 45
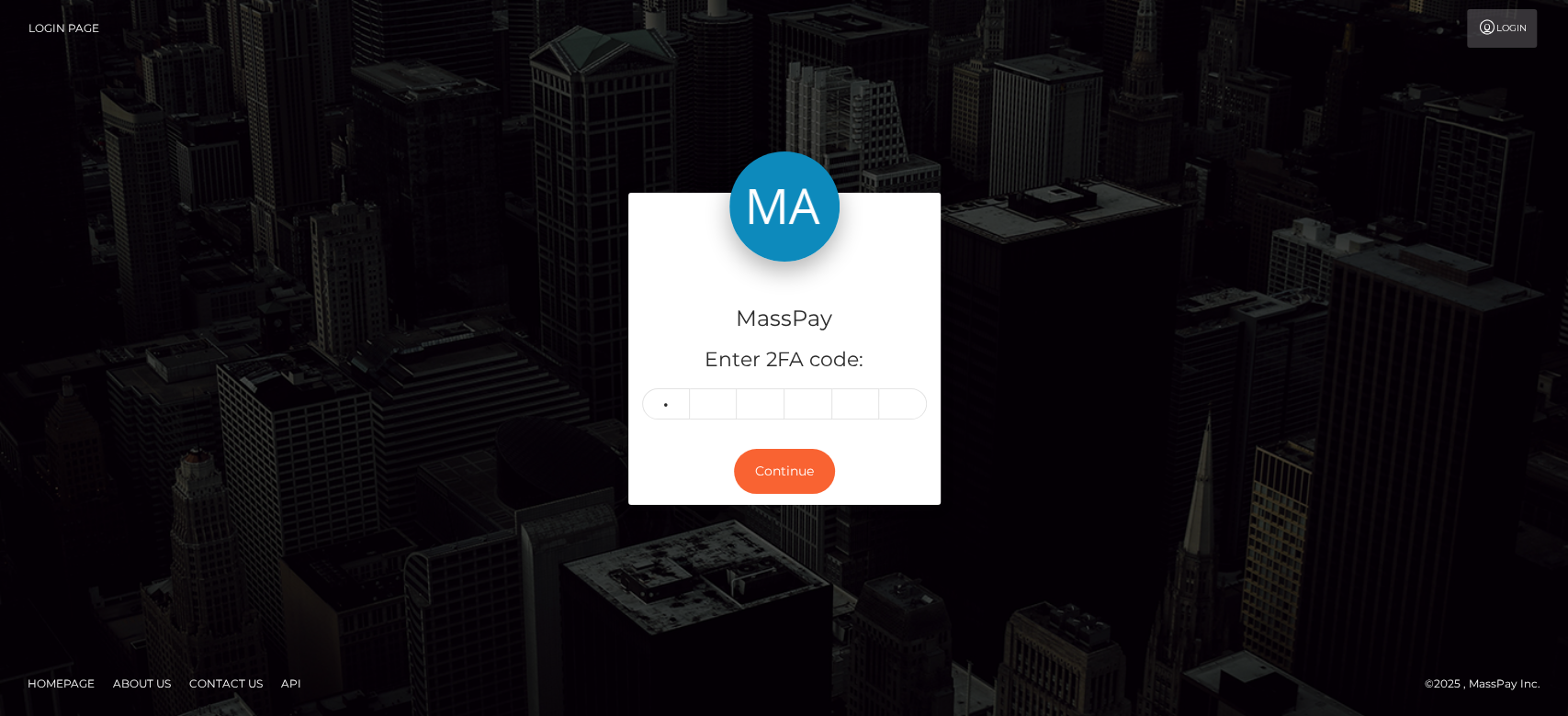
type input "6"
type input "4"
type input "3"
type input "0"
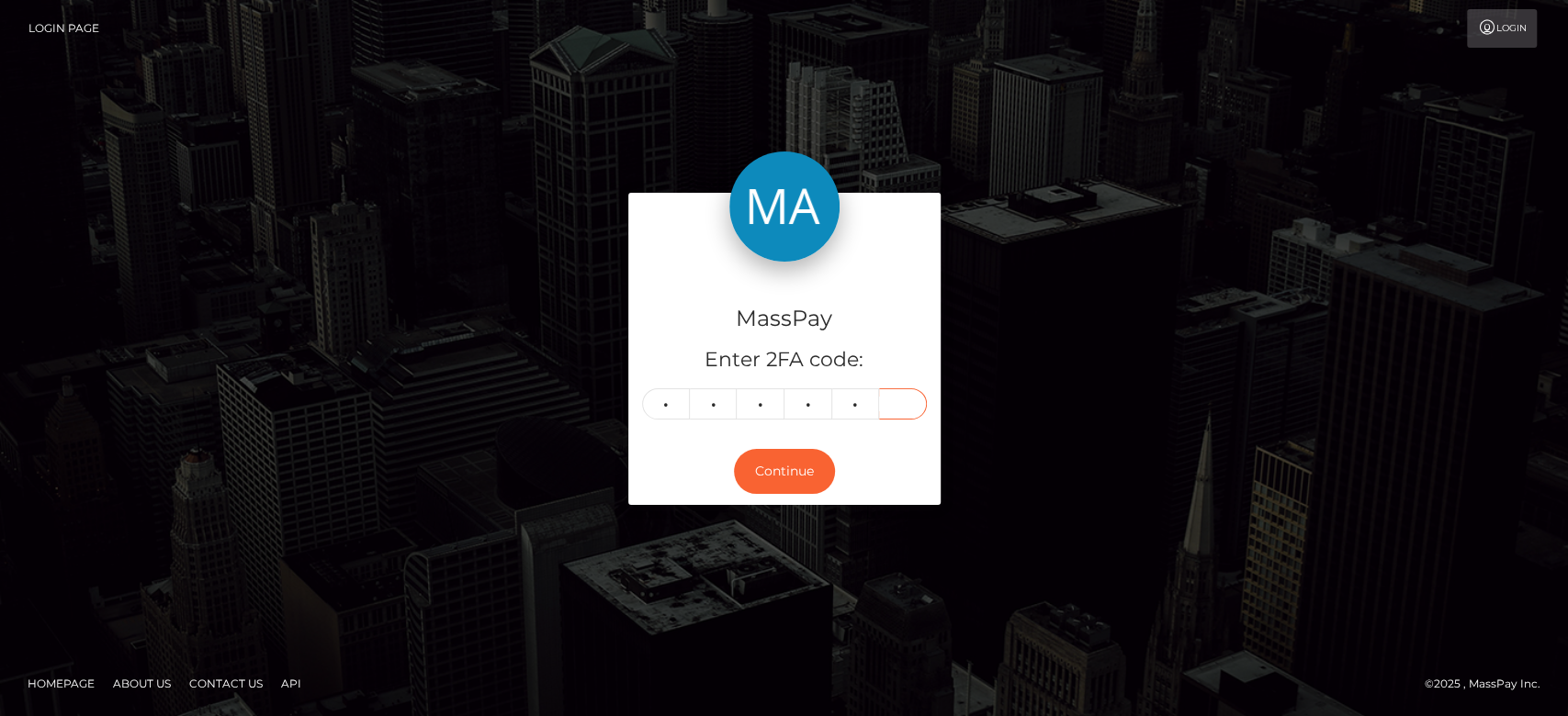
type input "6"
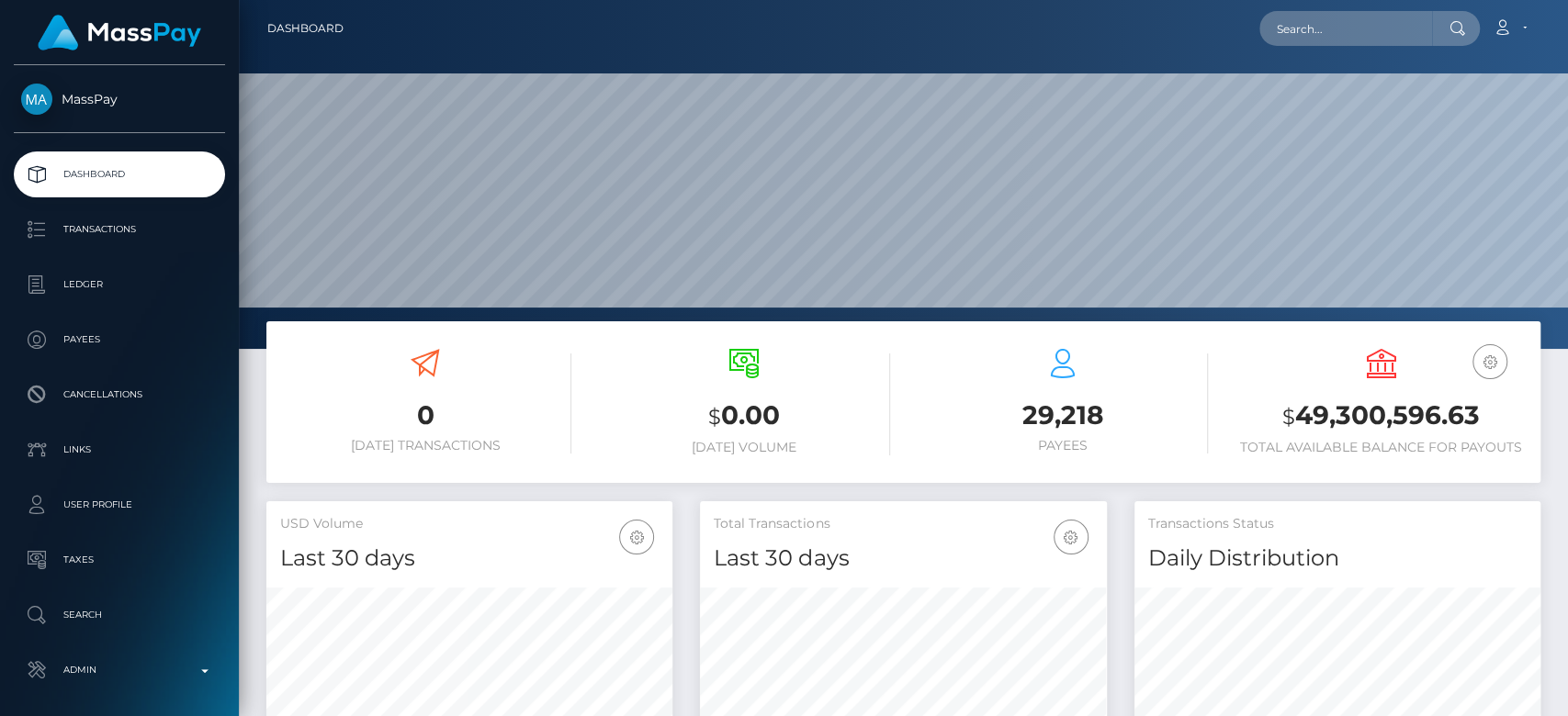
scroll to position [324, 406]
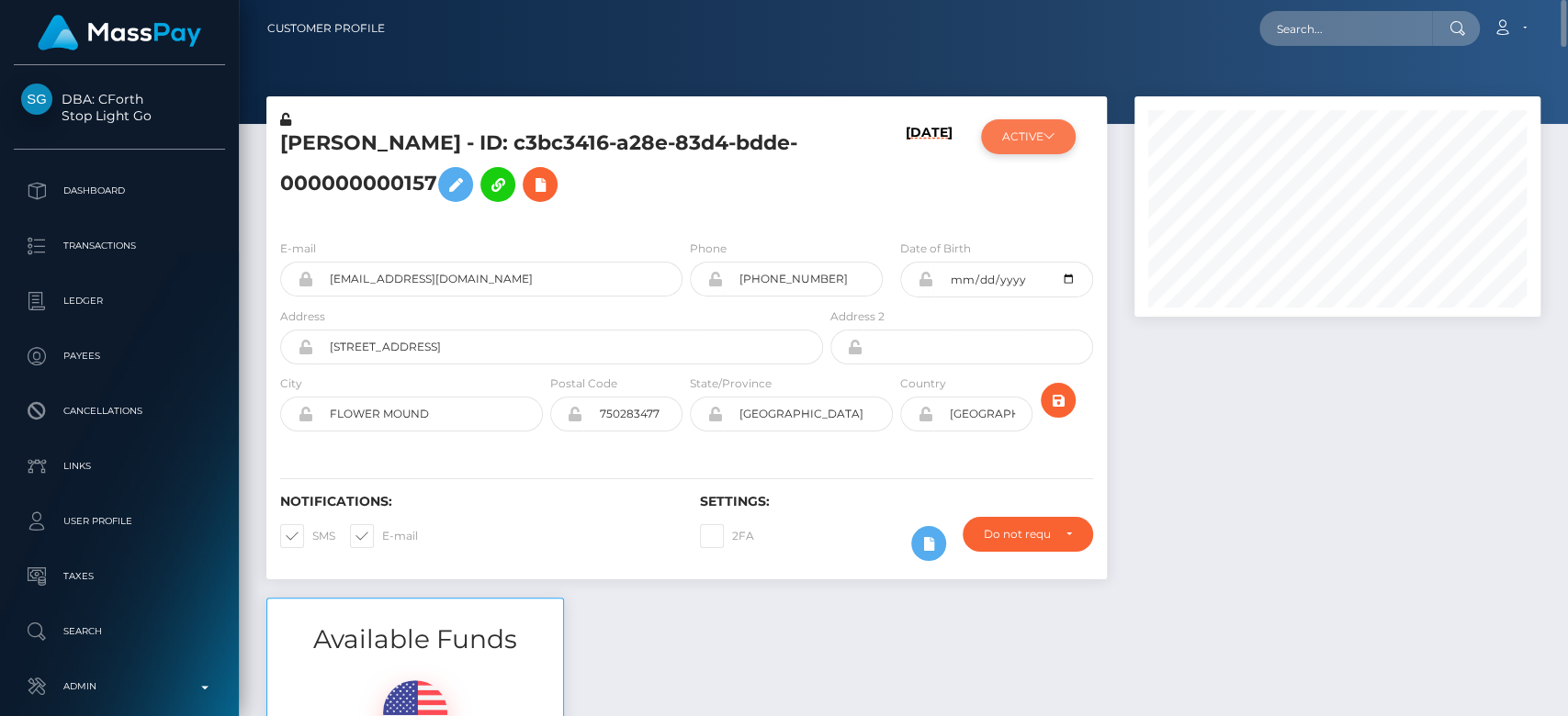
click at [1015, 133] on button "ACTIVE" at bounding box center [1028, 137] width 94 height 35
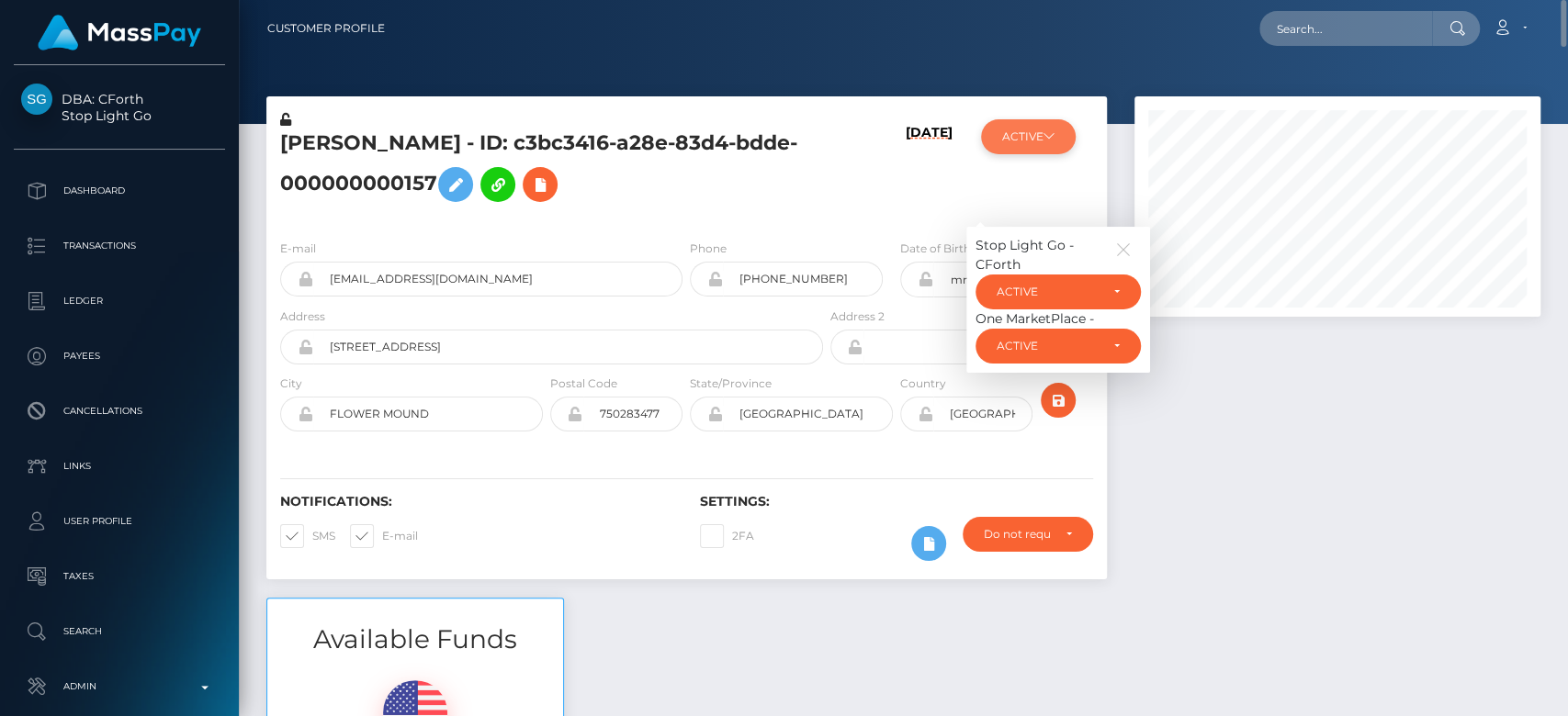
click at [1015, 133] on button "ACTIVE" at bounding box center [1028, 137] width 94 height 35
click at [1127, 247] on icon "button" at bounding box center [1123, 249] width 16 height 16
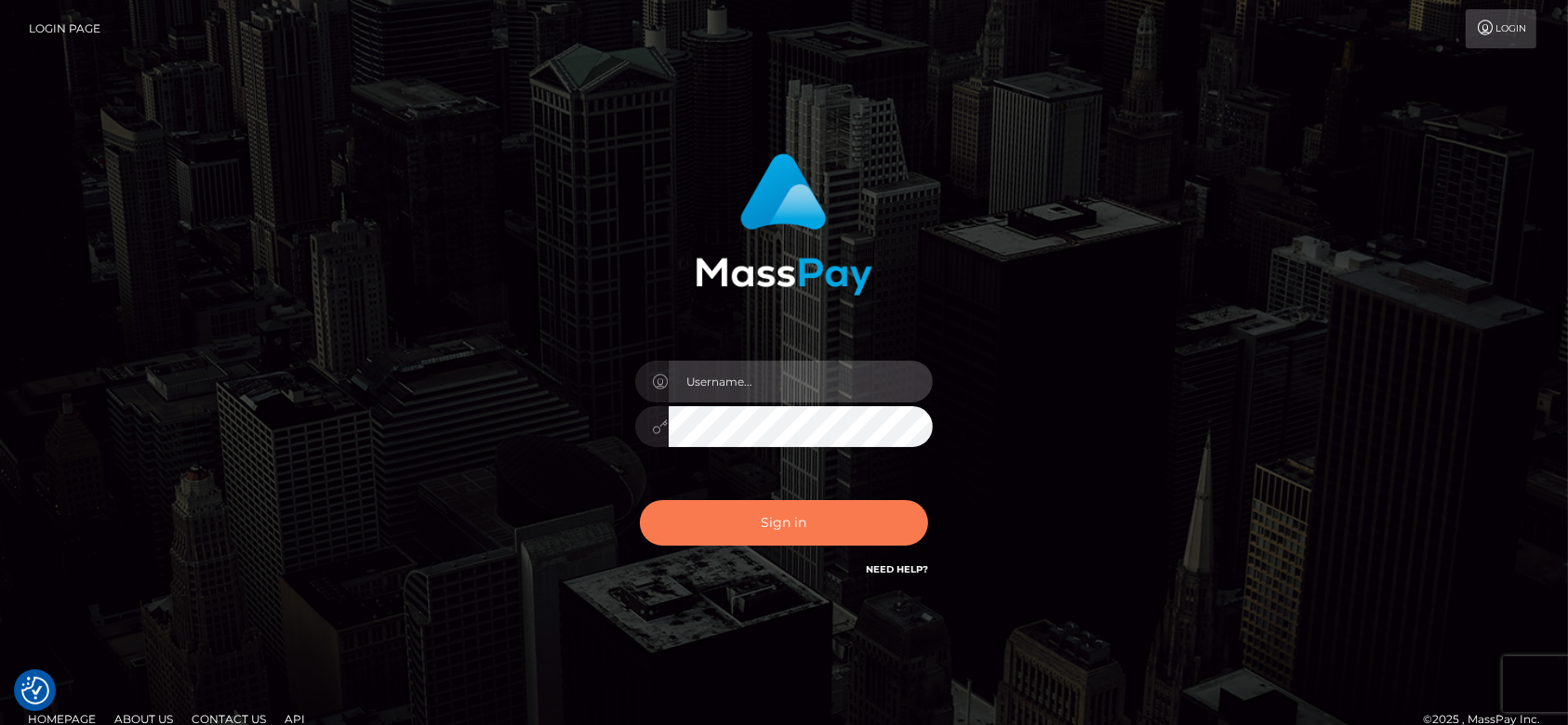
type input "[DOMAIN_NAME]"
click at [804, 543] on button "Sign in" at bounding box center [784, 523] width 288 height 45
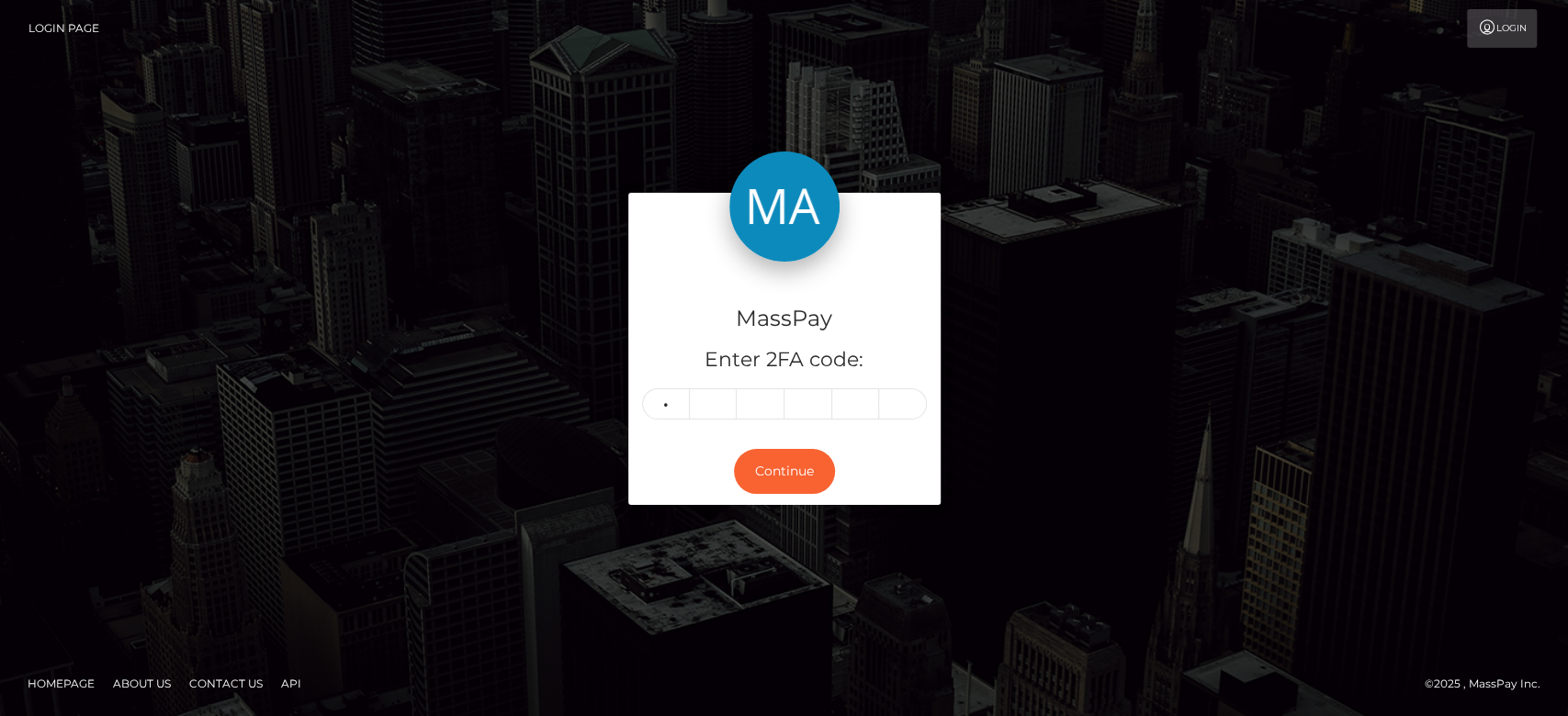
type input "6"
type input "5"
type input "4"
type input "8"
type input "9"
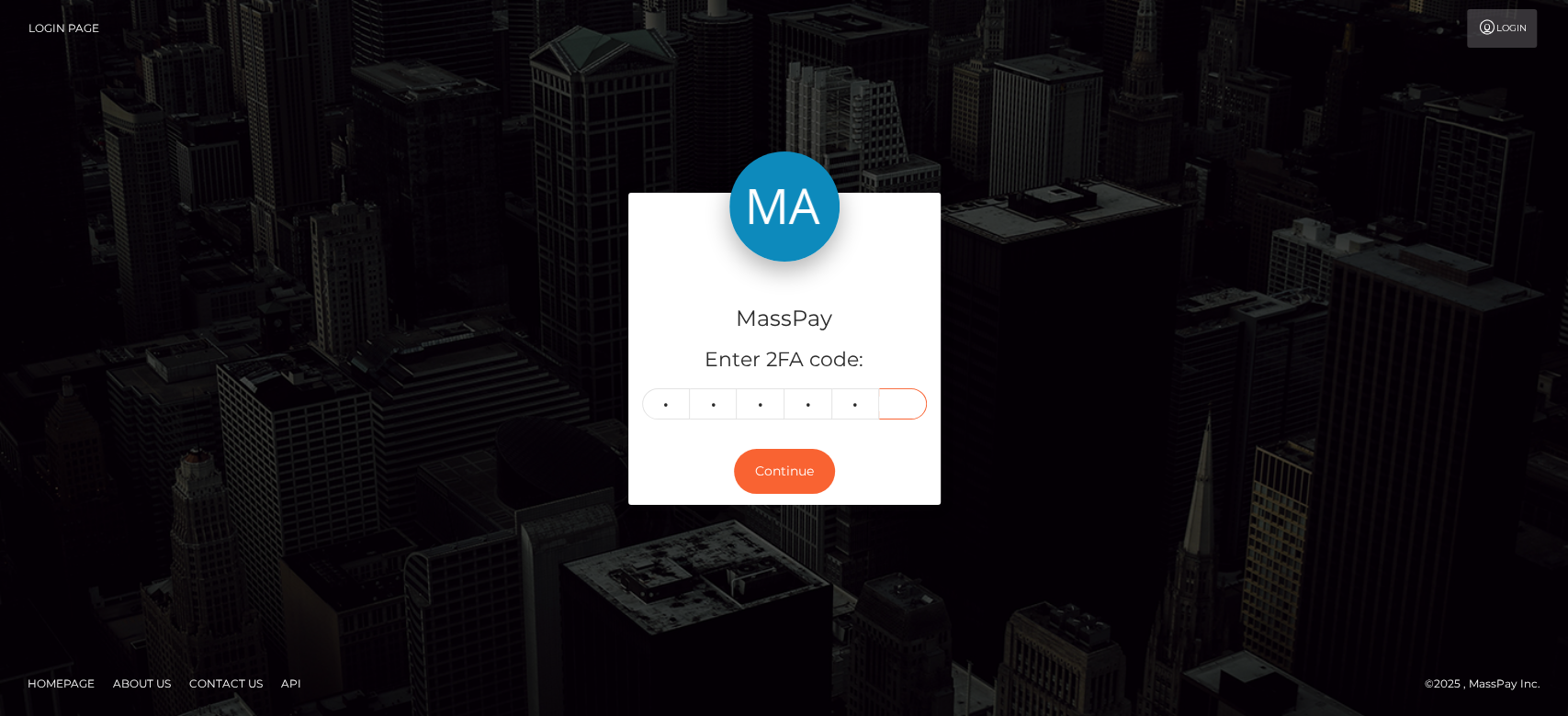
type input "4"
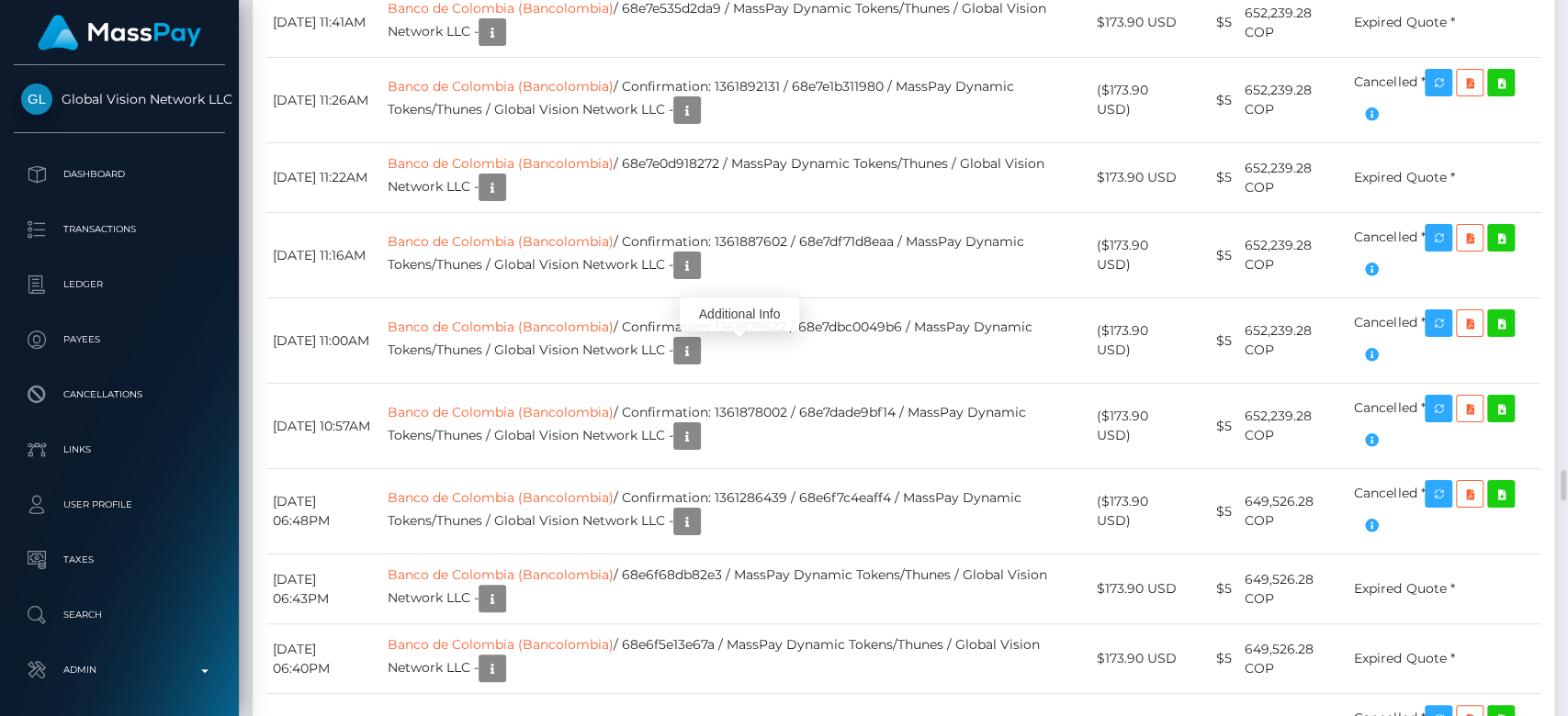
scroll to position [221, 406]
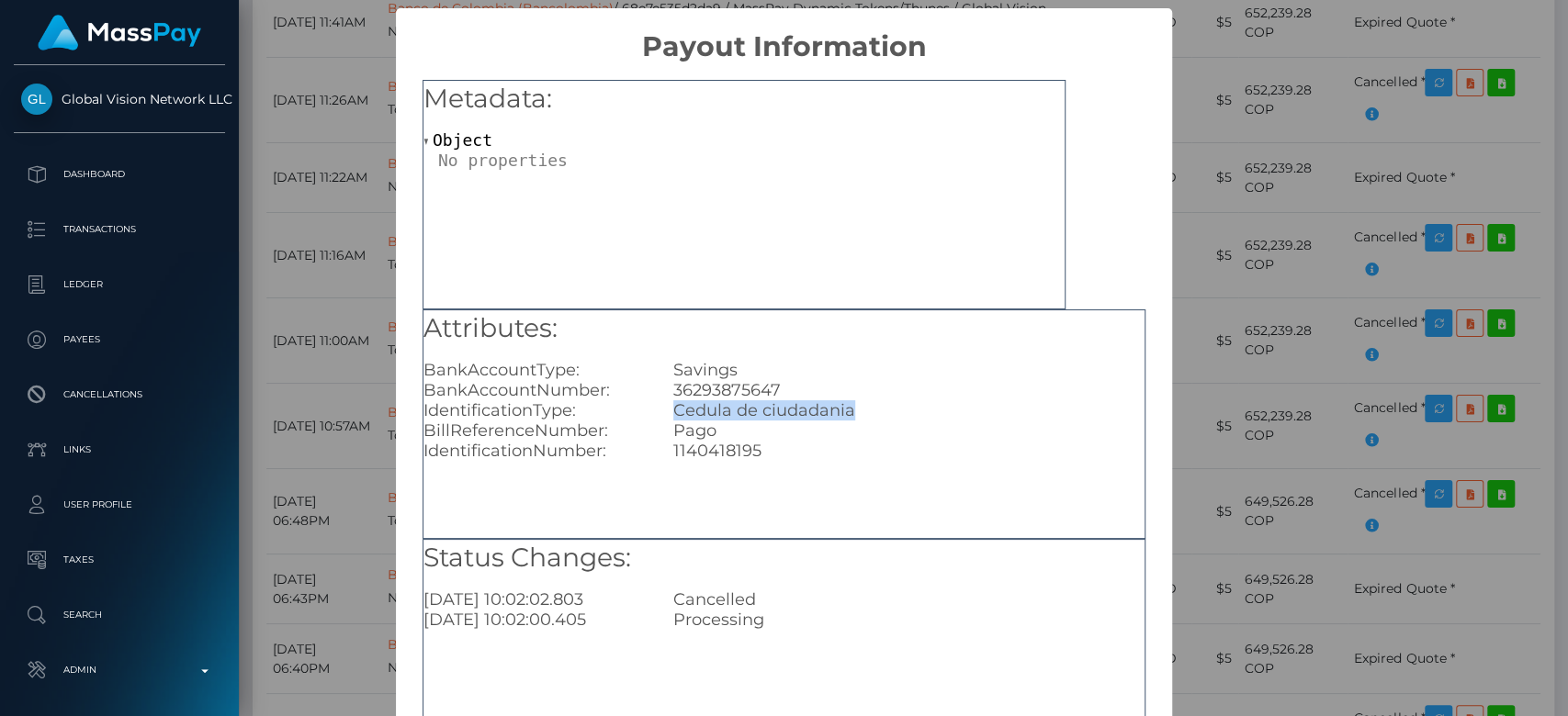
drag, startPoint x: 861, startPoint y: 415, endPoint x: 666, endPoint y: 414, distance: 195.0
click at [666, 414] on div "Cedula de ciudadania" at bounding box center [909, 410] width 499 height 20
copy div "Cedula de ciudadania"
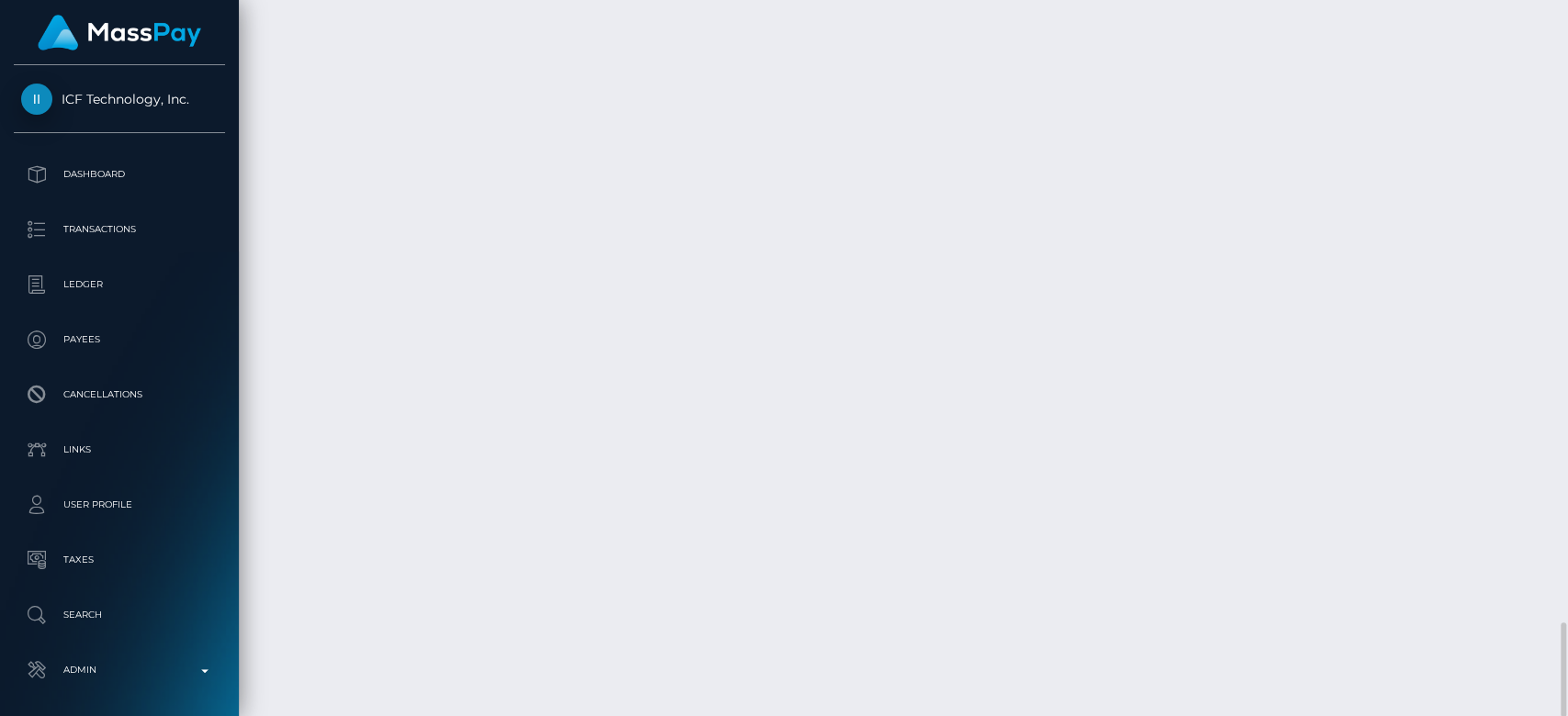
scroll to position [221, 406]
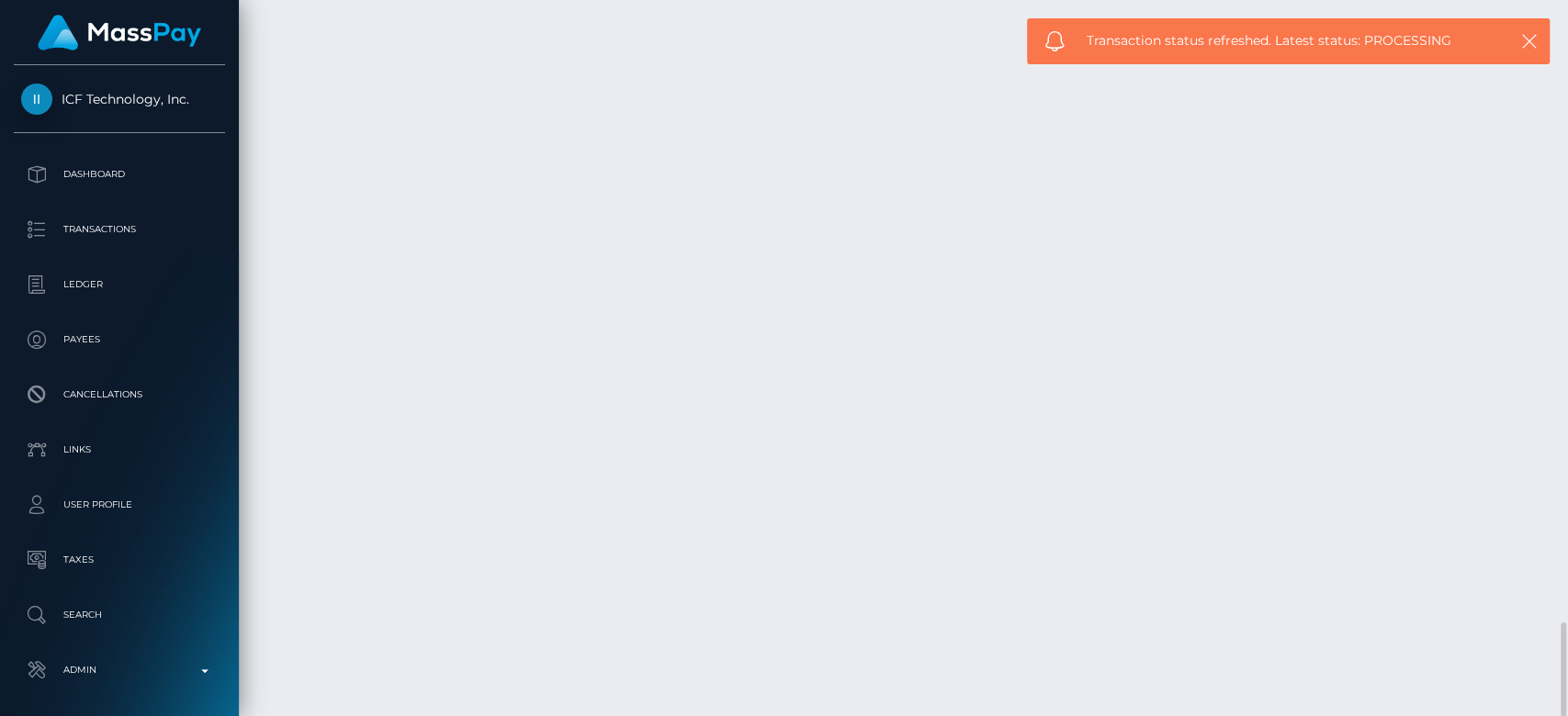
drag, startPoint x: 582, startPoint y: 483, endPoint x: 269, endPoint y: 457, distance: 314.1
copy tr "[DATE] 11:58PM MB – Military Joint Stock Commercial Bank / 68e7e942ac73b / Mass…"
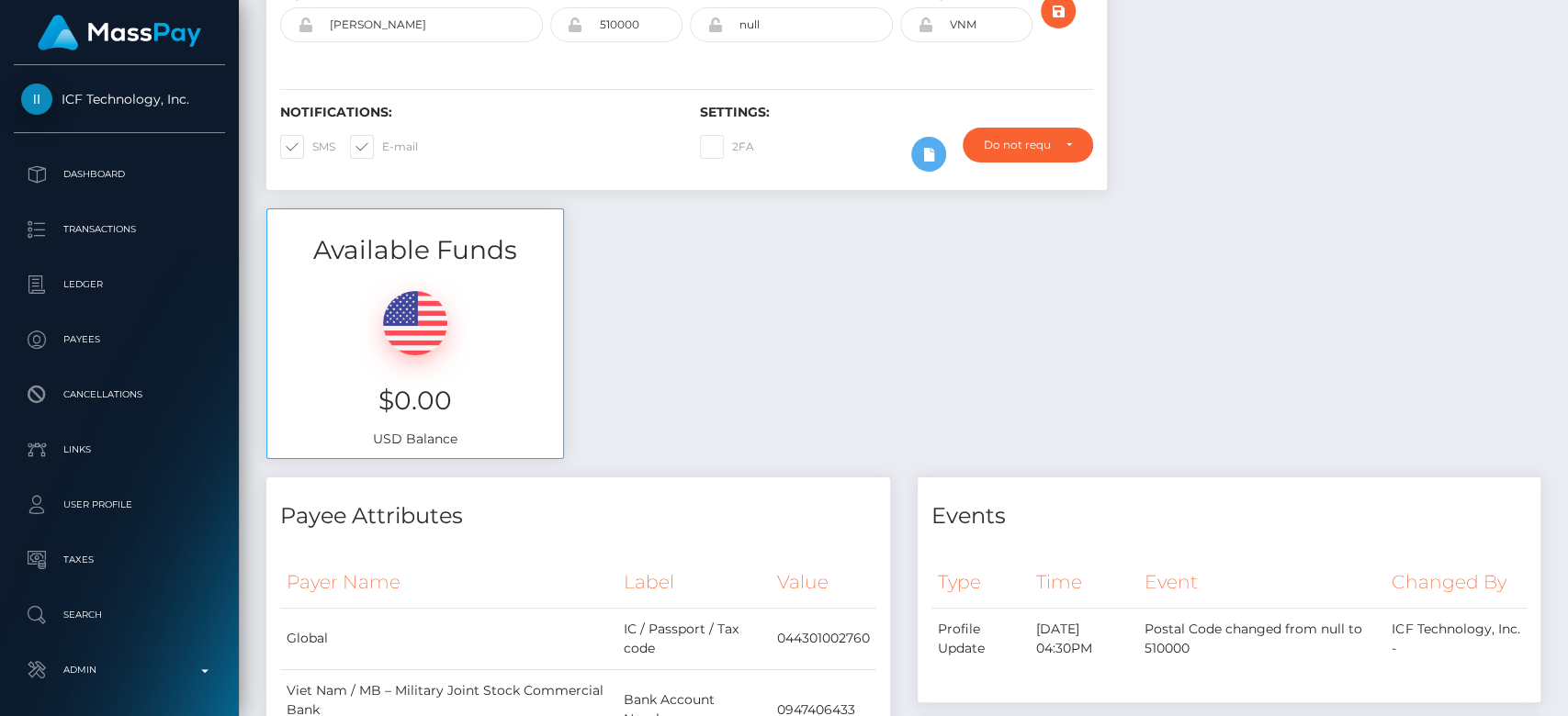
scroll to position [0, 0]
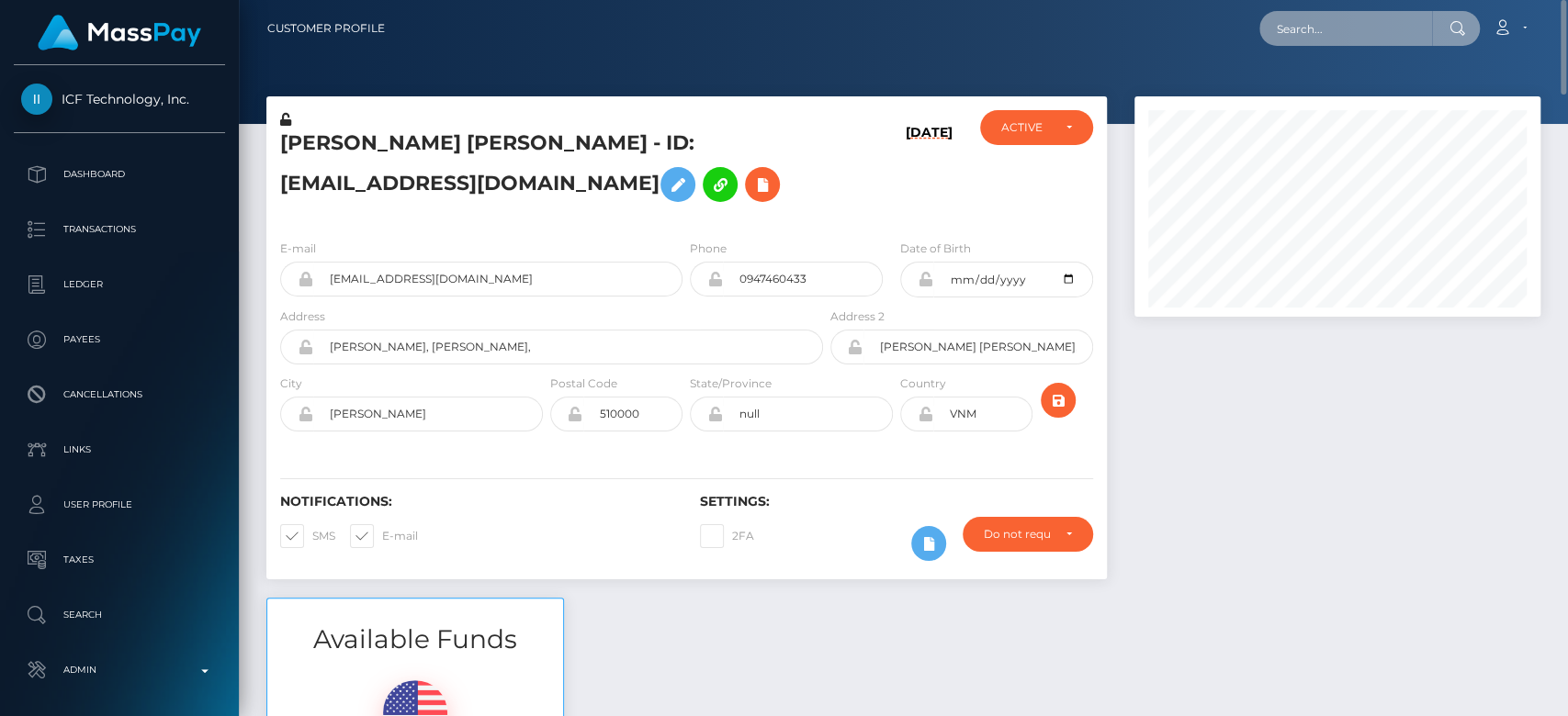
click at [1352, 11] on input "text" at bounding box center [1345, 29] width 173 height 35
paste input "[EMAIL_ADDRESS][DOMAIN_NAME]"
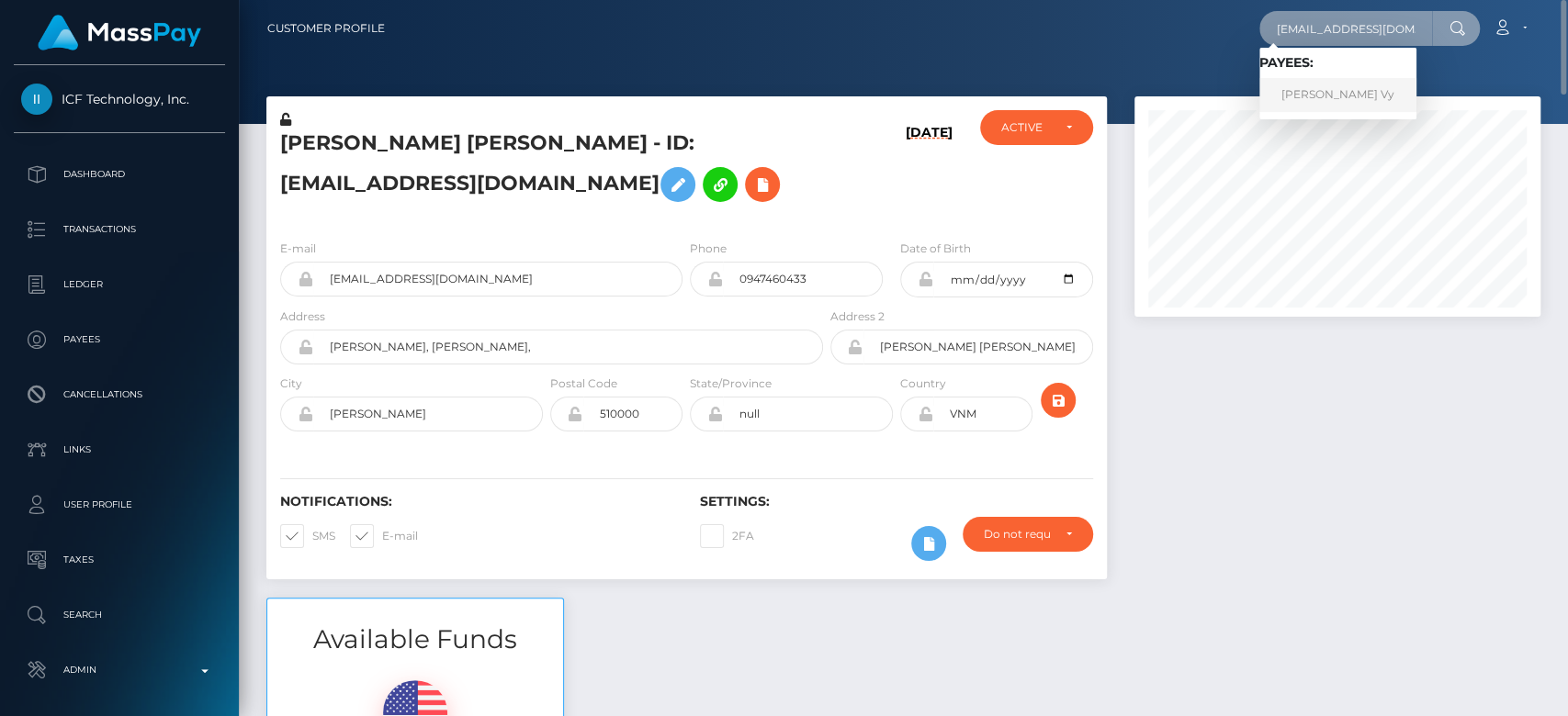
type input "[EMAIL_ADDRESS][DOMAIN_NAME]"
click at [1359, 88] on link "[PERSON_NAME] Vy" at bounding box center [1337, 95] width 157 height 34
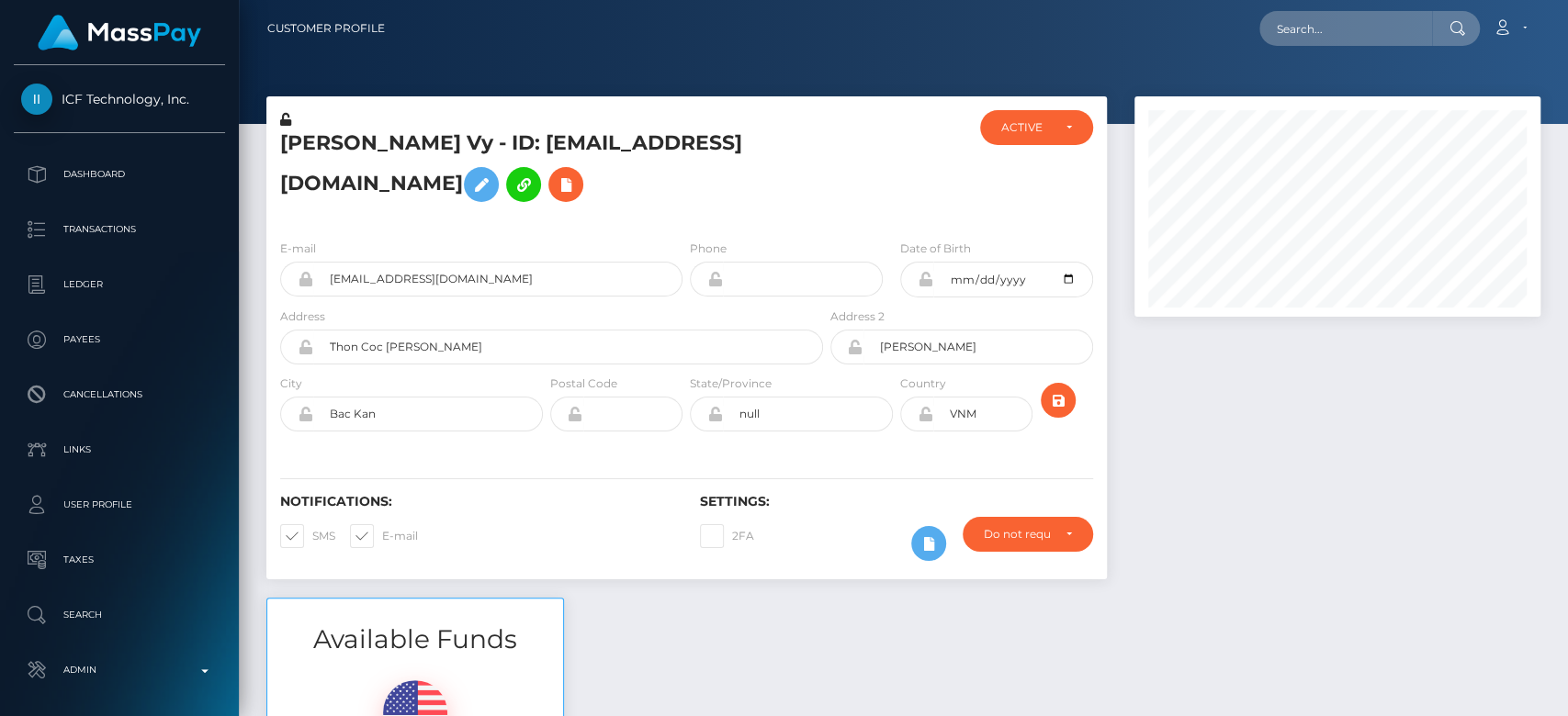
scroll to position [221, 406]
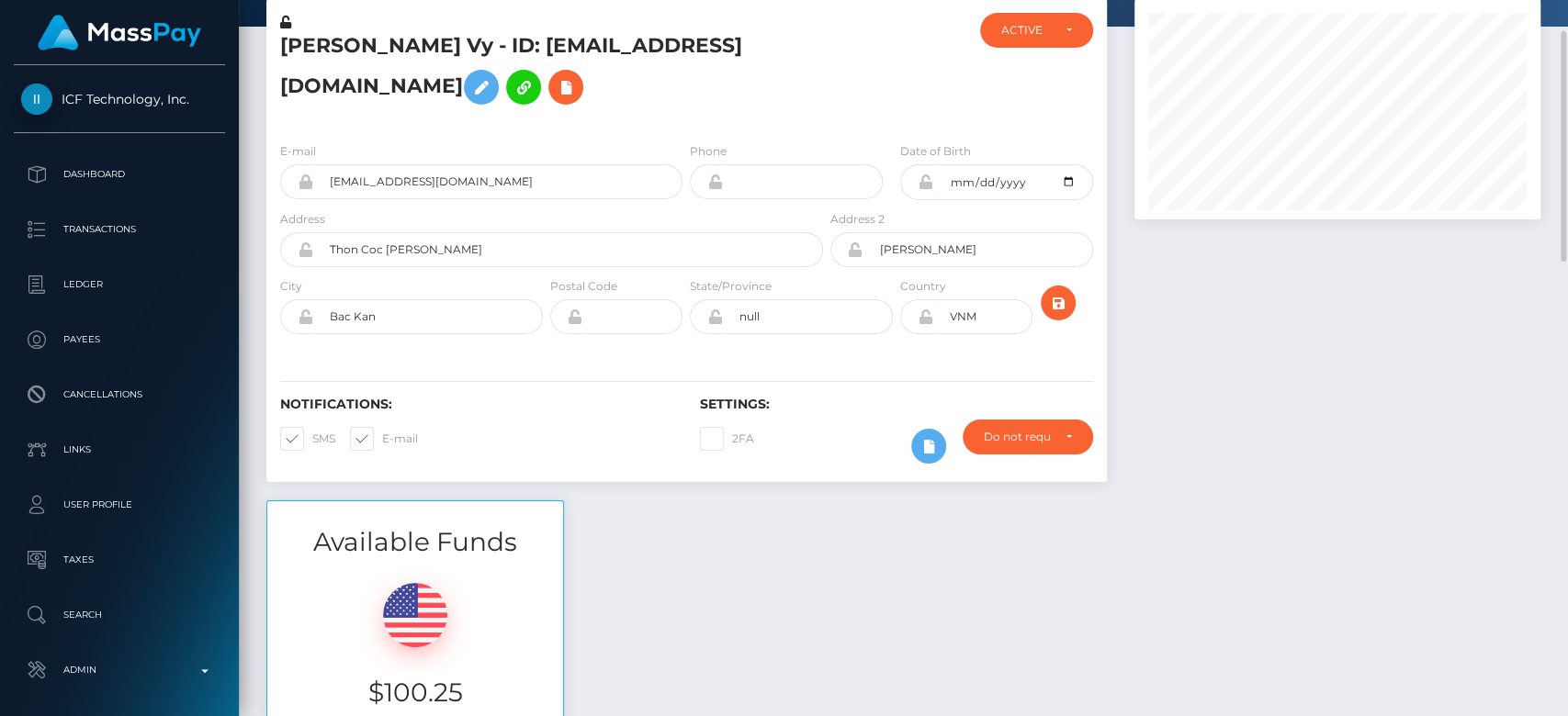
click at [703, 629] on div "Available Funds $100.25 USD Balance" at bounding box center [903, 635] width 1302 height 270
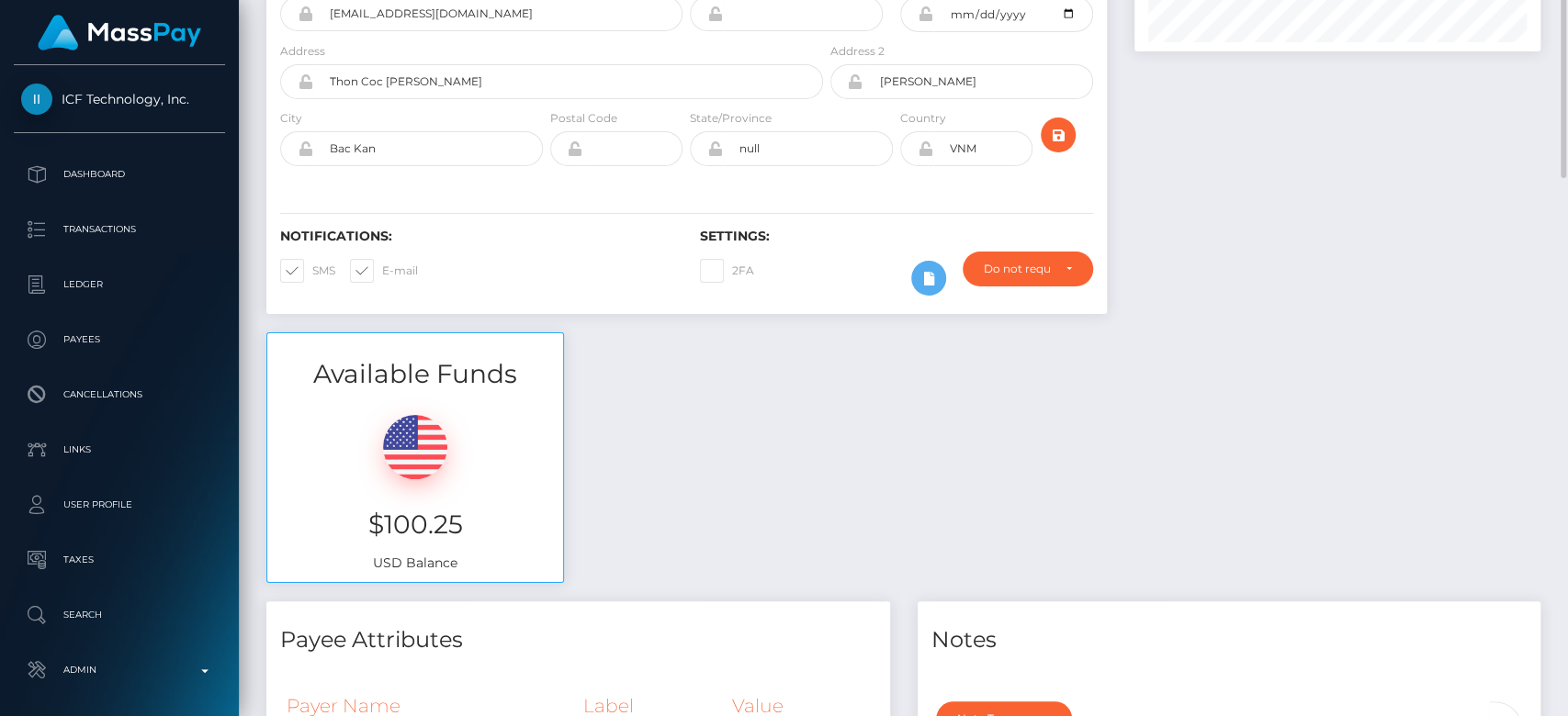
scroll to position [0, 0]
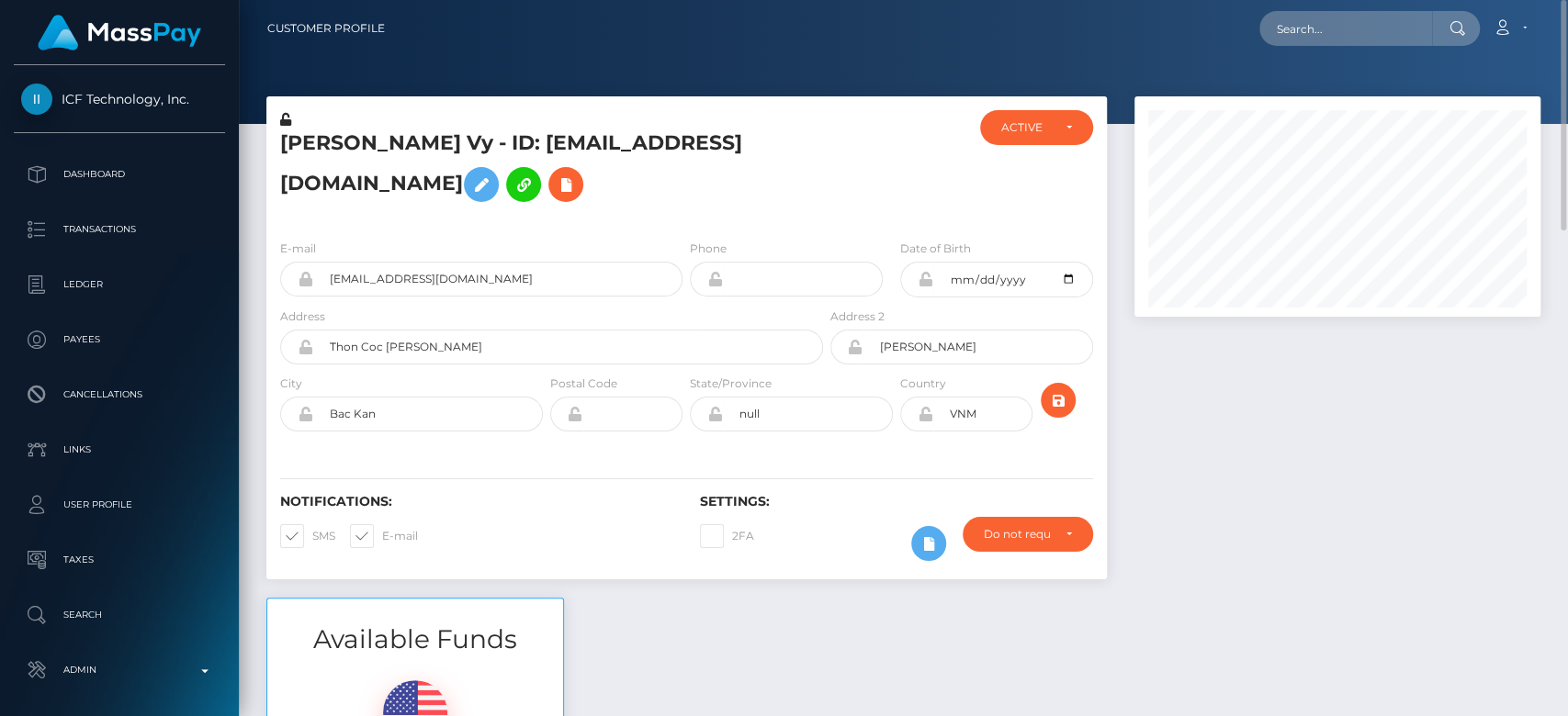
click at [799, 211] on h5 "Trang Thi Vy - ID: vytrang215@gmail.com" at bounding box center [547, 170] width 532 height 82
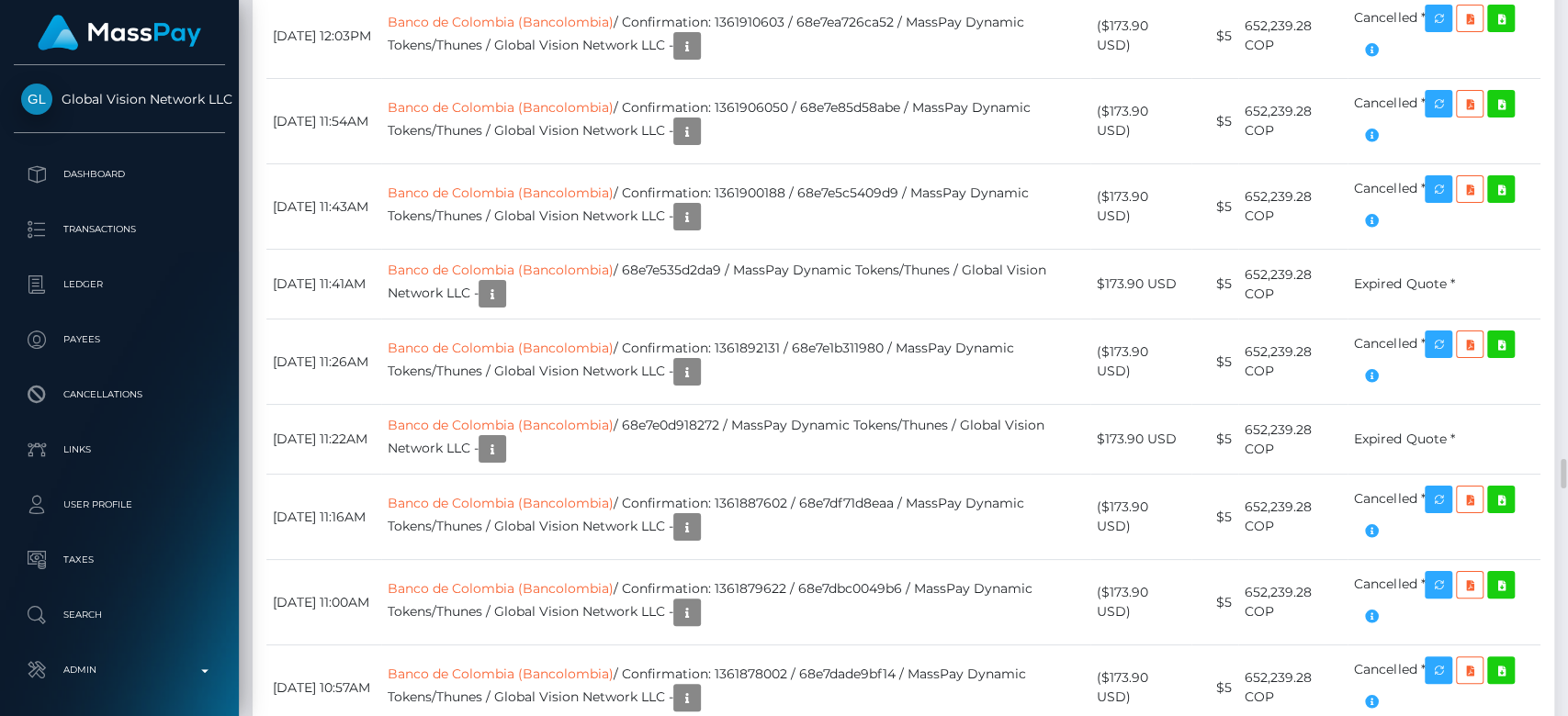
scroll to position [10965, 0]
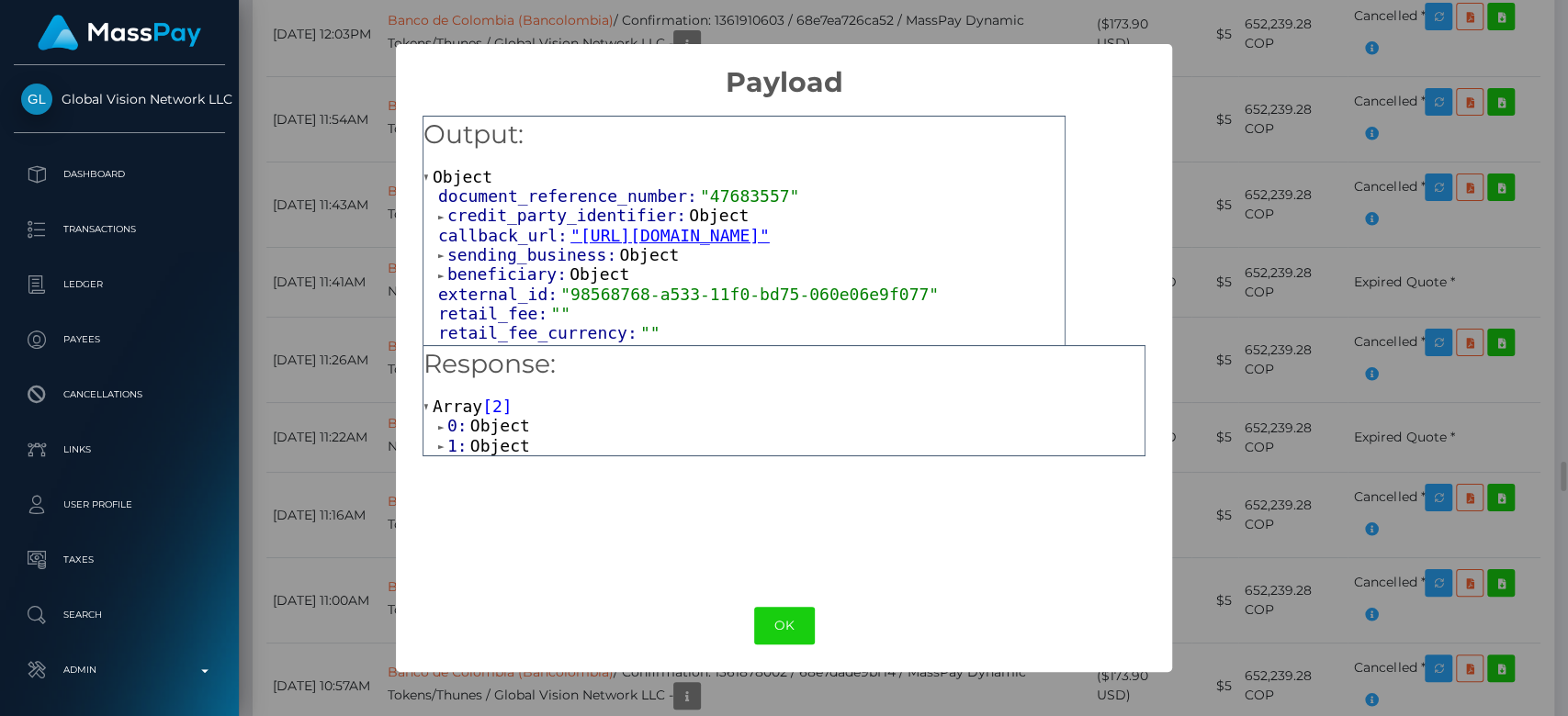
click at [1390, 377] on div "× Payload Output: Object document_reference_number: "47683557" credit_party_ide…" at bounding box center [784, 358] width 1568 height 716
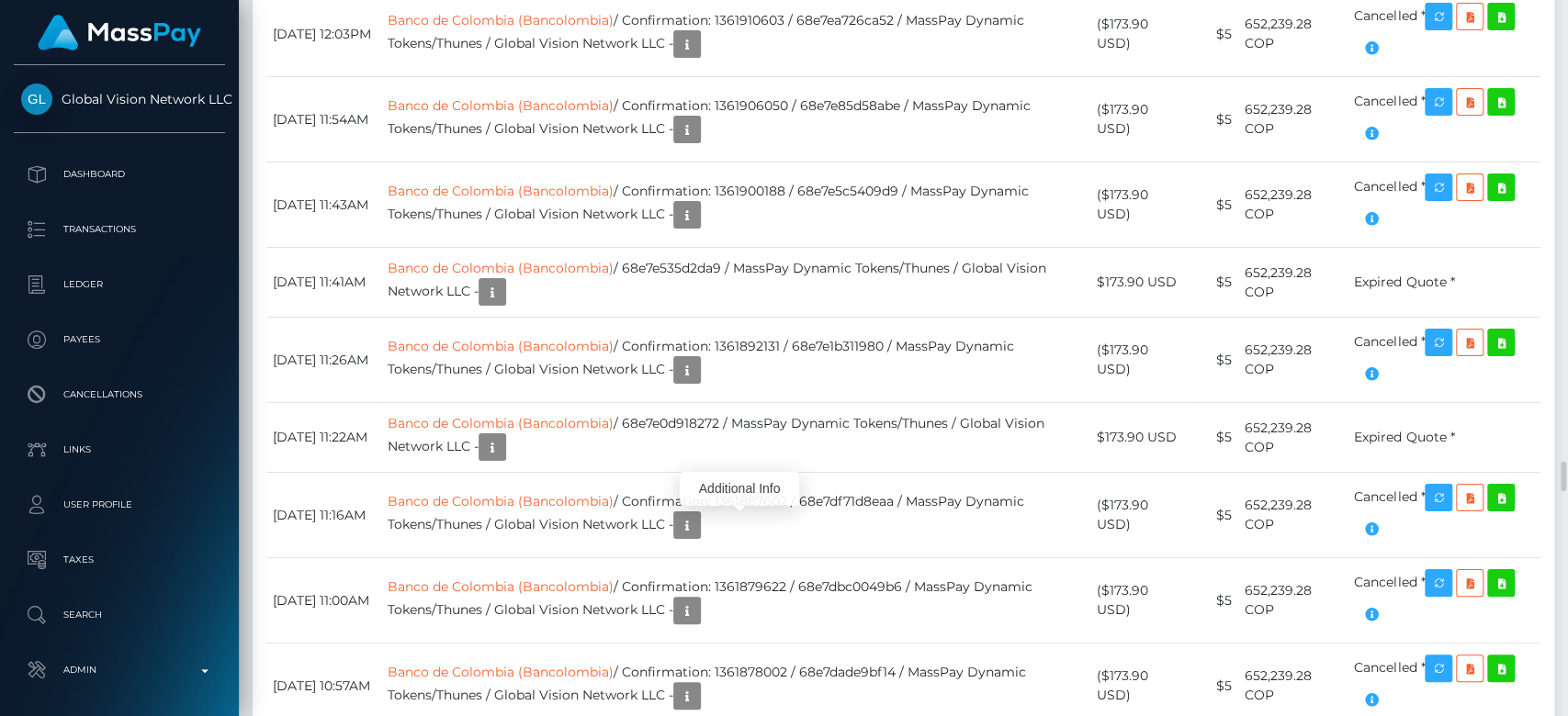
scroll to position [221, 406]
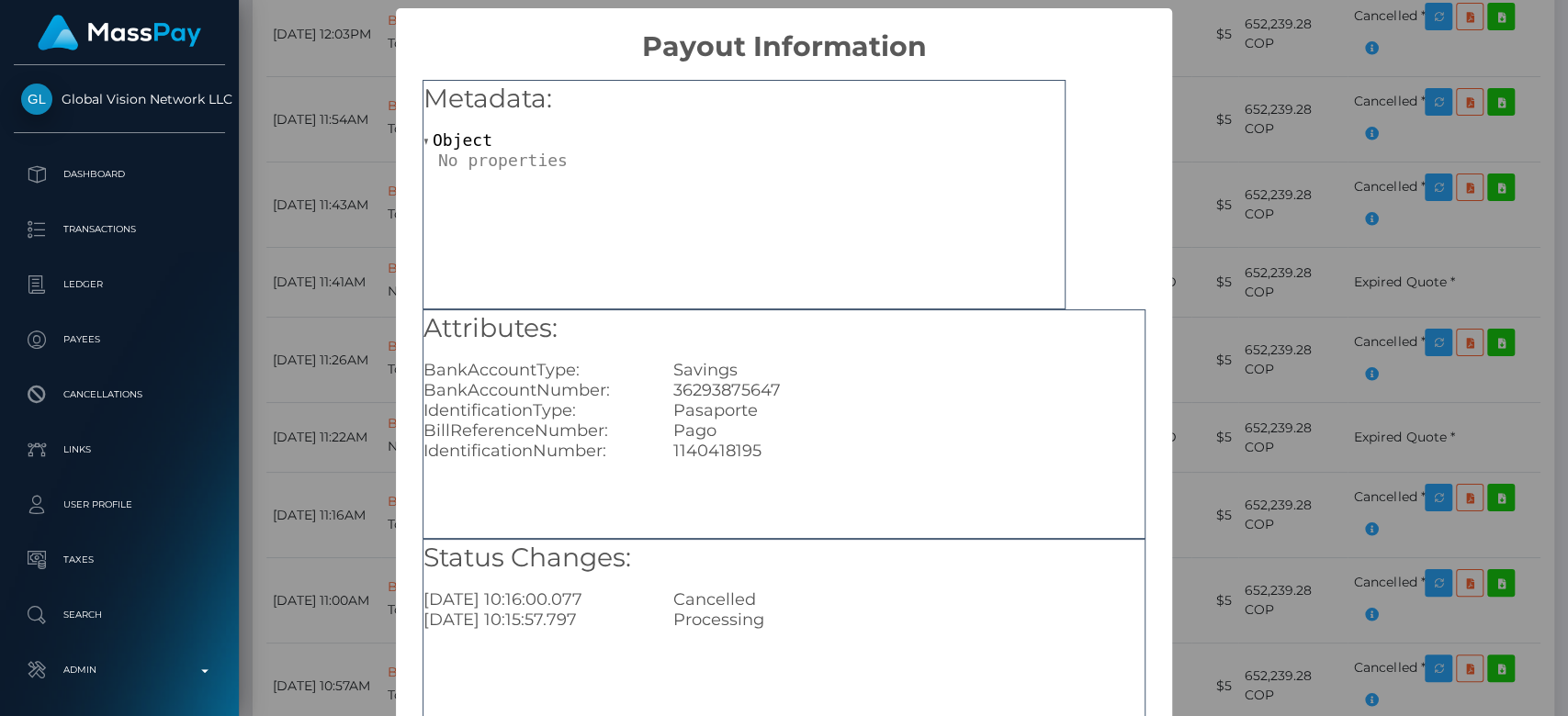
click at [1331, 472] on div "× Payout Information Metadata: Object Attributes: BankAccountType: Savings Bank…" at bounding box center [784, 358] width 1568 height 716
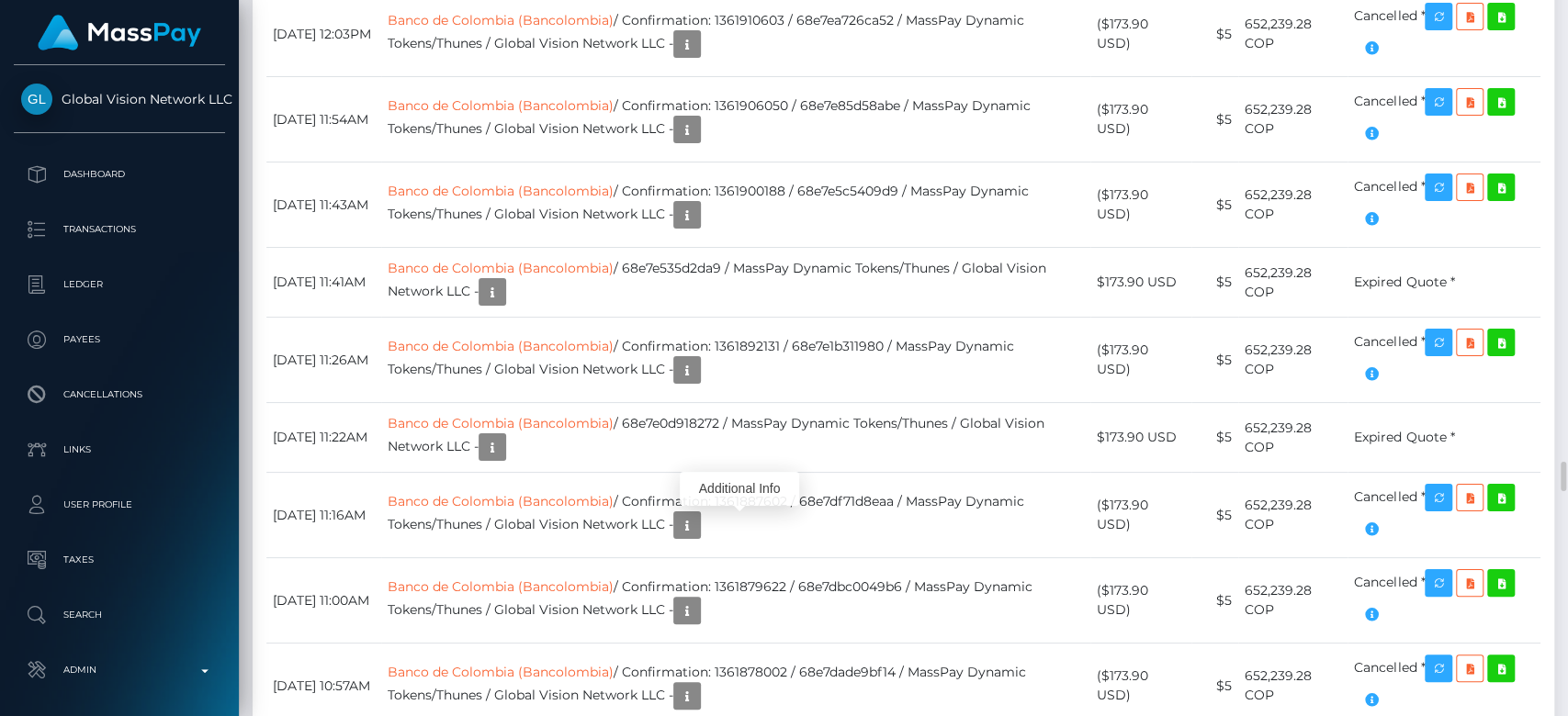
copy td "1361917750"
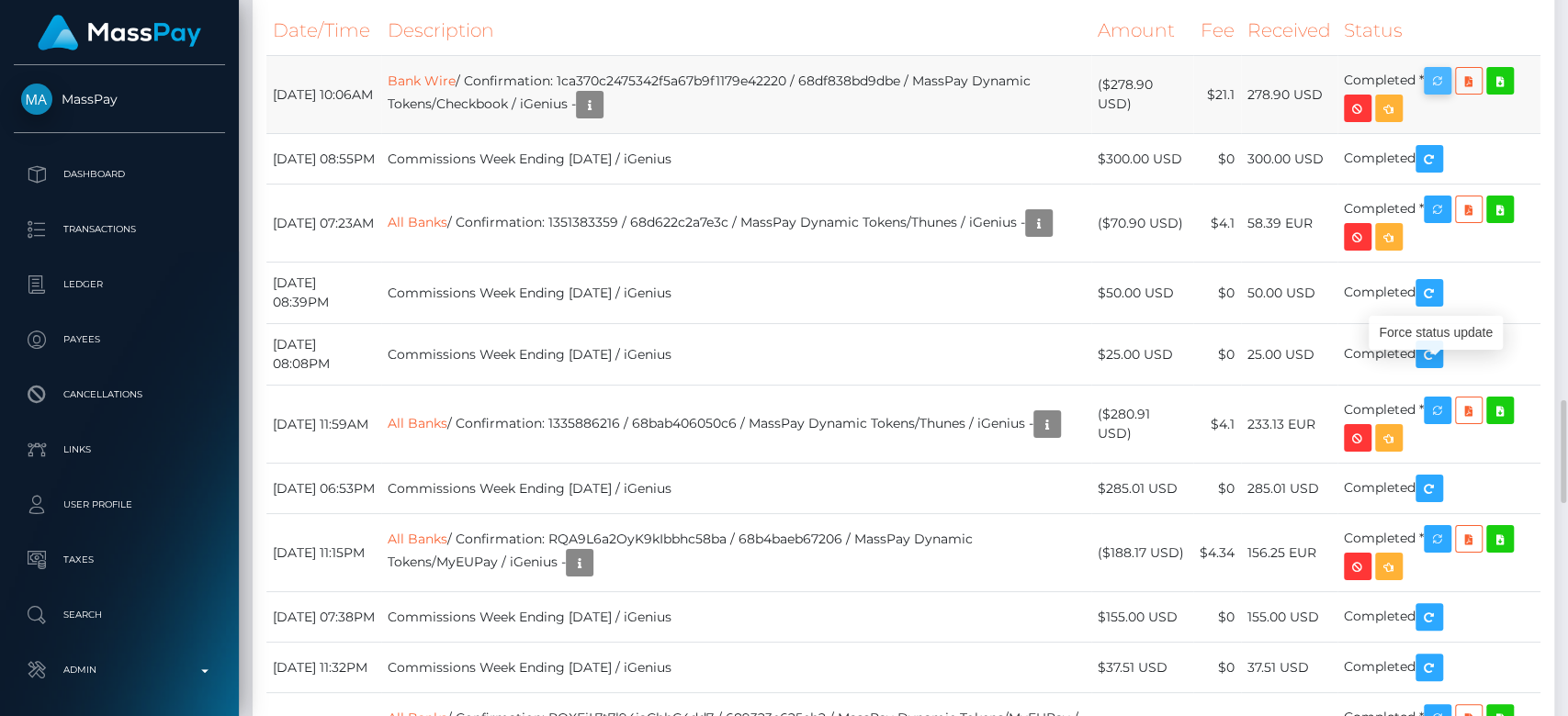
scroll to position [221, 406]
click at [1440, 93] on icon "button" at bounding box center [1437, 81] width 22 height 23
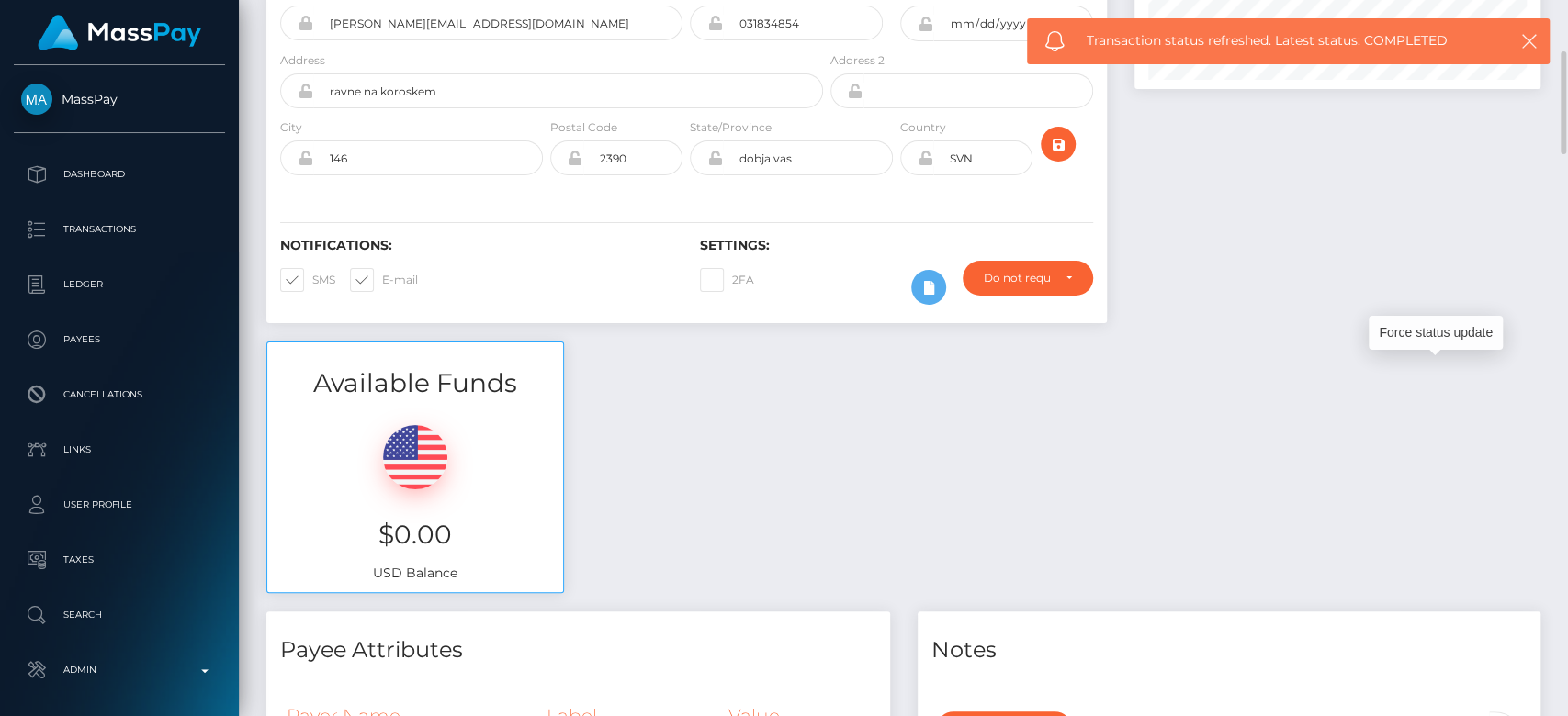
scroll to position [250, 0]
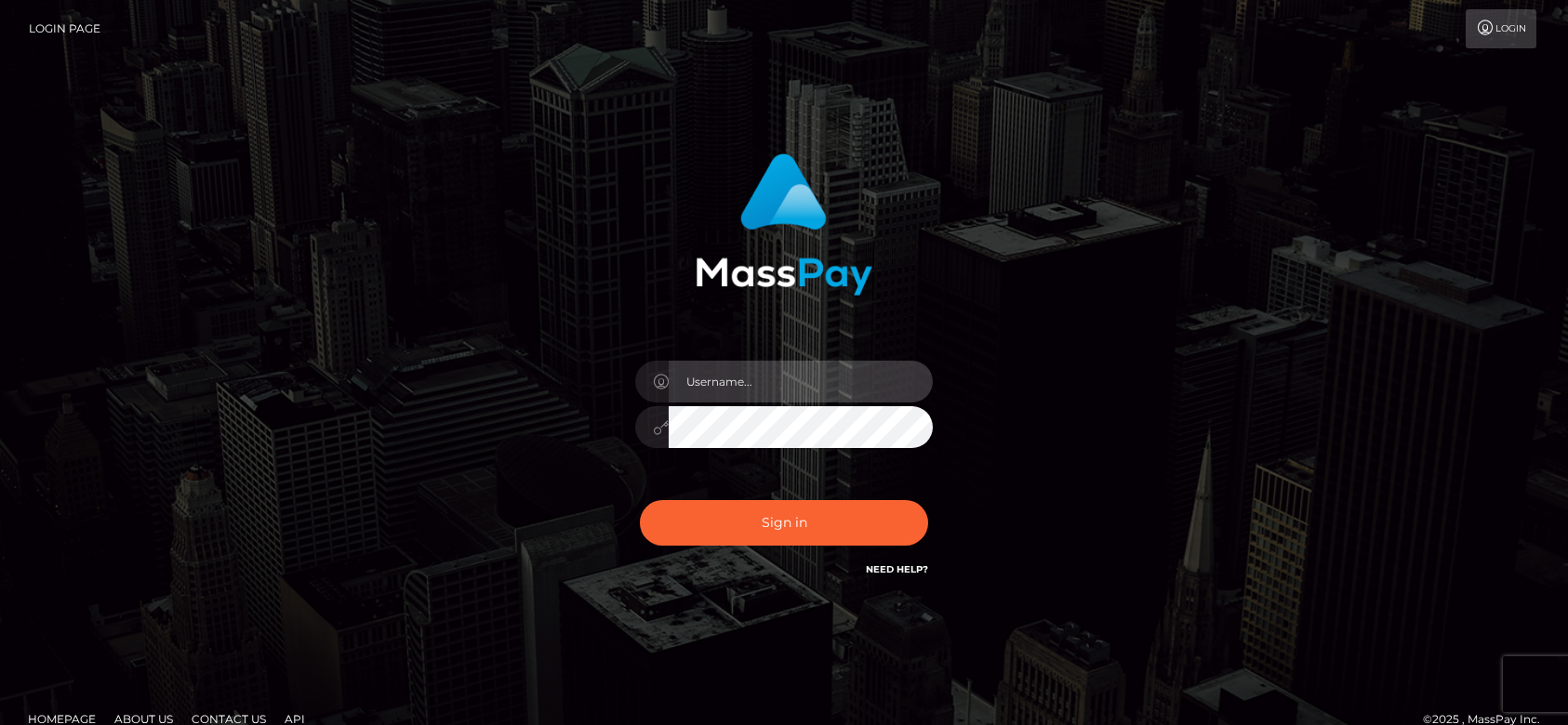
type input "[DOMAIN_NAME]"
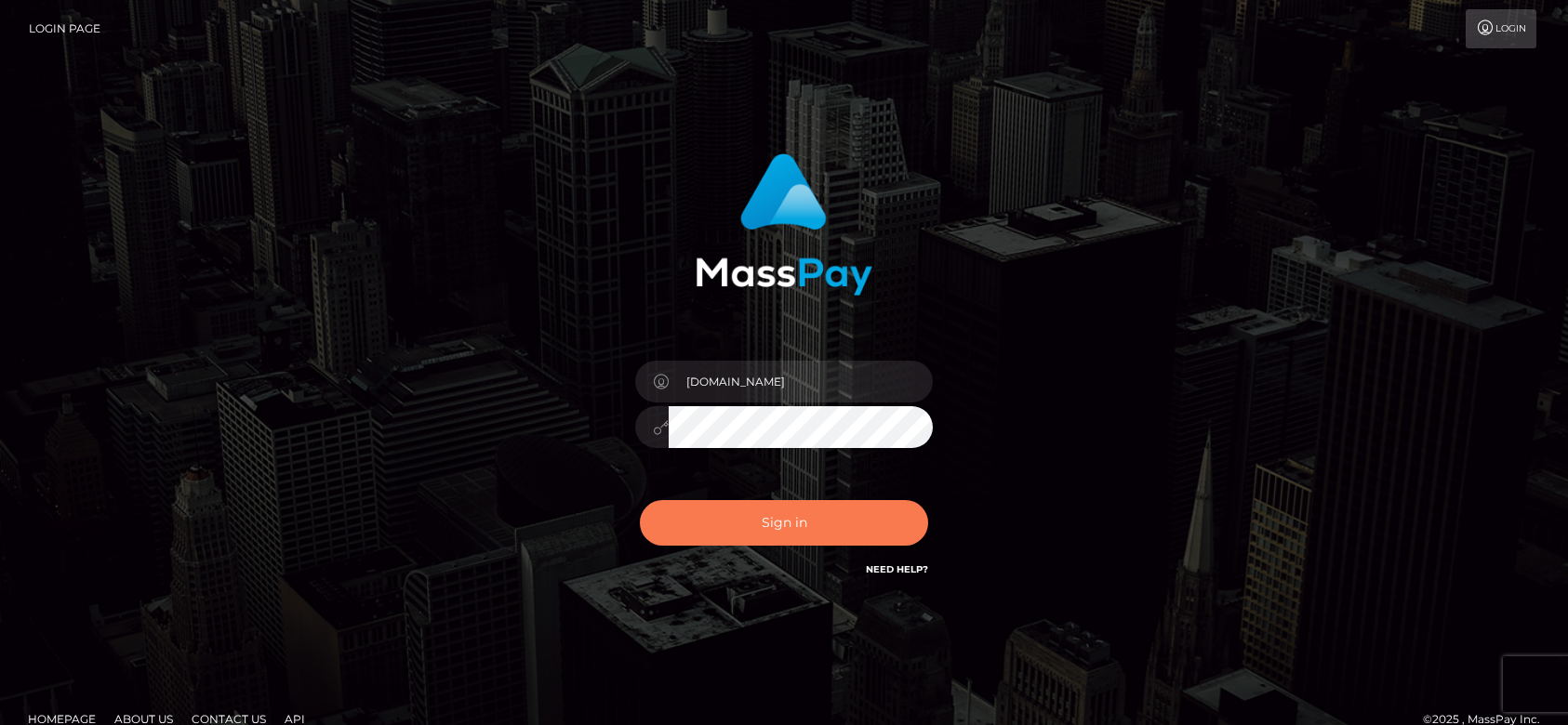
click at [744, 537] on button "Sign in" at bounding box center [784, 523] width 288 height 45
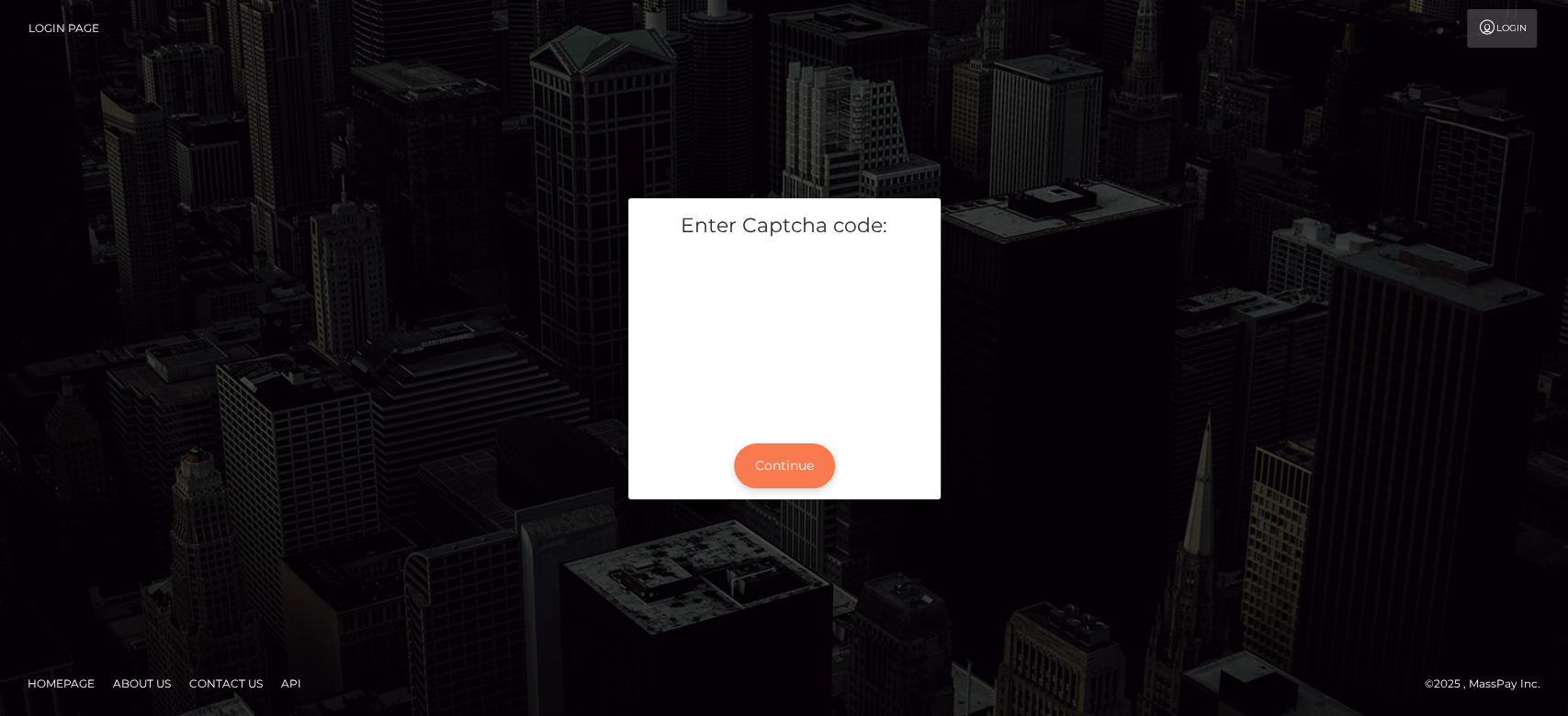
click at [780, 470] on button "Continue" at bounding box center [784, 466] width 101 height 45
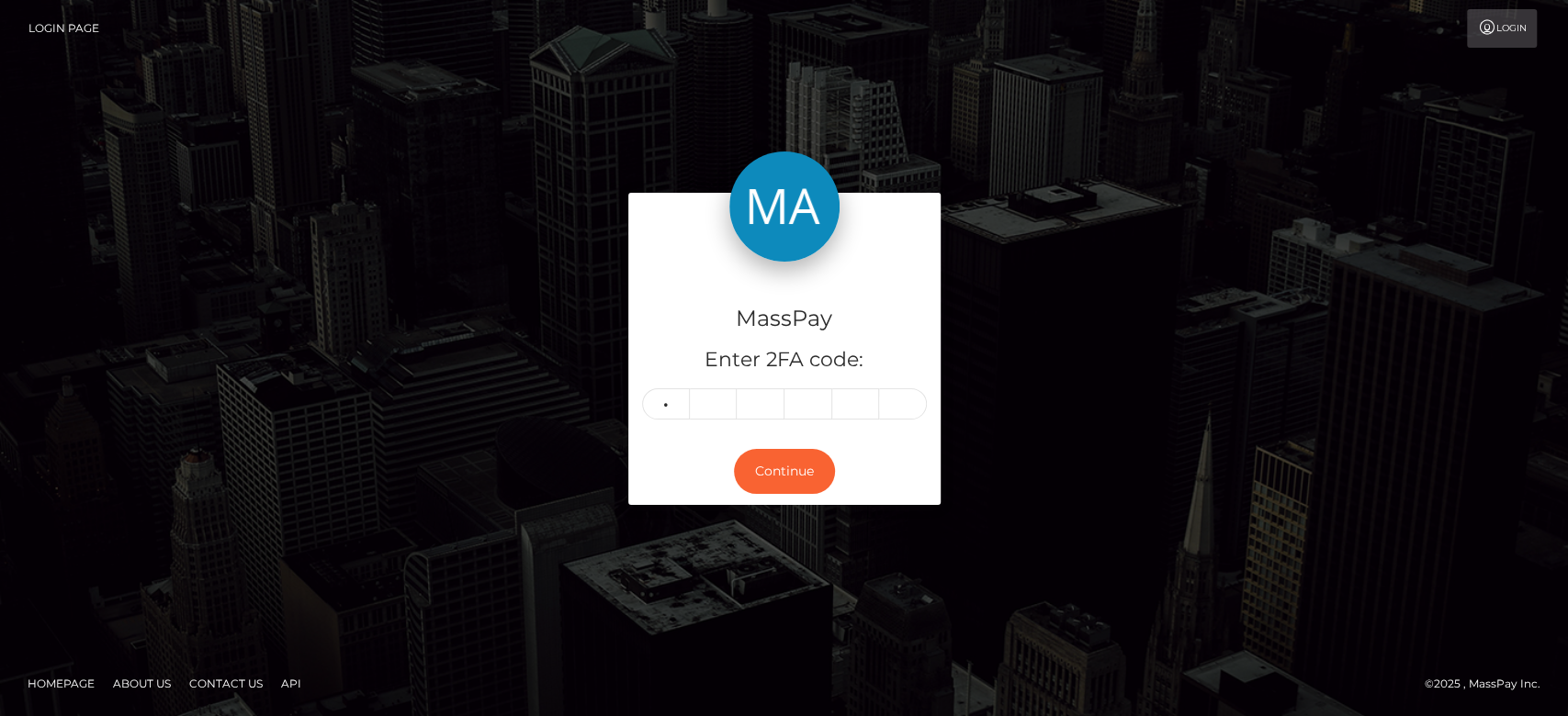
type input "6"
type input "7"
type input "1"
type input "2"
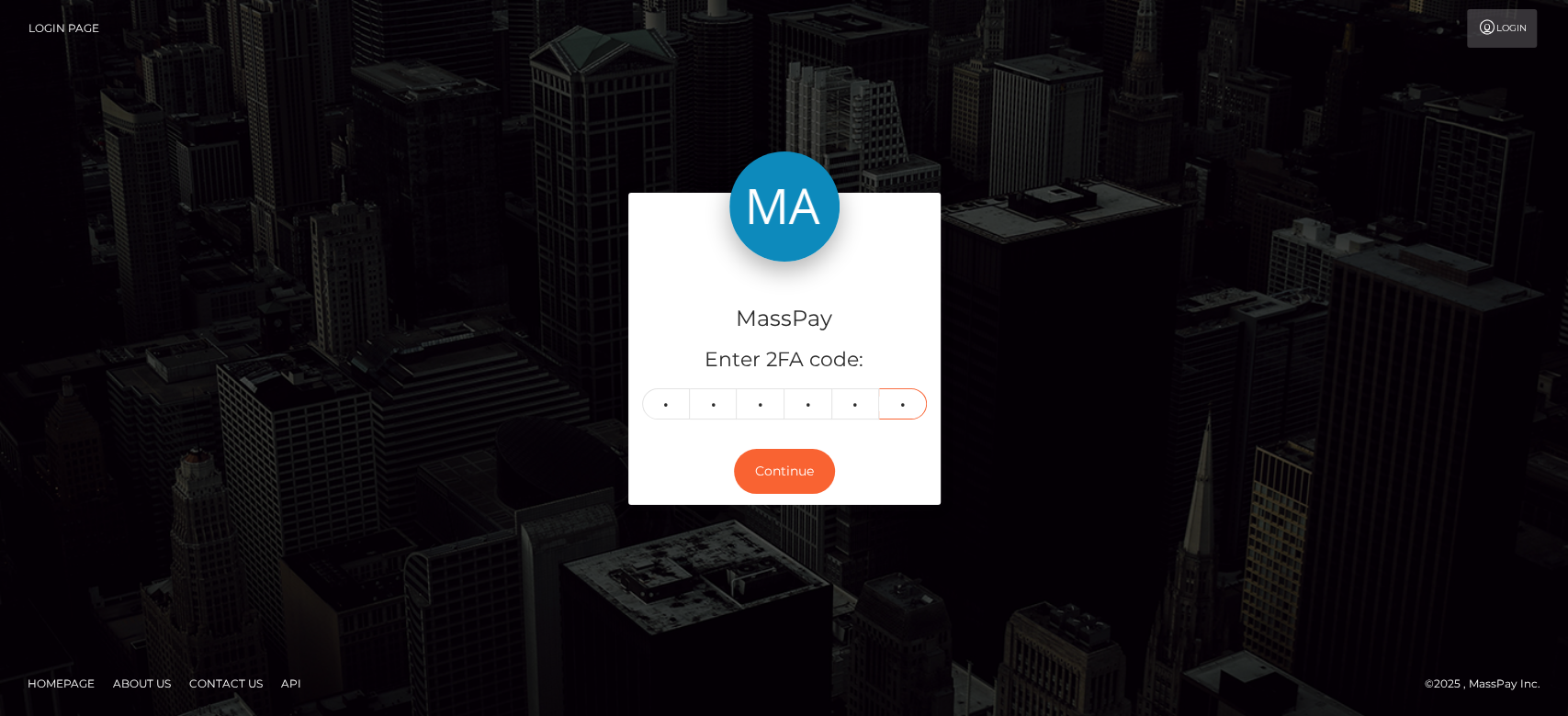
type input "8"
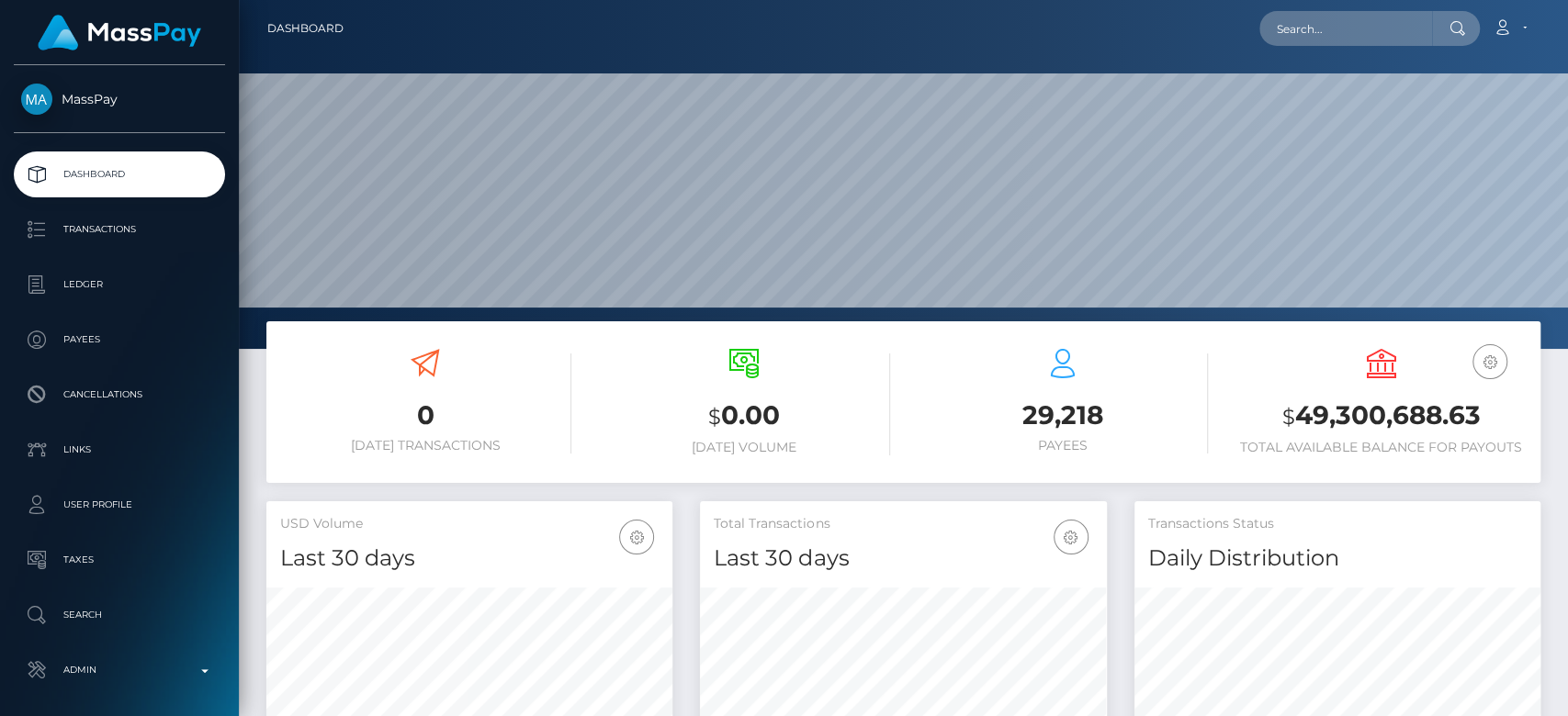
scroll to position [324, 406]
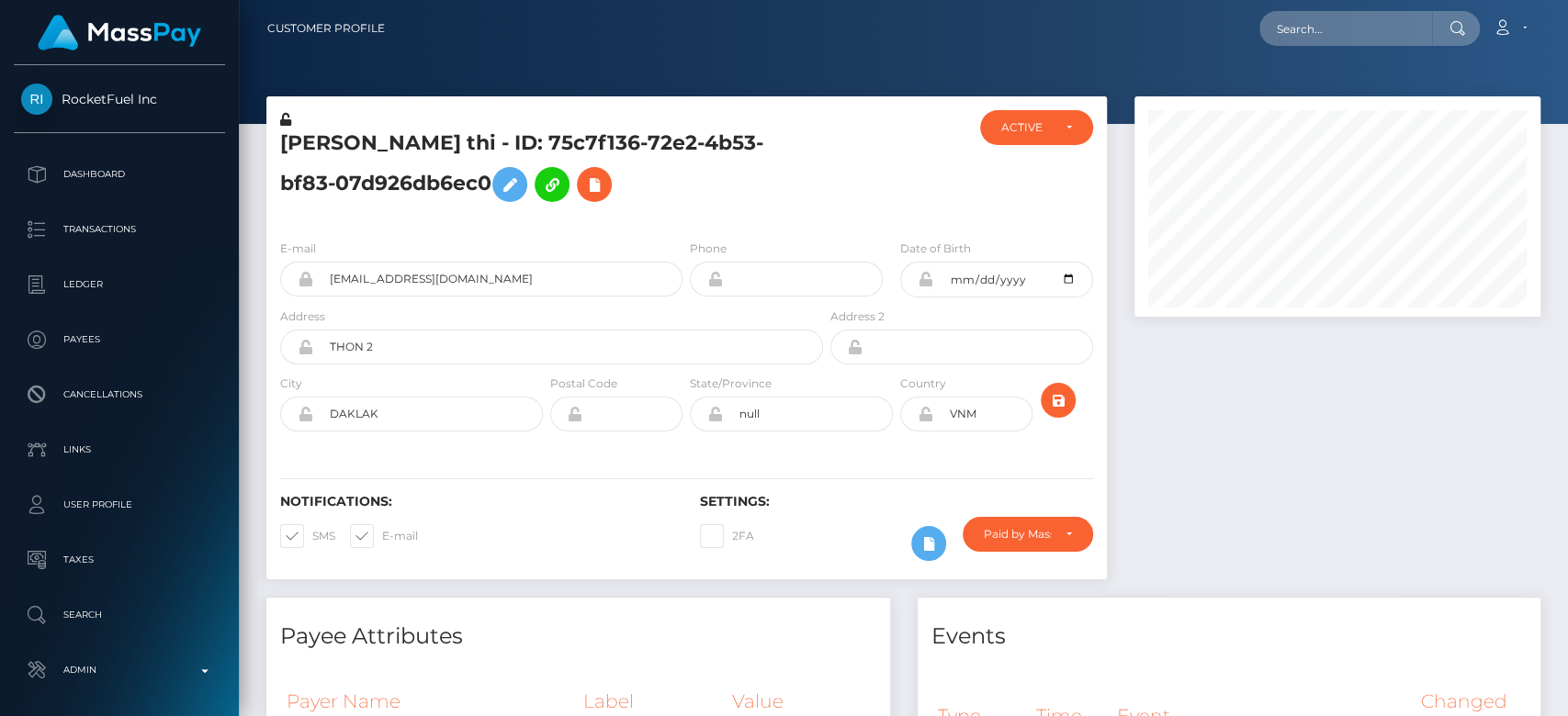
scroll to position [221, 406]
click at [1035, 129] on div "ACTIVE" at bounding box center [1025, 127] width 48 height 14
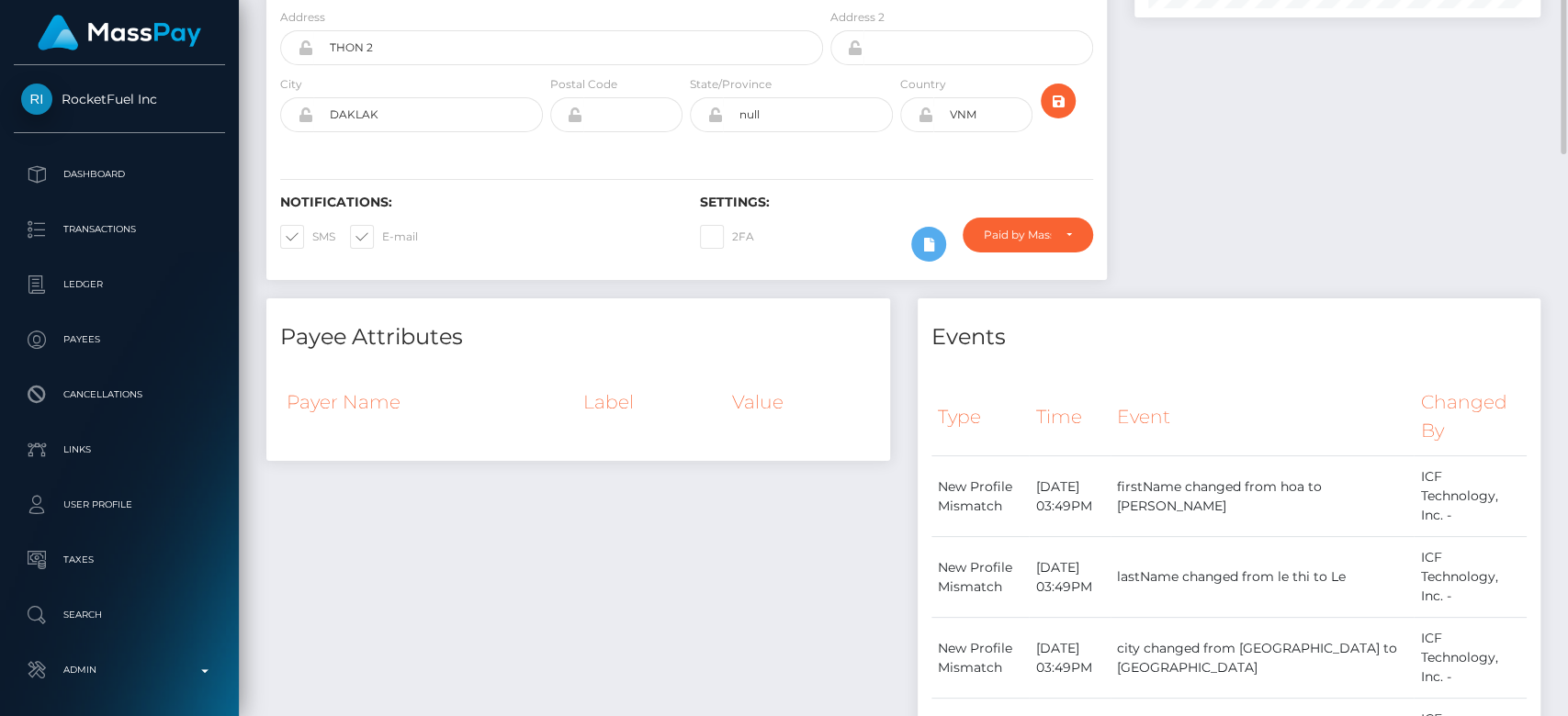
scroll to position [0, 0]
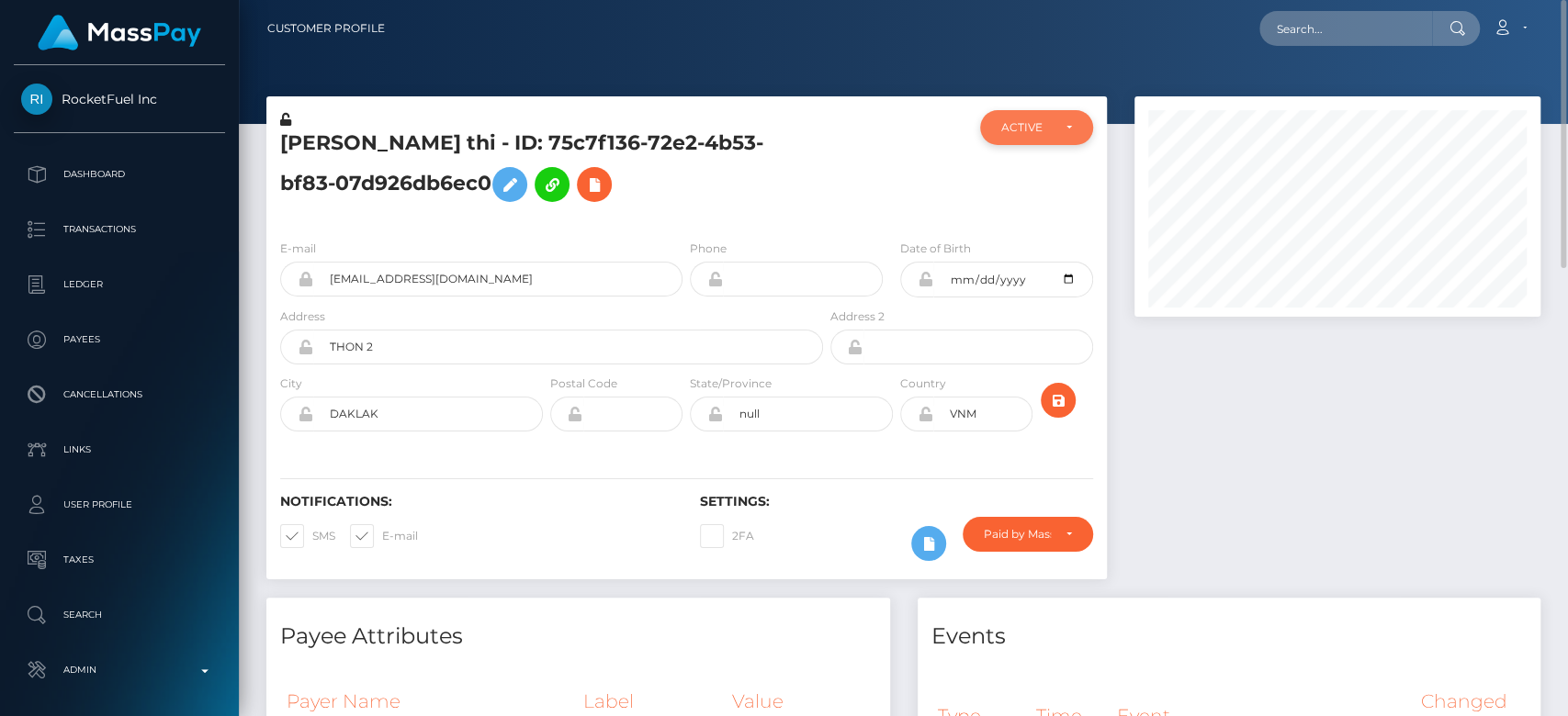
click at [1019, 123] on div "ACTIVE" at bounding box center [1025, 127] width 48 height 14
click at [1062, 146] on div "ACTIVE DEACTIVE CLOSED ACTIVE ACTIVE DEACTIVE CLOSED" at bounding box center [1036, 167] width 140 height 115
click at [1061, 125] on div "ACTIVE" at bounding box center [1036, 127] width 69 height 14
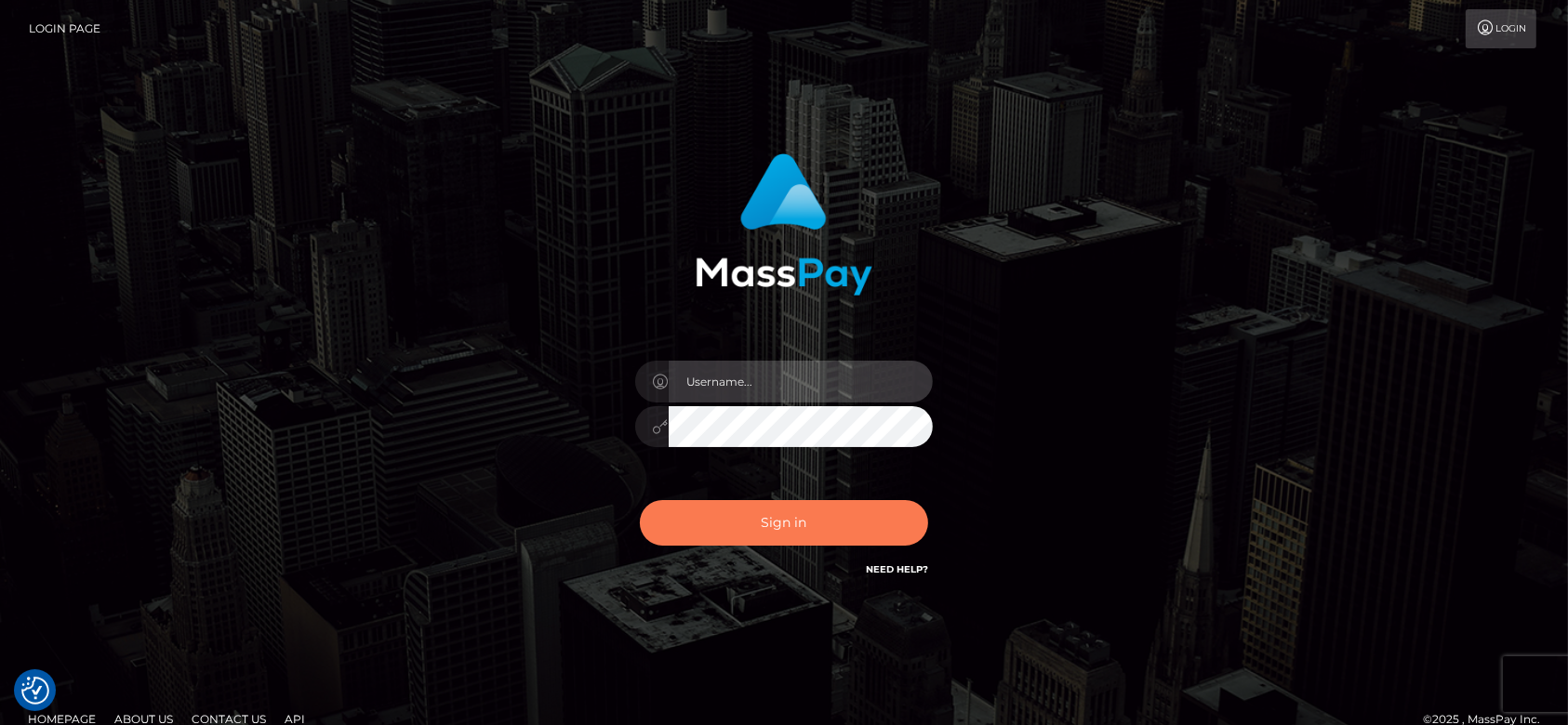
type input "[DOMAIN_NAME]"
click at [781, 529] on button "Sign in" at bounding box center [784, 523] width 288 height 45
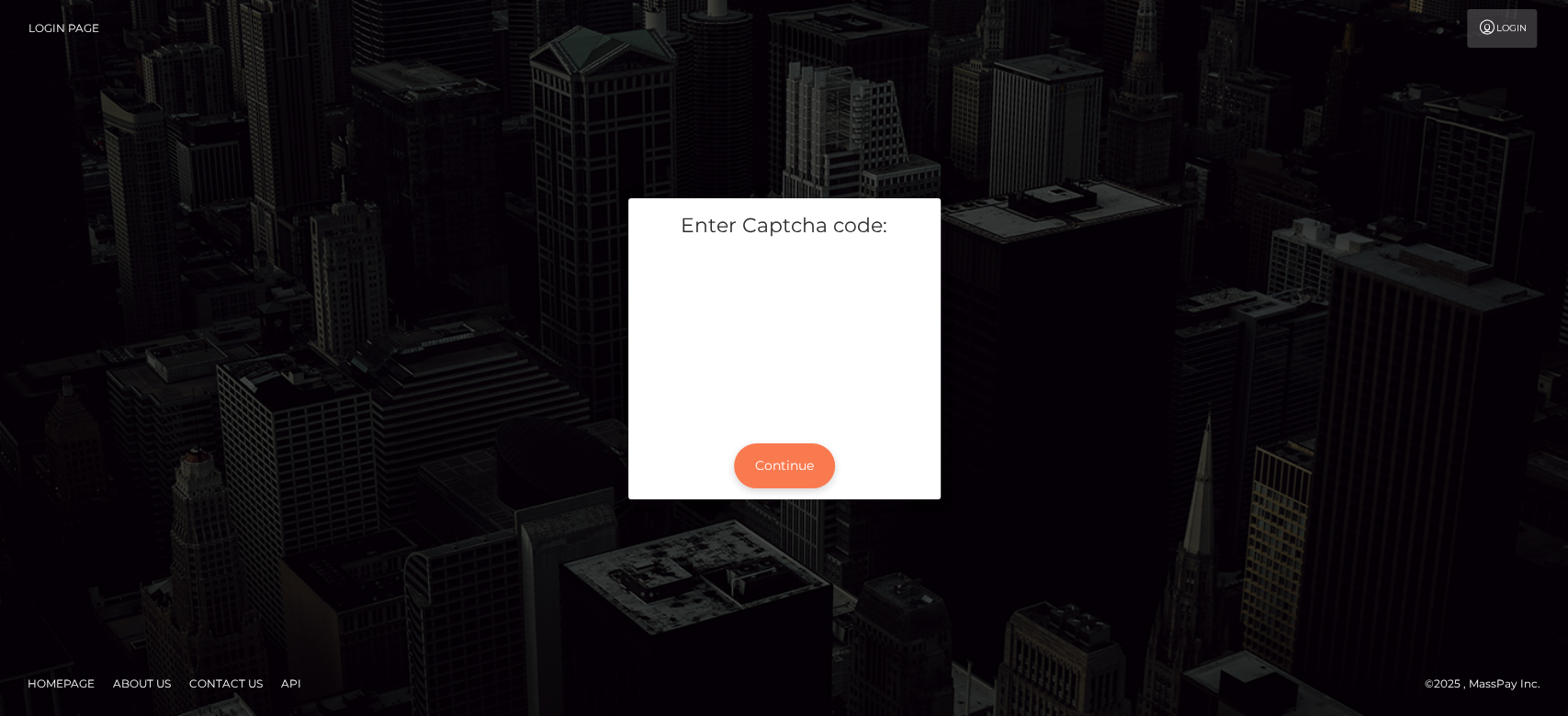
click at [805, 467] on button "Continue" at bounding box center [784, 466] width 101 height 45
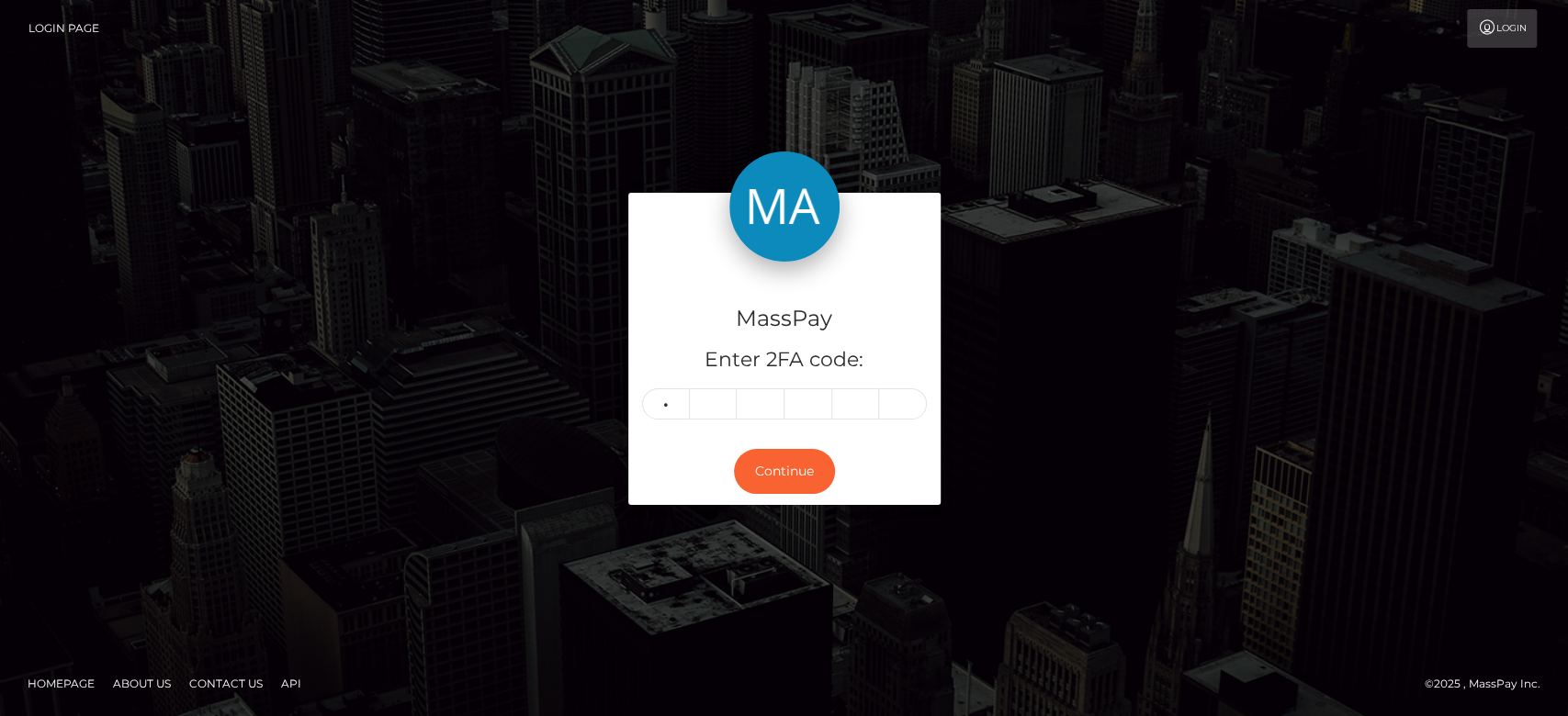
type input "0"
type input "5"
type input "8"
type input "9"
type input "6"
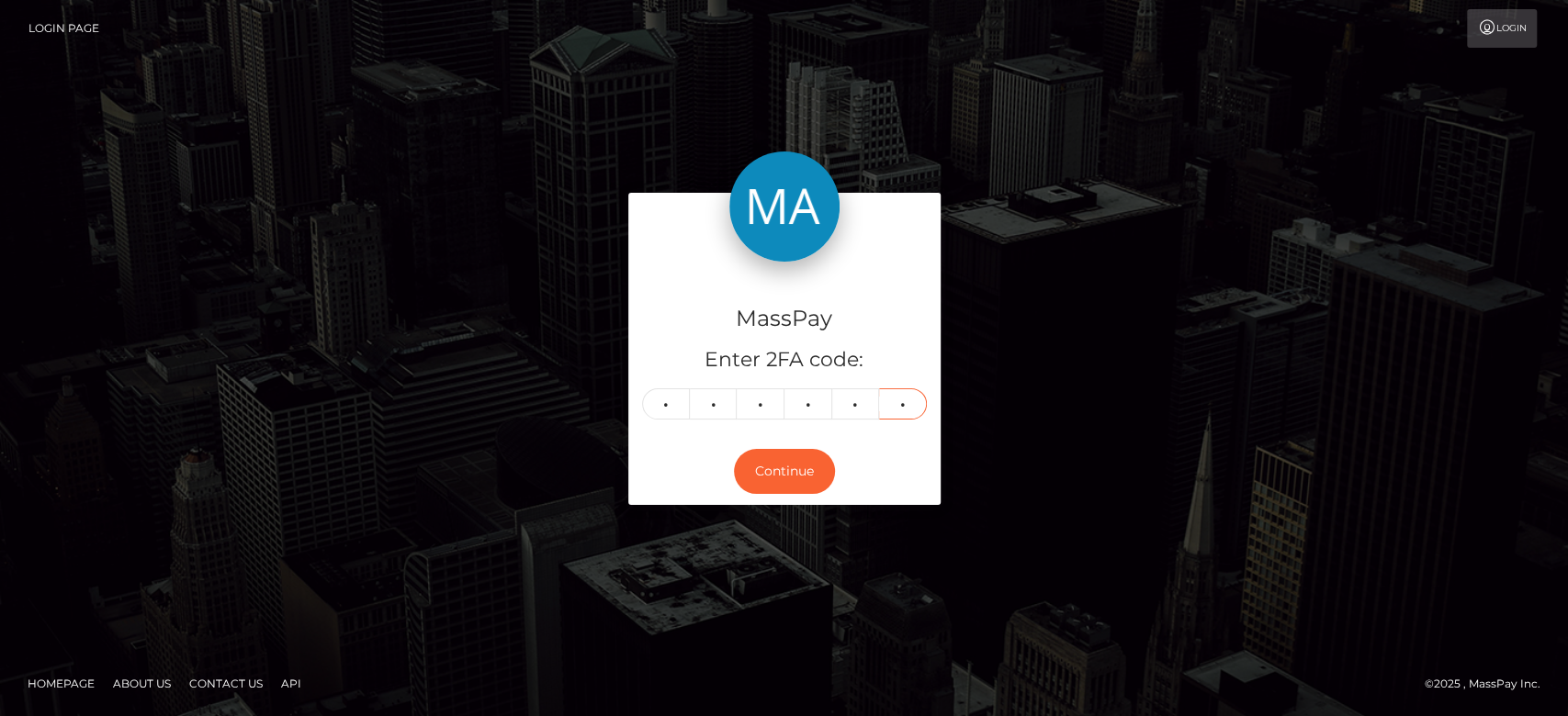
type input "9"
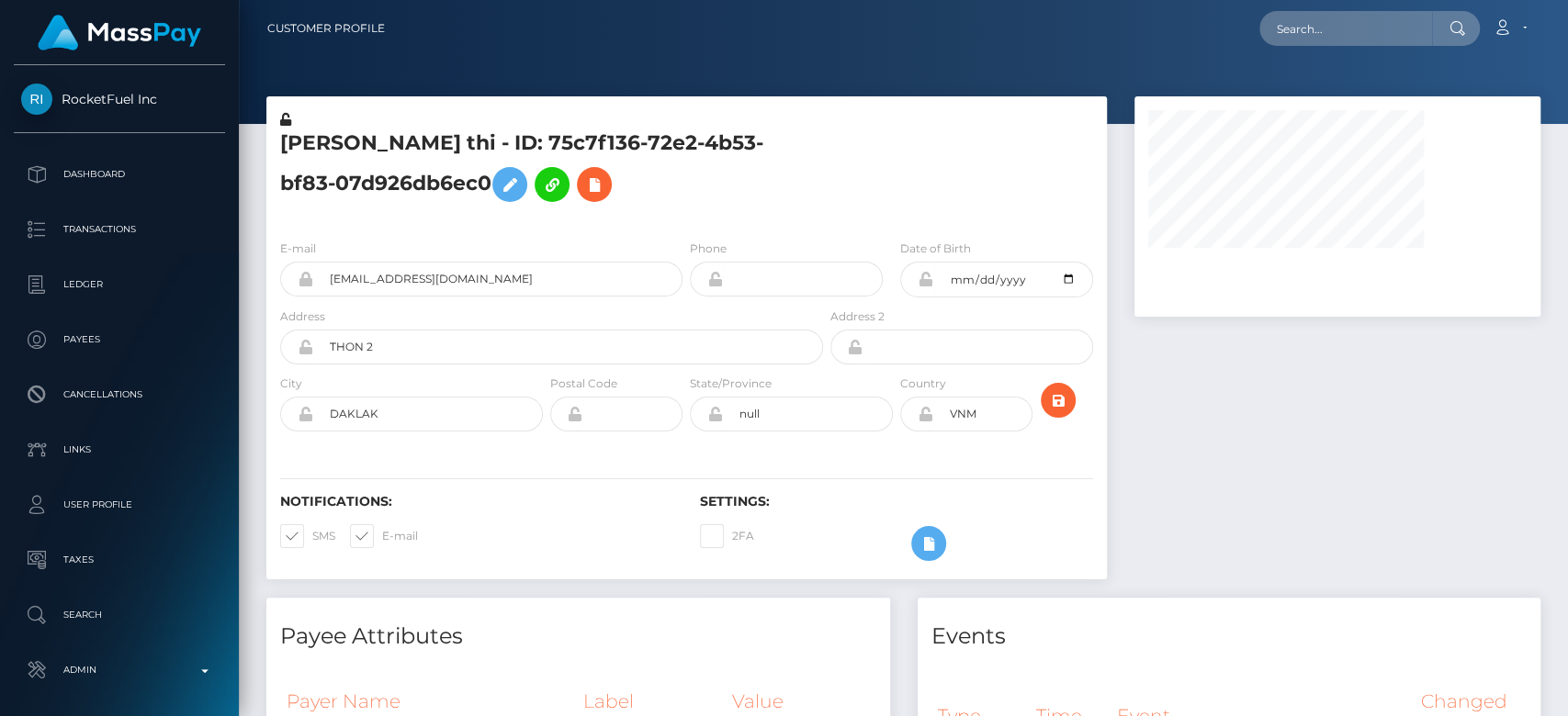
click at [1199, 471] on div at bounding box center [1337, 346] width 434 height 501
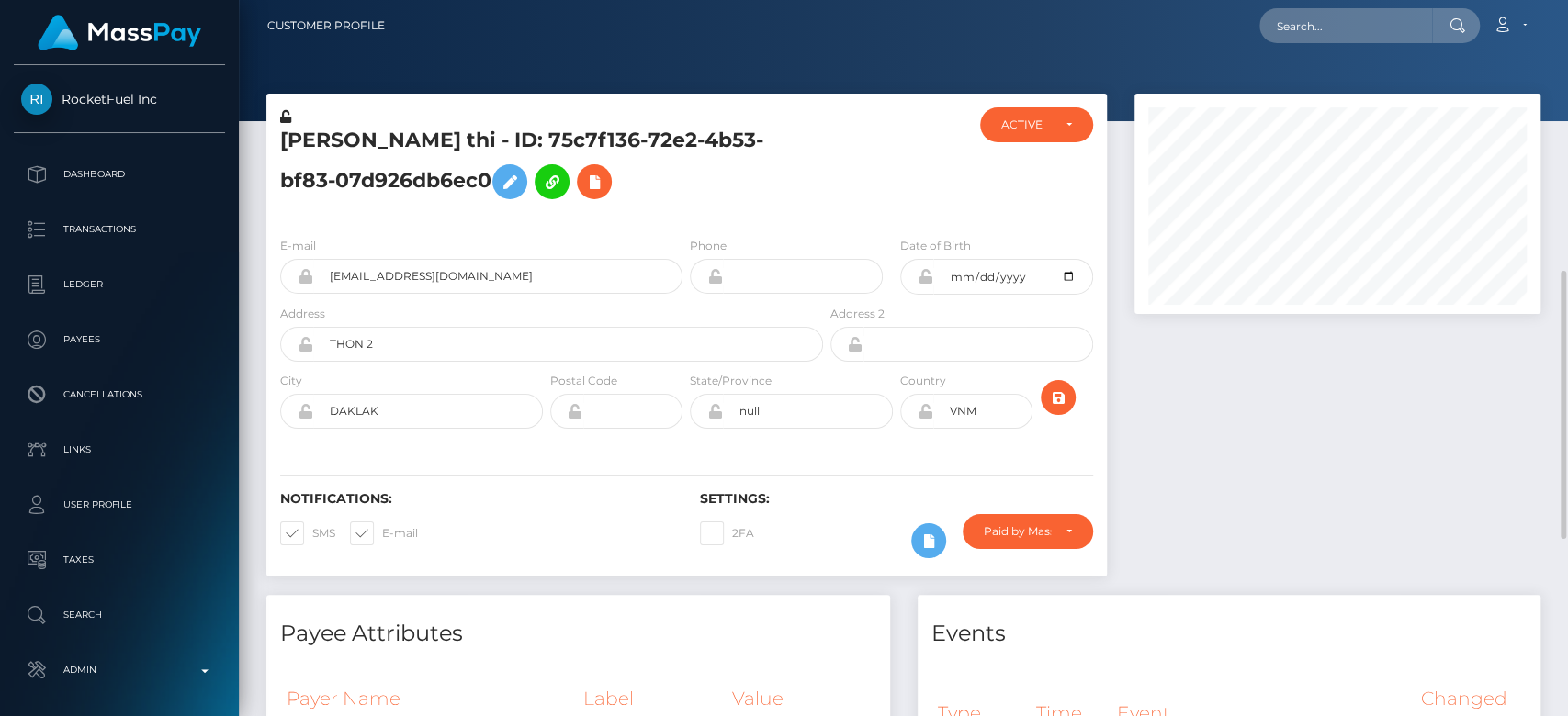
scroll to position [221, 406]
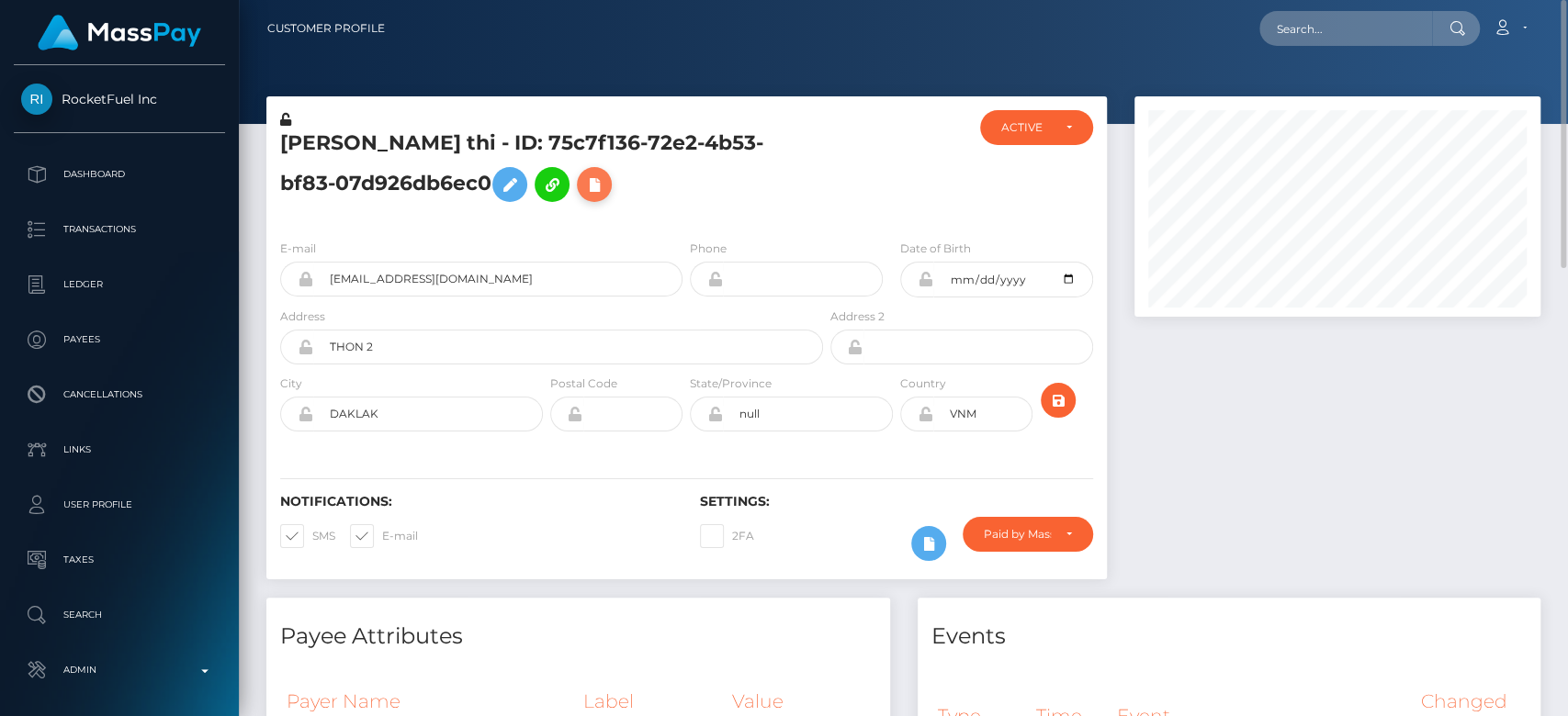
click at [583, 187] on icon at bounding box center [593, 185] width 22 height 23
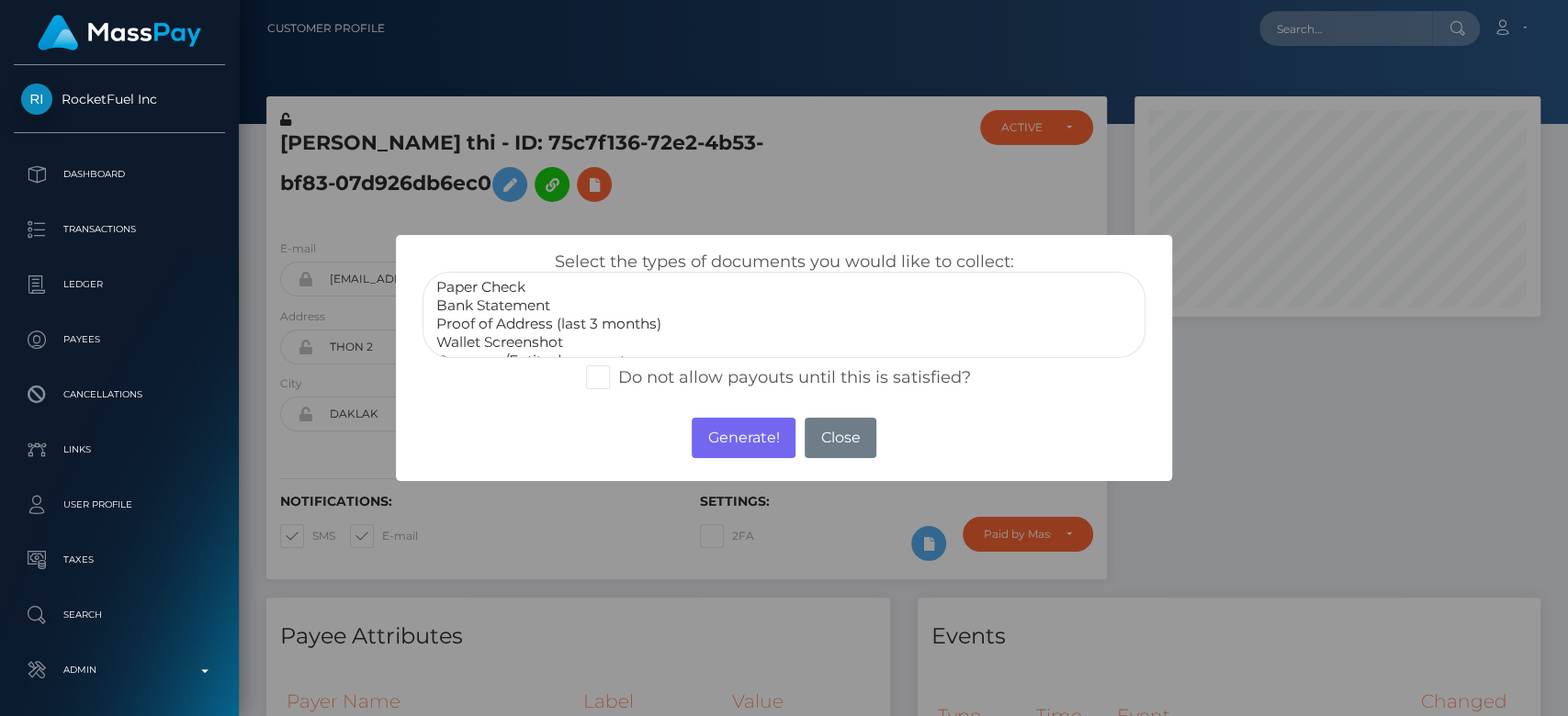
scroll to position [53, 0]
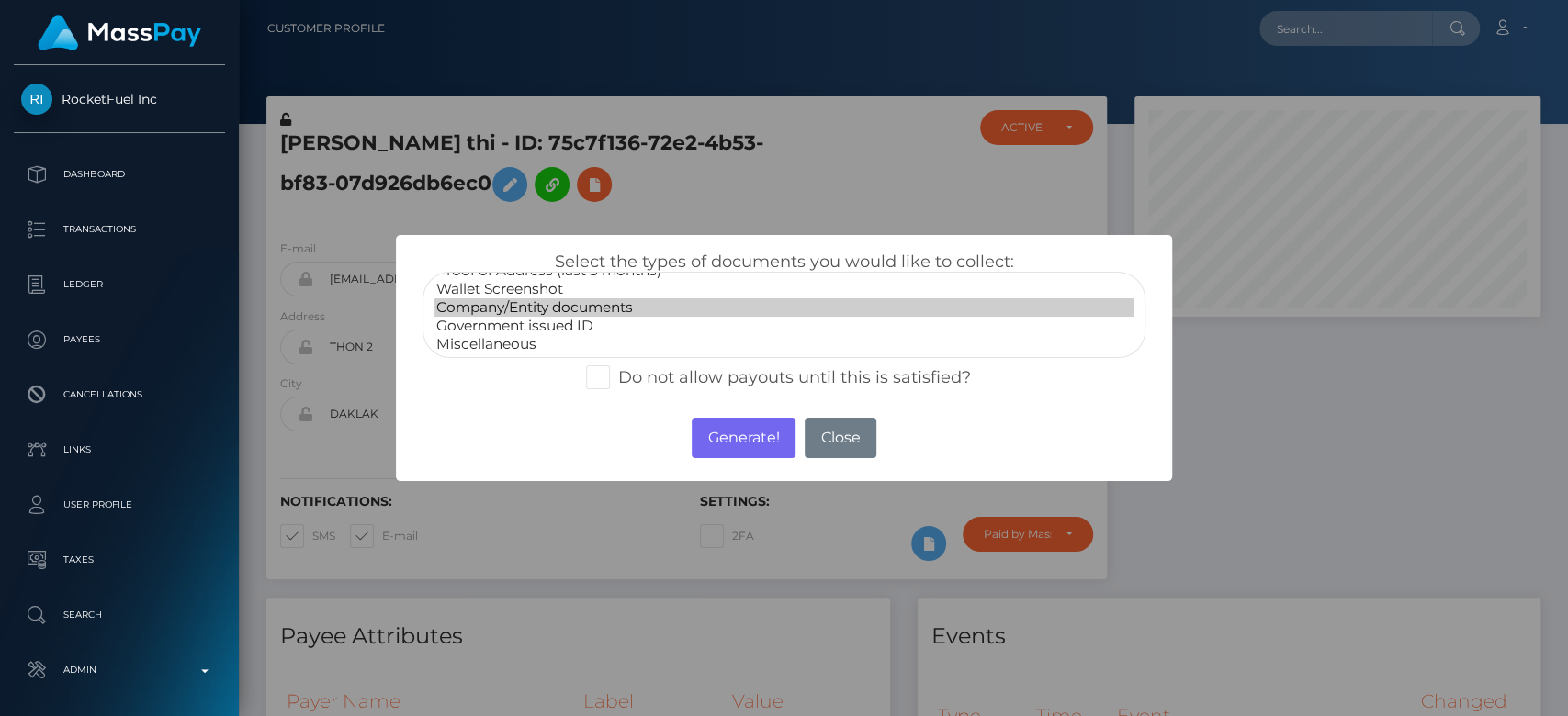
click at [544, 316] on select "Paper Check Bank Statement Proof of Address (last 3 months) Wallet Screenshot C…" at bounding box center [784, 315] width 723 height 87
select select "Government issued ID"
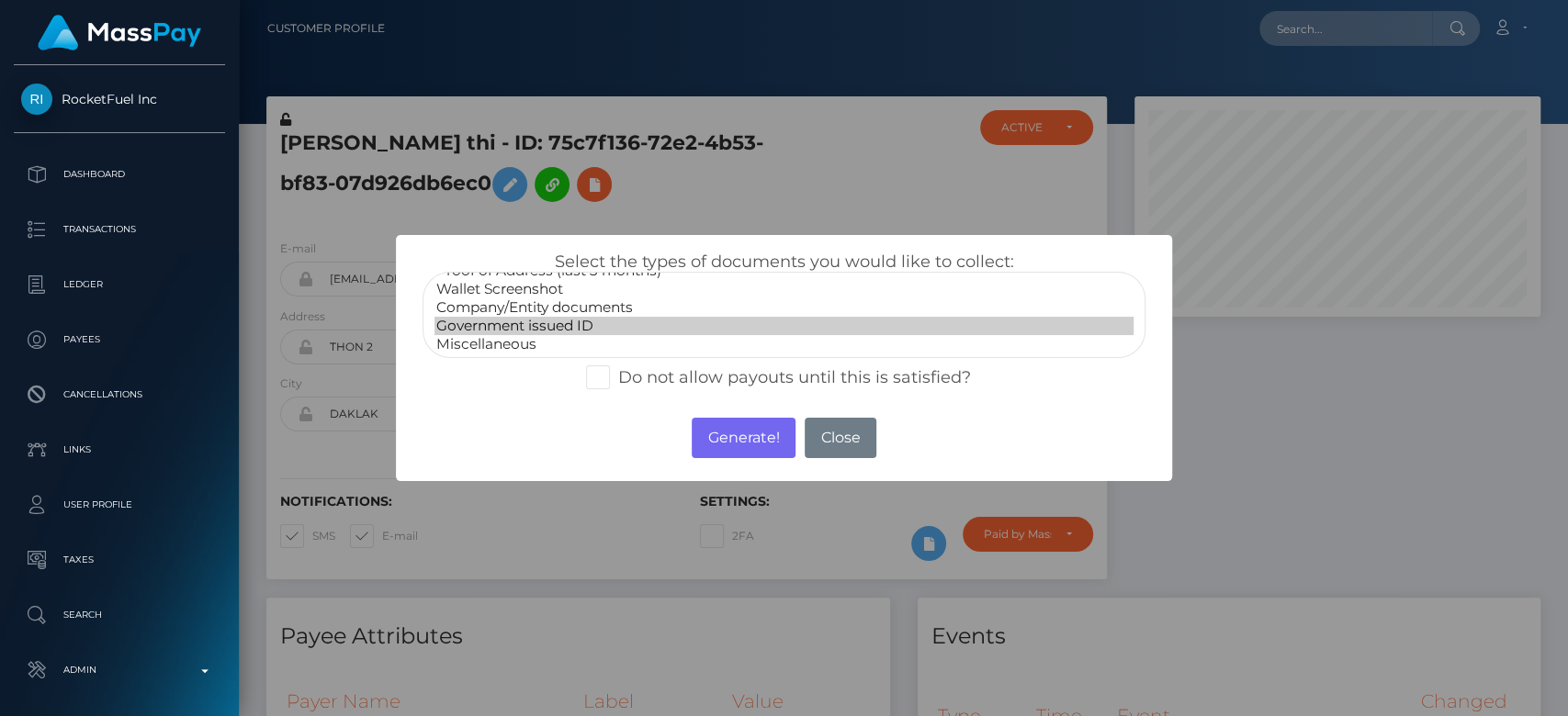
click at [549, 330] on option "Government issued ID" at bounding box center [784, 325] width 699 height 18
click at [762, 444] on button "Generate!" at bounding box center [743, 438] width 104 height 41
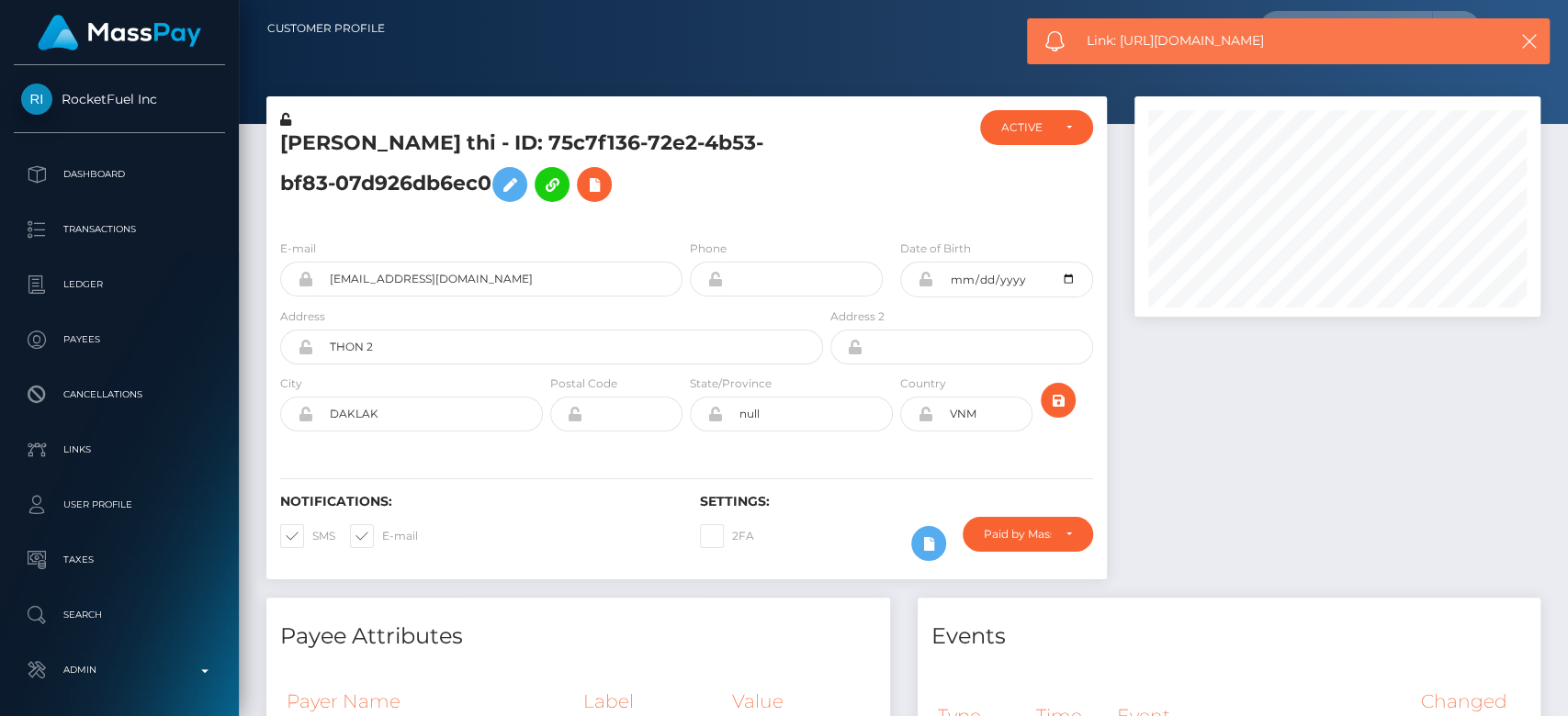
drag, startPoint x: 1308, startPoint y: 35, endPoint x: 1121, endPoint y: 37, distance: 187.0
click at [1121, 37] on span "Link: https://l.maspay.io/XlO5o" at bounding box center [1285, 41] width 396 height 19
copy span "https://l.maspay.io/XlO5o"
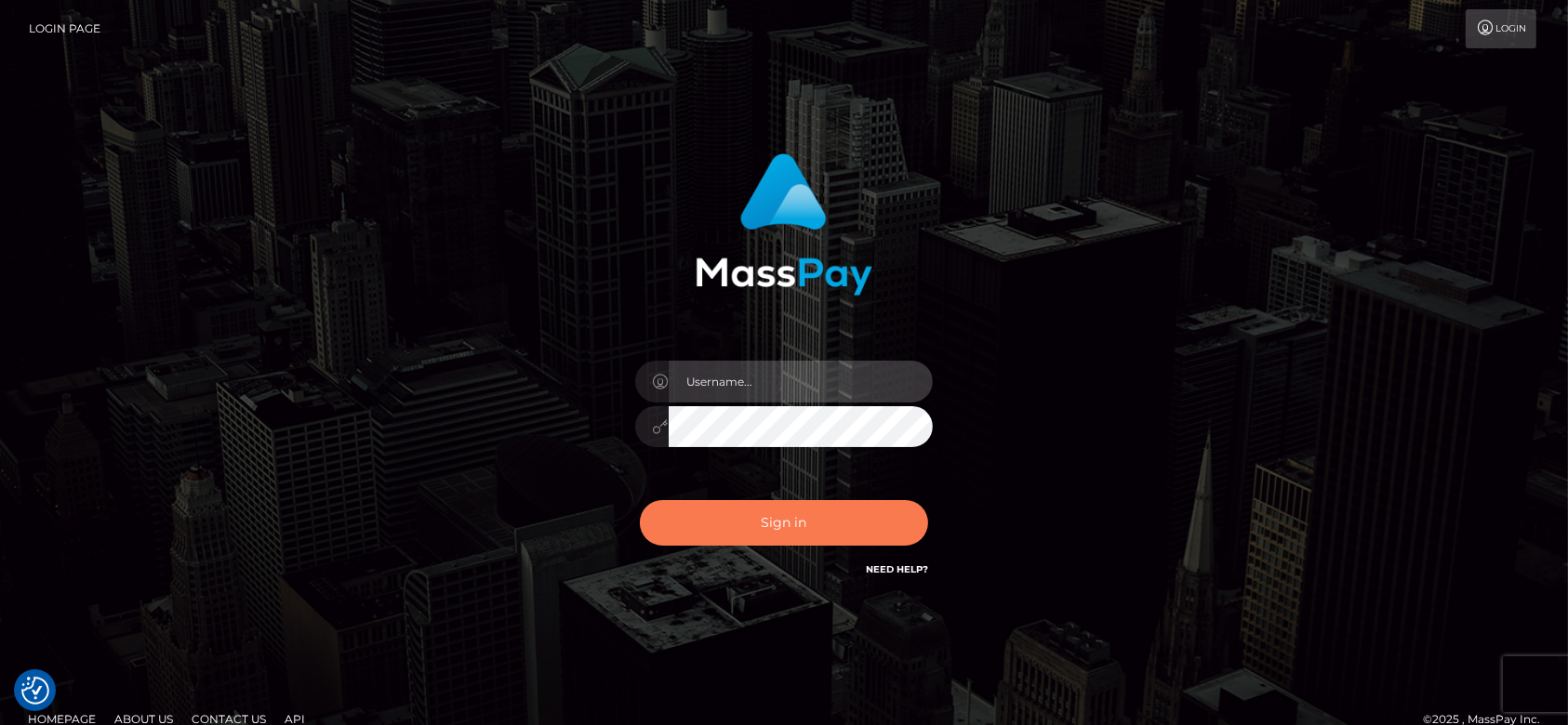
type input "fr.es"
click at [784, 517] on button "Sign in" at bounding box center [784, 523] width 288 height 45
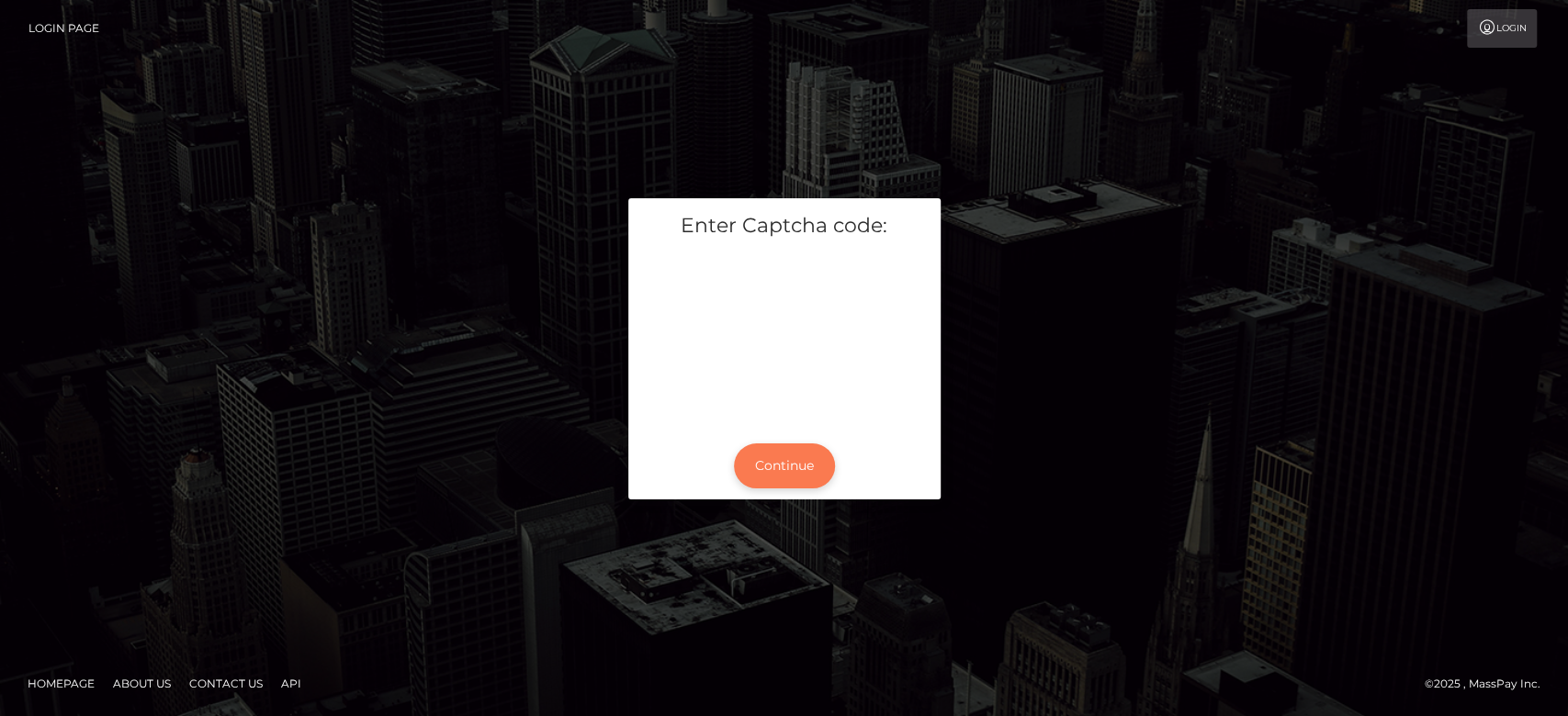
click at [802, 450] on button "Continue" at bounding box center [784, 466] width 101 height 45
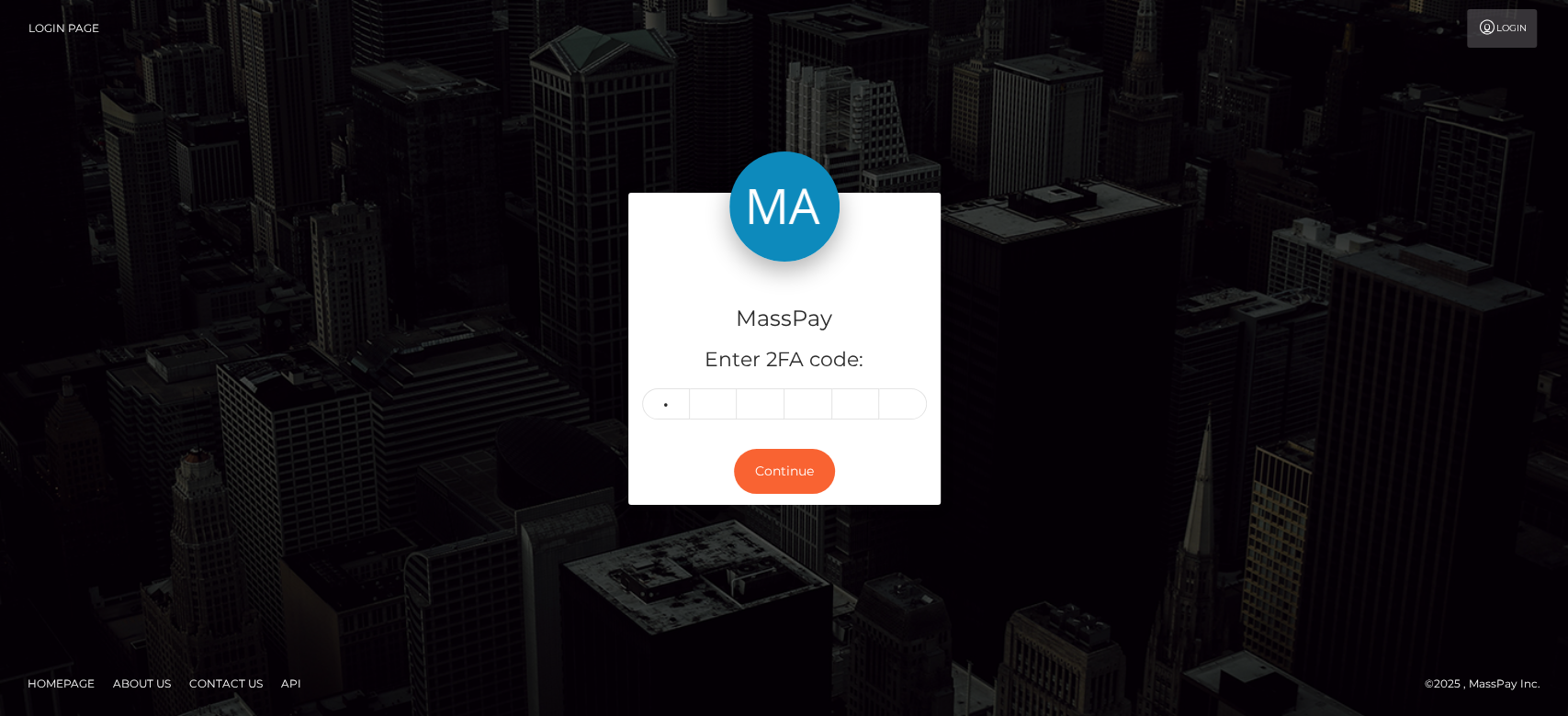
type input "0"
type input "6"
type input "4"
type input "6"
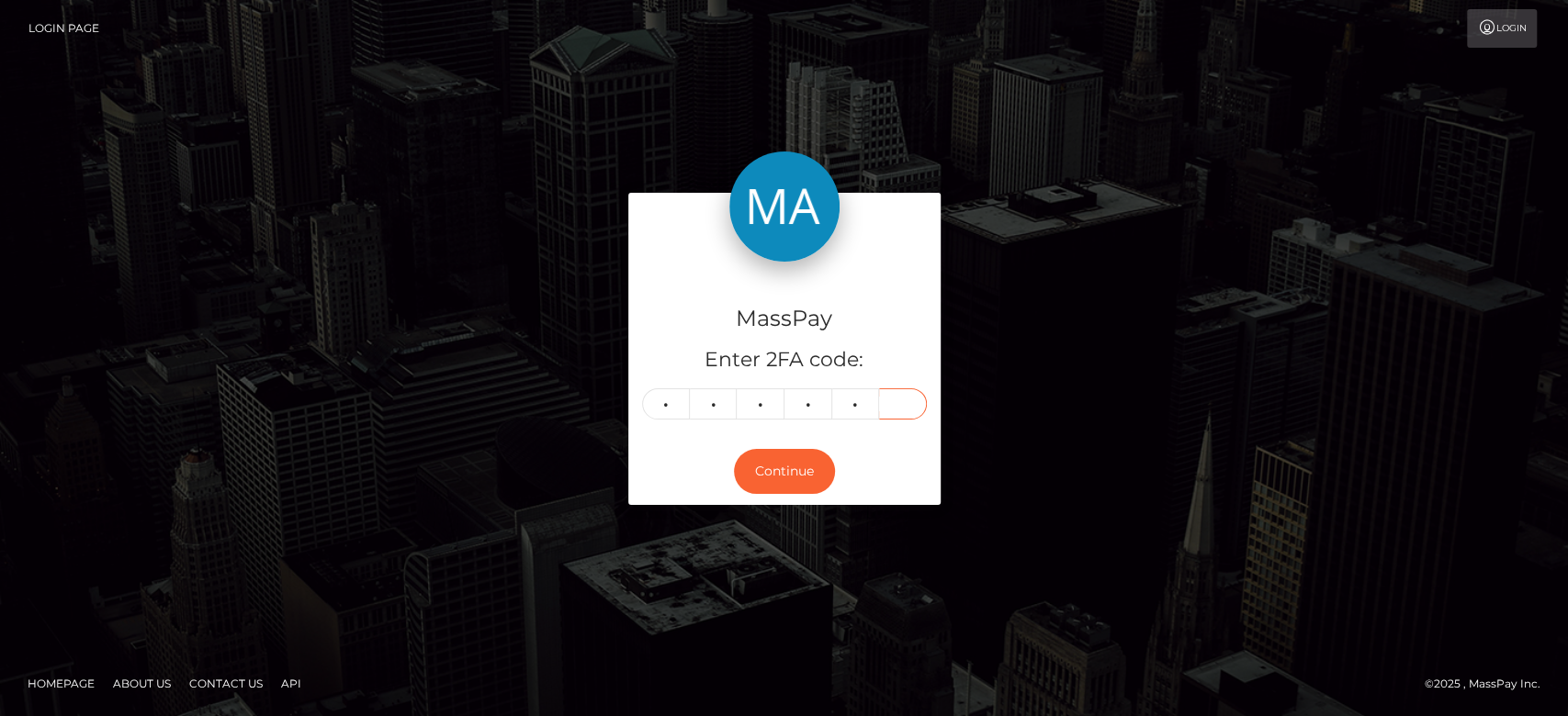
type input "9"
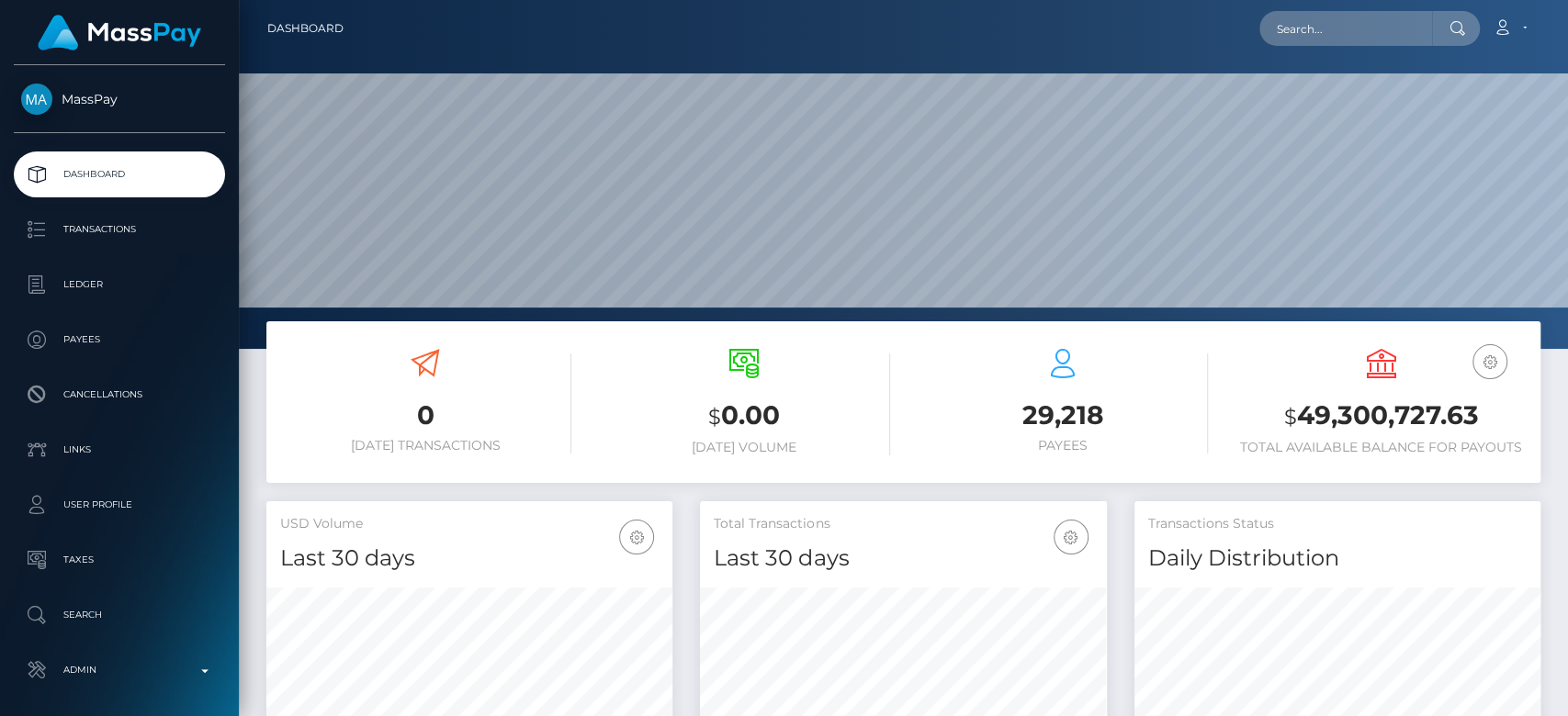
scroll to position [324, 406]
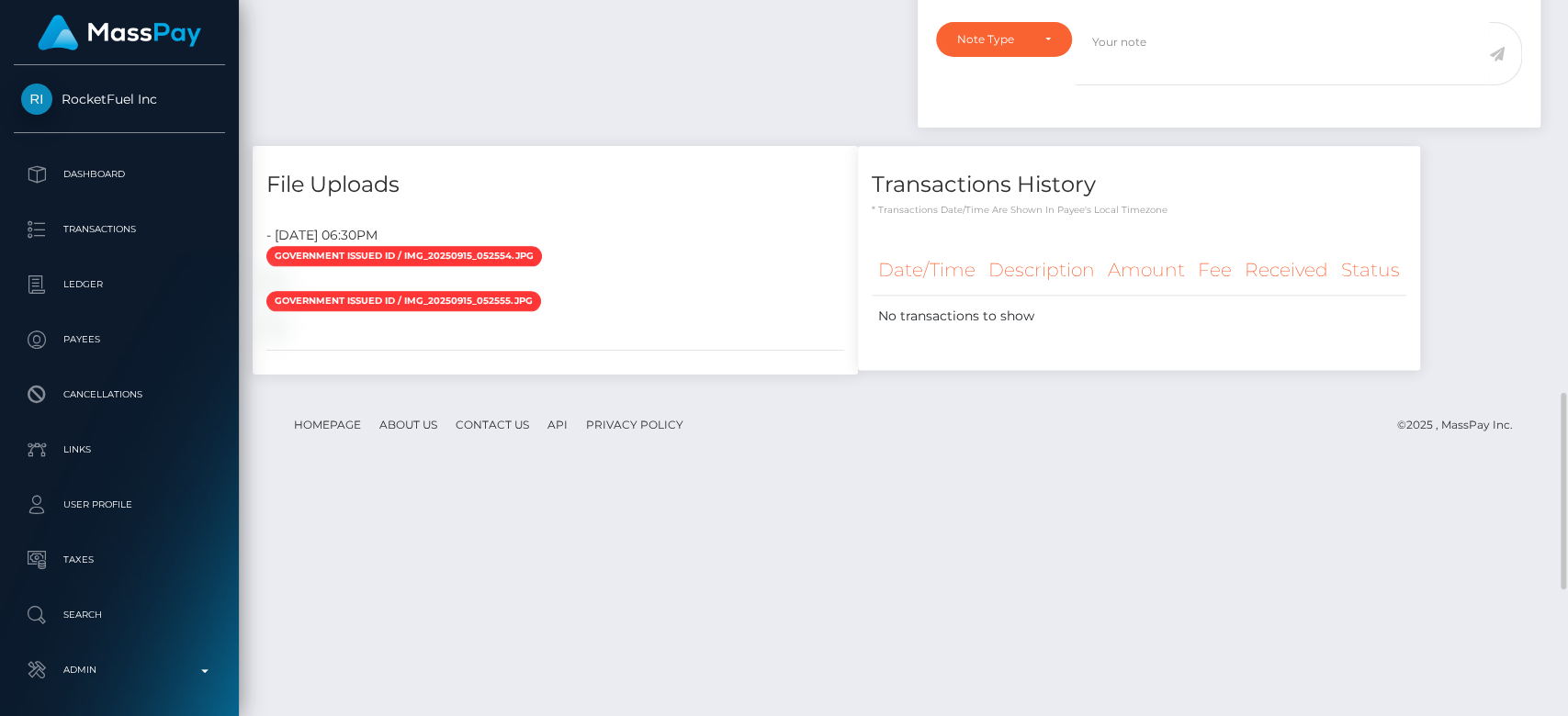
scroll to position [1466, 0]
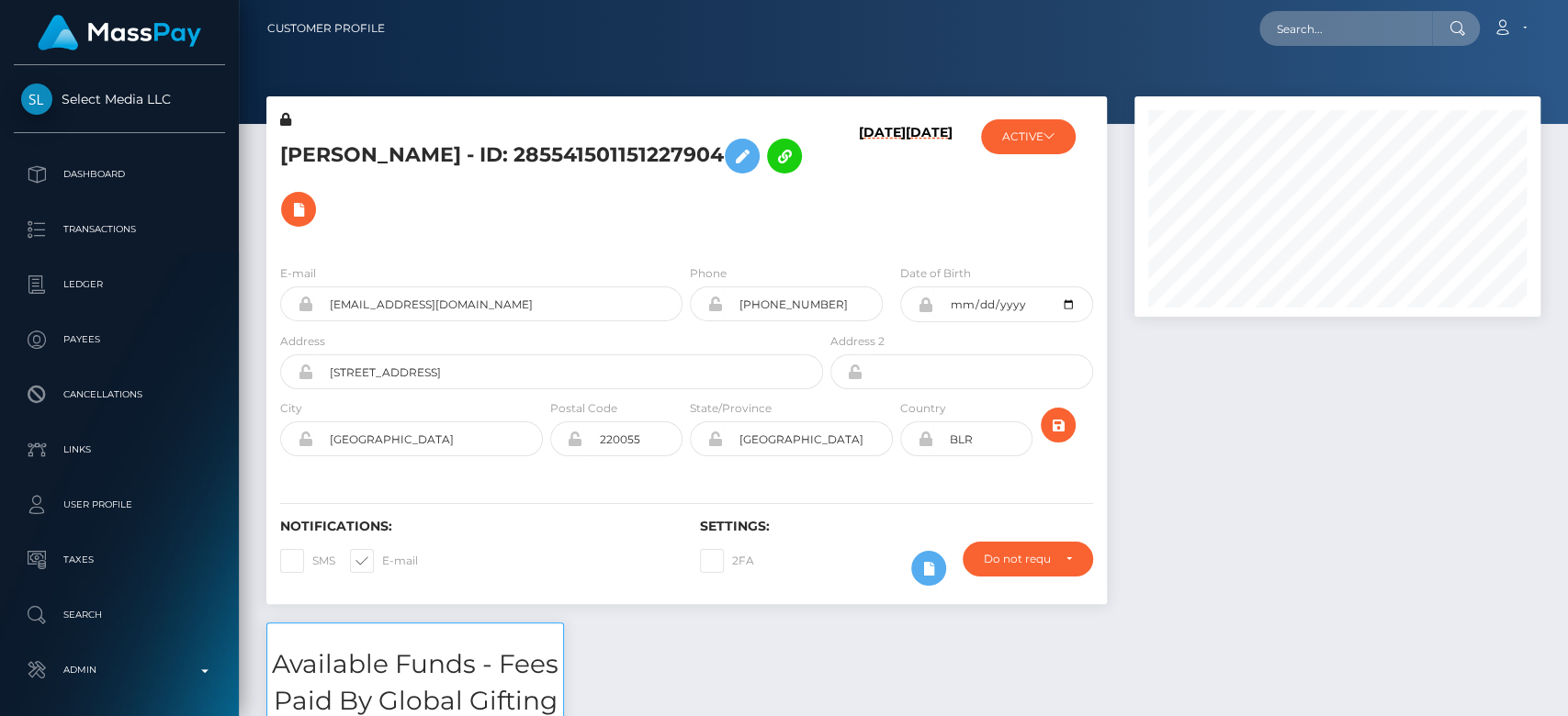
scroll to position [221, 406]
click at [1304, 430] on div at bounding box center [1337, 358] width 434 height 526
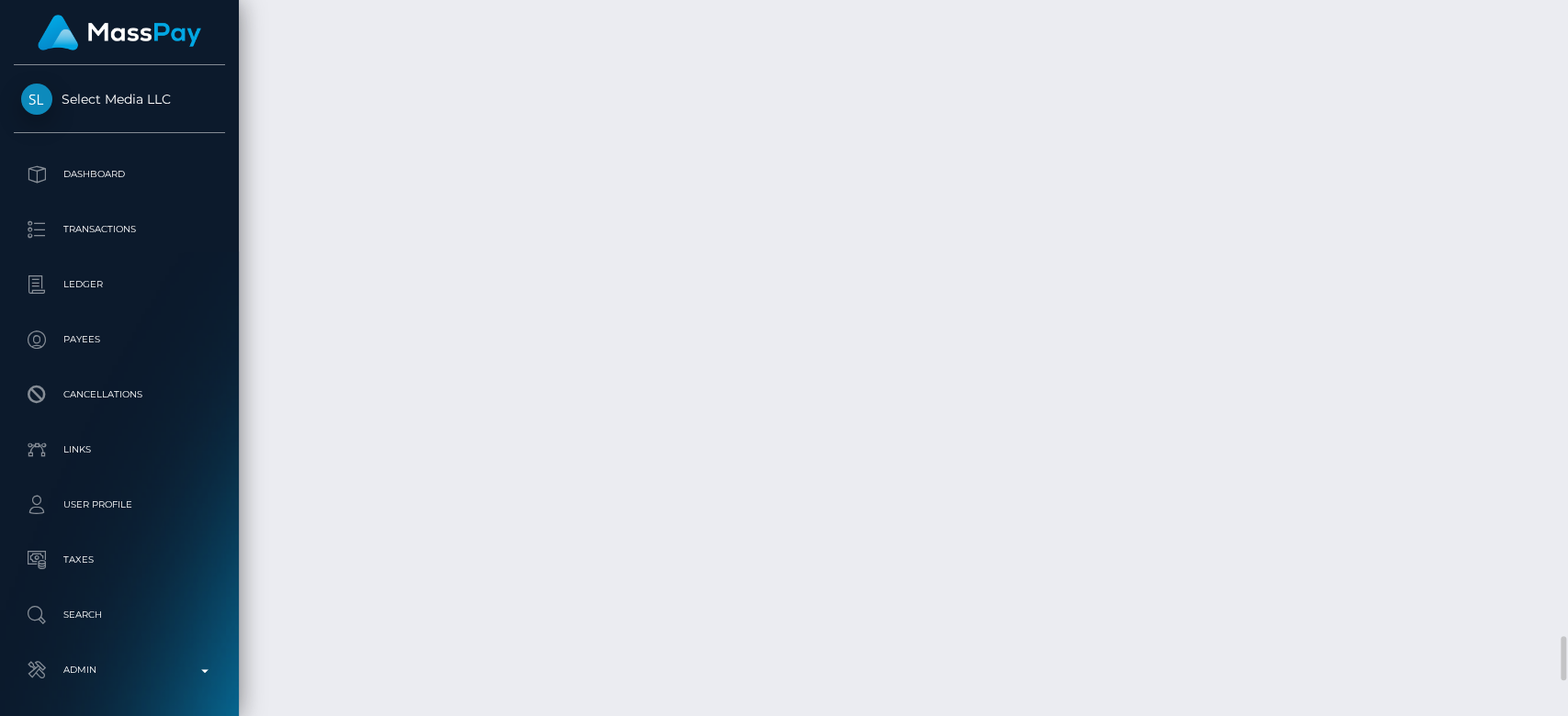
scroll to position [10335, 0]
